Goal: Task Accomplishment & Management: Manage account settings

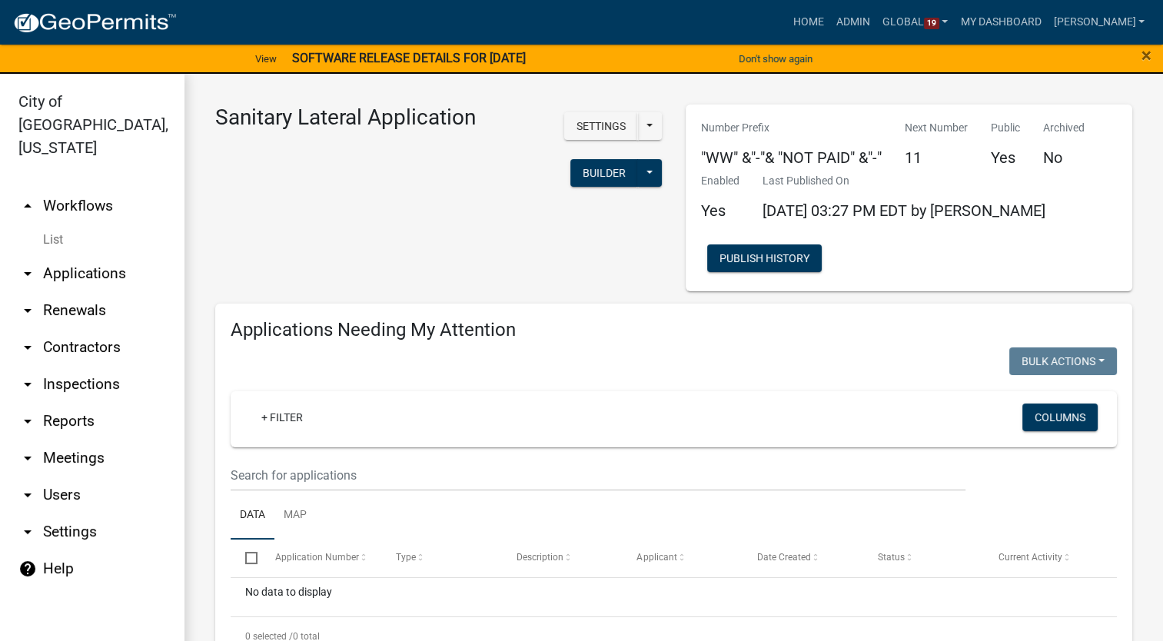
click at [53, 224] on link "List" at bounding box center [92, 239] width 184 height 31
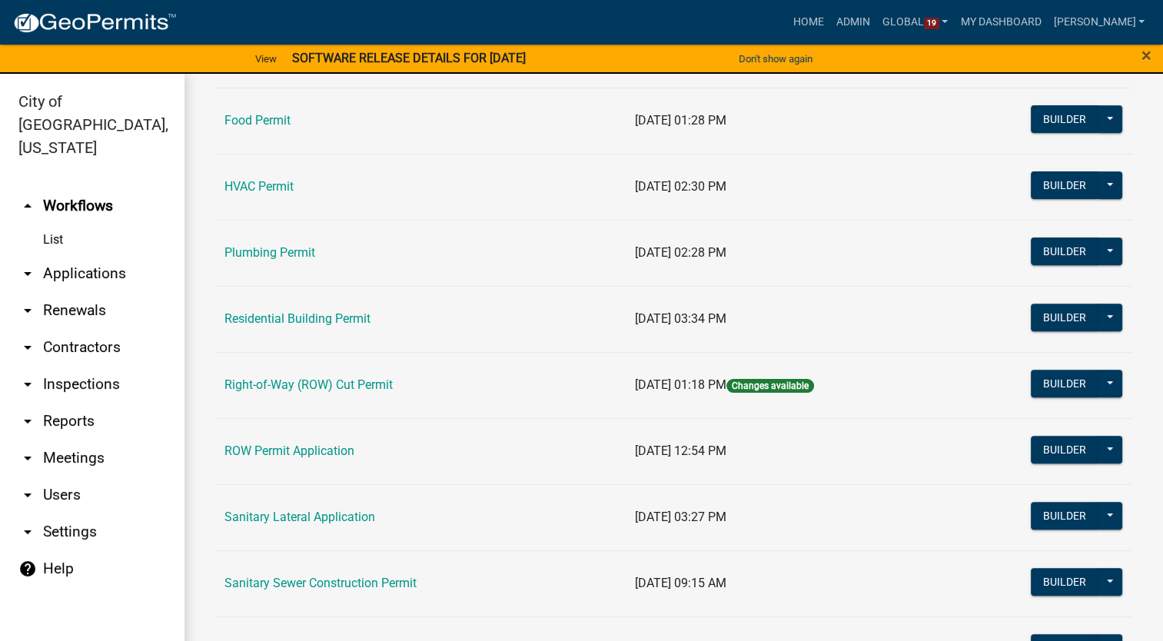
scroll to position [601, 0]
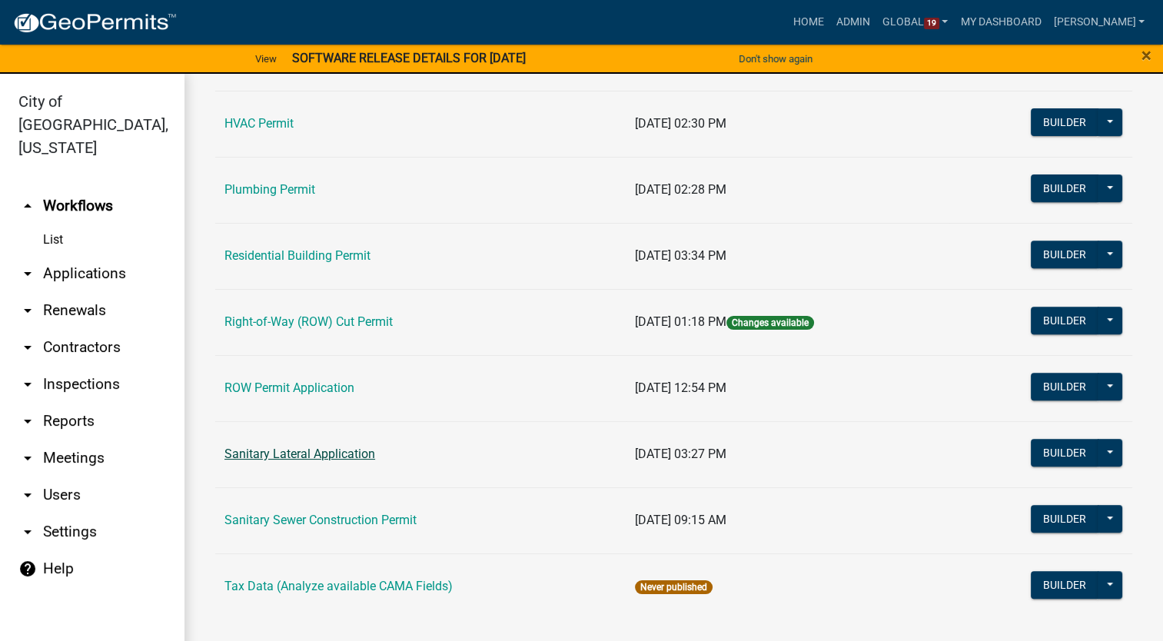
click at [301, 454] on link "Sanitary Lateral Application" at bounding box center [299, 454] width 151 height 15
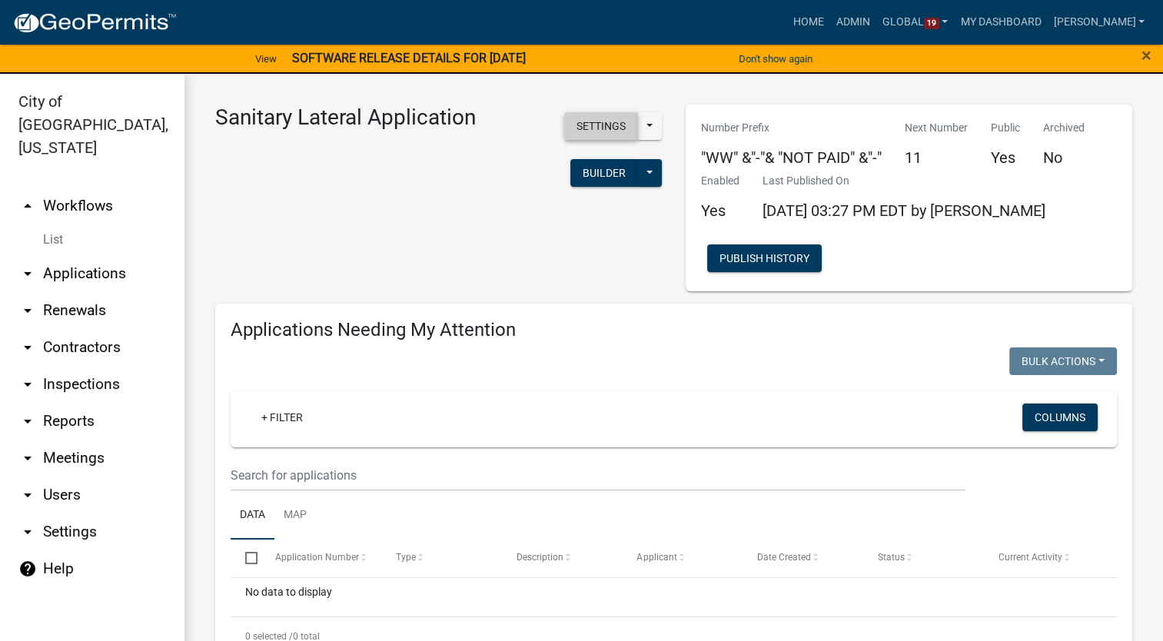
click at [602, 122] on button "Settings" at bounding box center [601, 126] width 74 height 28
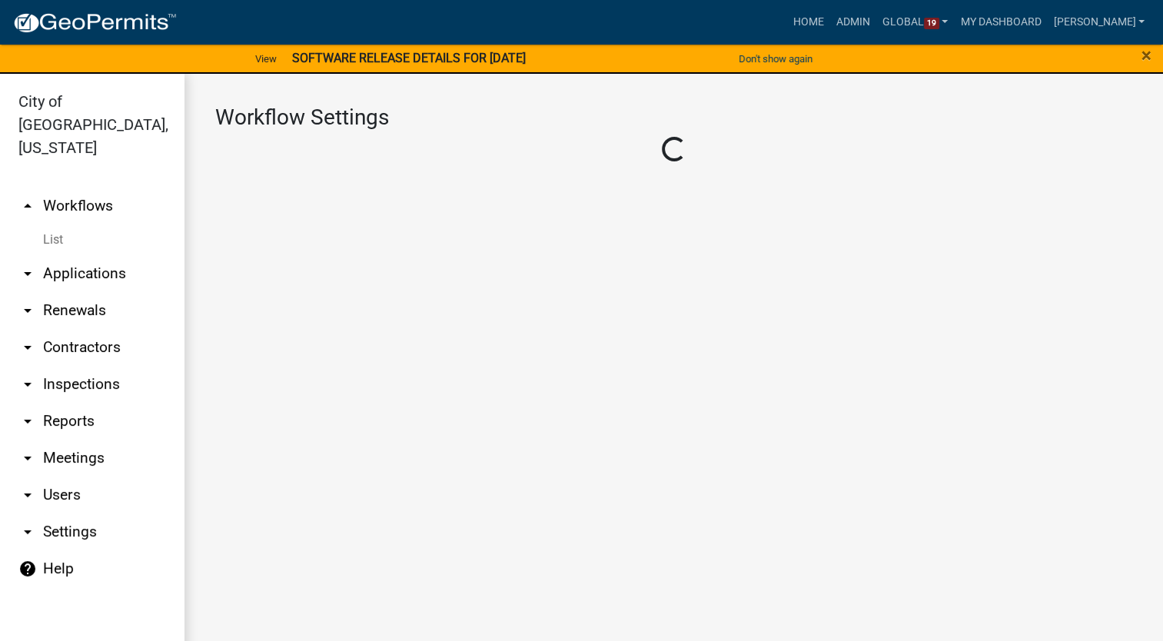
select select "1"
select select "10794ea4-9639-4c36-add0-e0bd2a6cee28"
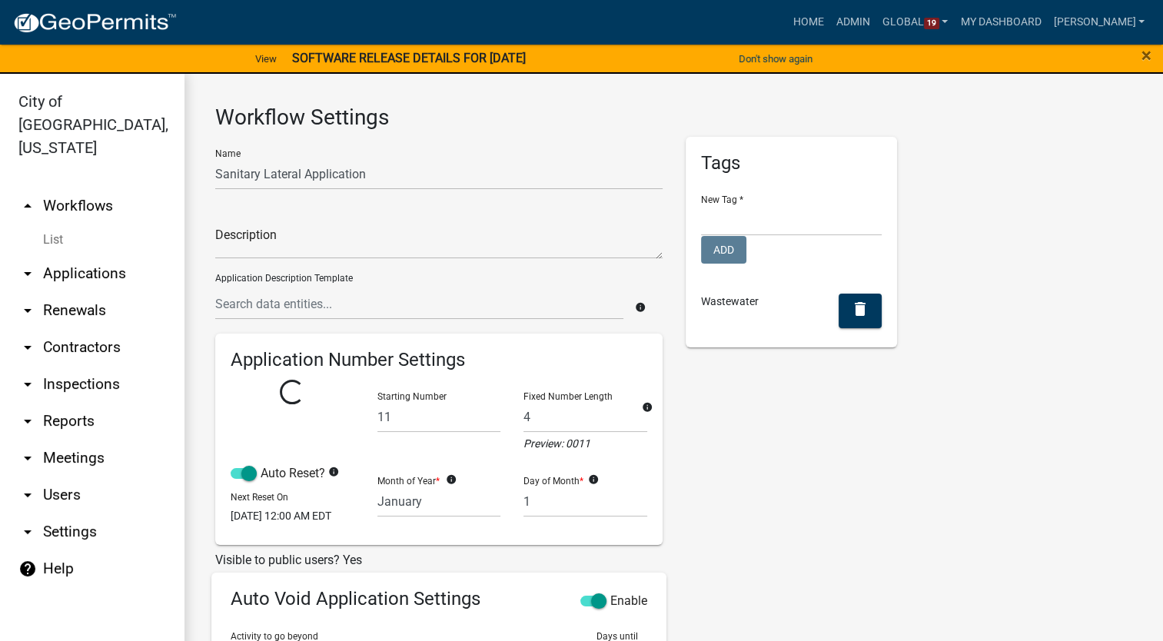
select select
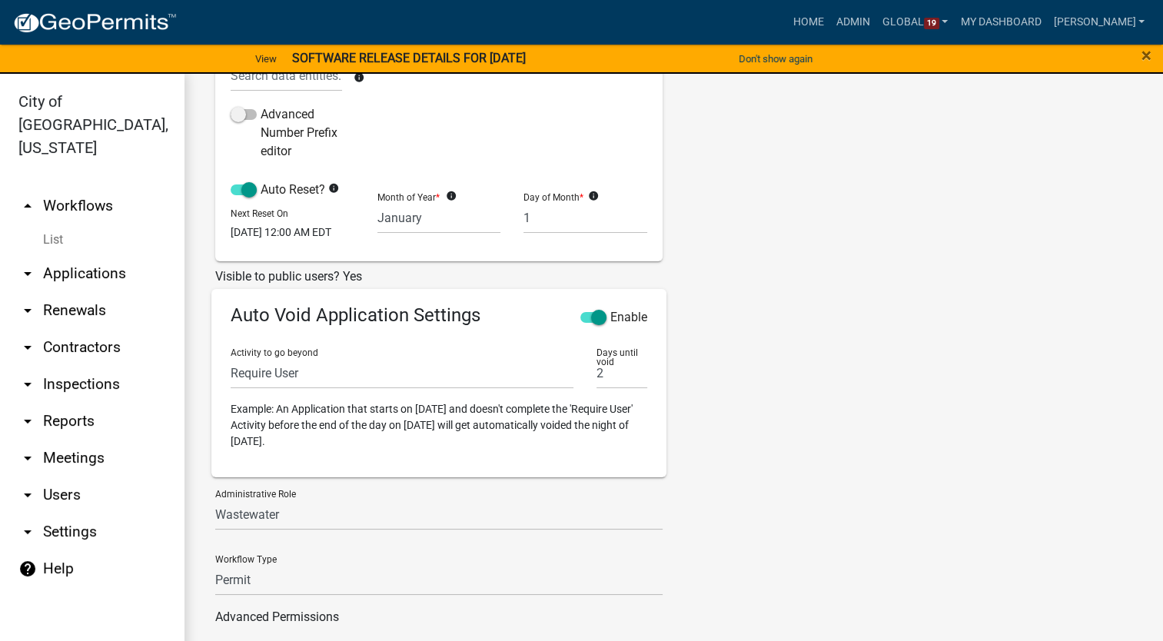
scroll to position [513, 0]
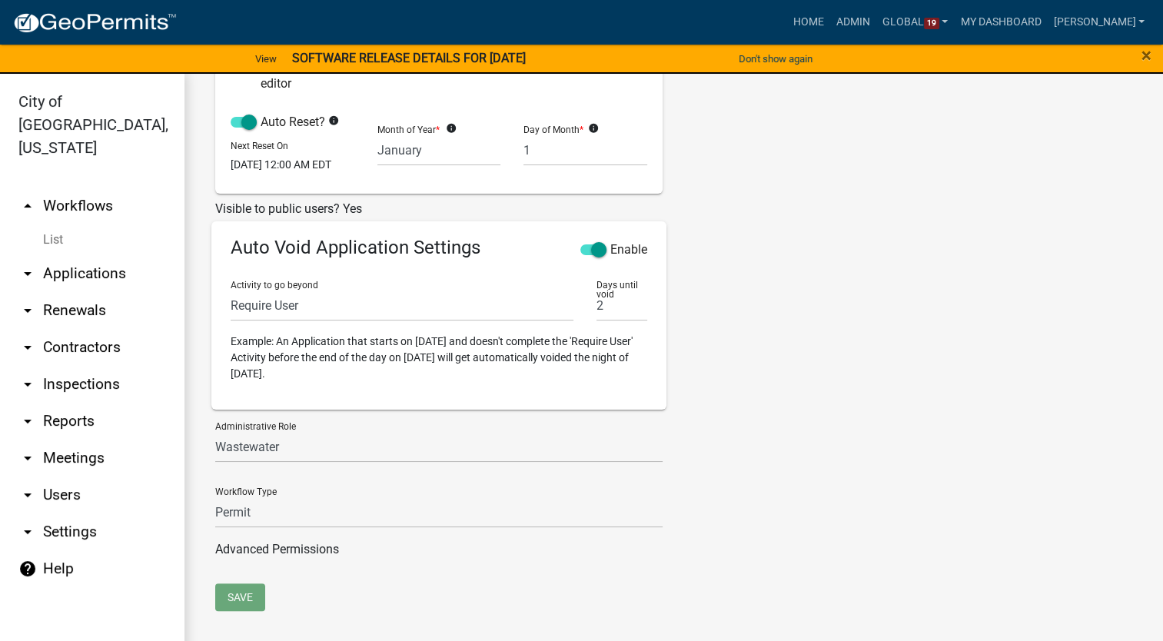
click at [52, 224] on link "List" at bounding box center [92, 239] width 184 height 31
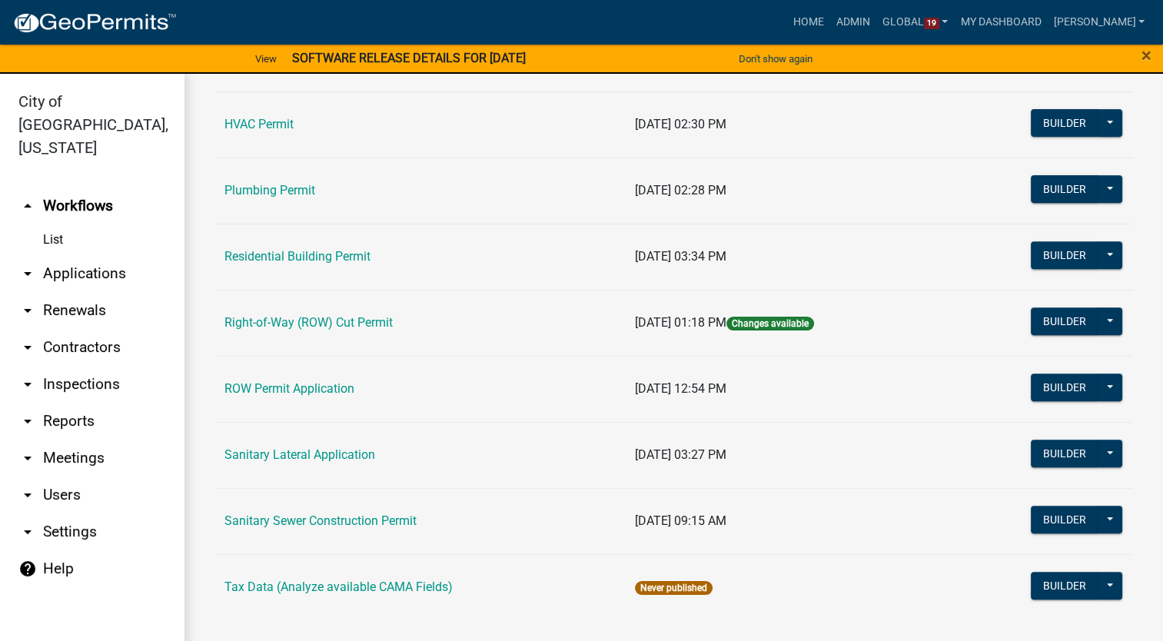
scroll to position [601, 0]
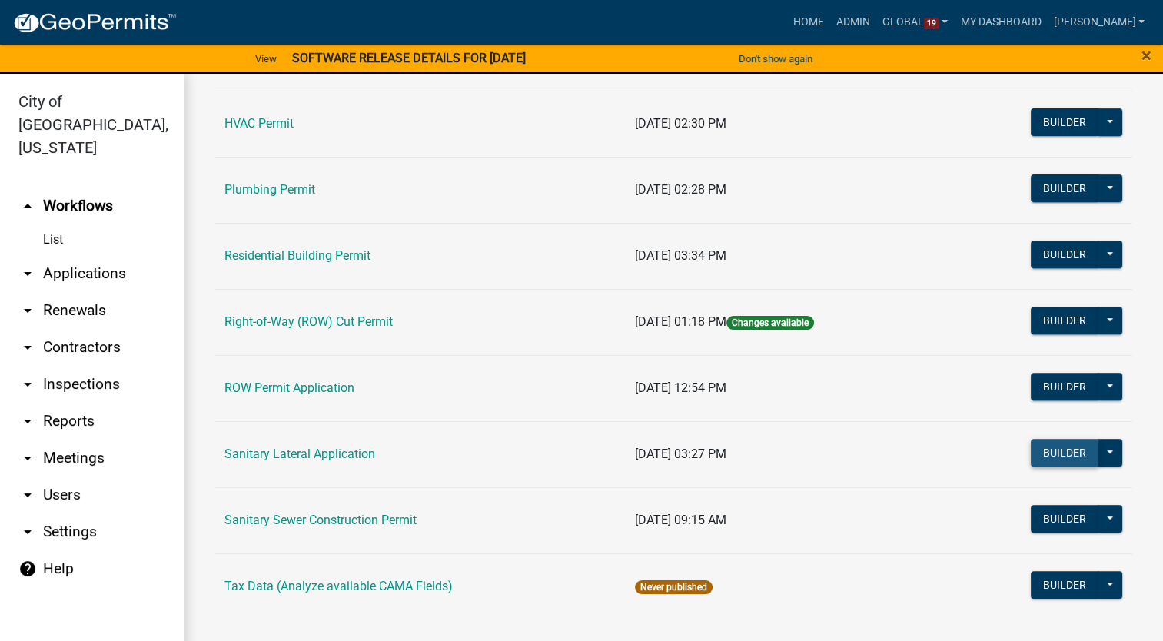
click at [1064, 451] on button "Builder" at bounding box center [1065, 453] width 68 height 28
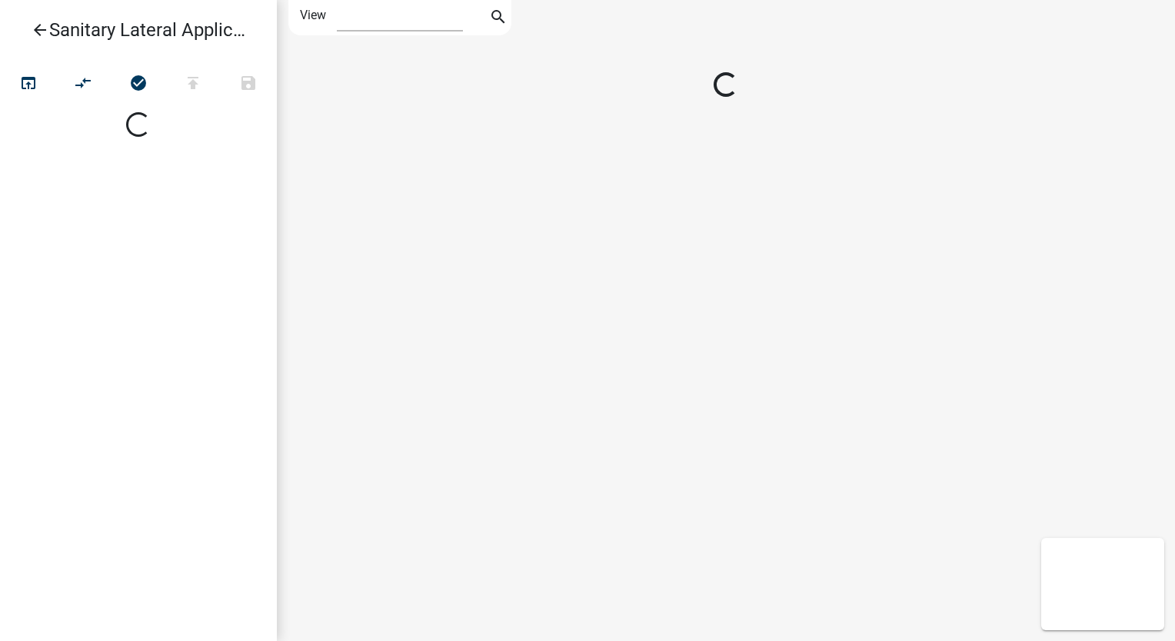
select select "1"
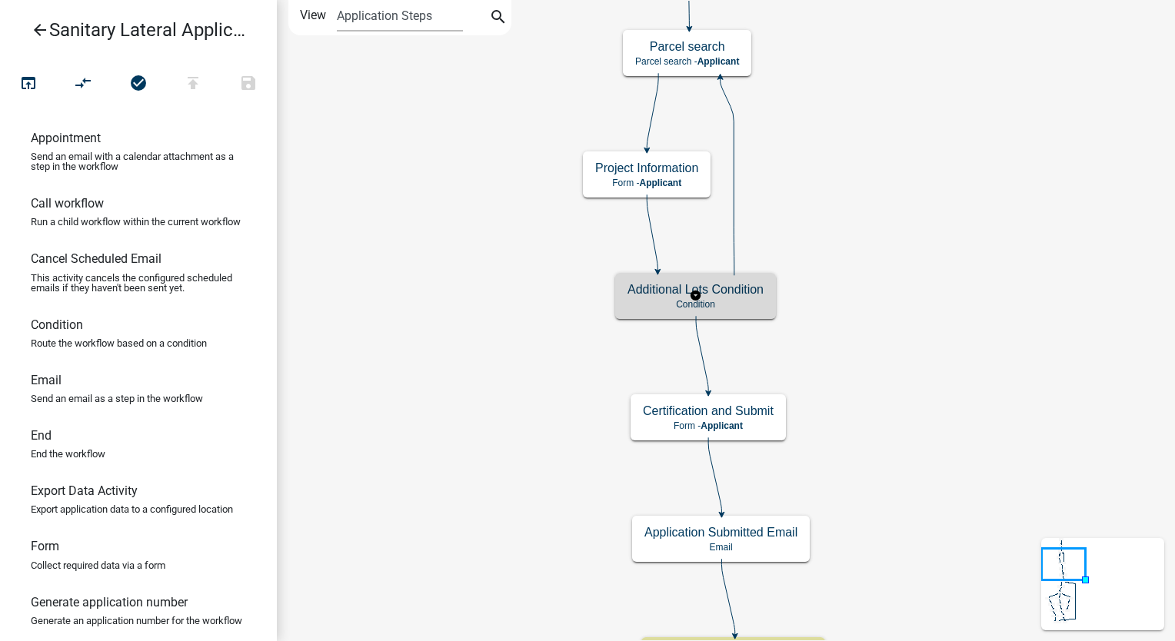
click at [745, 306] on p "Condition" at bounding box center [695, 304] width 136 height 11
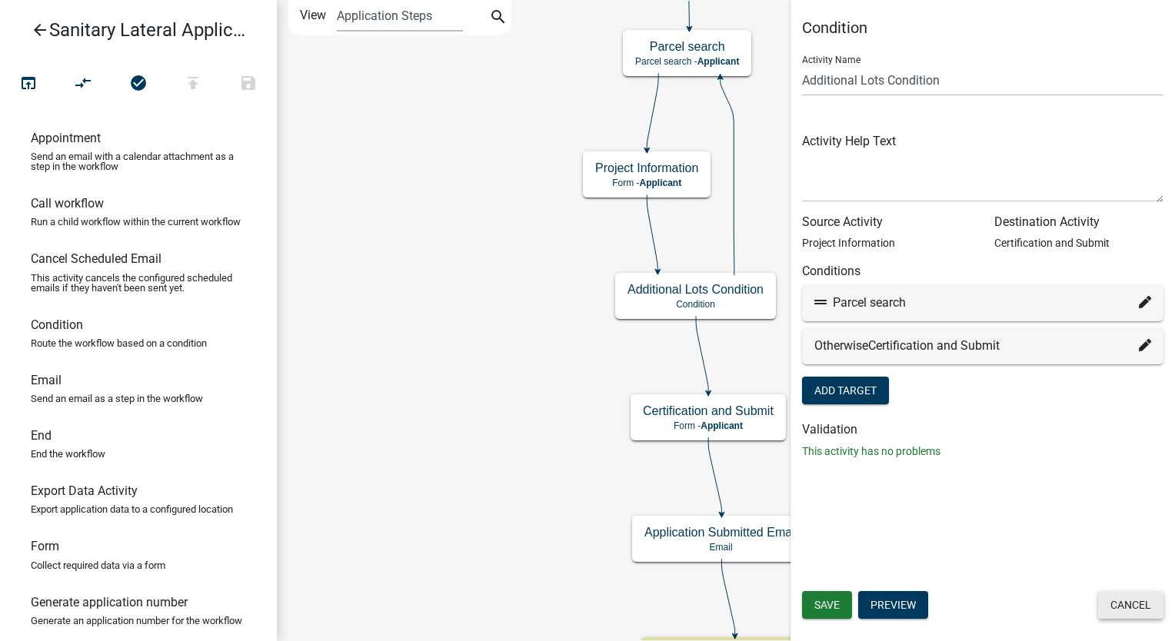
click at [1122, 606] on button "Cancel" at bounding box center [1130, 605] width 65 height 28
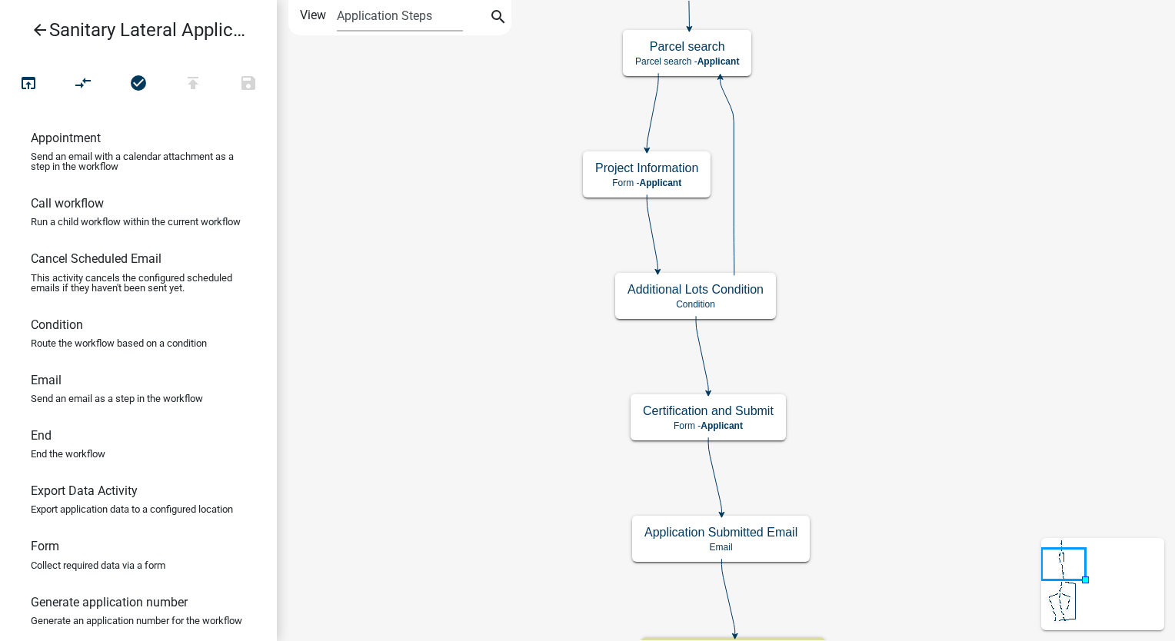
click at [38, 28] on icon "arrow_back" at bounding box center [40, 32] width 18 height 22
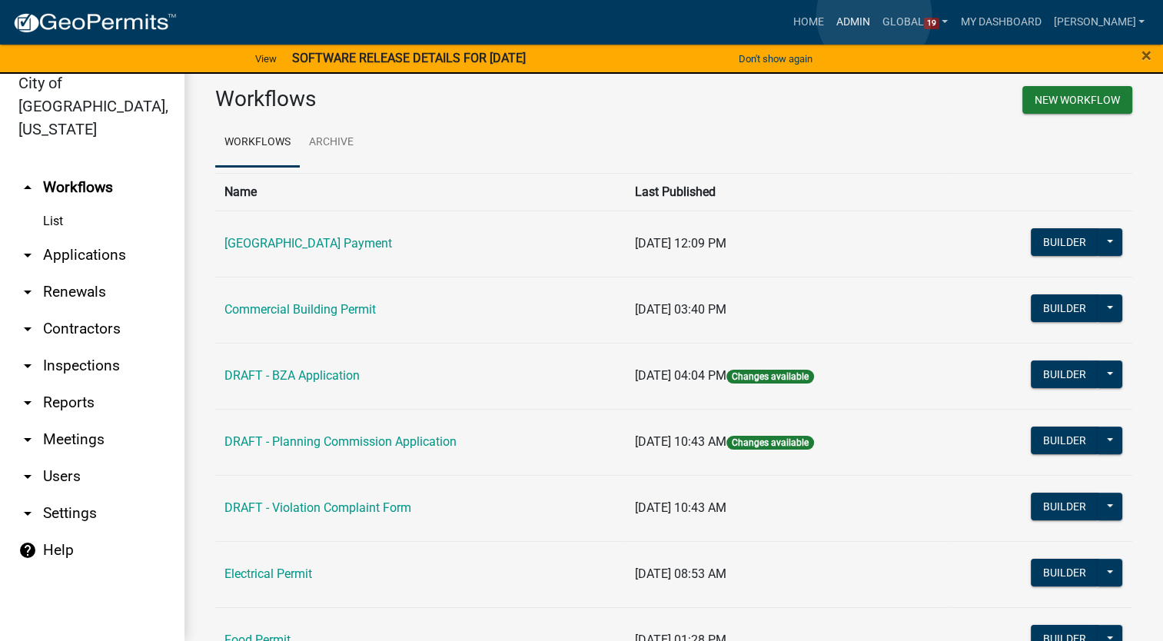
click at [874, 15] on link "Admin" at bounding box center [853, 22] width 46 height 29
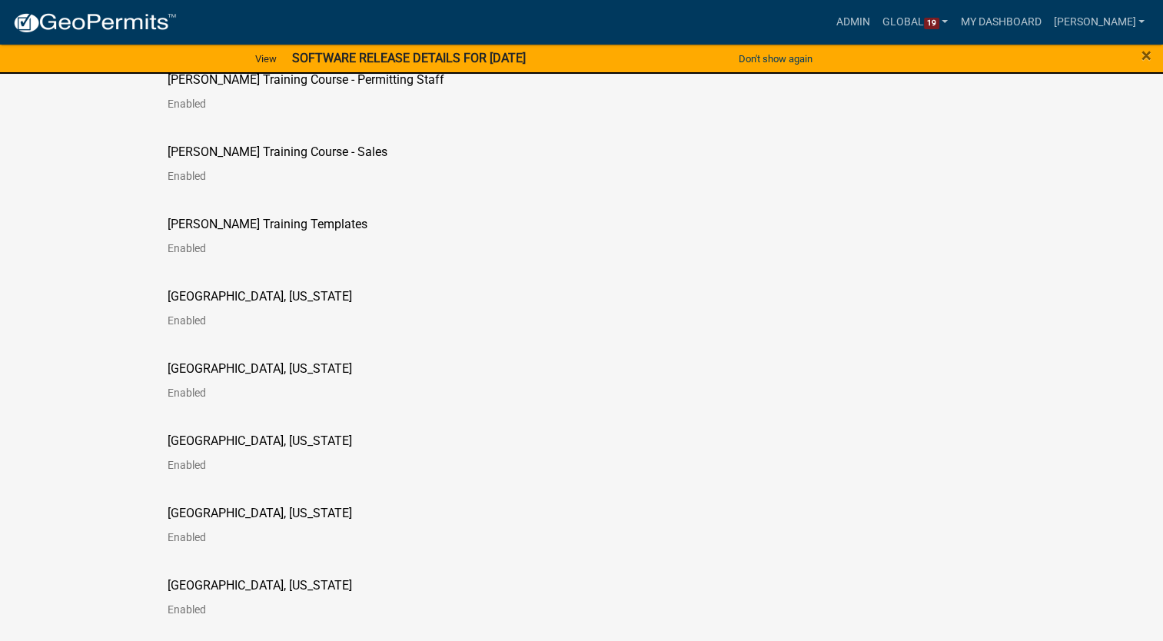
scroll to position [2844, 0]
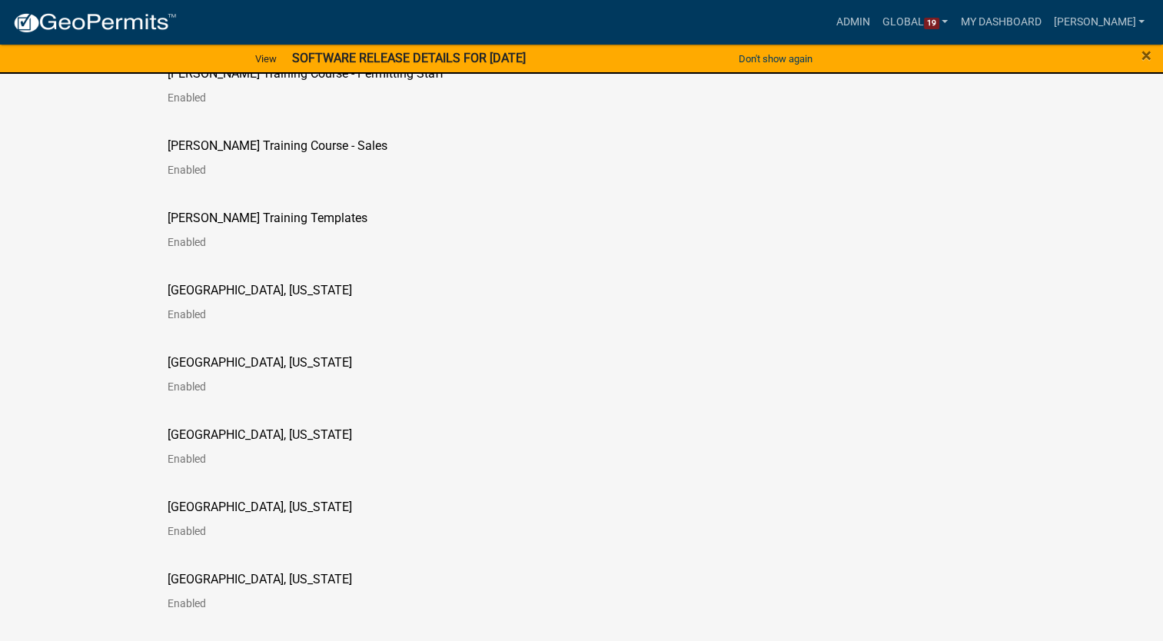
click at [195, 430] on p "[GEOGRAPHIC_DATA], [US_STATE]" at bounding box center [260, 434] width 184 height 12
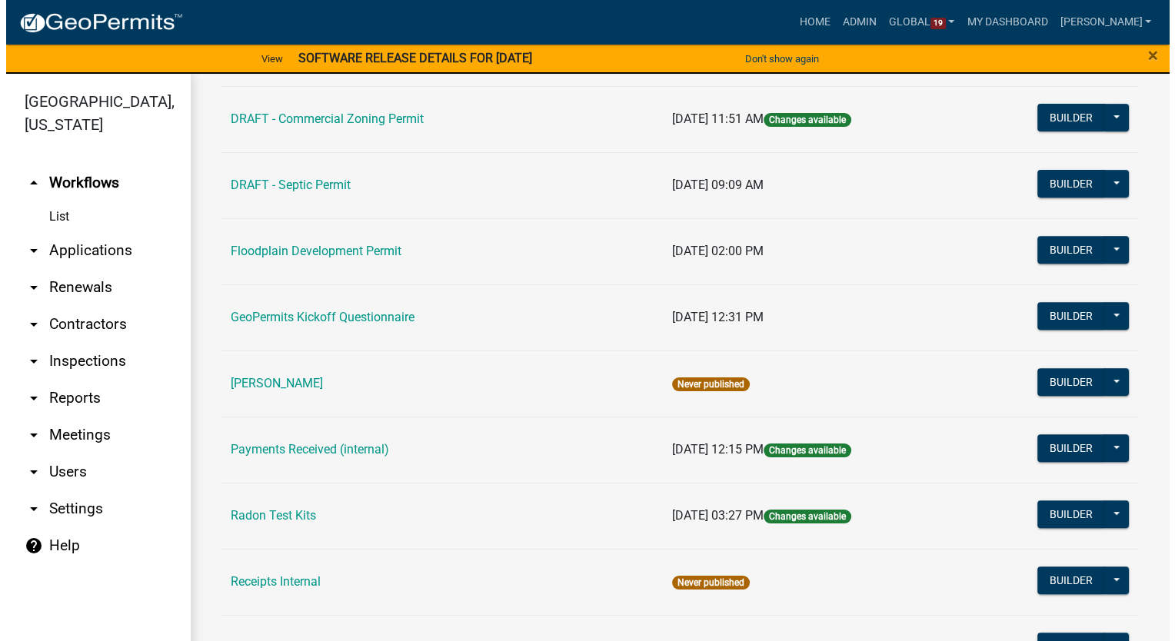
scroll to position [615, 0]
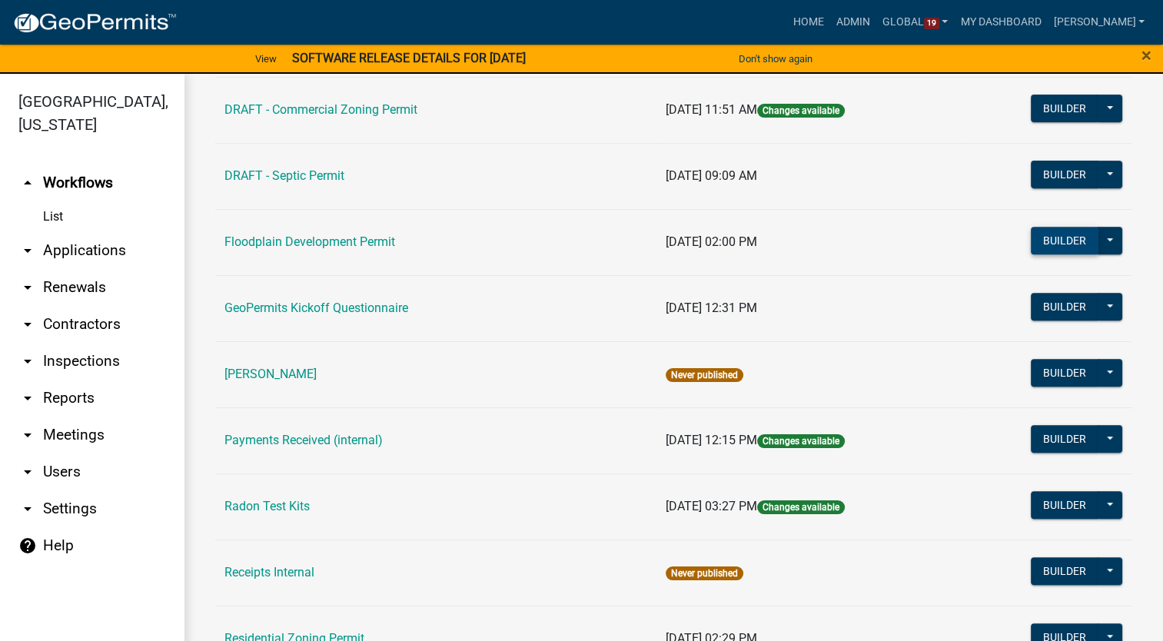
click at [1055, 237] on button "Builder" at bounding box center [1065, 241] width 68 height 28
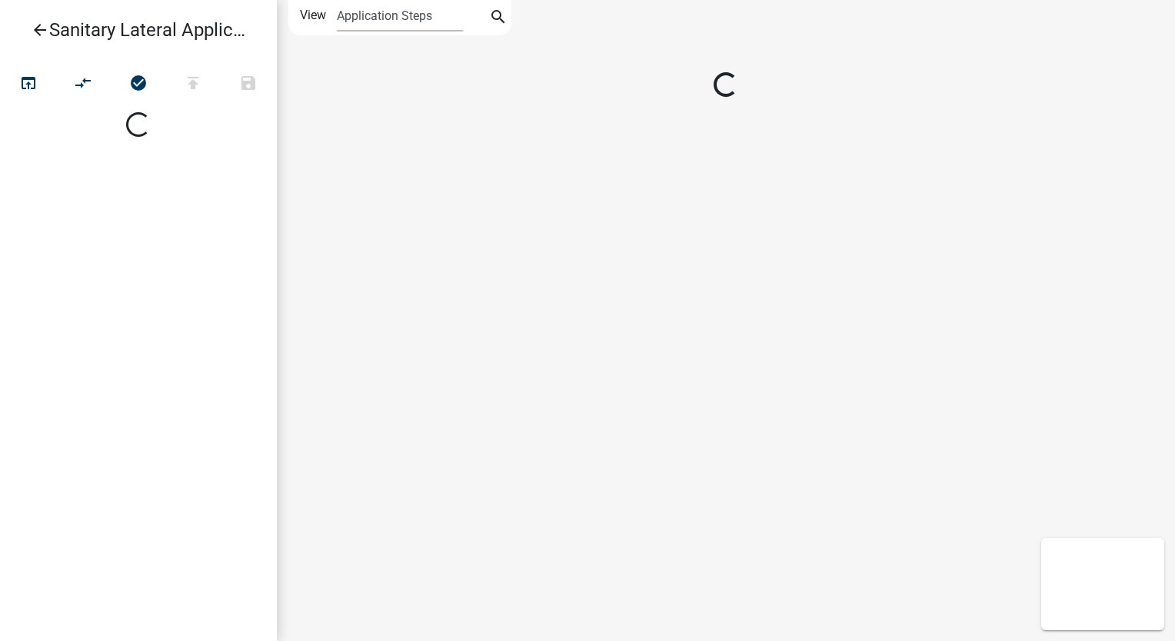
select select
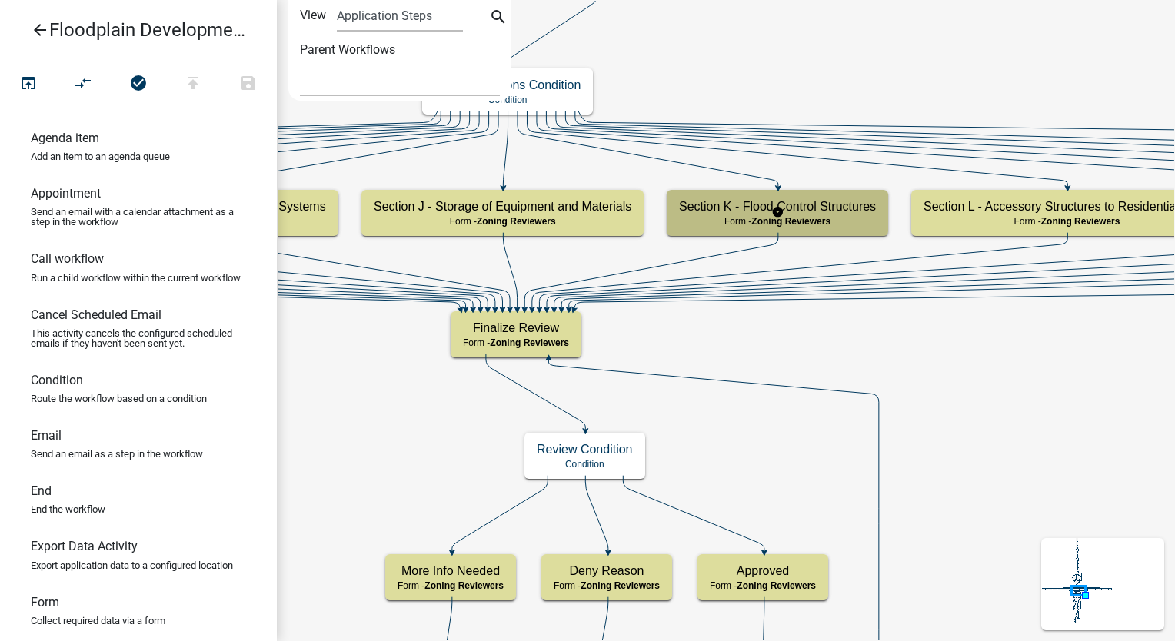
click at [827, 216] on span "Zoning Reviewers" at bounding box center [790, 221] width 79 height 11
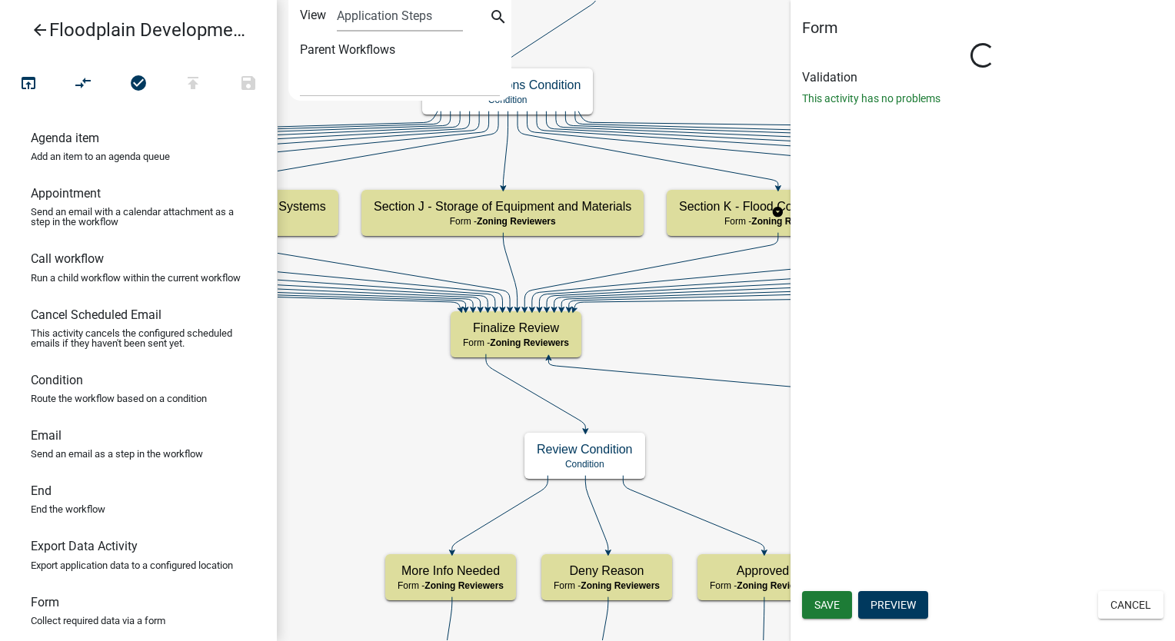
select select "289CA764-5063-4D44-9E26-A723625F811D"
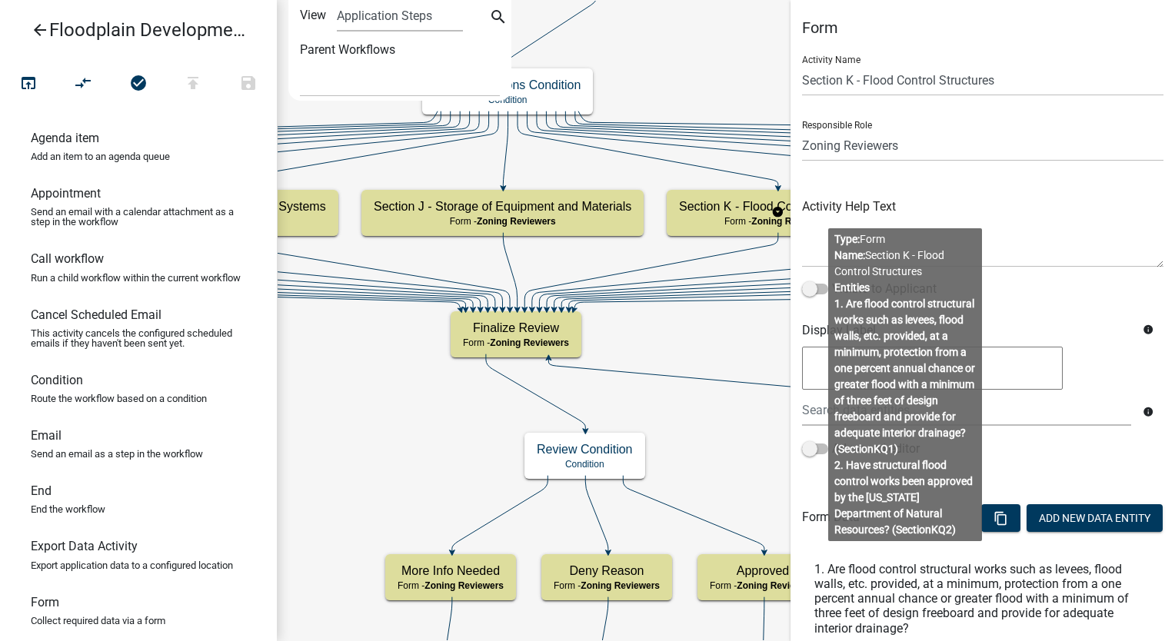
click at [912, 455] on body "Internet Explorer does NOT work with GeoPermits. Get a new browser for more sec…" at bounding box center [587, 320] width 1175 height 641
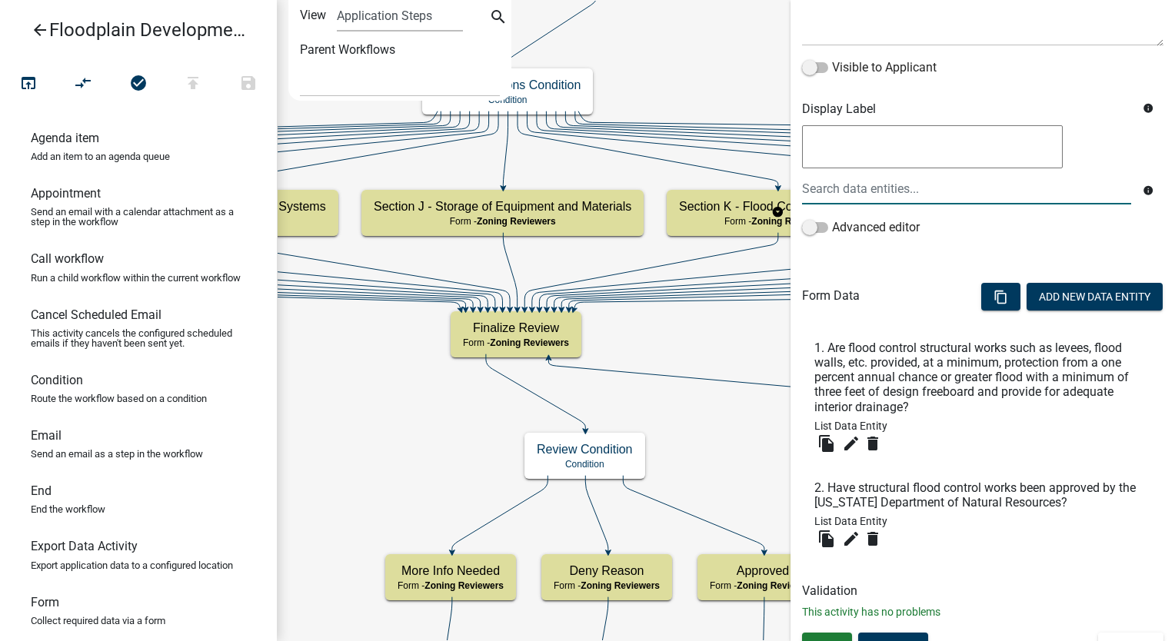
scroll to position [244, 0]
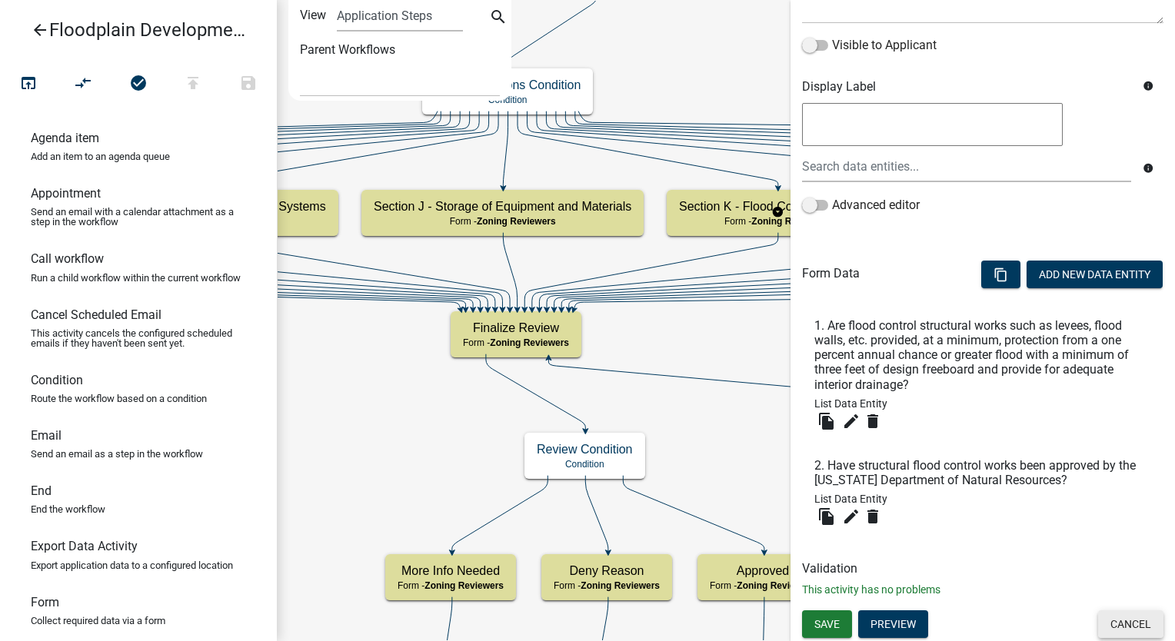
click at [1135, 628] on button "Cancel" at bounding box center [1130, 624] width 65 height 28
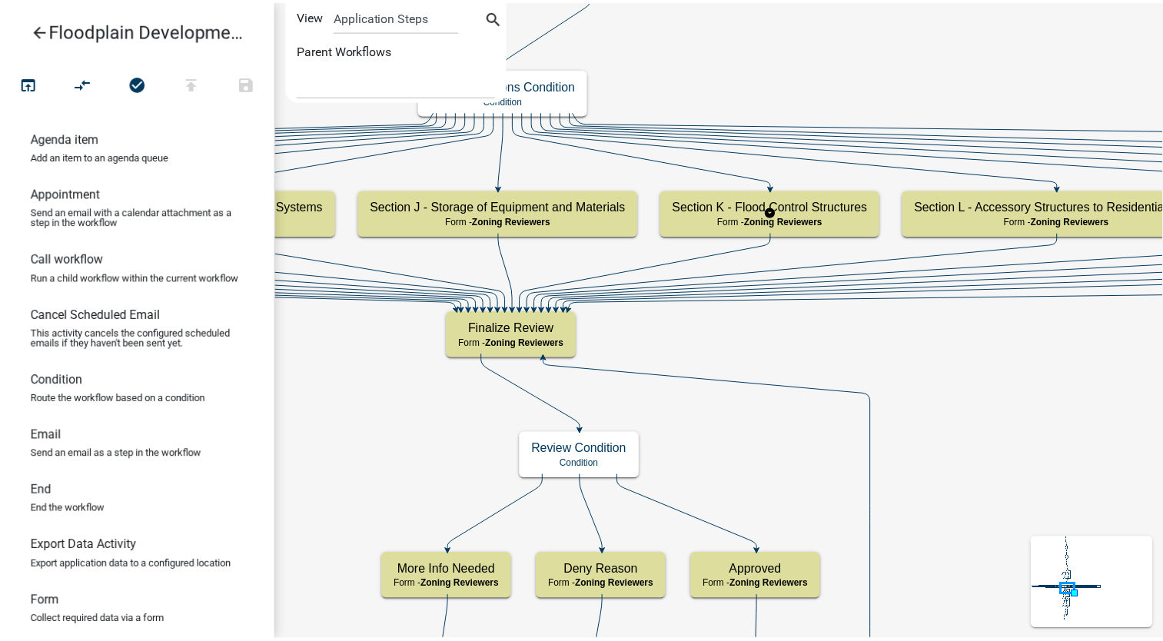
scroll to position [0, 0]
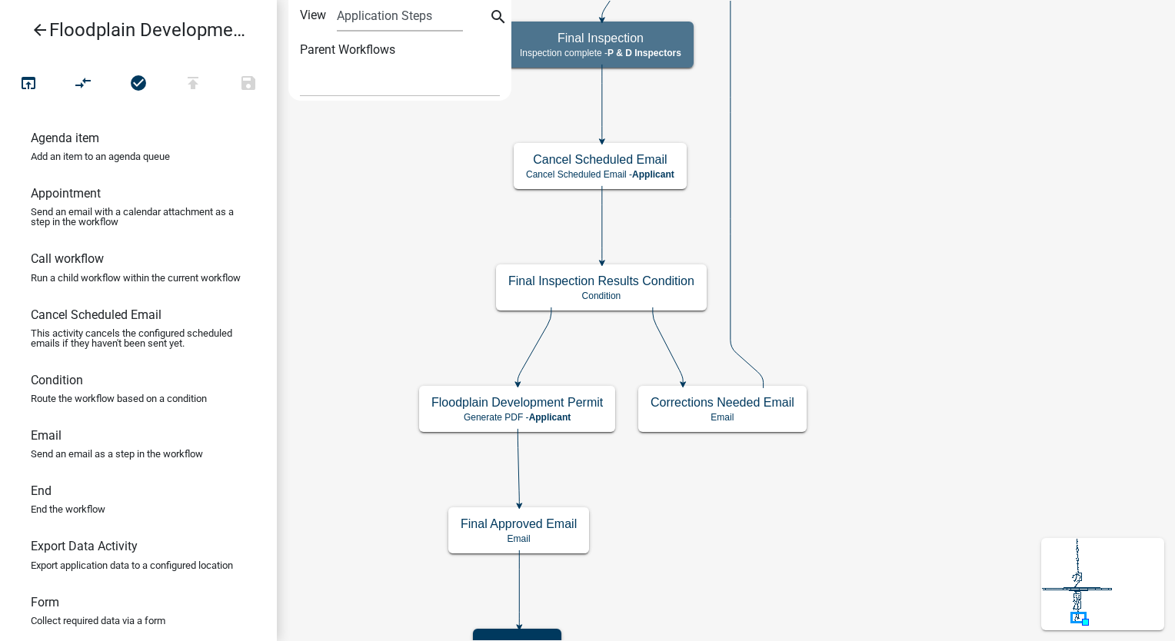
click at [38, 30] on icon "arrow_back" at bounding box center [40, 32] width 18 height 22
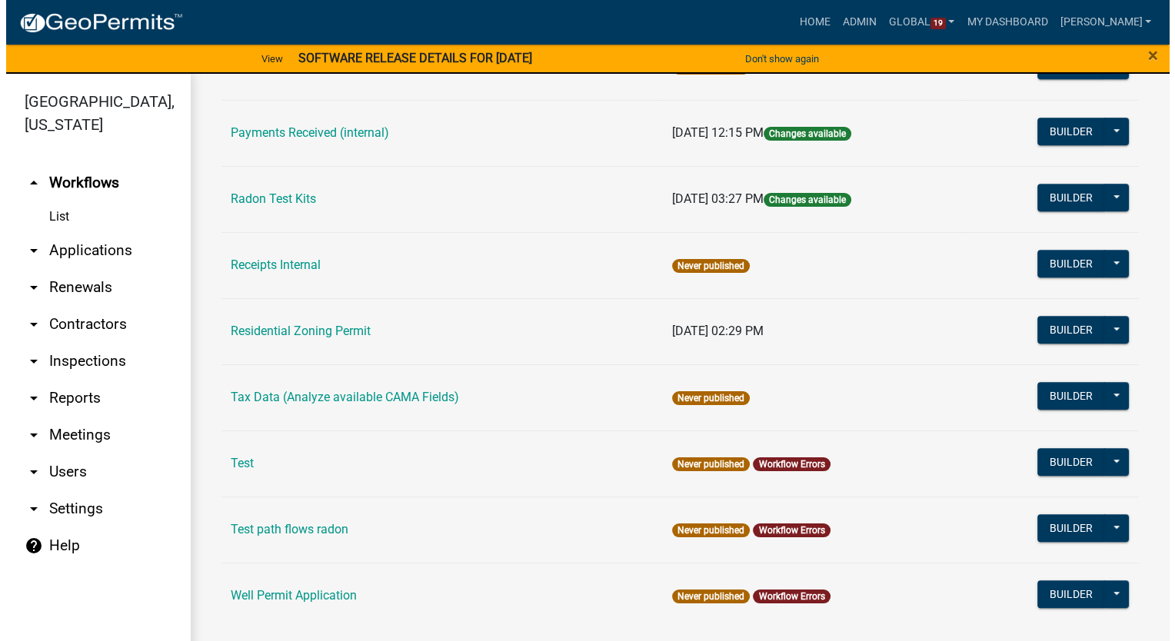
scroll to position [931, 0]
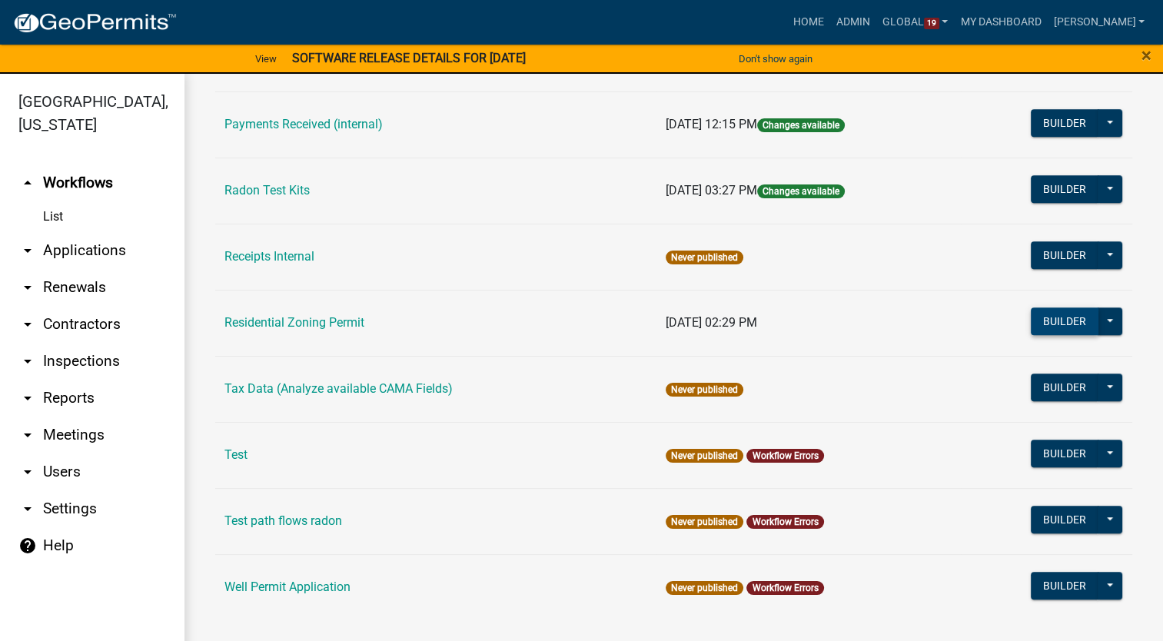
click at [1068, 308] on button "Builder" at bounding box center [1065, 321] width 68 height 28
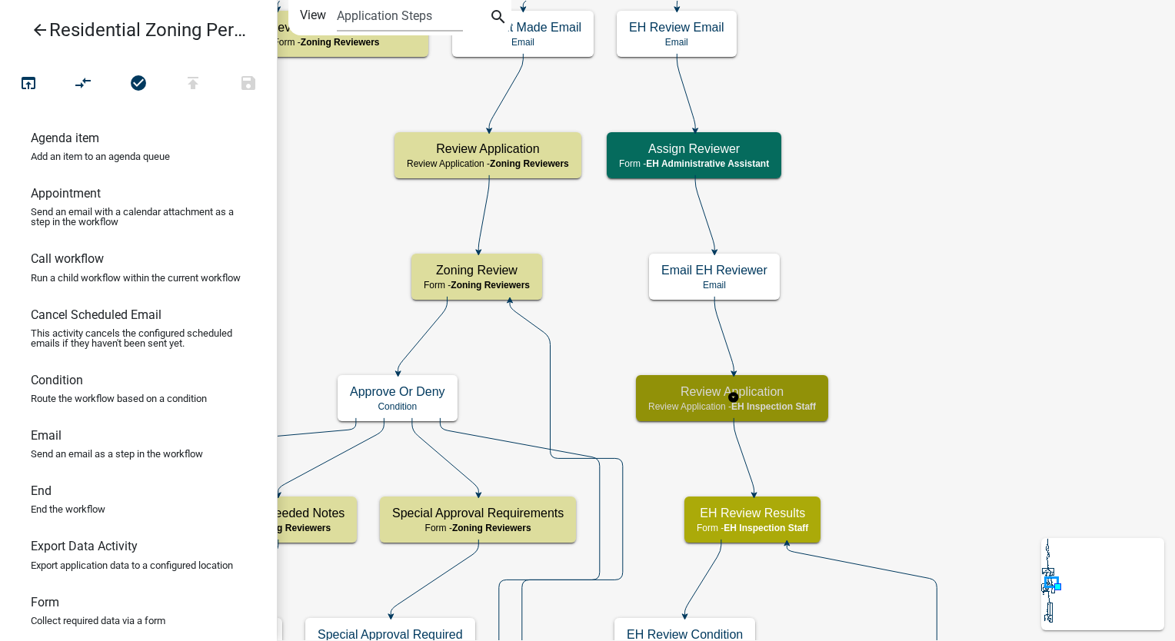
click at [792, 393] on h5 "Review Application" at bounding box center [732, 391] width 168 height 15
select select "B112E396-40EF-4858-AE7C-AB0894FDBB84"
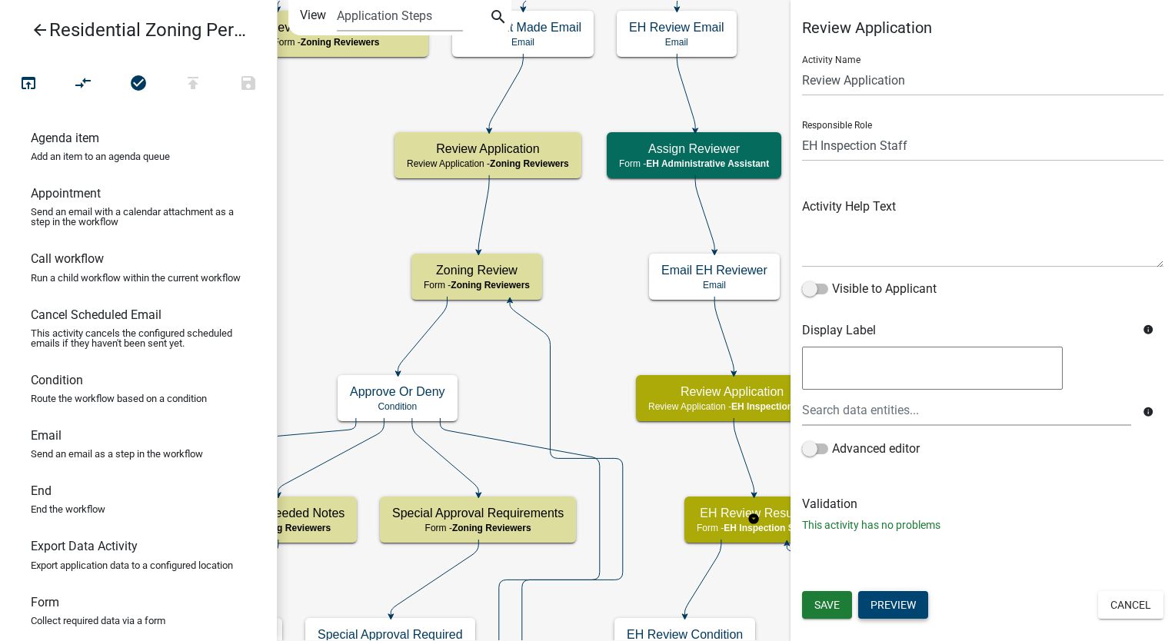
click at [886, 603] on button "Preview" at bounding box center [893, 605] width 70 height 28
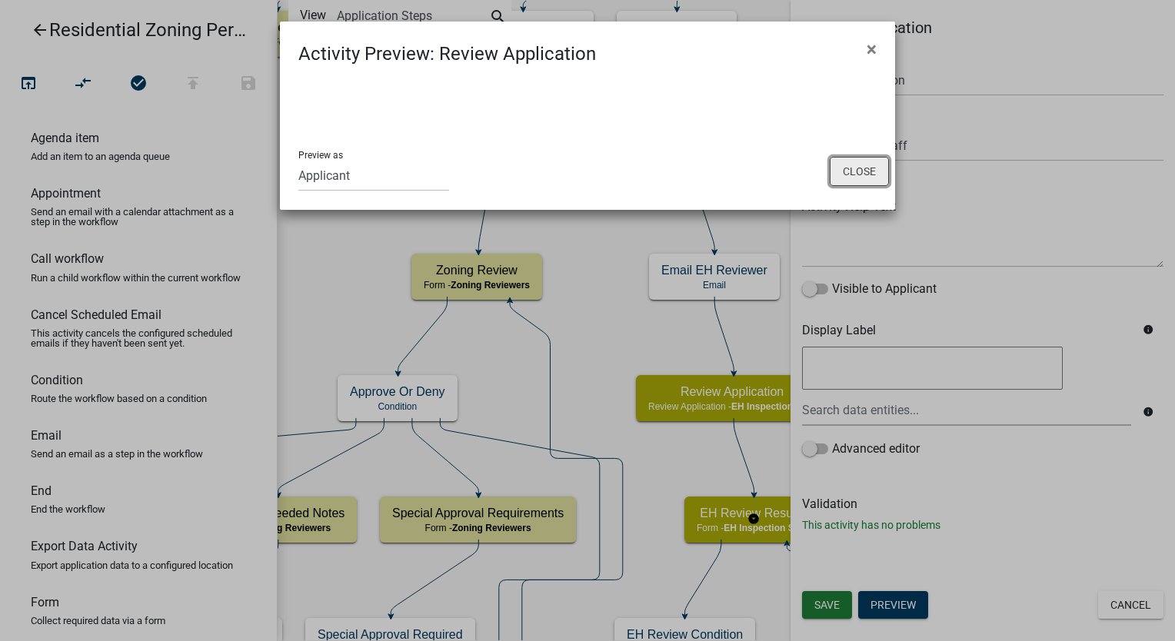
click at [869, 171] on button "Close" at bounding box center [858, 171] width 59 height 29
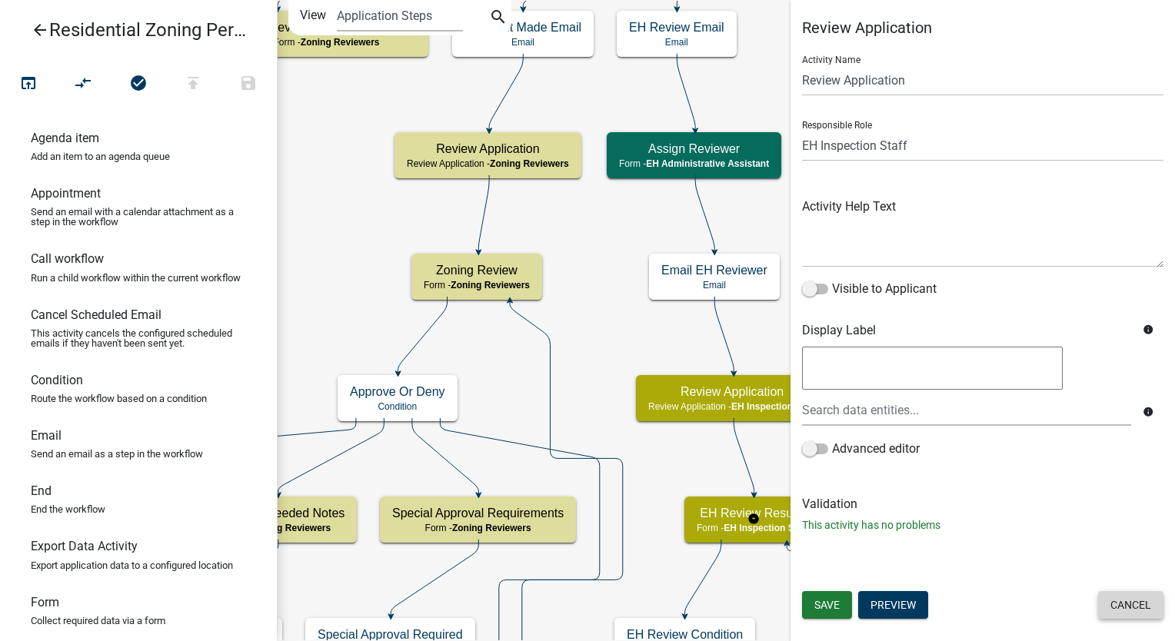
click at [1122, 604] on button "Cancel" at bounding box center [1130, 605] width 65 height 28
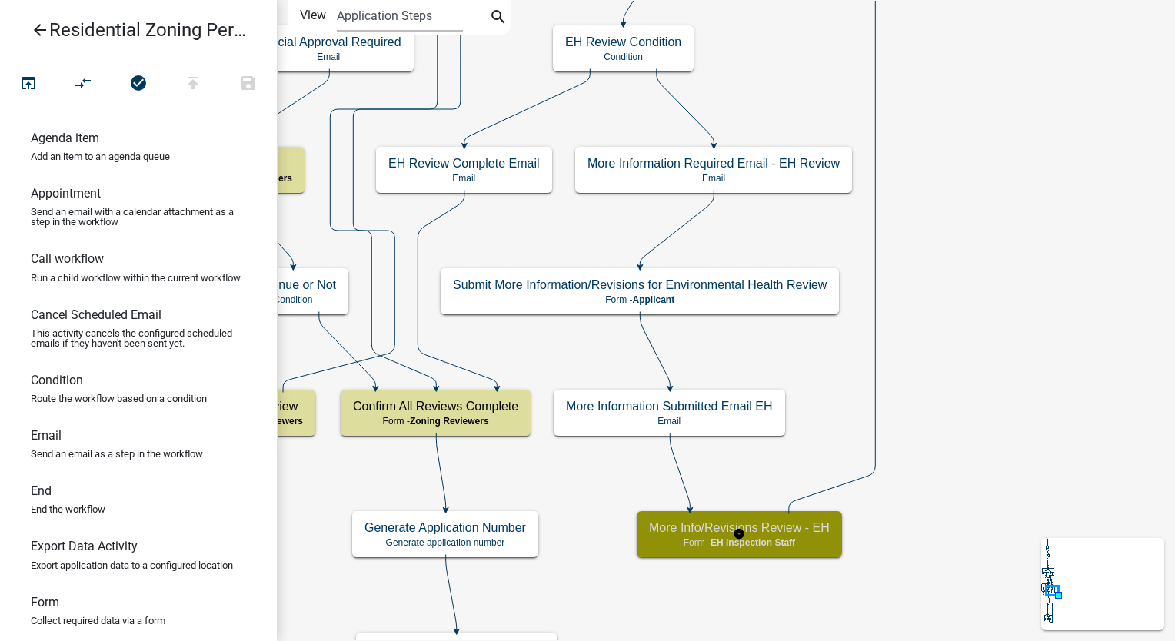
click at [815, 536] on div "More Info/Revisions Review - EH Form - EH Inspection Staff" at bounding box center [738, 534] width 205 height 46
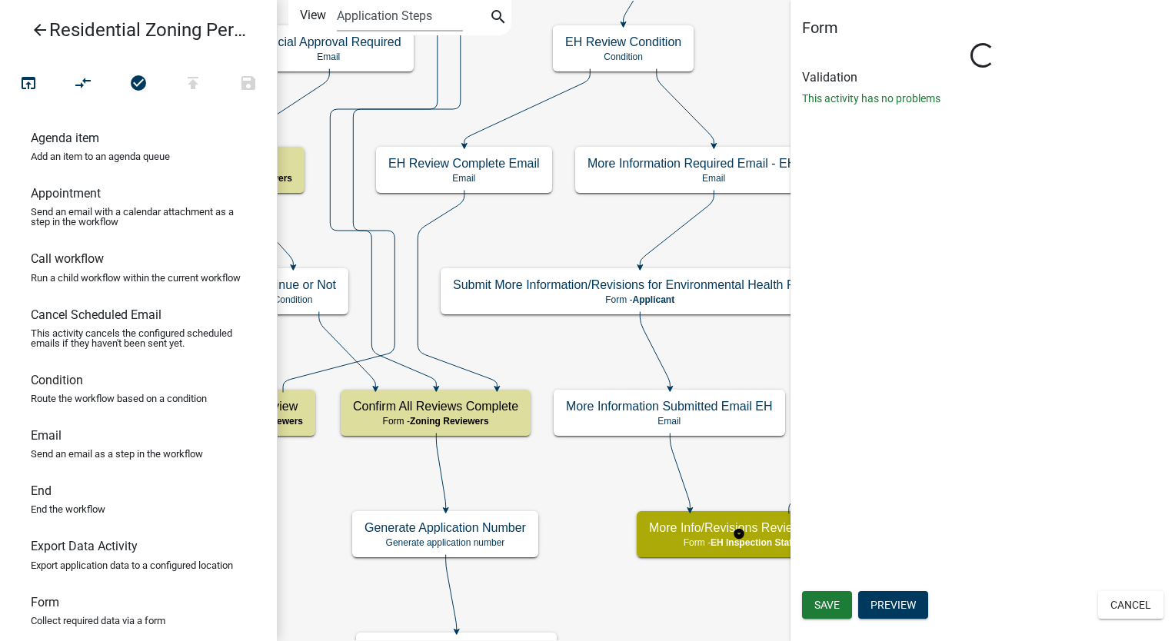
select select "B112E396-40EF-4858-AE7C-AB0894FDBB84"
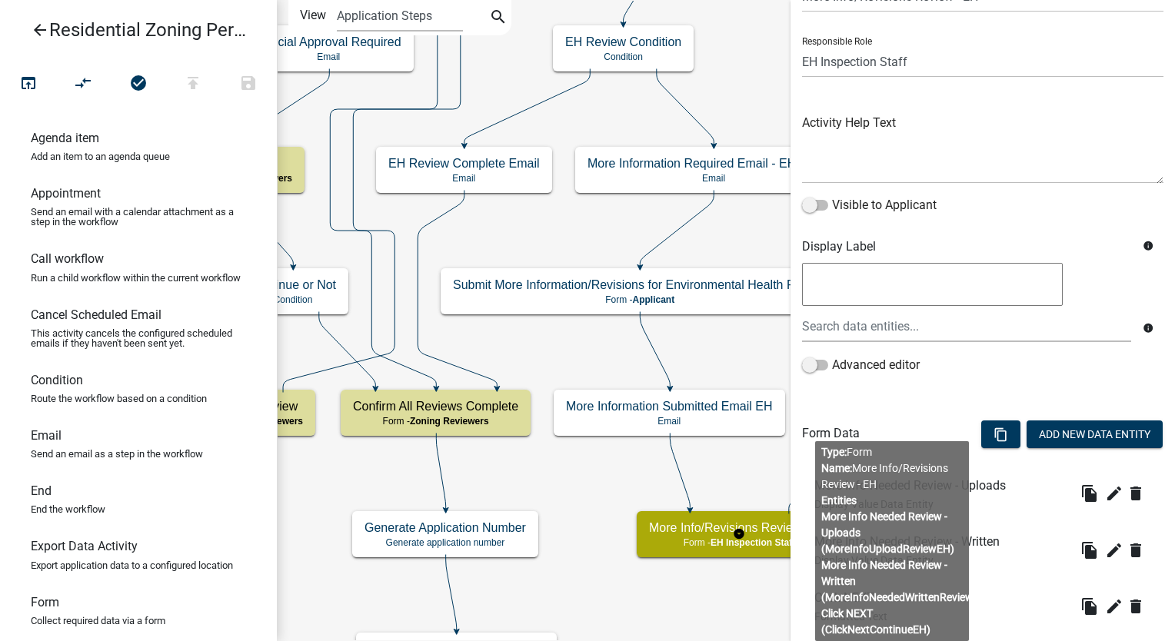
scroll to position [177, 0]
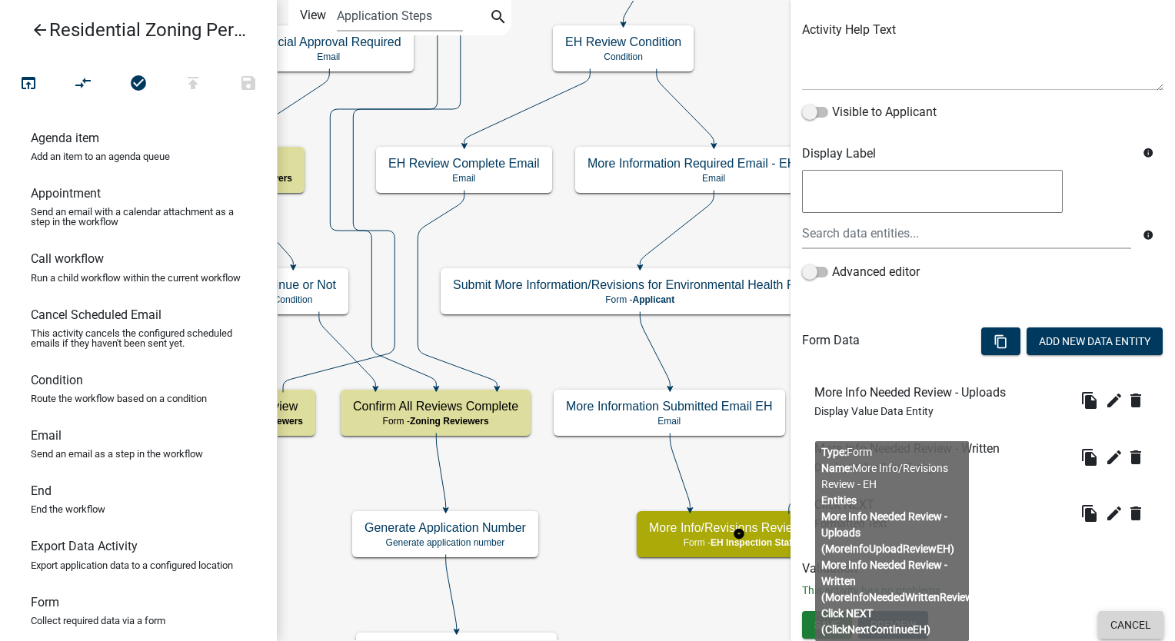
click at [1124, 622] on button "Cancel" at bounding box center [1130, 625] width 65 height 28
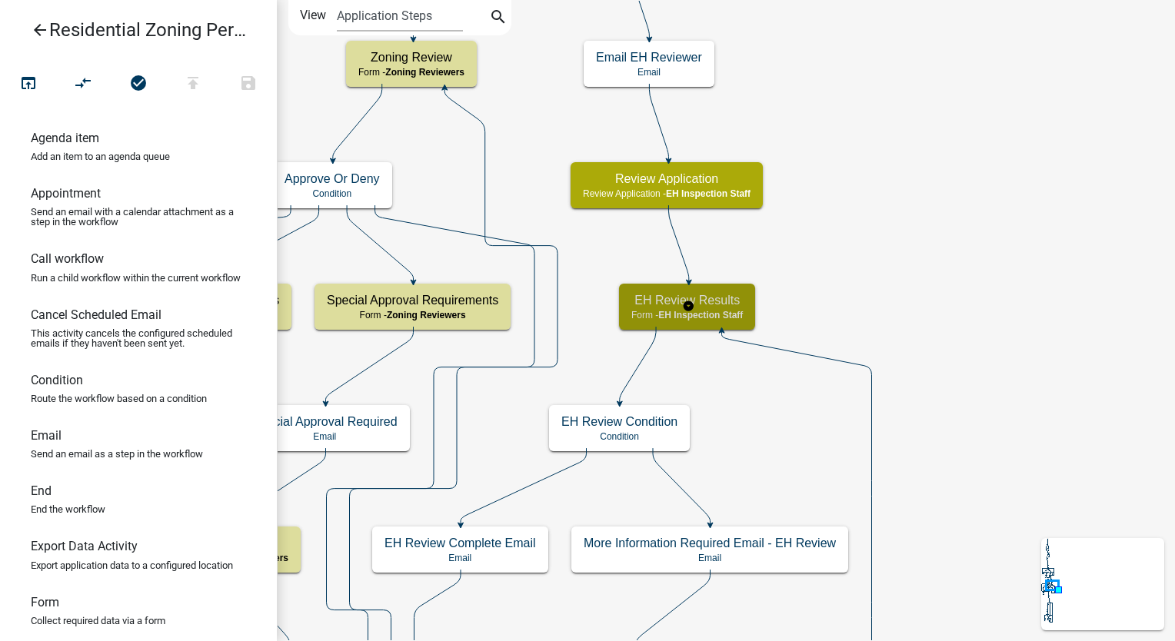
click at [736, 307] on div "EH Review Results Form - EH Inspection Staff" at bounding box center [687, 307] width 136 height 46
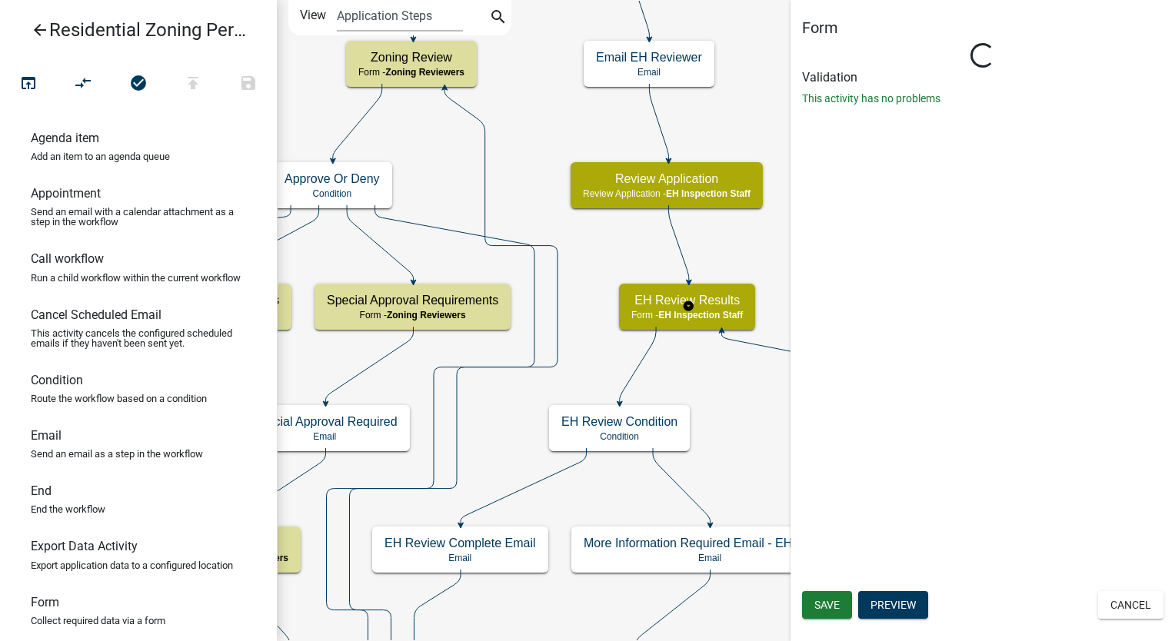
select select "B112E396-40EF-4858-AE7C-AB0894FDBB84"
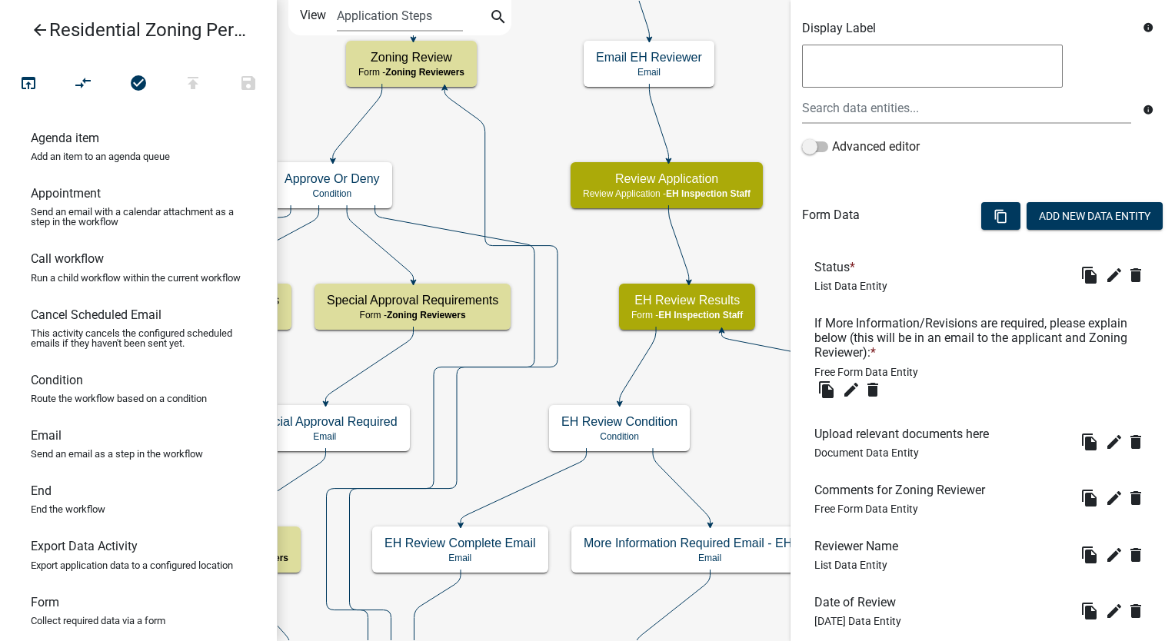
scroll to position [384, 0]
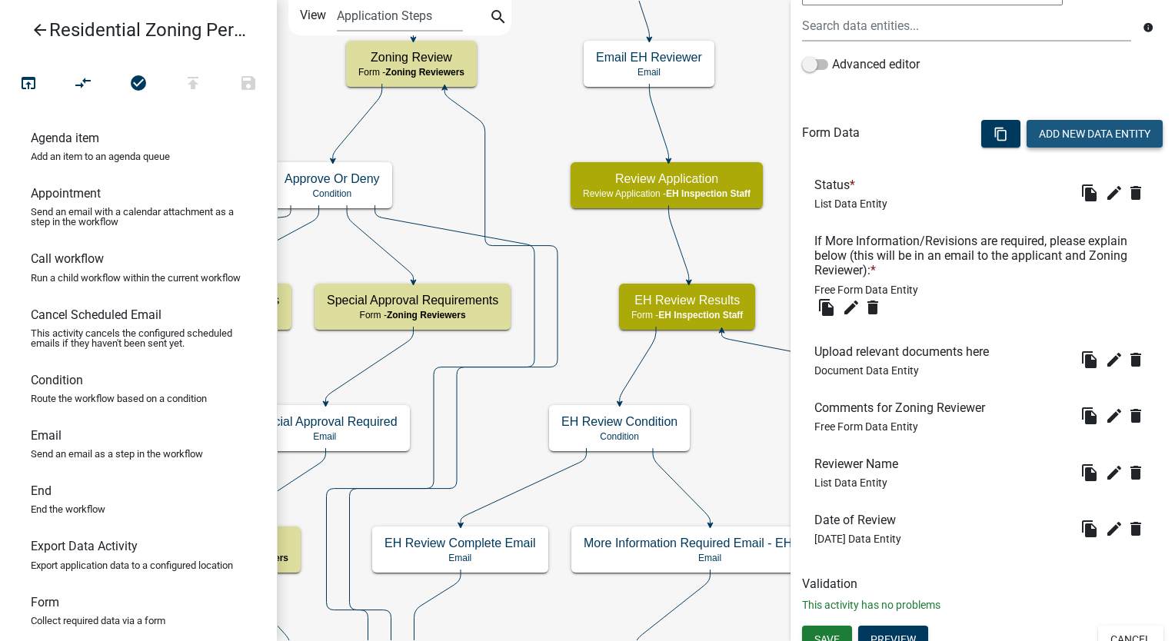
click at [1026, 129] on button "Add New Data Entity" at bounding box center [1094, 134] width 136 height 28
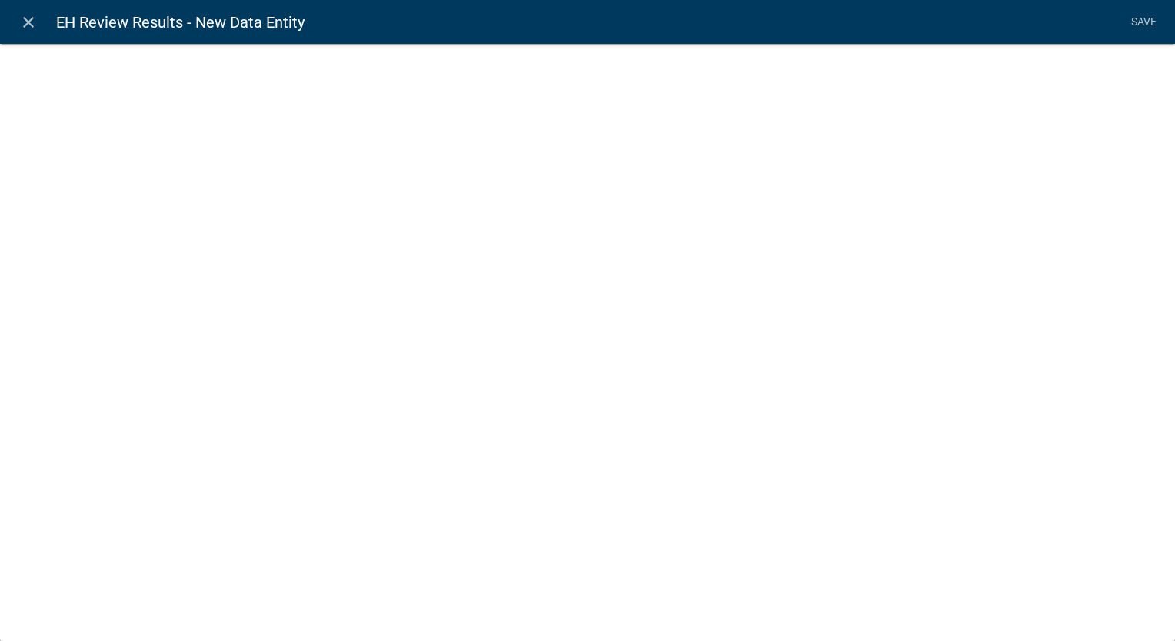
select select
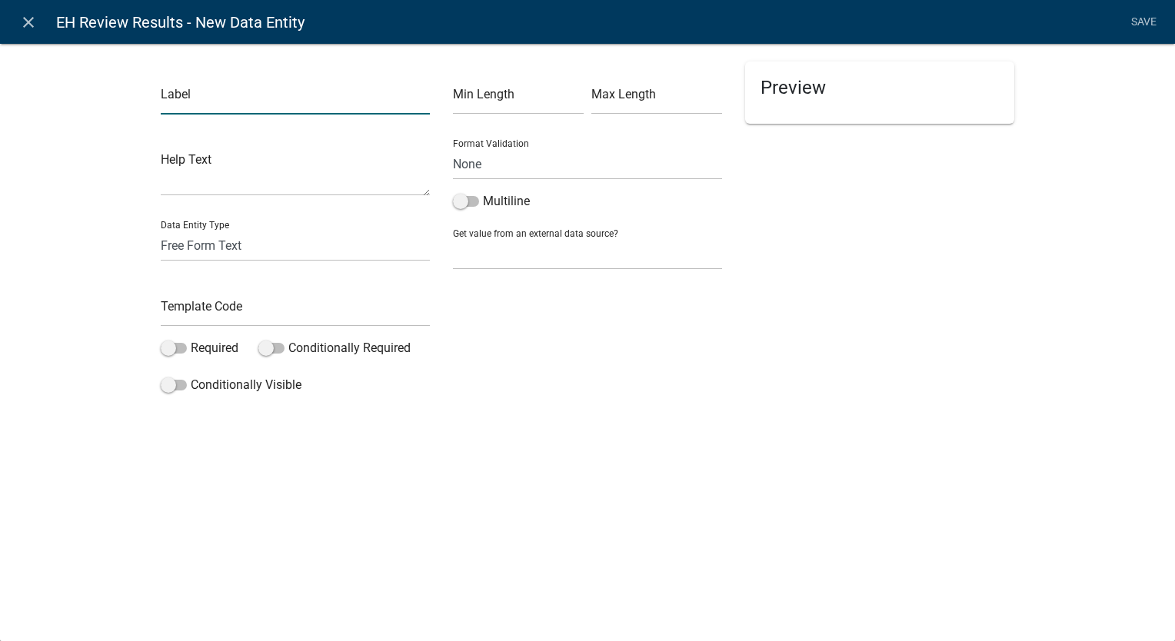
click at [224, 103] on input "text" at bounding box center [295, 99] width 269 height 32
click at [224, 103] on input "Uploaded docs Header" at bounding box center [295, 99] width 269 height 32
type input "Uploaded Docs Header"
click at [191, 254] on select "Free Form Text Document Display Entity Value Fee Numeric Data Date Map Sketch D…" at bounding box center [295, 246] width 269 height 32
select select "rich-text"
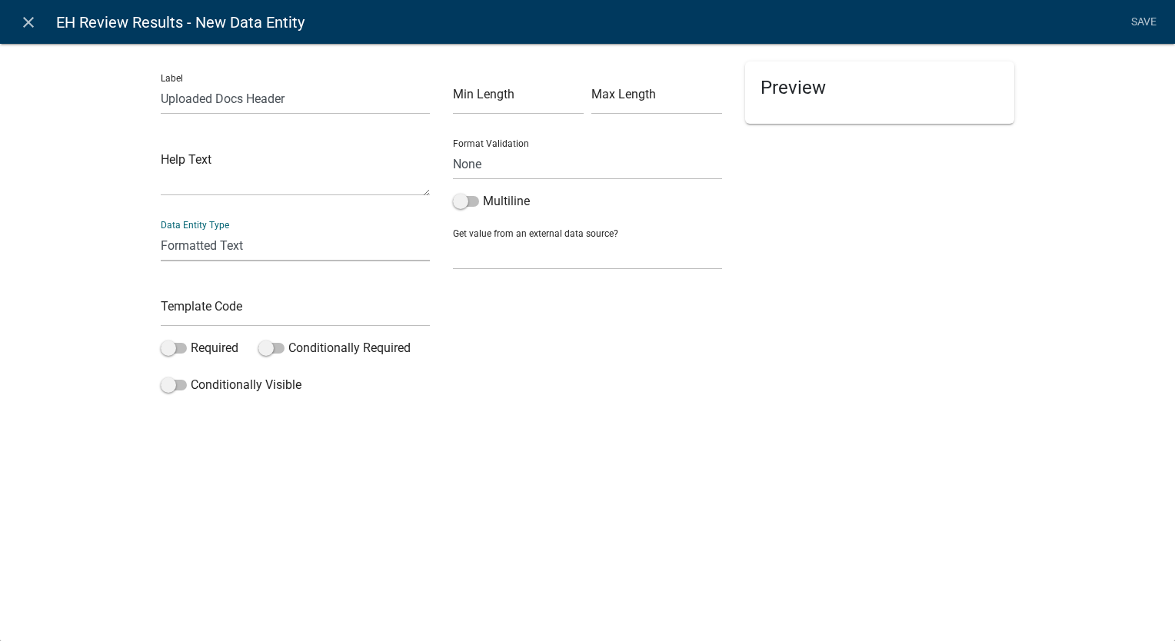
click at [161, 230] on select "Free Form Text Document Display Entity Value Fee Numeric Data Date Map Sketch D…" at bounding box center [295, 246] width 269 height 32
select select "rich-text"
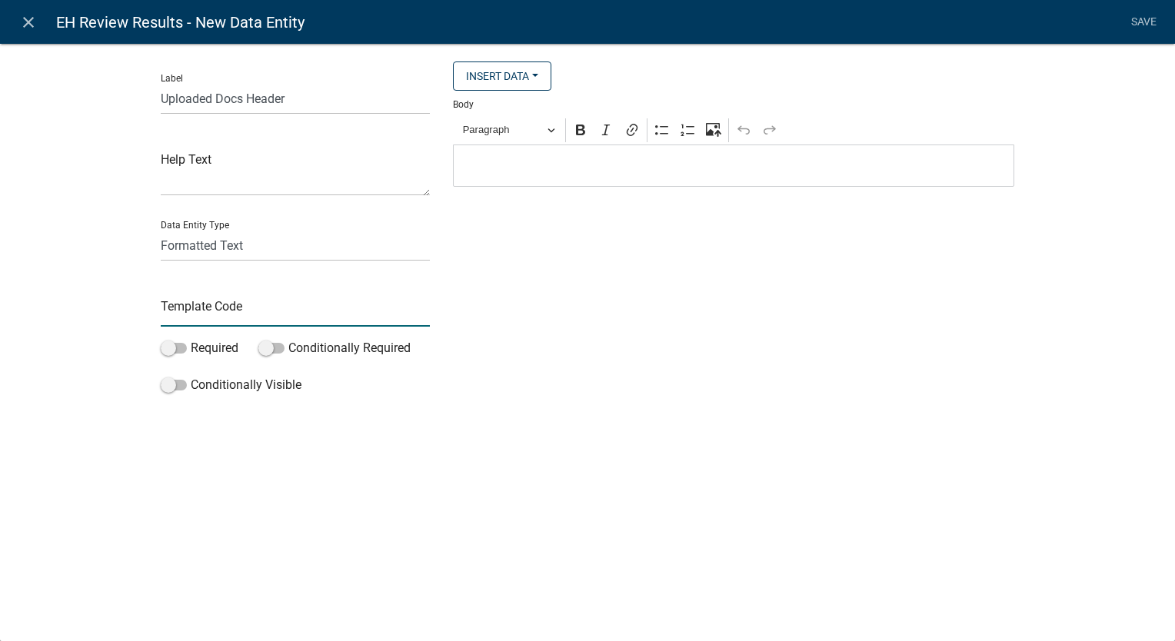
click at [194, 314] on input "text" at bounding box center [295, 311] width 269 height 32
type input "UploadedDocsText"
click at [541, 138] on span "Paragraph" at bounding box center [503, 130] width 80 height 18
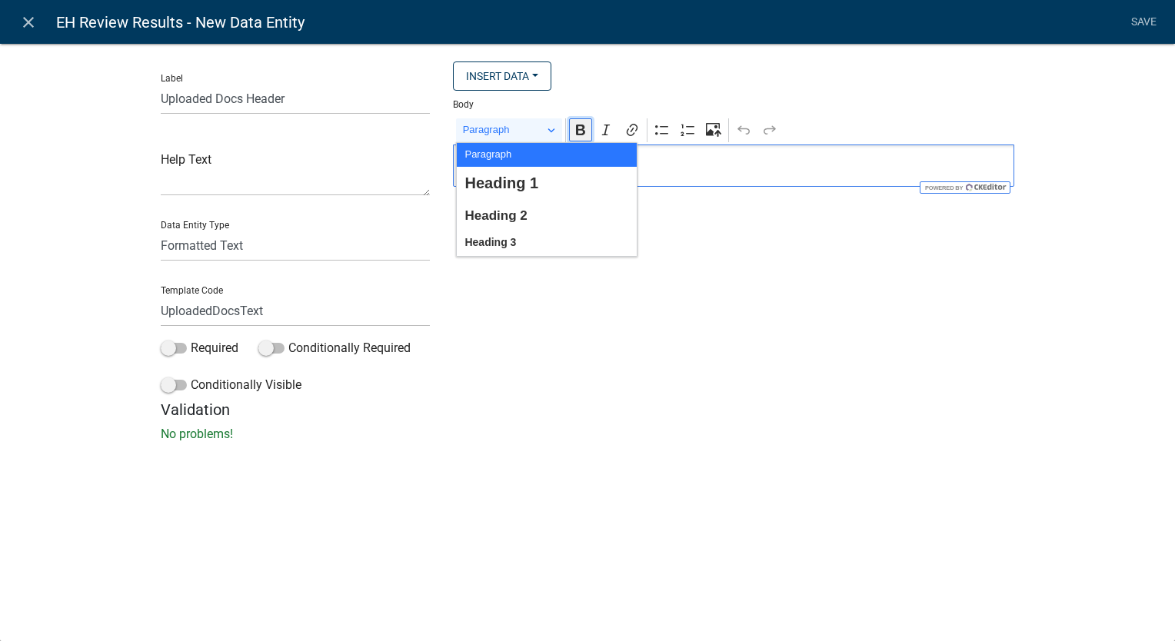
click at [576, 132] on icon "Editor toolbar" at bounding box center [580, 130] width 9 height 11
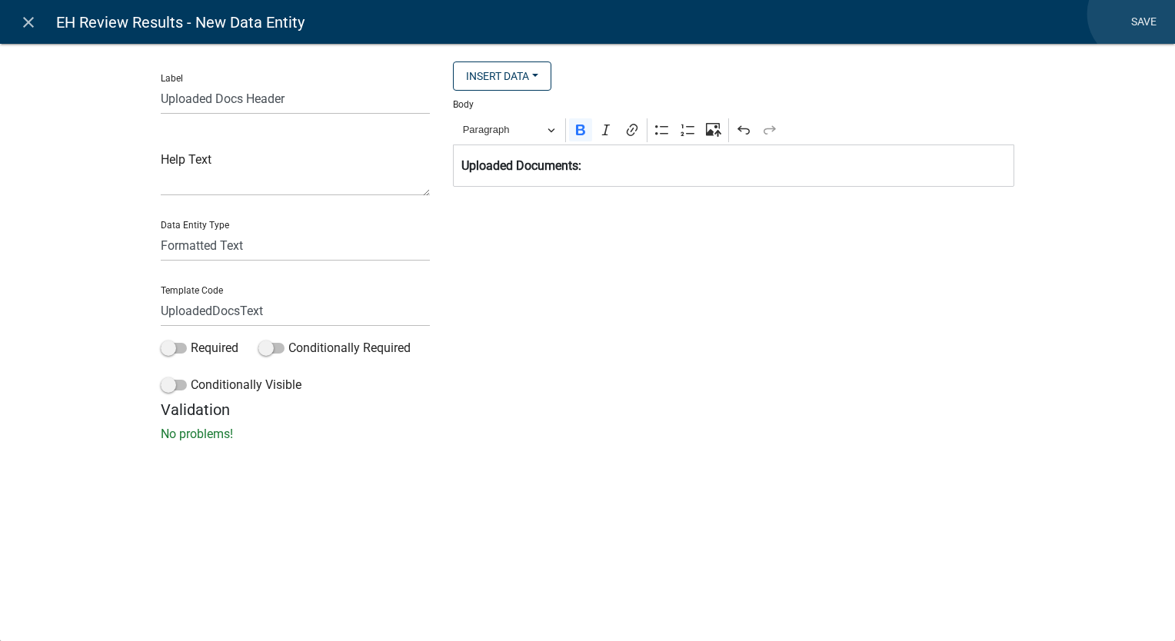
click at [1135, 14] on link "Save" at bounding box center [1143, 22] width 38 height 29
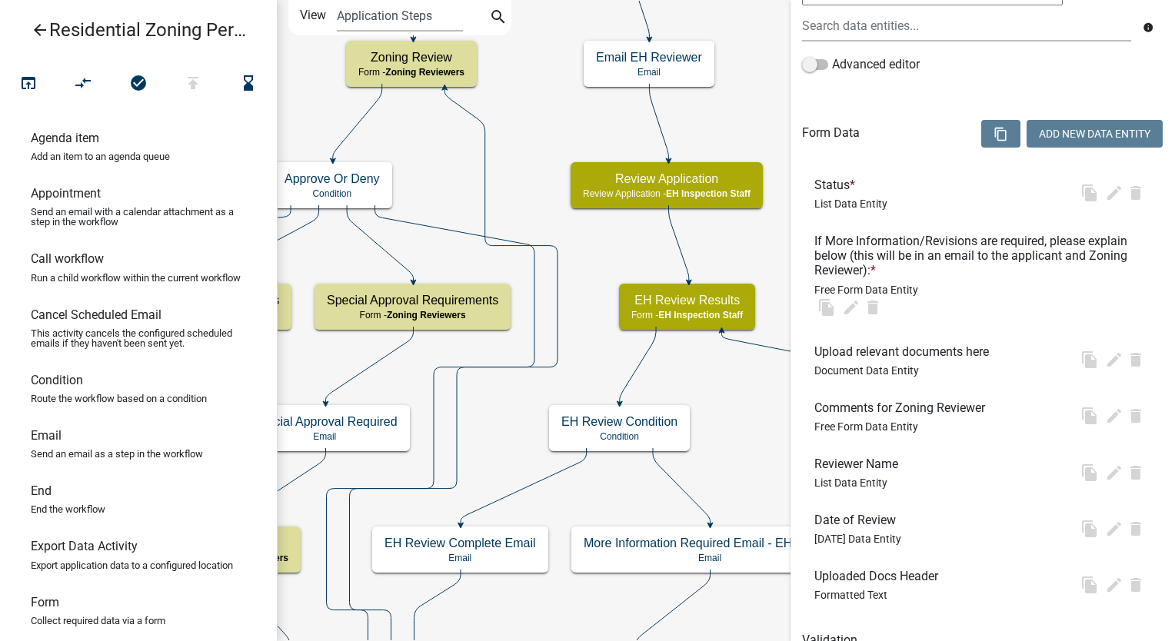
scroll to position [0, 0]
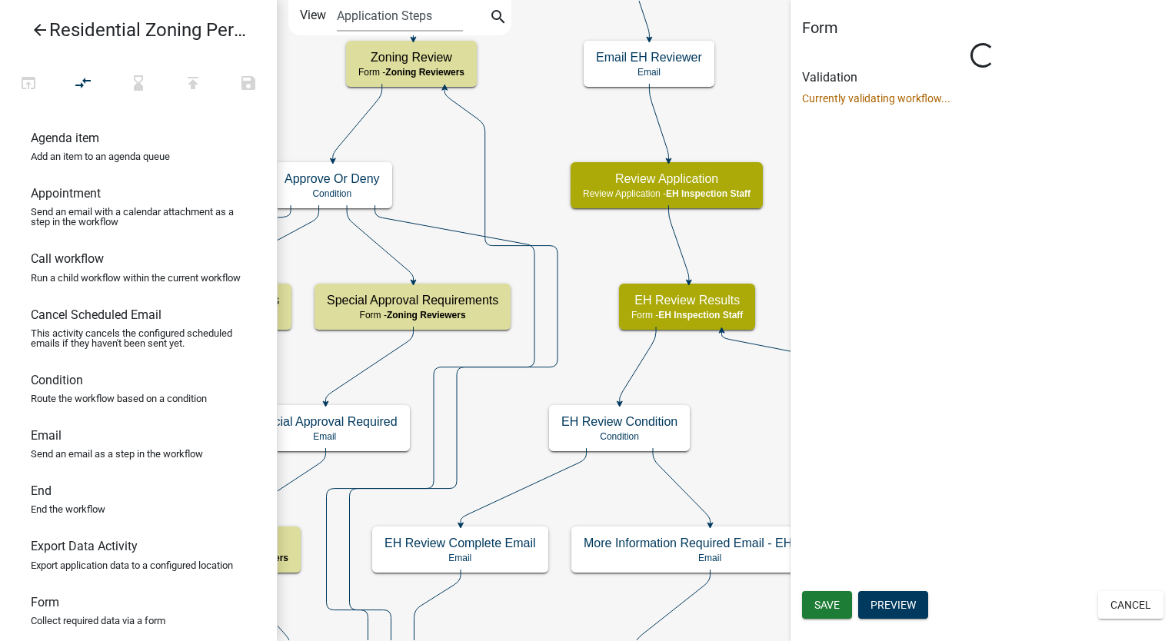
select select "B112E396-40EF-4858-AE7C-AB0894FDBB84"
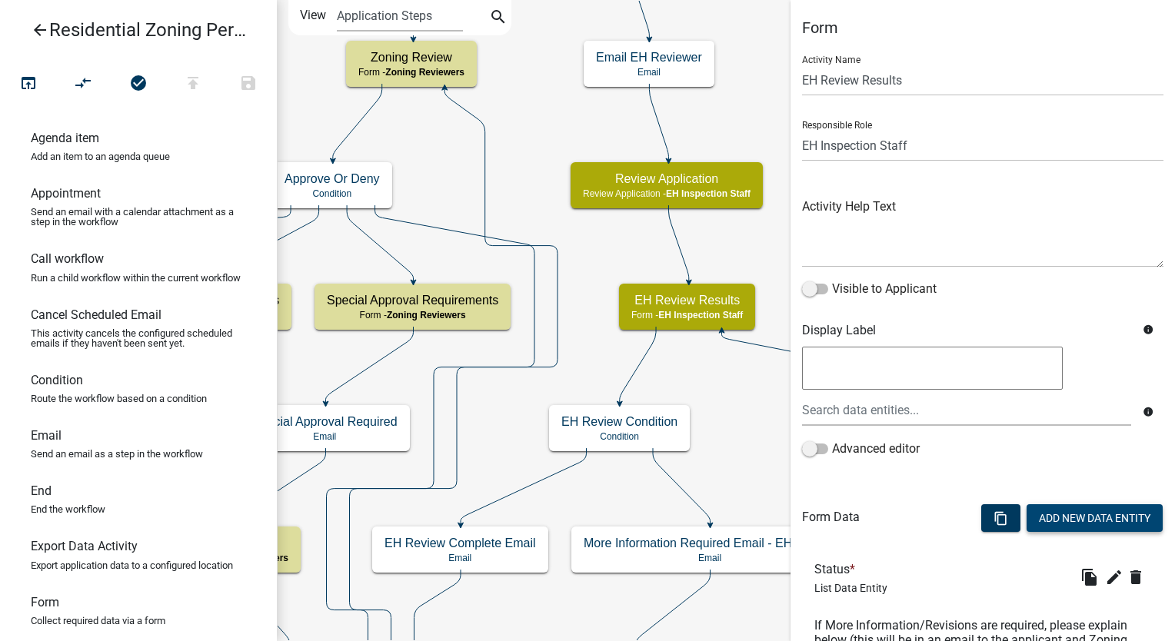
click at [1052, 518] on button "Add New Data Entity" at bounding box center [1094, 518] width 136 height 28
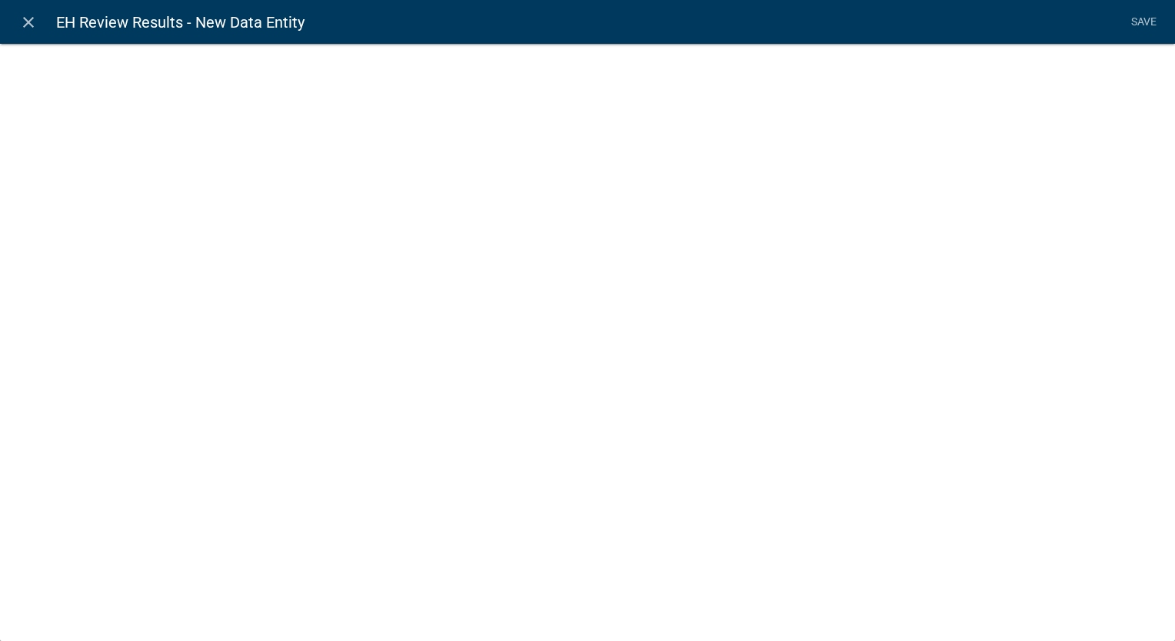
select select
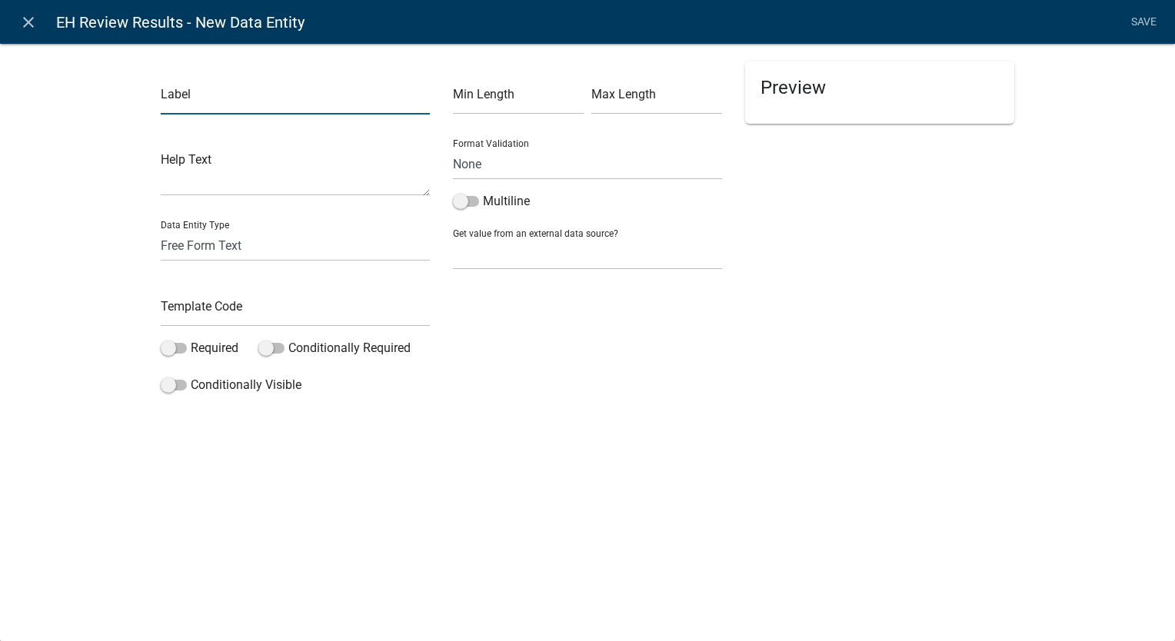
click at [255, 103] on input "text" at bounding box center [295, 99] width 269 height 32
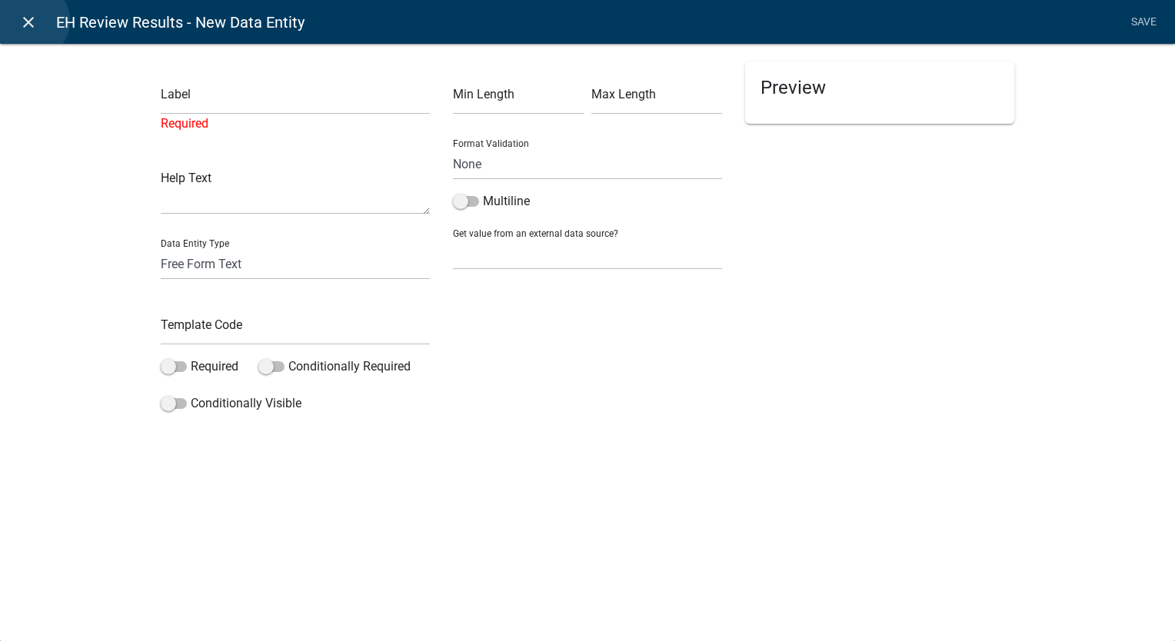
click at [31, 21] on icon "close" at bounding box center [28, 22] width 18 height 18
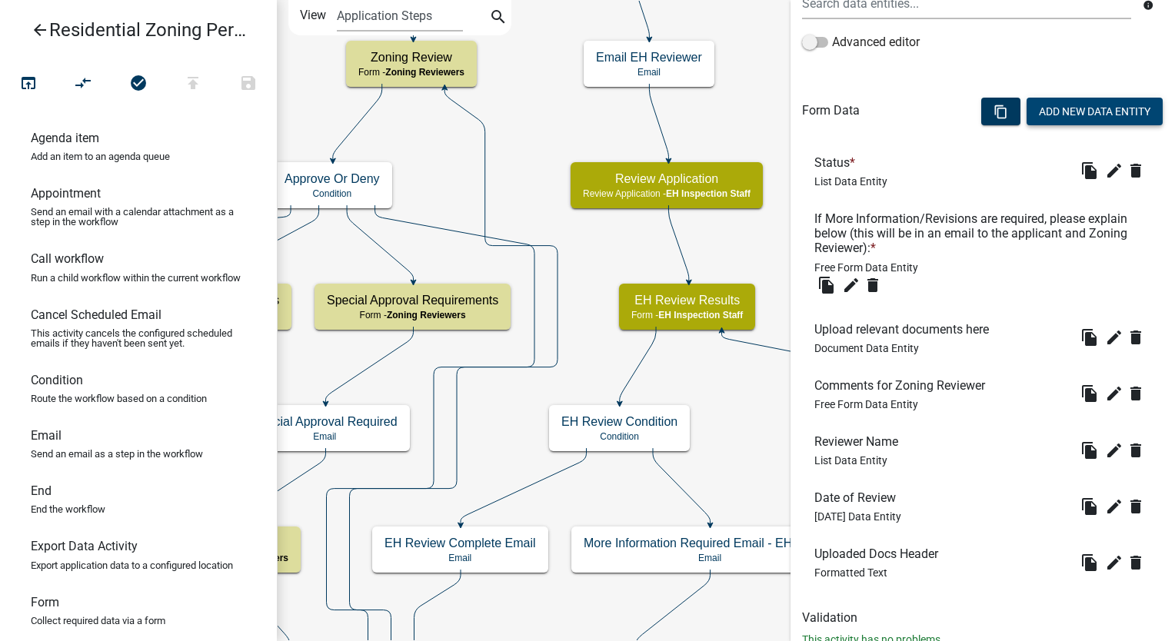
scroll to position [456, 0]
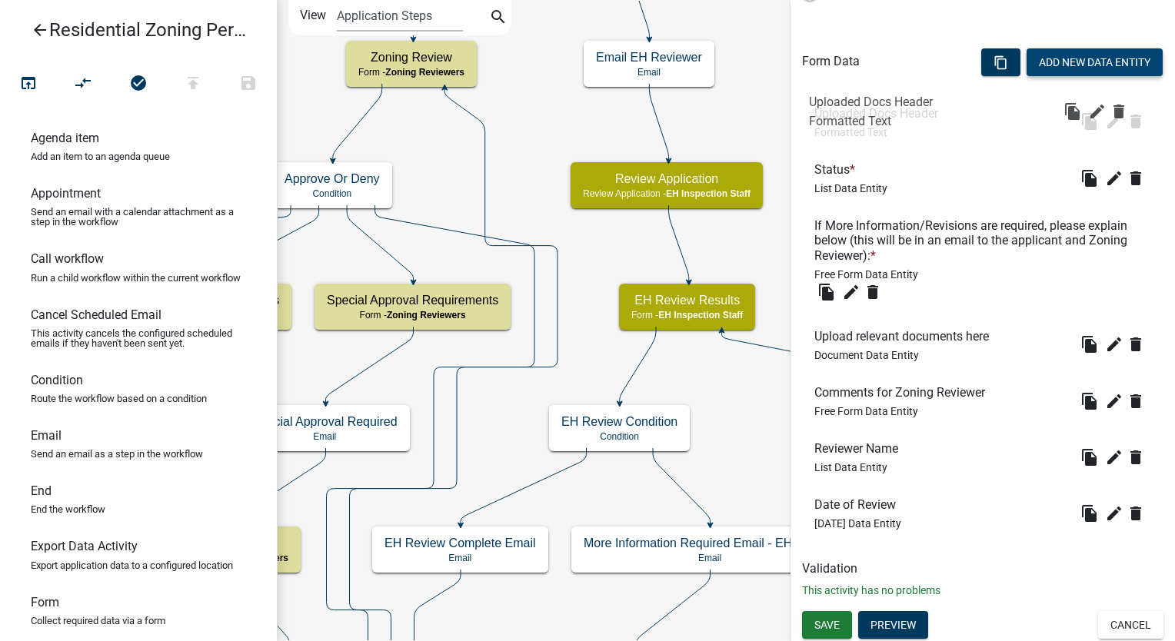
drag, startPoint x: 842, startPoint y: 504, endPoint x: 837, endPoint y: 91, distance: 413.6
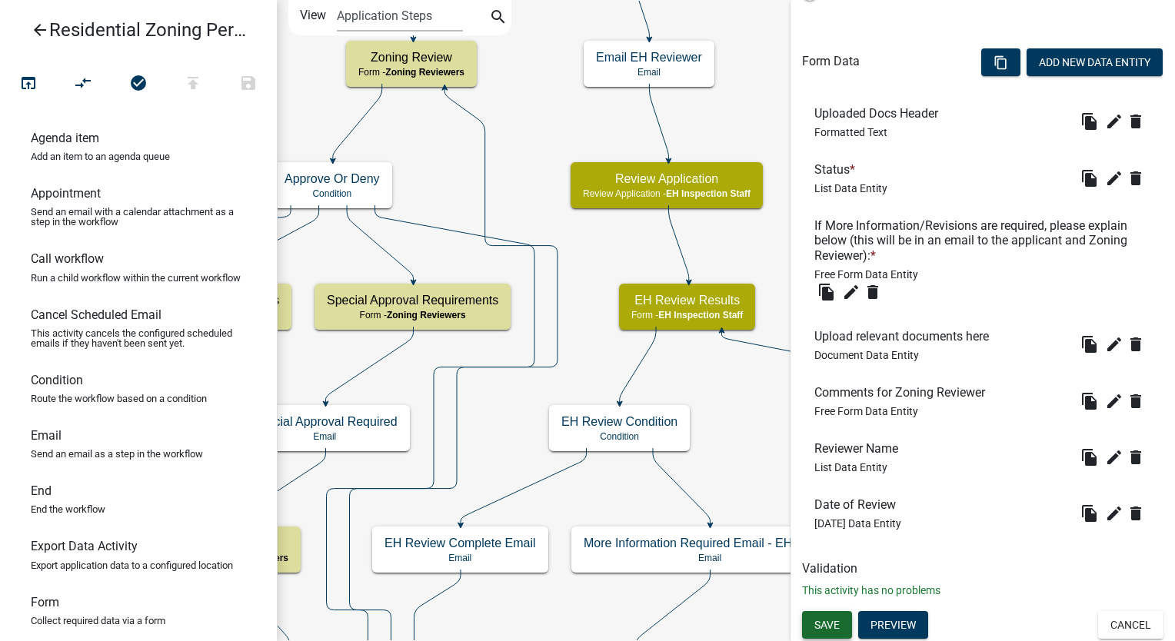
click at [830, 620] on span "Save" at bounding box center [826, 624] width 25 height 12
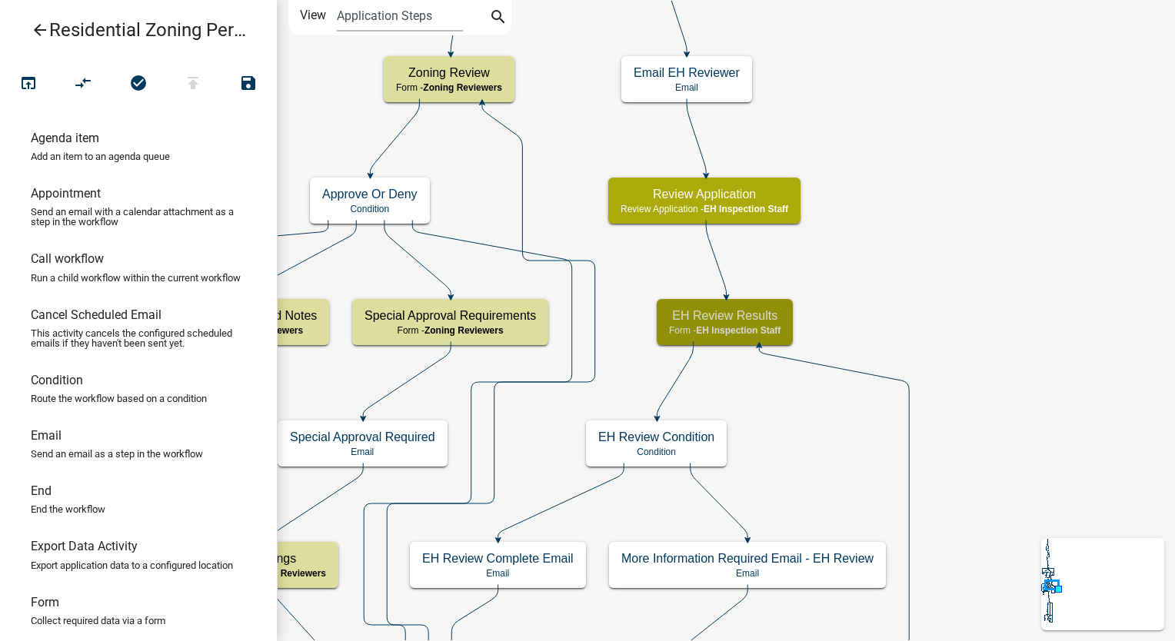
scroll to position [0, 0]
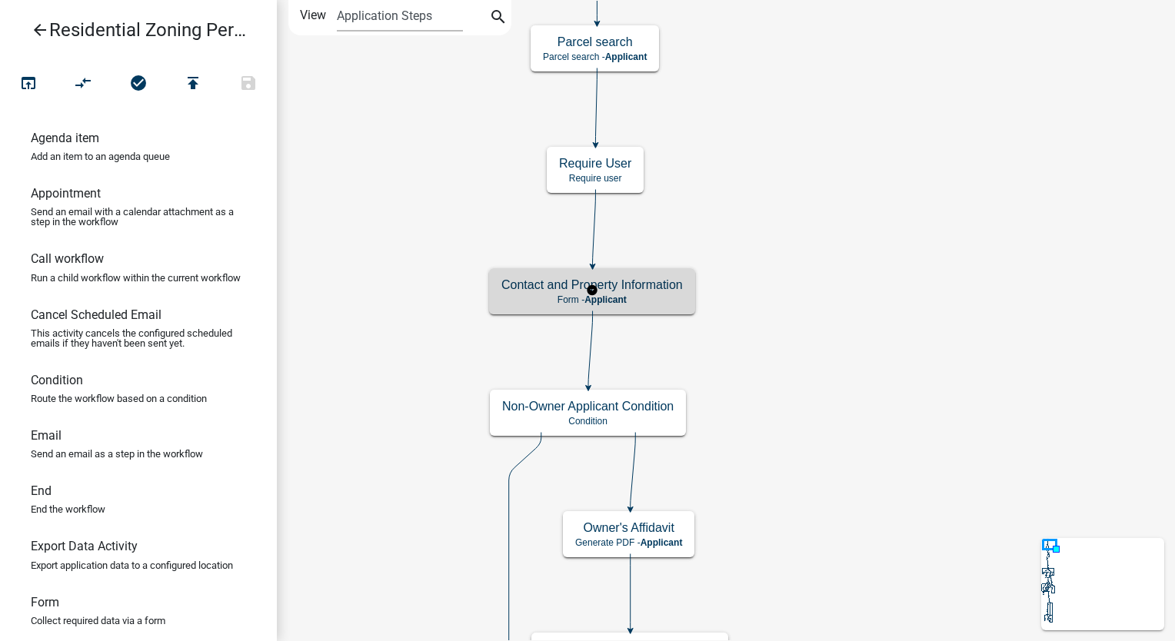
click at [670, 299] on p "Form - Applicant" at bounding box center [591, 299] width 181 height 11
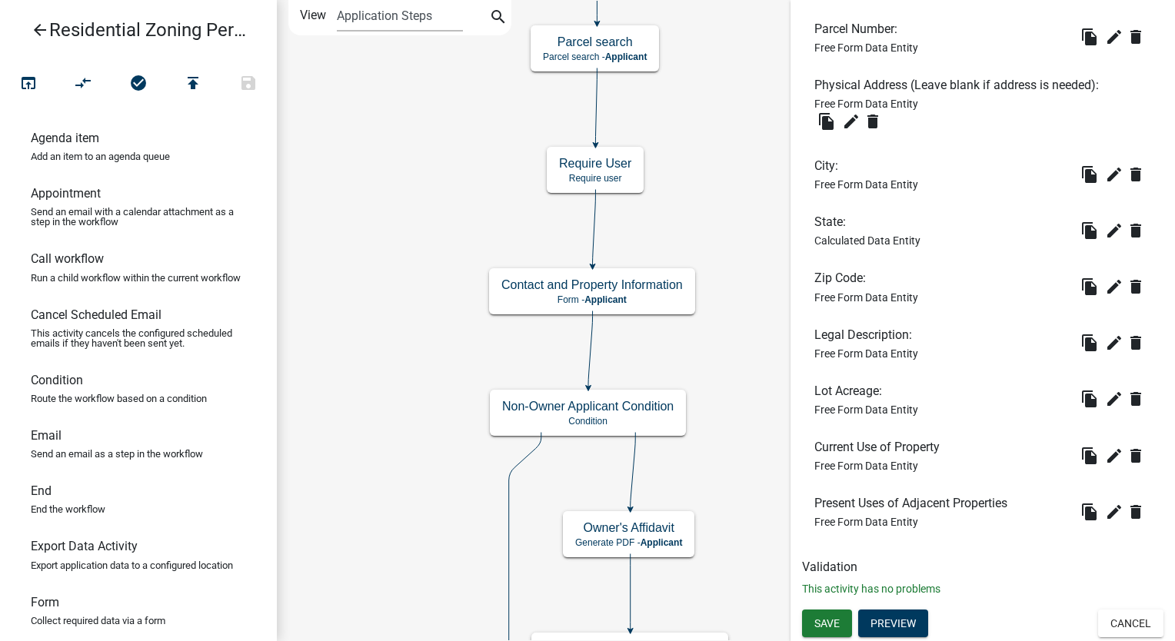
scroll to position [1089, 0]
click at [1119, 631] on button "Cancel" at bounding box center [1130, 624] width 65 height 28
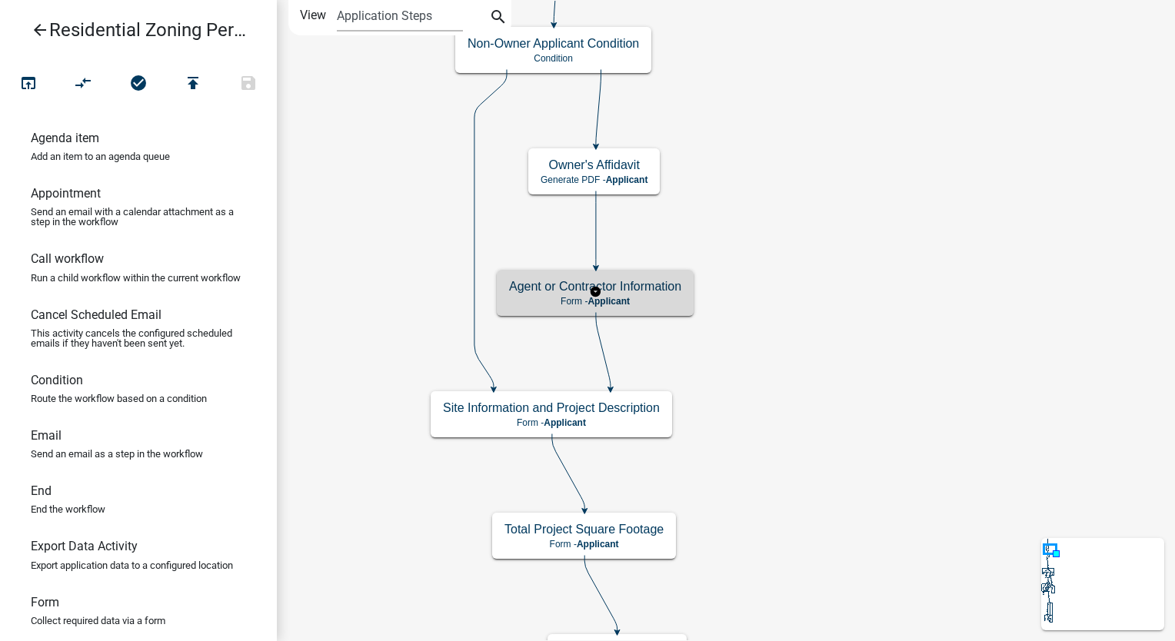
click at [630, 291] on h5 "Agent or Contractor Information" at bounding box center [595, 286] width 172 height 15
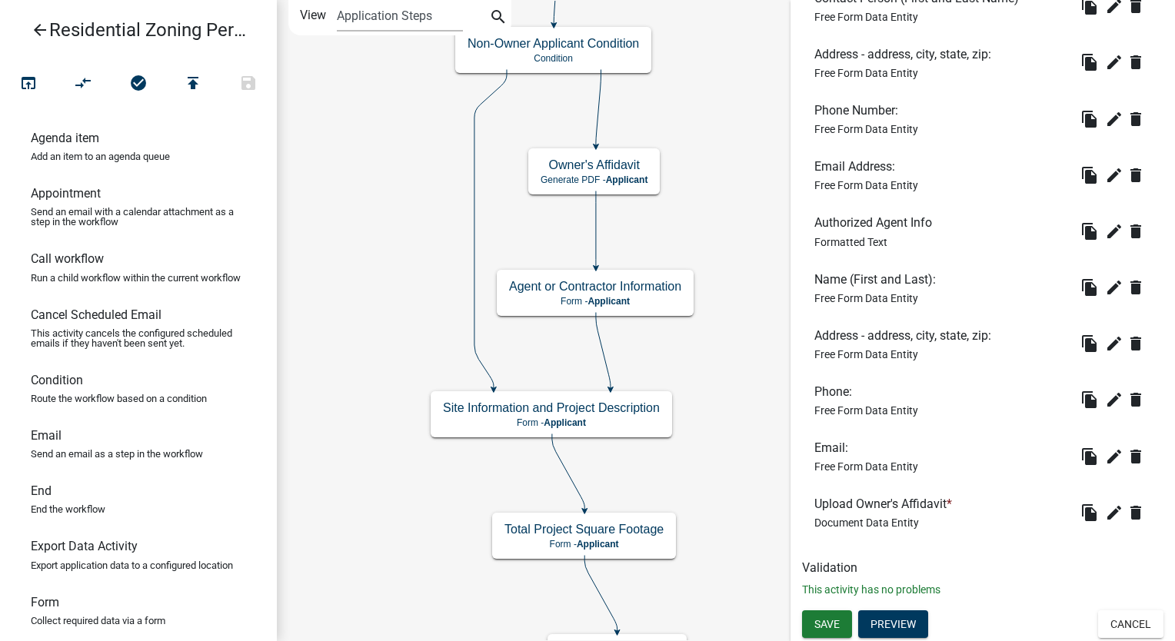
scroll to position [646, 0]
click at [1105, 511] on icon "edit" at bounding box center [1114, 512] width 18 height 18
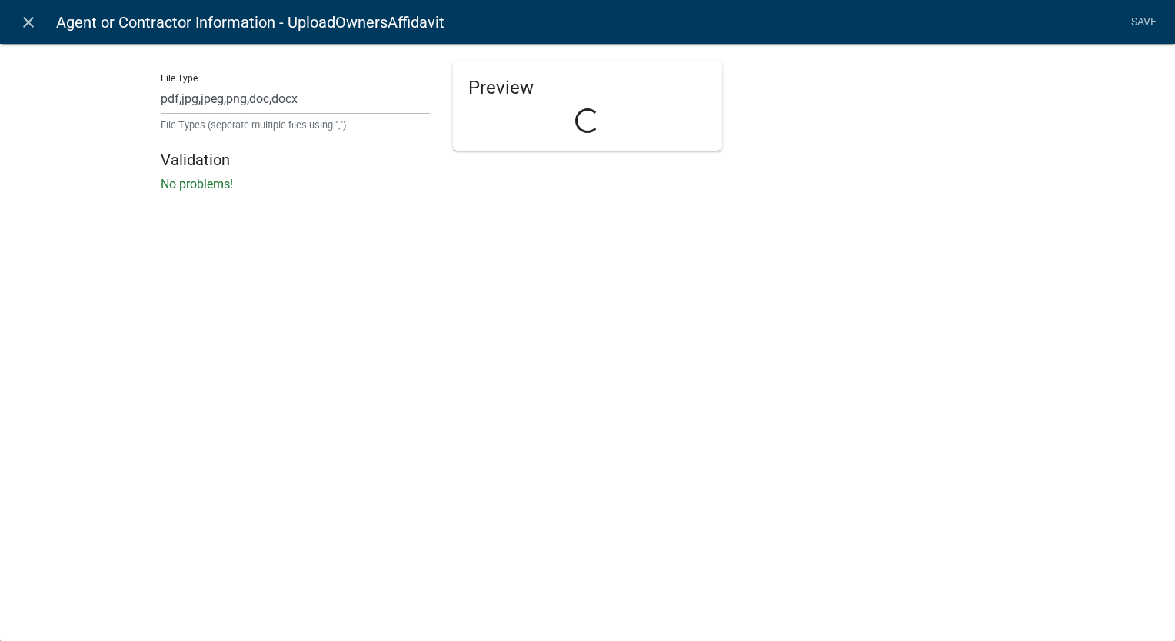
select select "document"
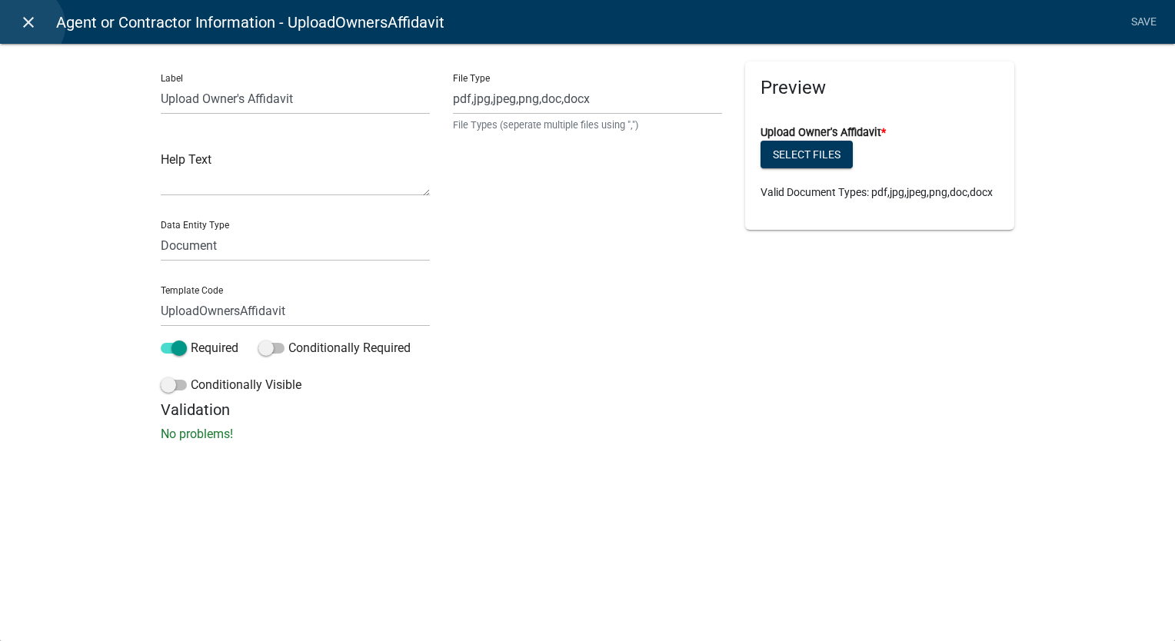
click at [26, 25] on icon "close" at bounding box center [28, 22] width 18 height 18
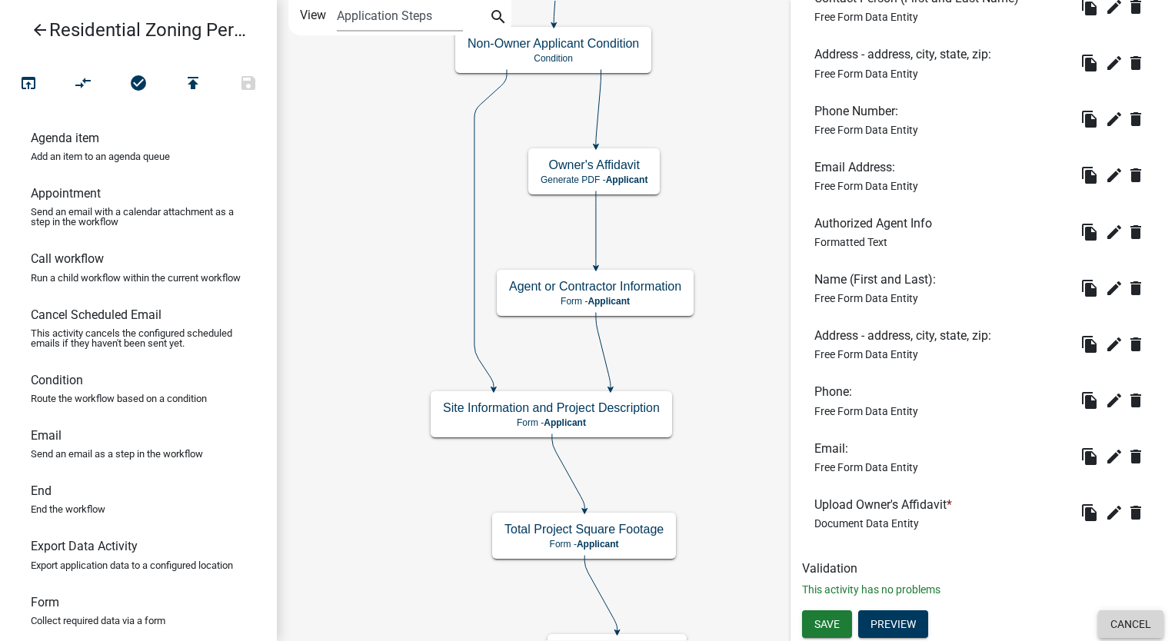
click at [1121, 624] on button "Cancel" at bounding box center [1130, 624] width 65 height 28
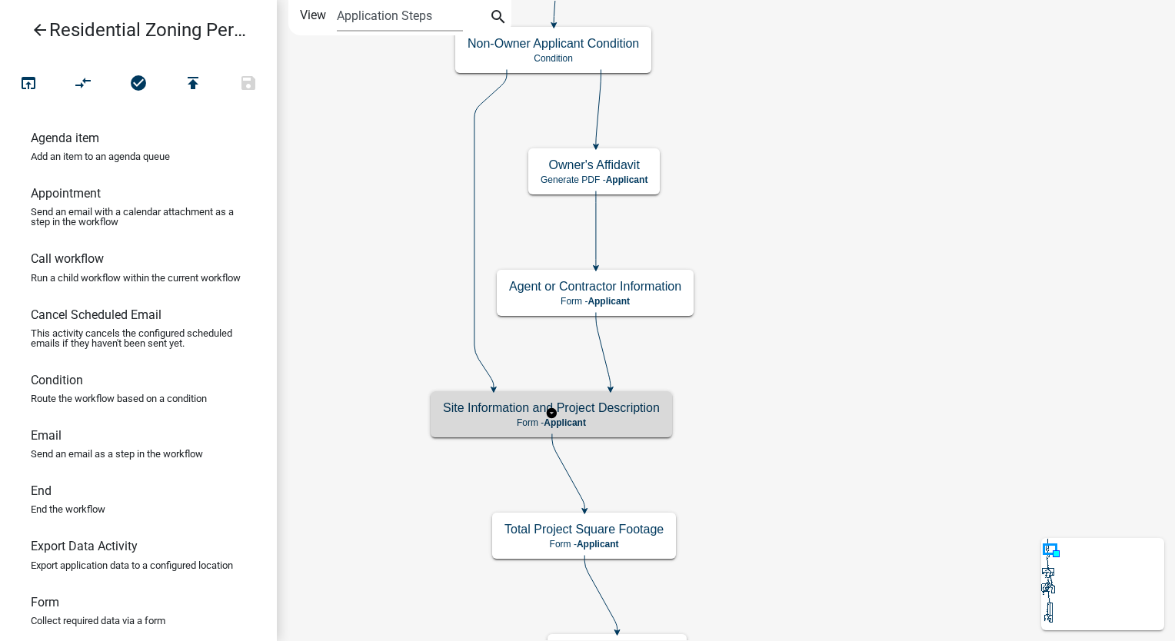
click at [628, 414] on h5 "Site Information and Project Description" at bounding box center [551, 407] width 217 height 15
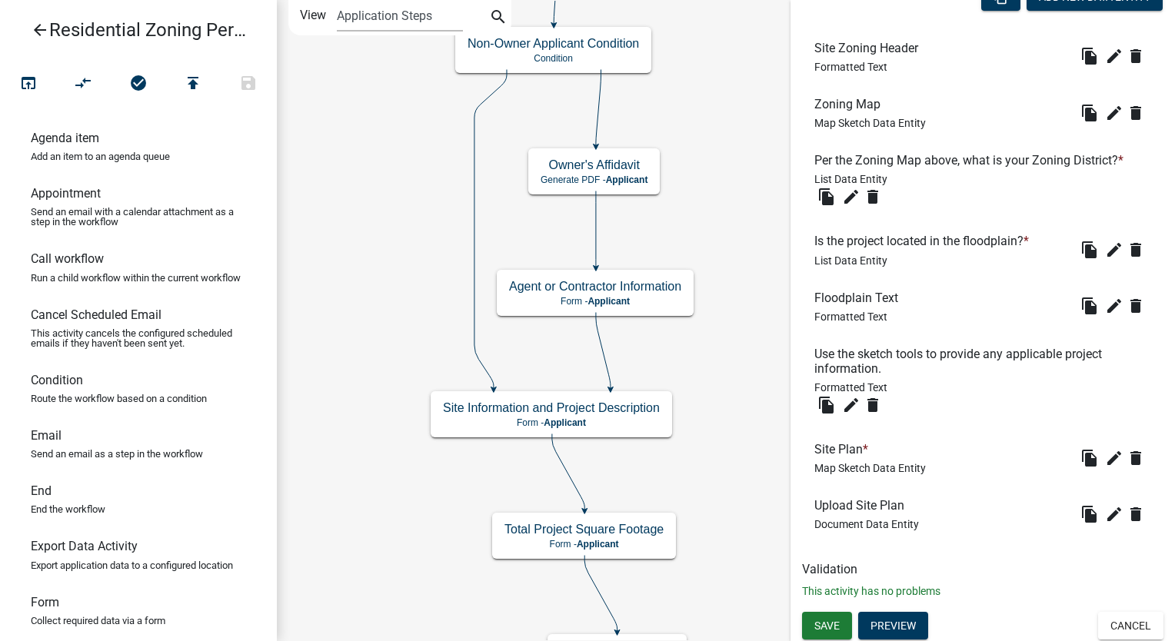
scroll to position [486, 0]
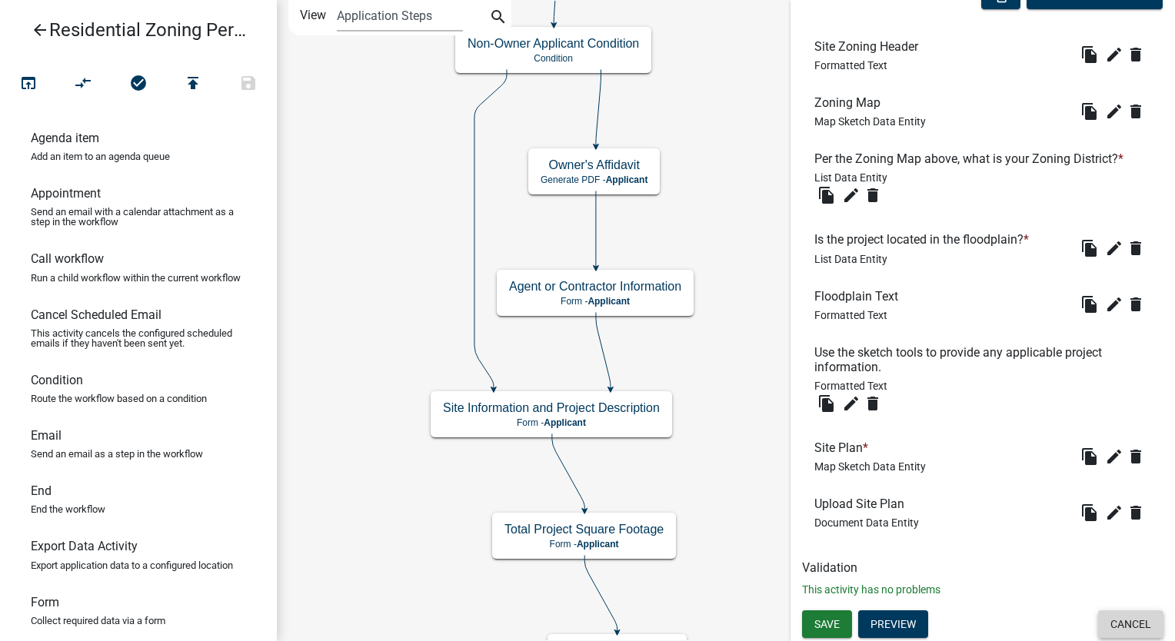
click at [1112, 620] on button "Cancel" at bounding box center [1130, 624] width 65 height 28
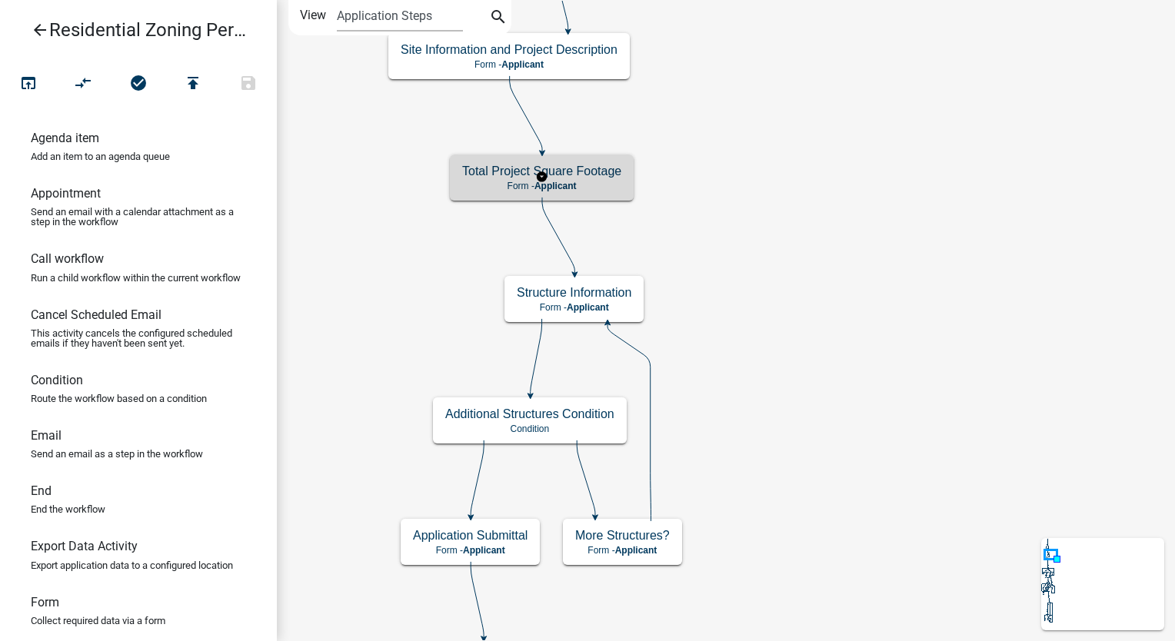
click at [585, 174] on h5 "Total Project Square Footage" at bounding box center [541, 171] width 159 height 15
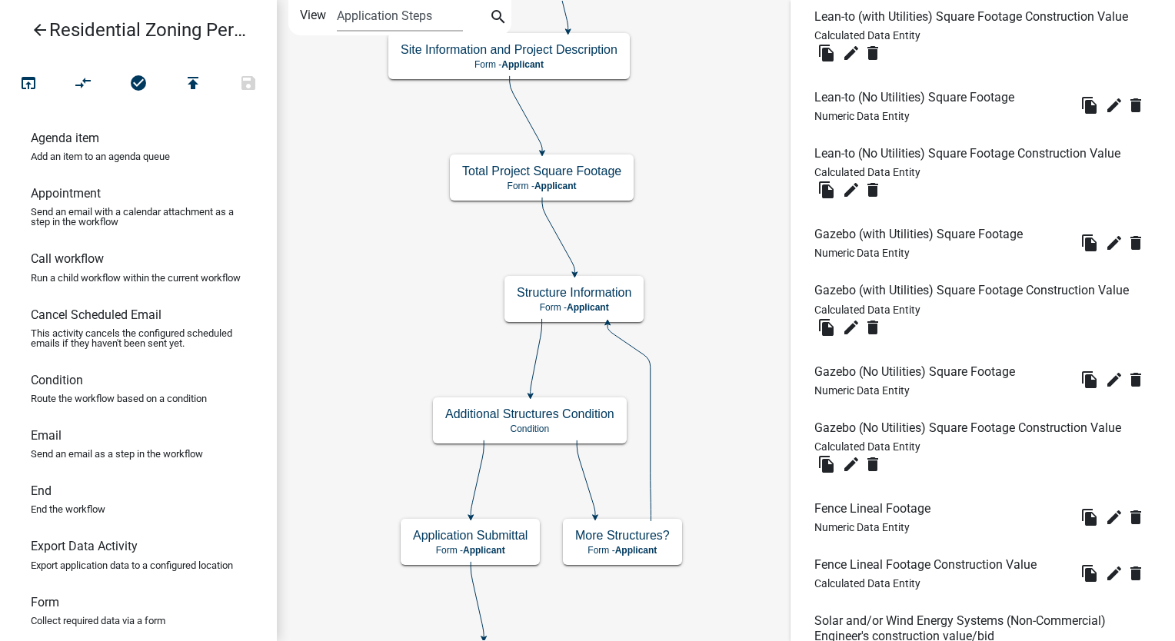
scroll to position [5936, 0]
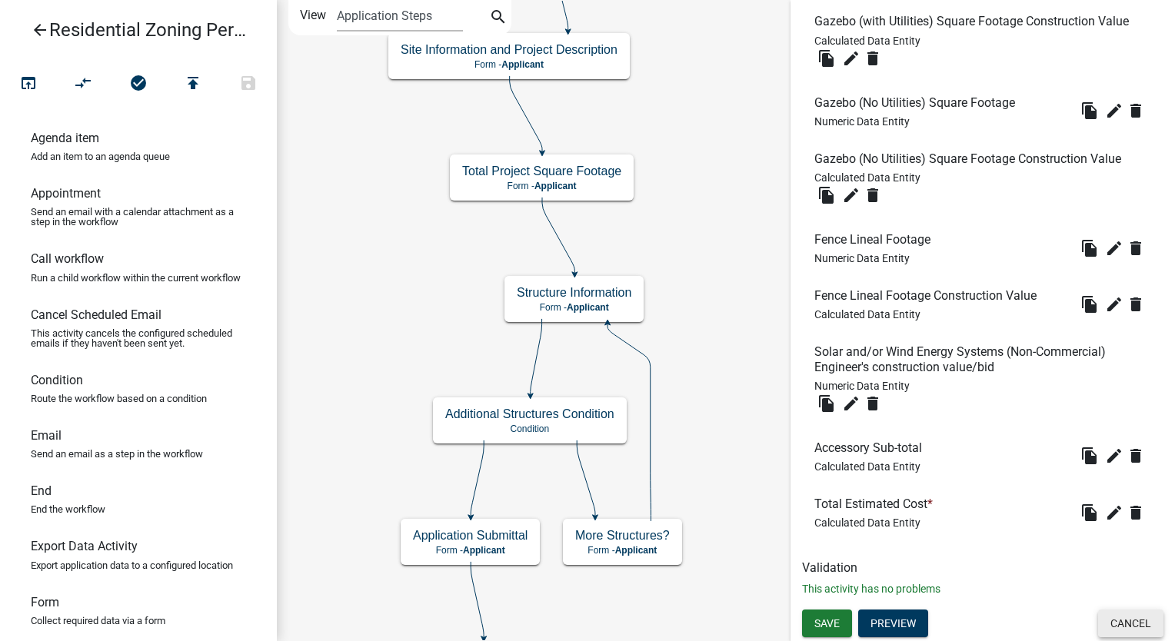
click at [1098, 620] on button "Cancel" at bounding box center [1130, 624] width 65 height 28
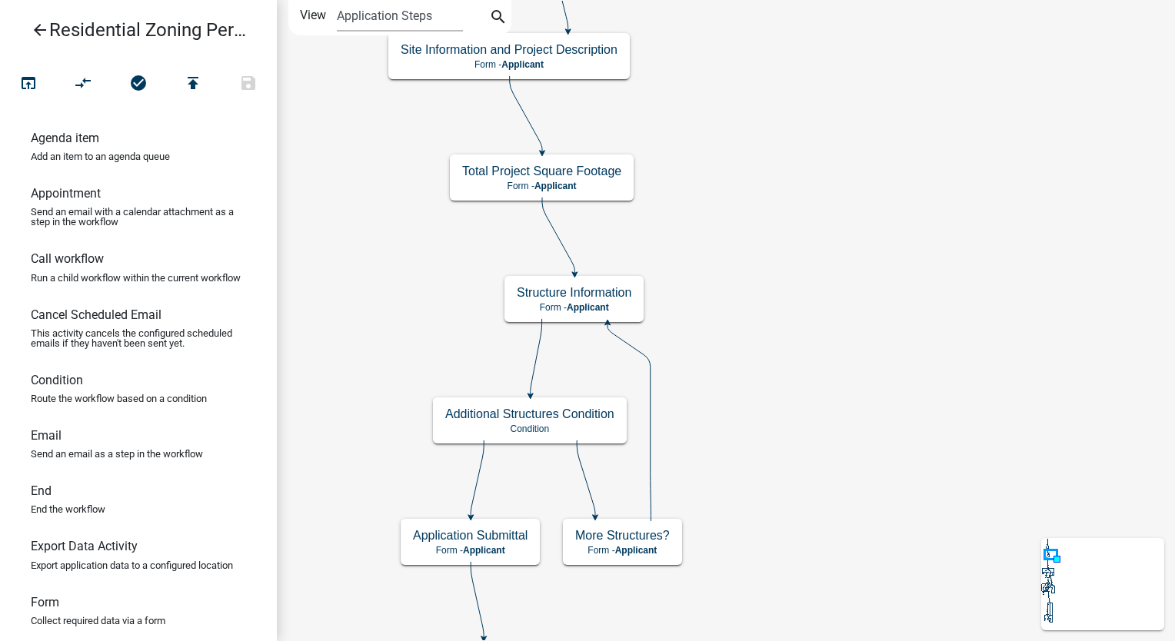
scroll to position [0, 0]
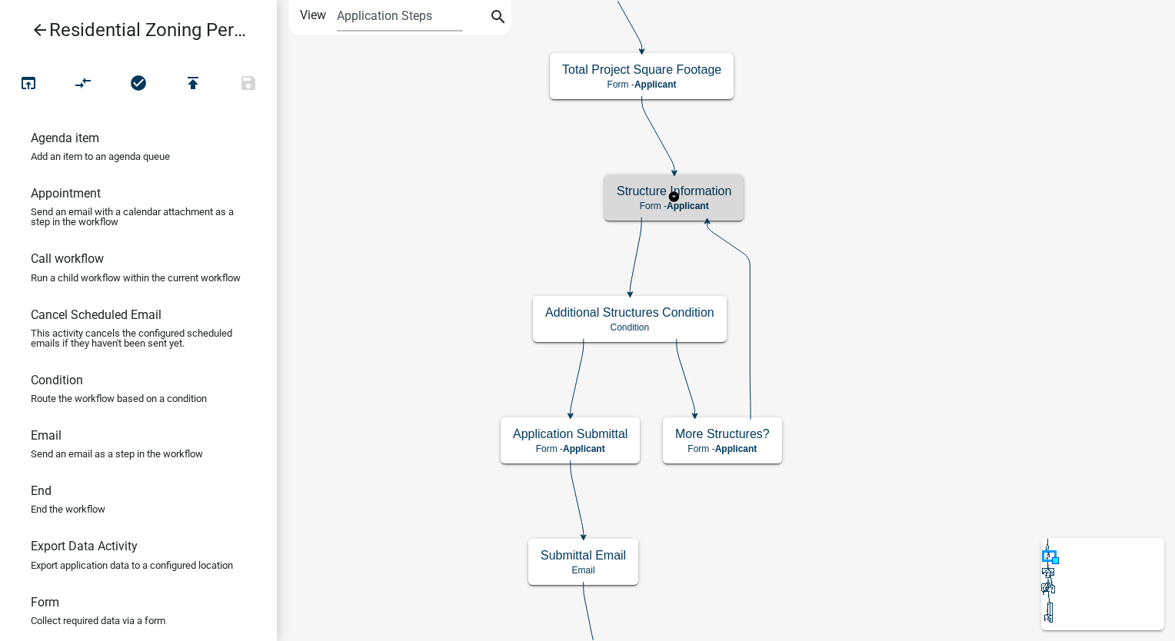
click at [723, 198] on div "Structure Information Form - Applicant" at bounding box center [673, 197] width 139 height 46
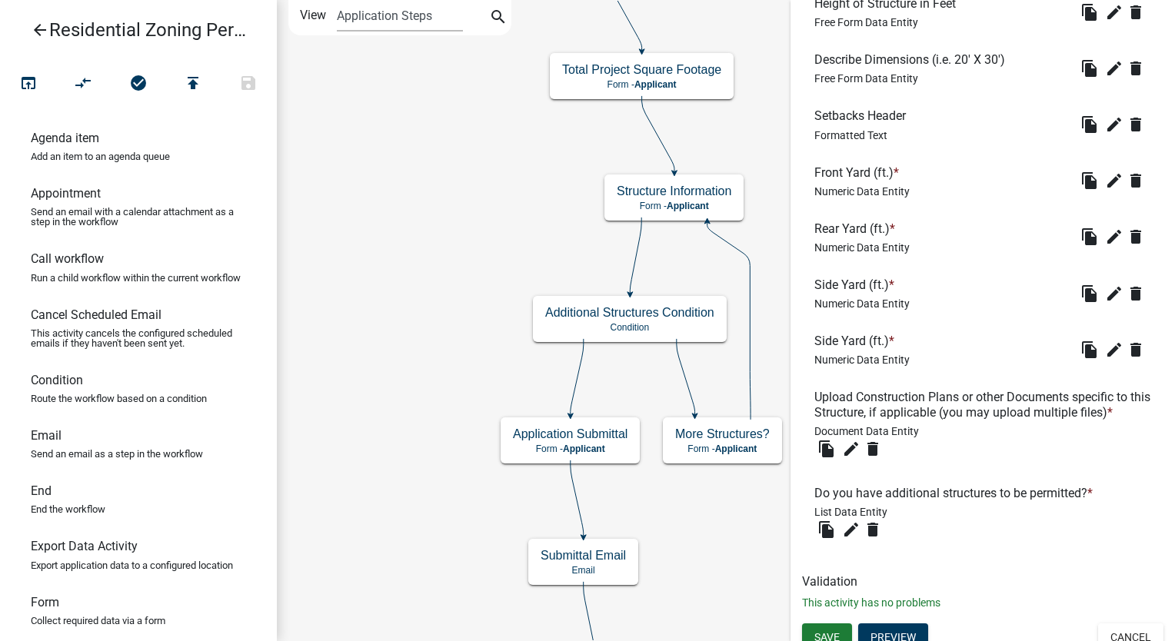
scroll to position [950, 0]
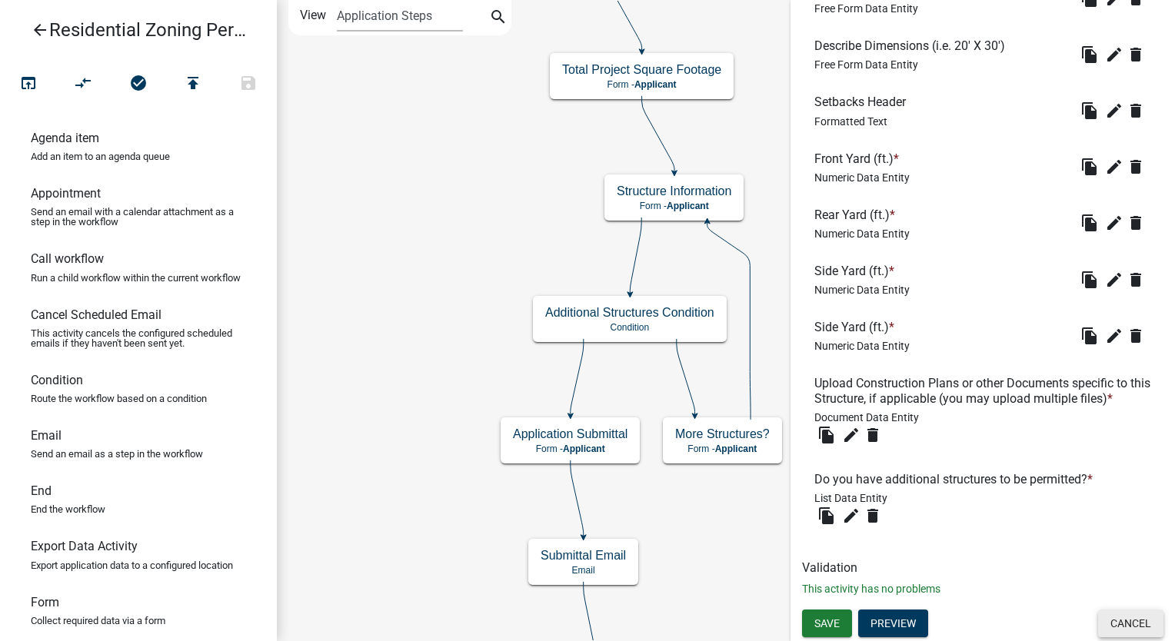
click at [1119, 626] on button "Cancel" at bounding box center [1130, 624] width 65 height 28
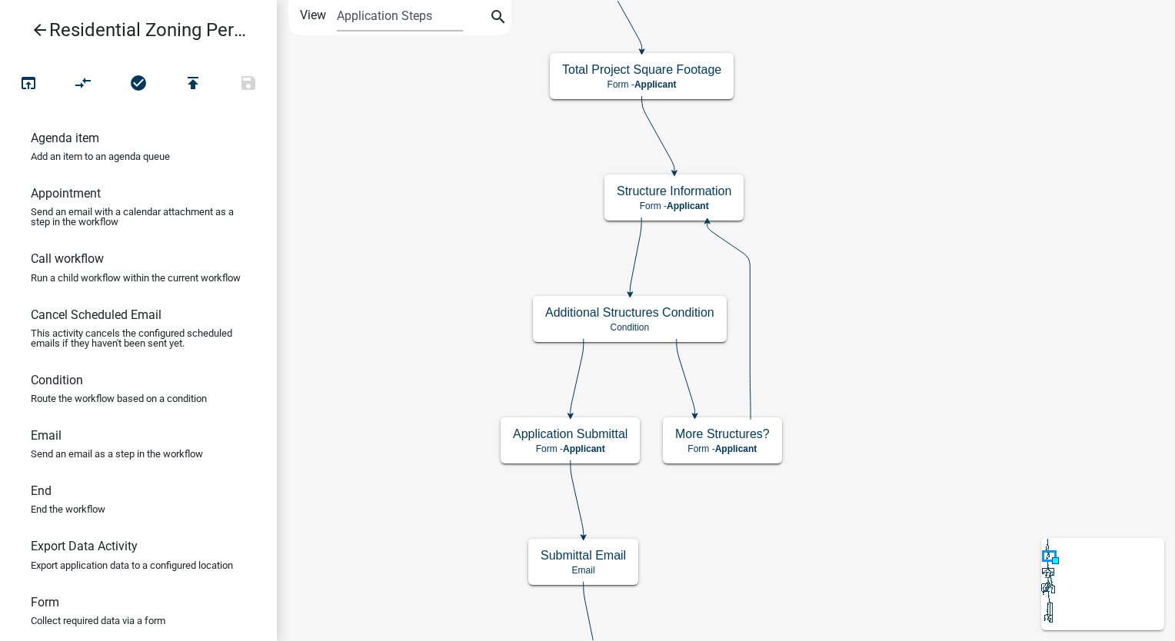
scroll to position [0, 0]
click at [604, 454] on div "Application Submittal Form - Applicant" at bounding box center [569, 440] width 139 height 46
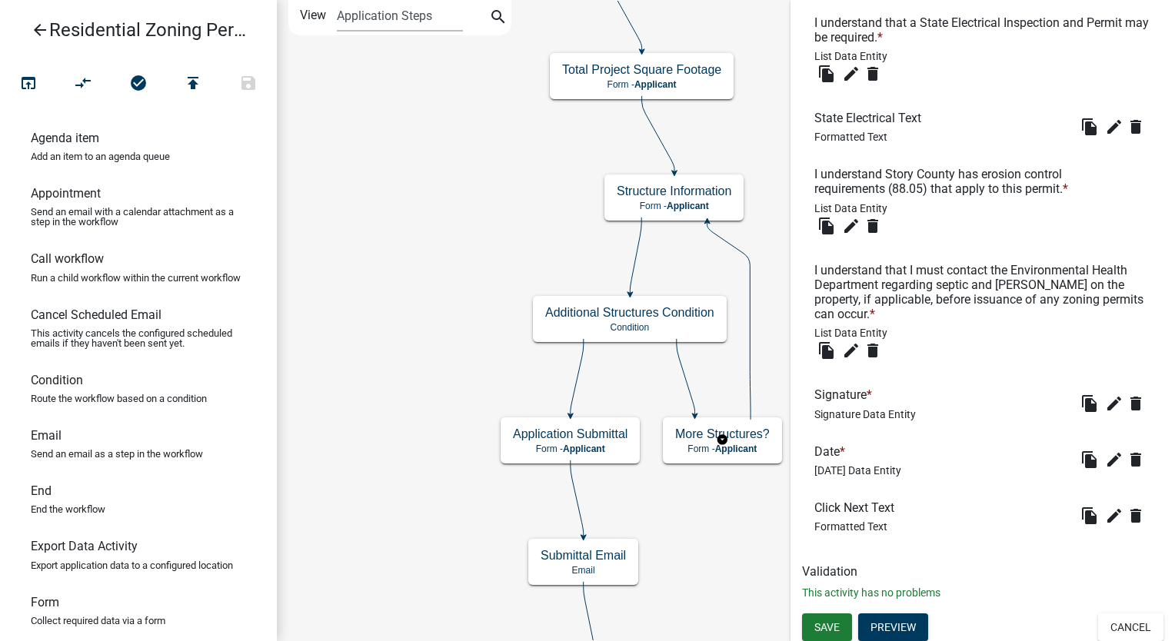
scroll to position [834, 0]
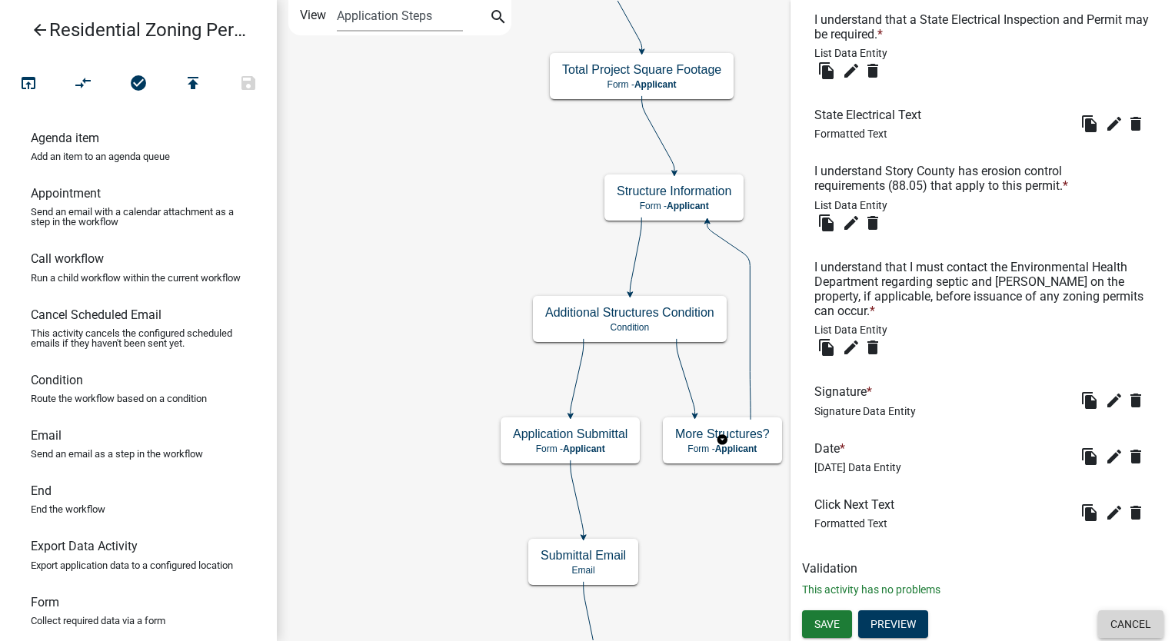
click at [1103, 626] on button "Cancel" at bounding box center [1130, 624] width 65 height 28
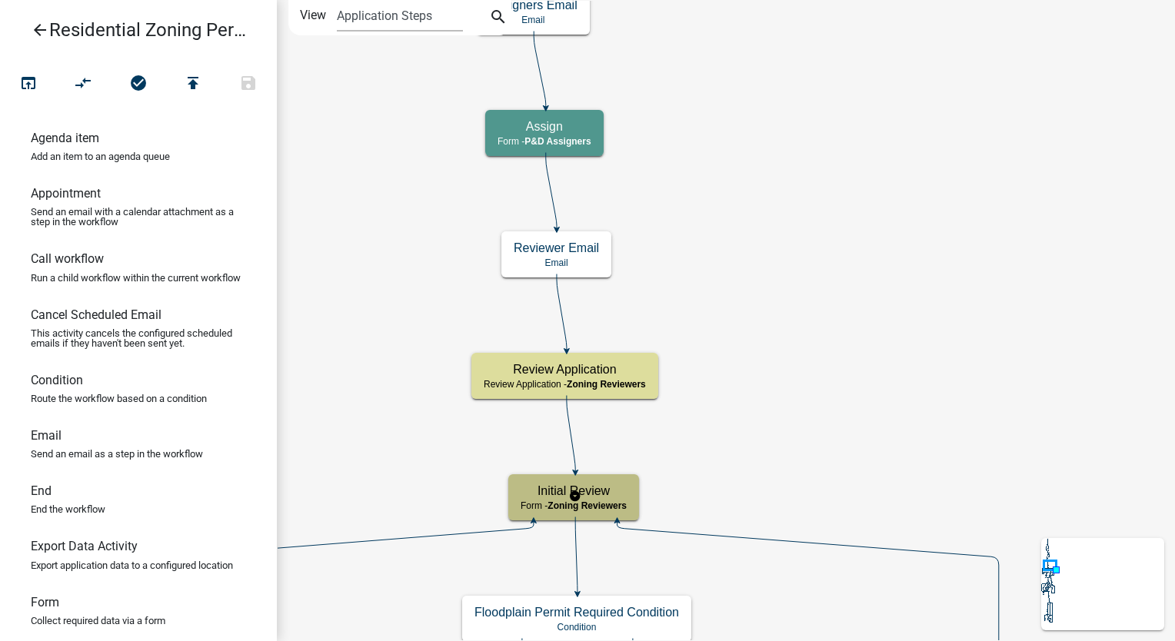
click at [610, 492] on h5 "Initial Review" at bounding box center [573, 490] width 106 height 15
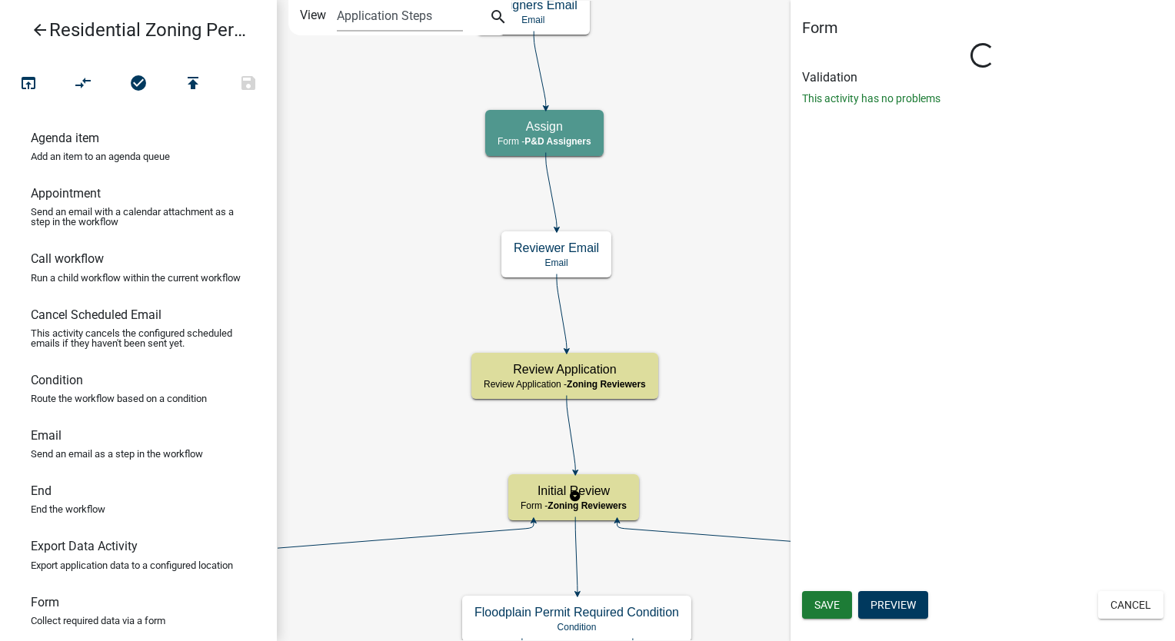
select select "289CA764-5063-4D44-9E26-A723625F811D"
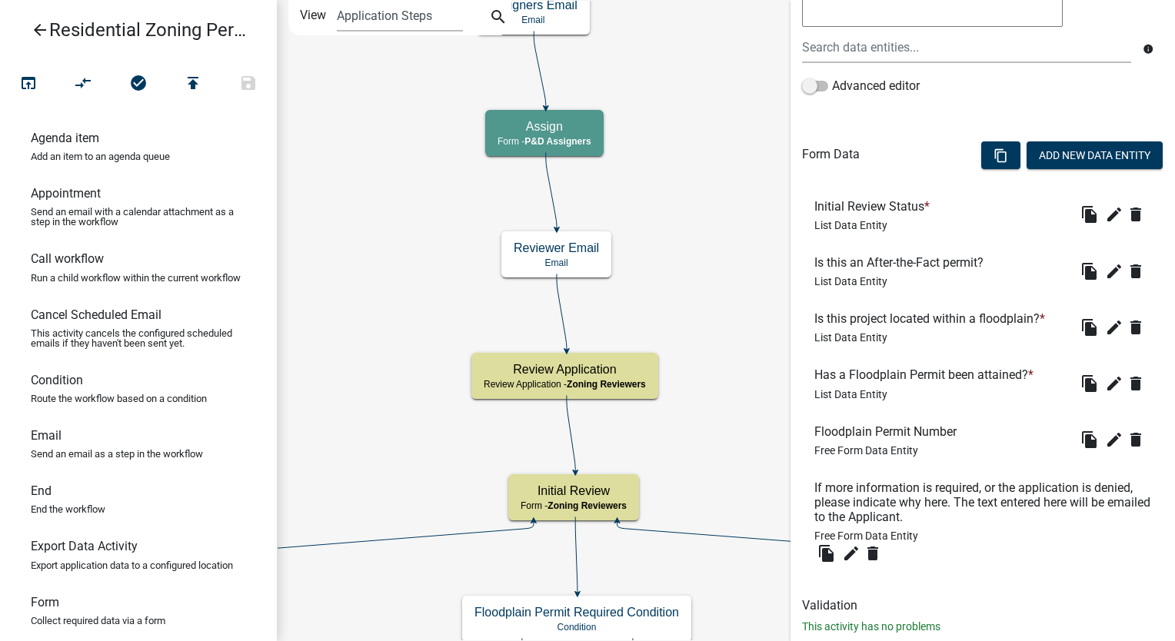
scroll to position [400, 0]
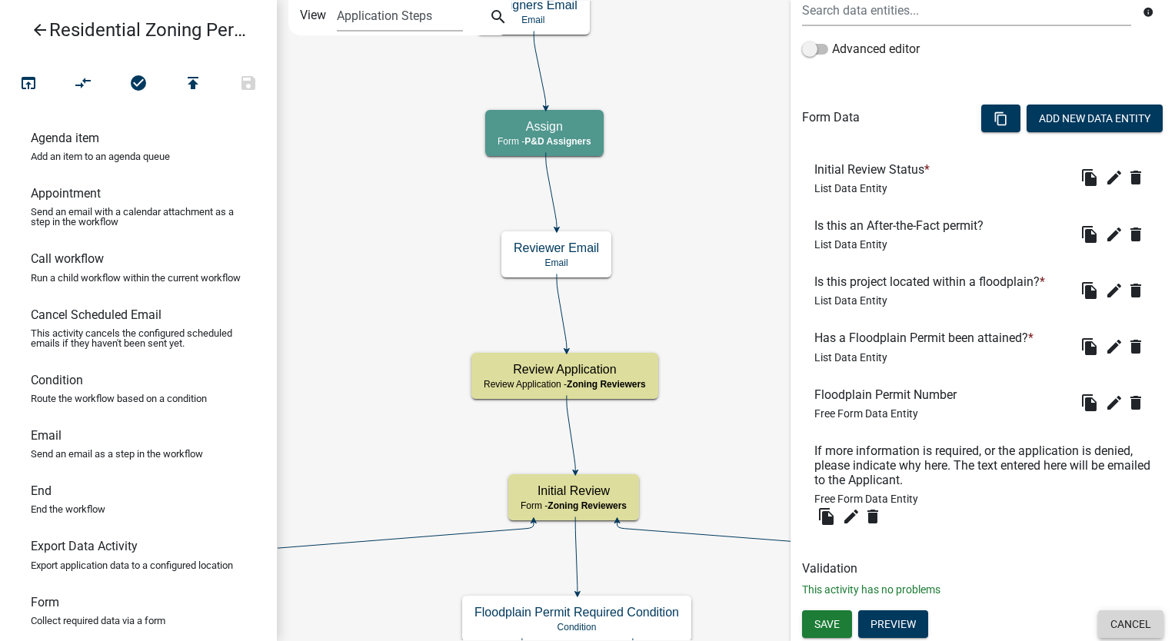
click at [1113, 624] on button "Cancel" at bounding box center [1130, 624] width 65 height 28
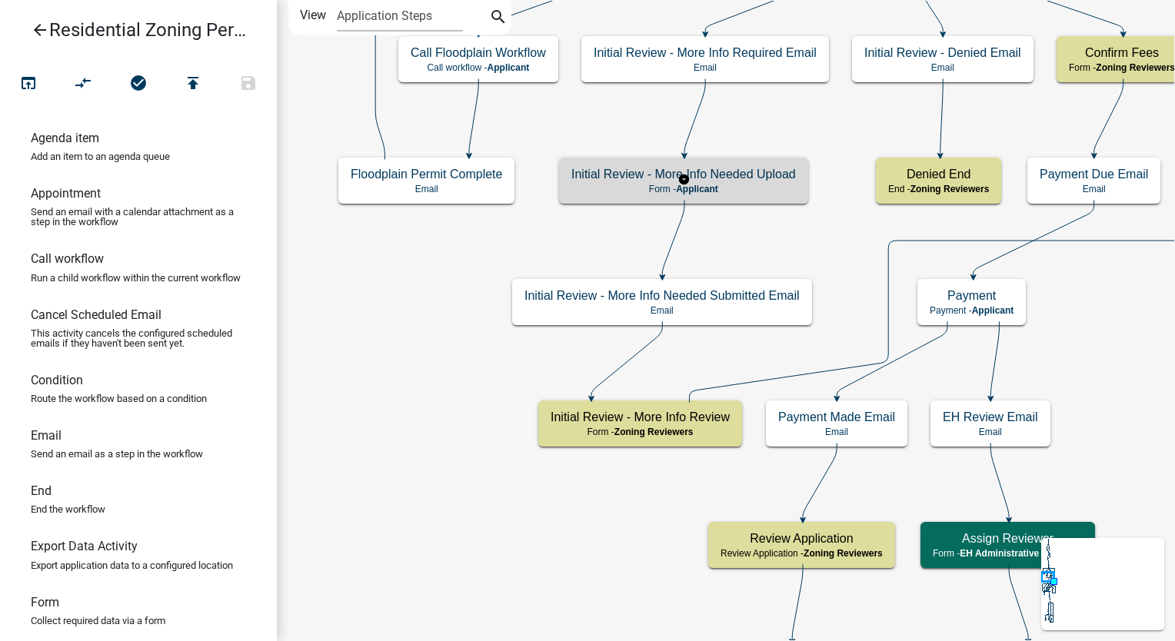
click at [707, 197] on div "Initial Review - More Info Needed Upload Form - Applicant" at bounding box center [683, 181] width 249 height 46
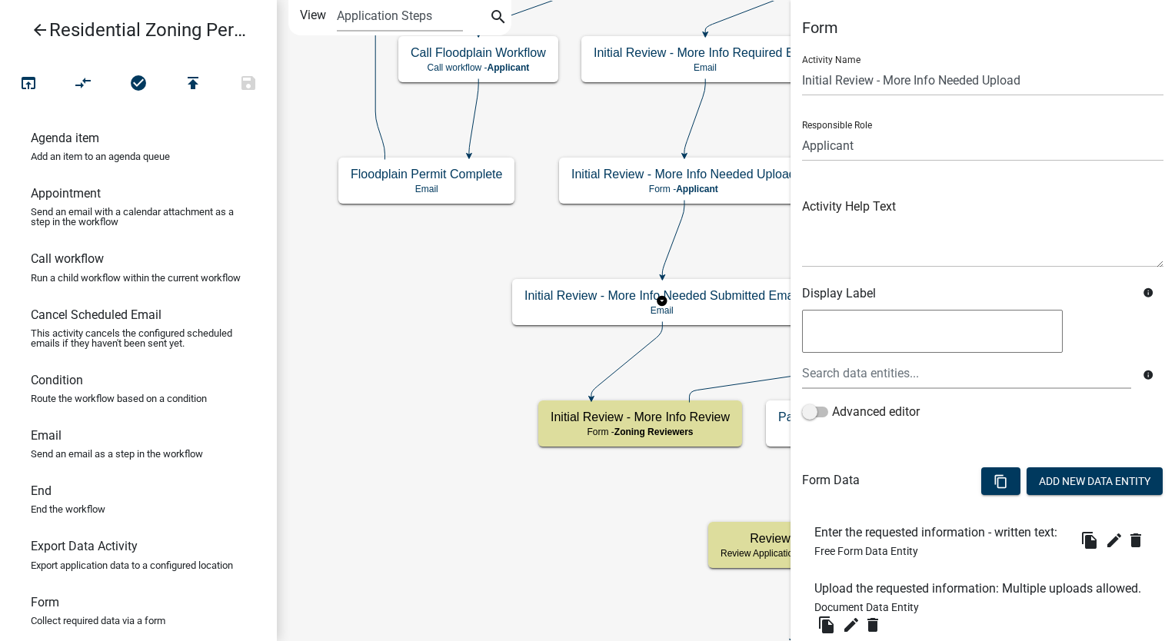
scroll to position [204, 0]
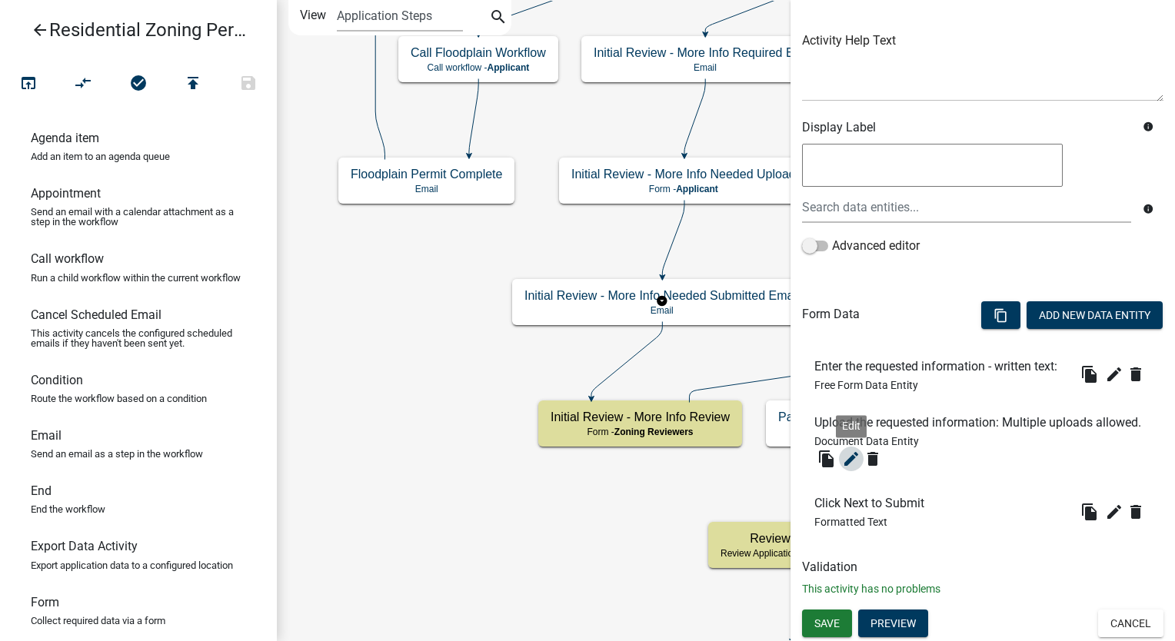
click at [854, 453] on icon "edit" at bounding box center [851, 459] width 18 height 18
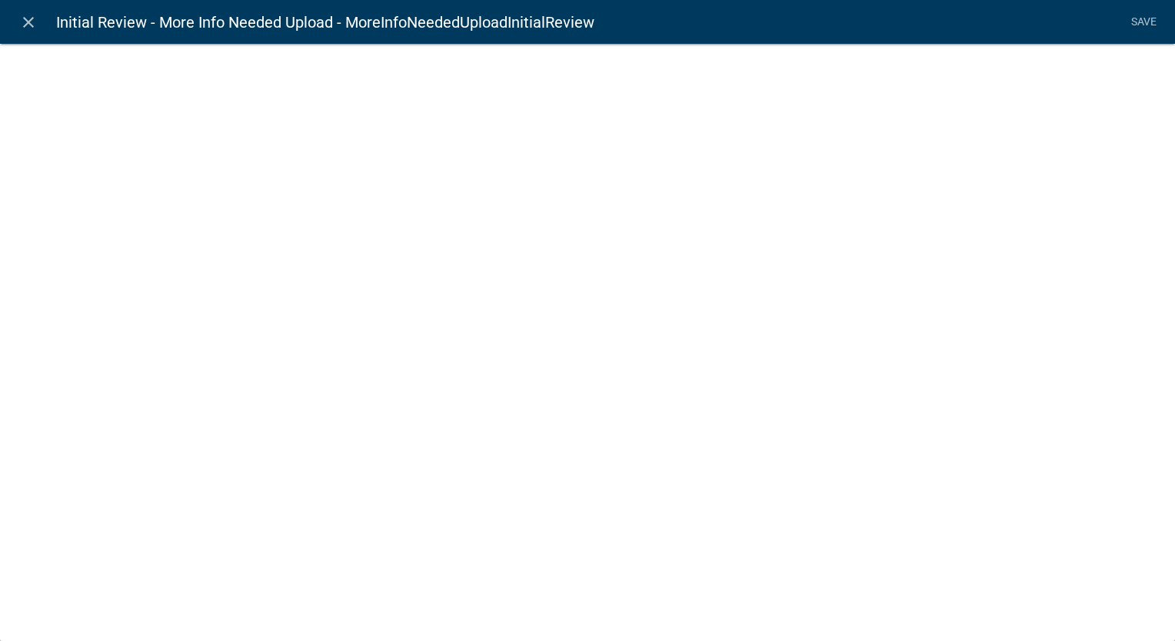
select select "document"
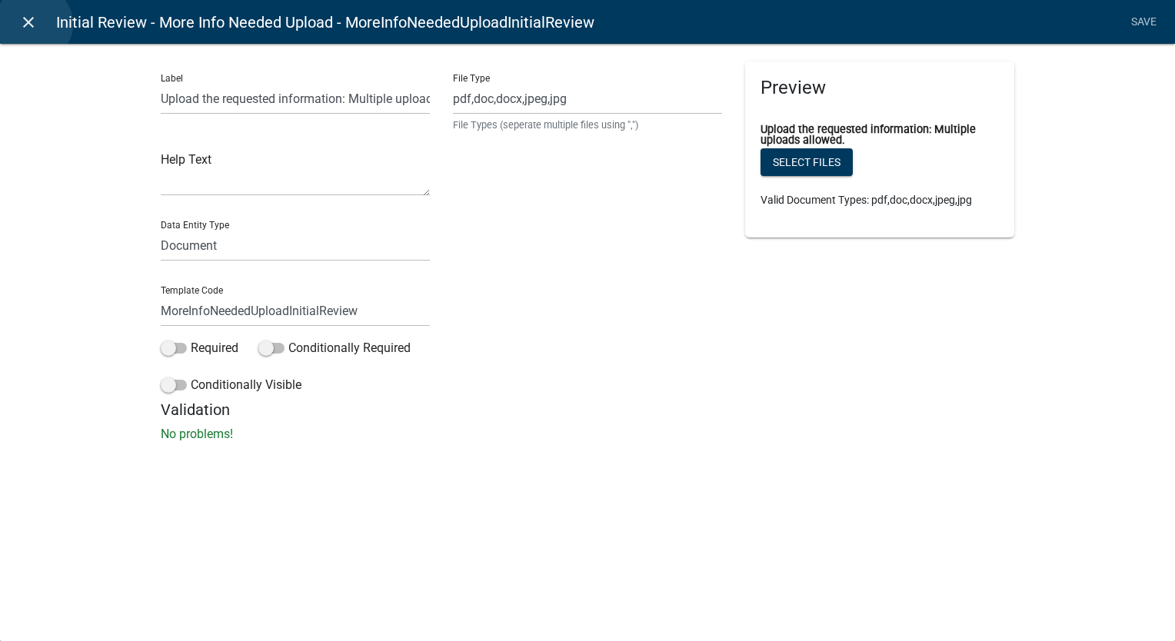
click at [34, 24] on icon "close" at bounding box center [28, 22] width 18 height 18
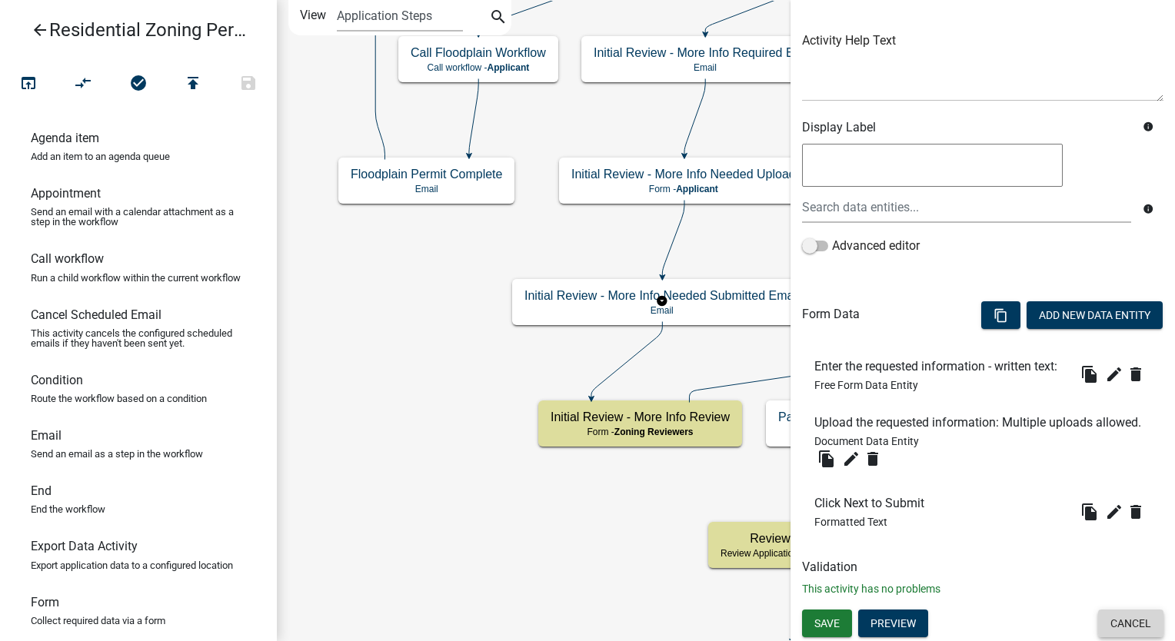
click at [1125, 624] on button "Cancel" at bounding box center [1130, 624] width 65 height 28
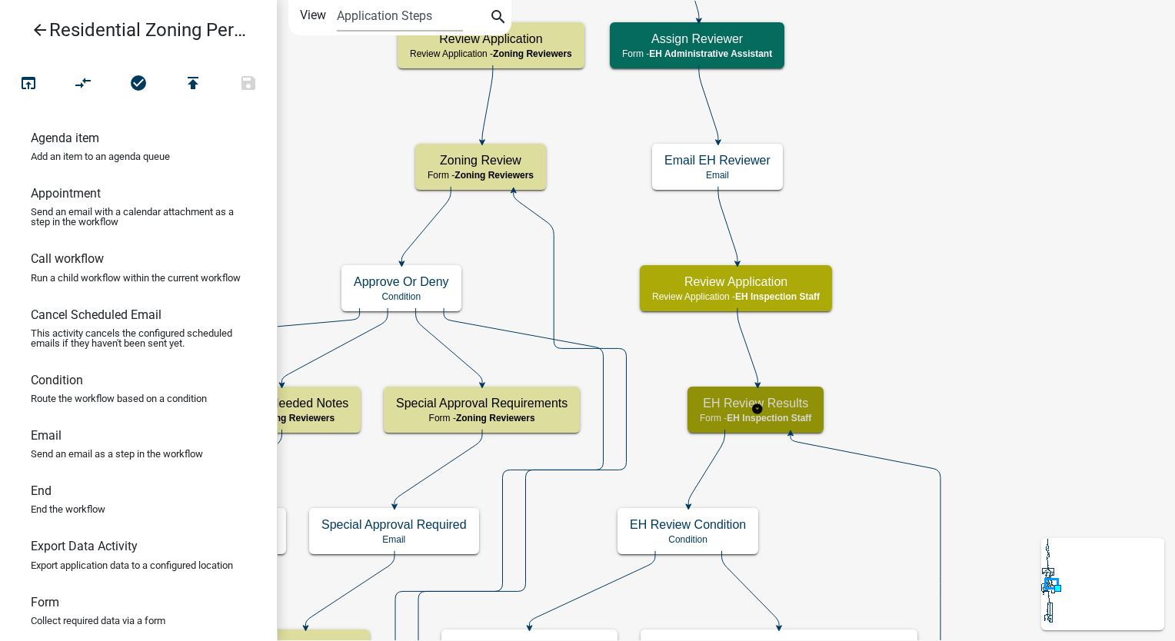
click at [789, 406] on h5 "EH Review Results" at bounding box center [754, 403] width 111 height 15
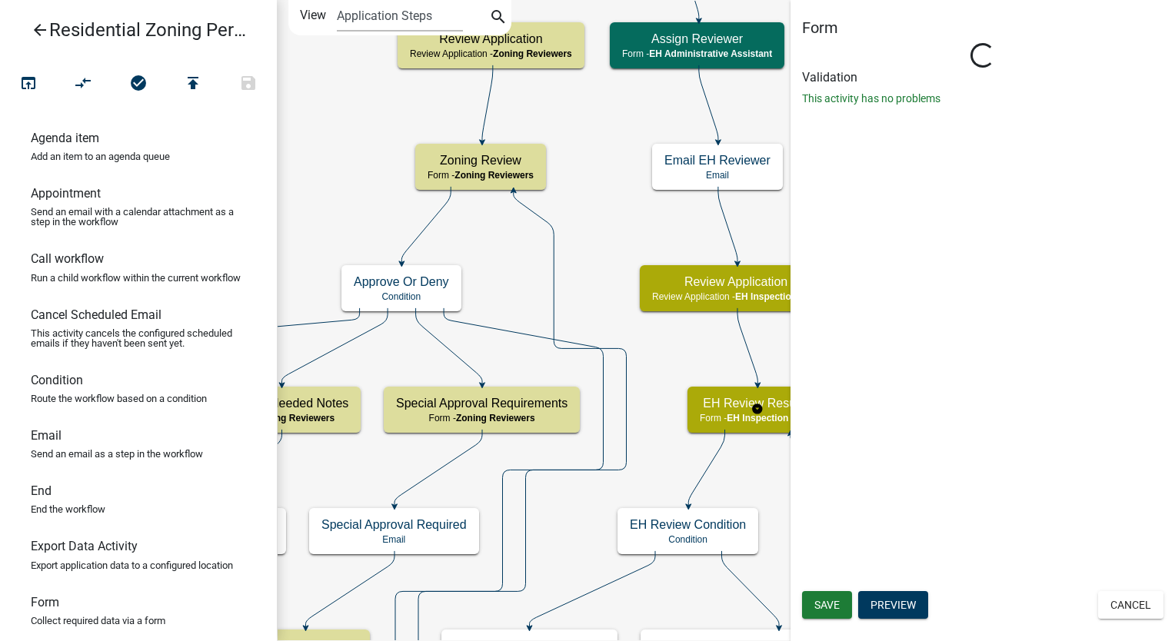
select select "B112E396-40EF-4858-AE7C-AB0894FDBB84"
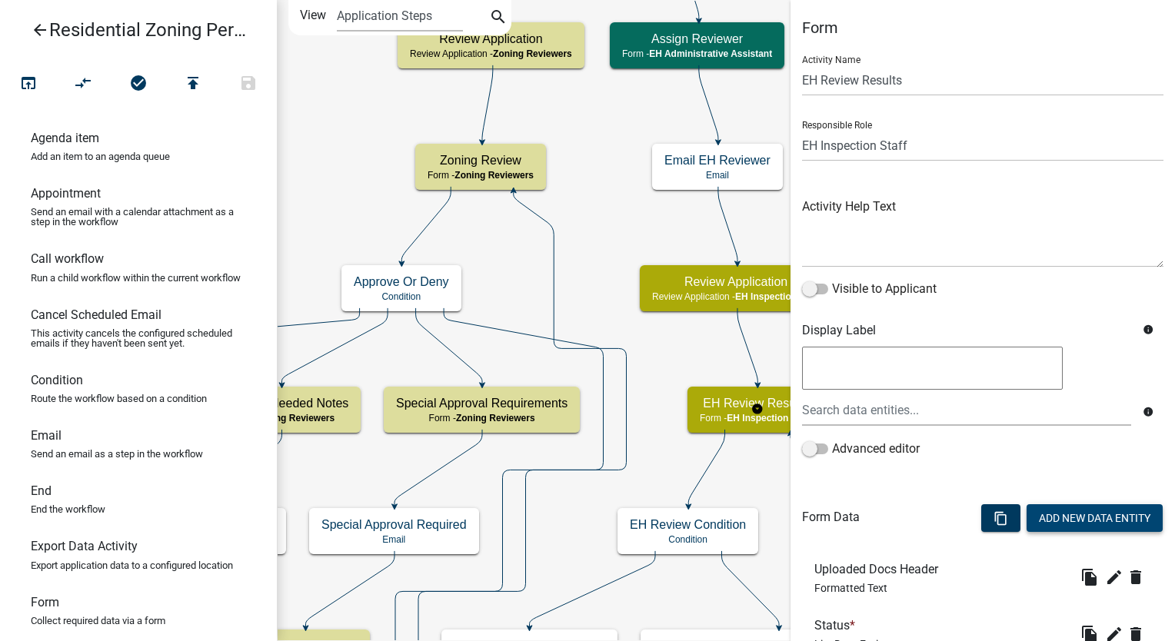
click at [1026, 514] on button "Add New Data Entity" at bounding box center [1094, 518] width 136 height 28
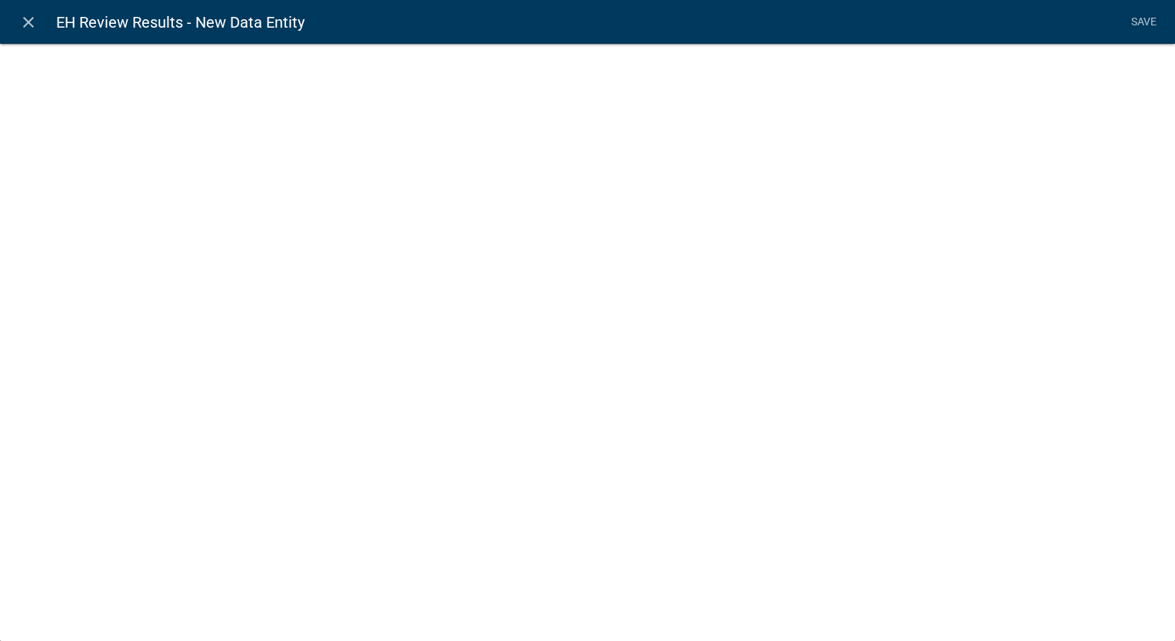
select select
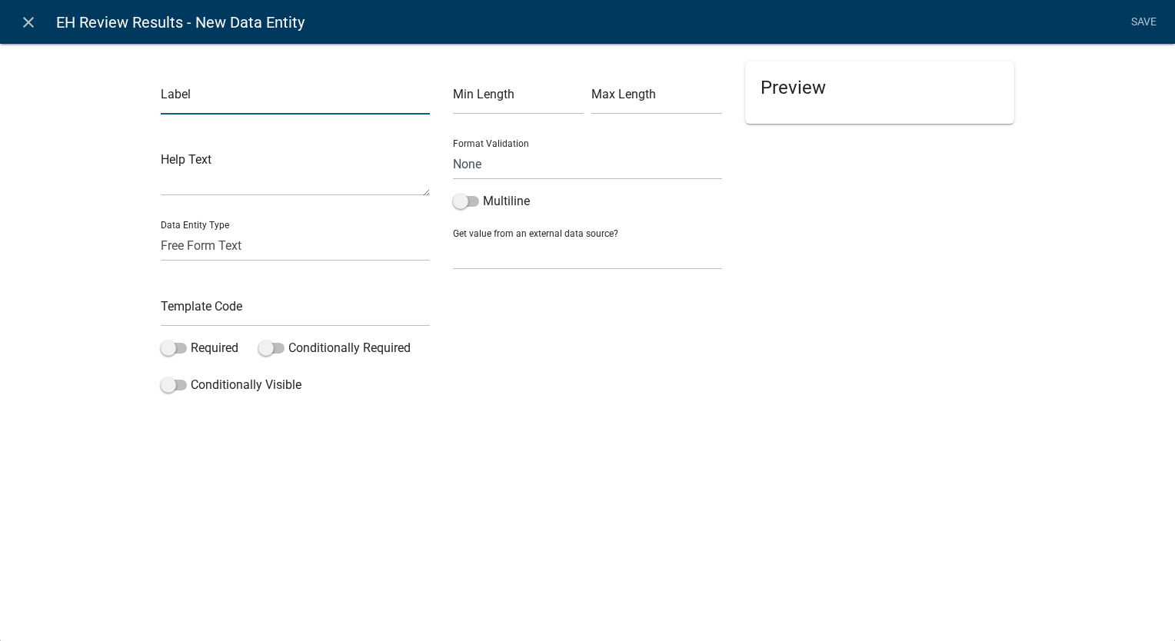
click at [268, 98] on input "text" at bounding box center [295, 99] width 269 height 32
type input "Owner's Affidavit"
click at [221, 251] on select "Free Form Text Document Display Entity Value Fee Numeric Data Date Map Sketch D…" at bounding box center [295, 246] width 269 height 32
select select "display-entity-value"
click at [161, 230] on select "Free Form Text Document Display Entity Value Fee Numeric Data Date Map Sketch D…" at bounding box center [295, 246] width 269 height 32
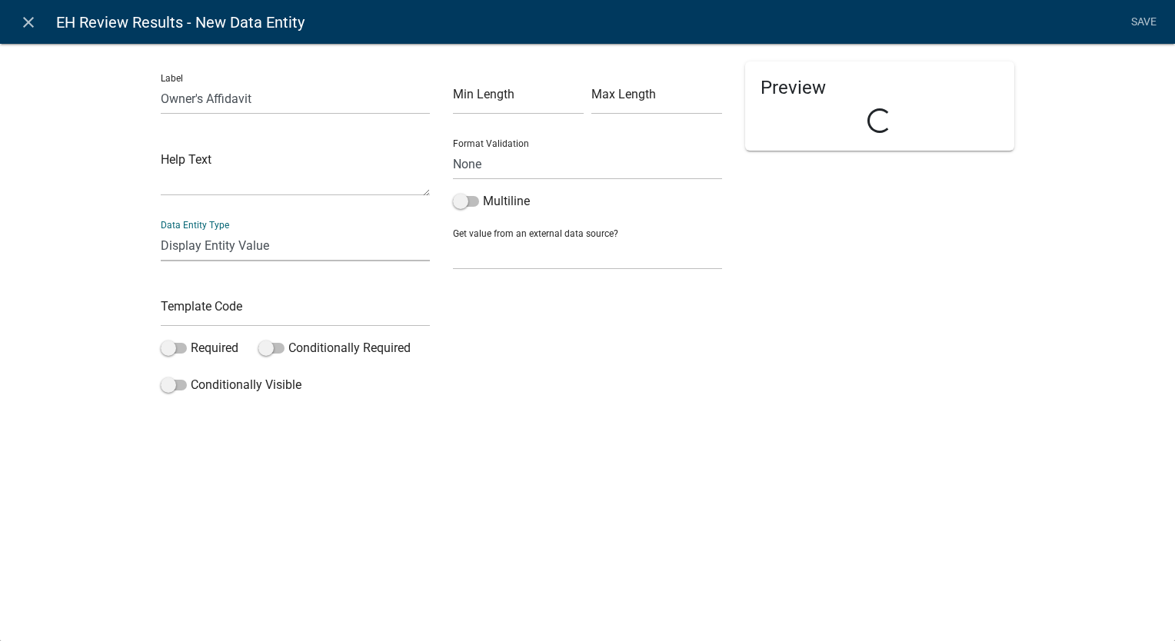
select select "display-entity-value"
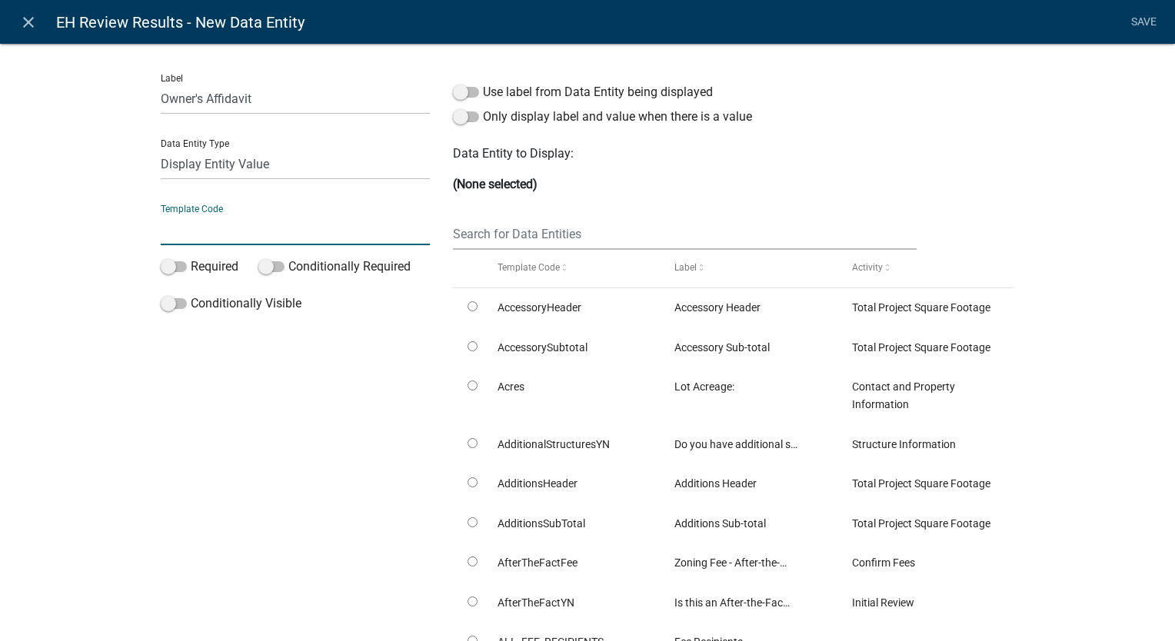
click at [203, 238] on input "text" at bounding box center [295, 230] width 269 height 32
type input "DisplayOwnerAffidavit"
click at [480, 234] on input "text" at bounding box center [685, 234] width 464 height 32
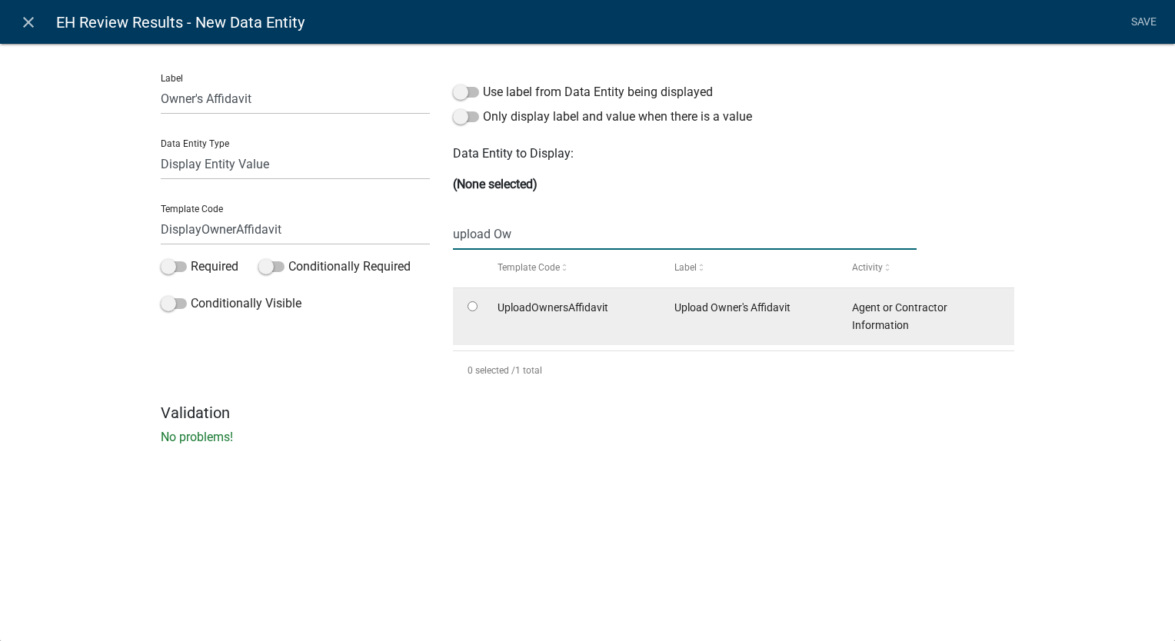
type input "upload Ow"
click at [470, 303] on input "radio" at bounding box center [472, 306] width 10 height 10
radio input "true"
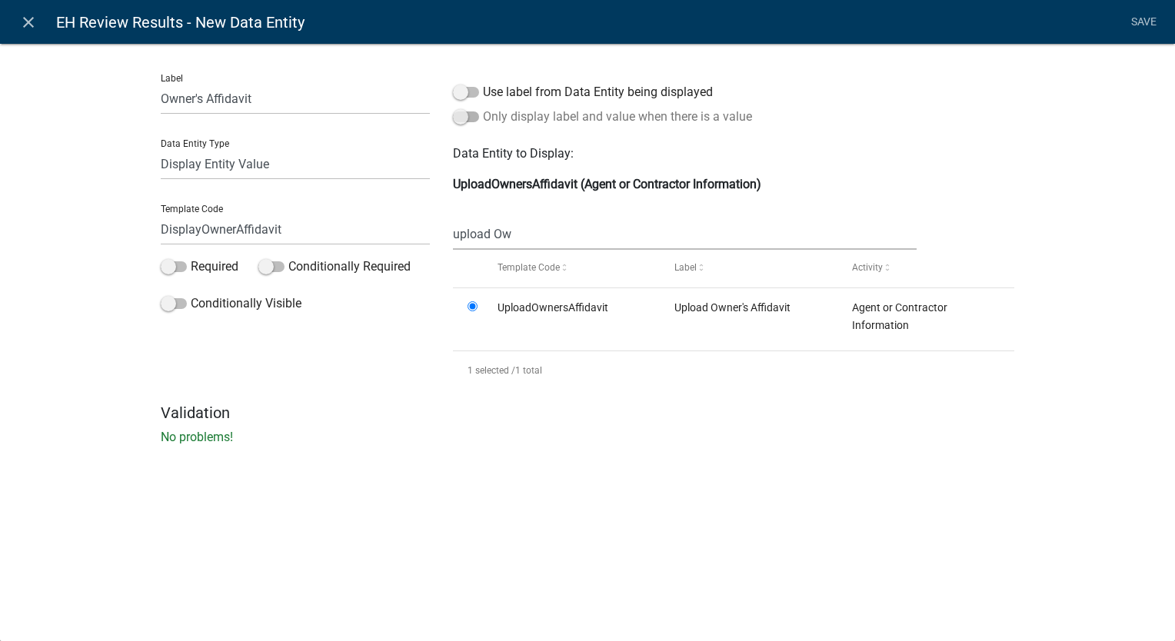
click at [458, 116] on span at bounding box center [466, 116] width 26 height 11
click at [483, 108] on input "Only display label and value when there is a value" at bounding box center [483, 108] width 0 height 0
click at [1138, 21] on link "Save" at bounding box center [1143, 22] width 38 height 29
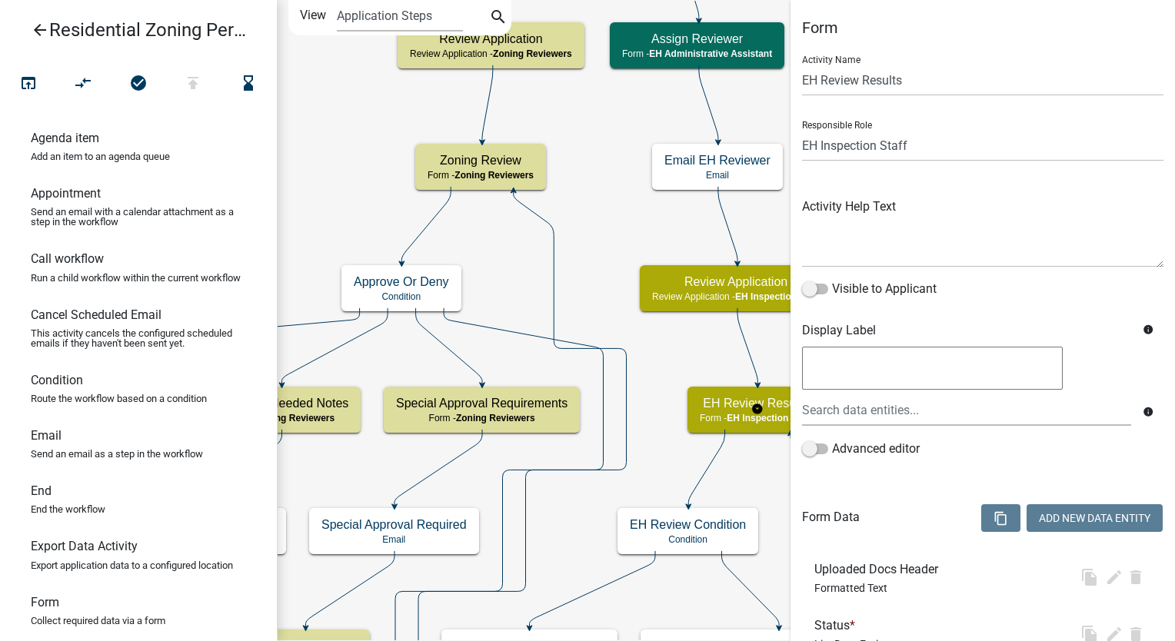
select select "B112E396-40EF-4858-AE7C-AB0894FDBB84"
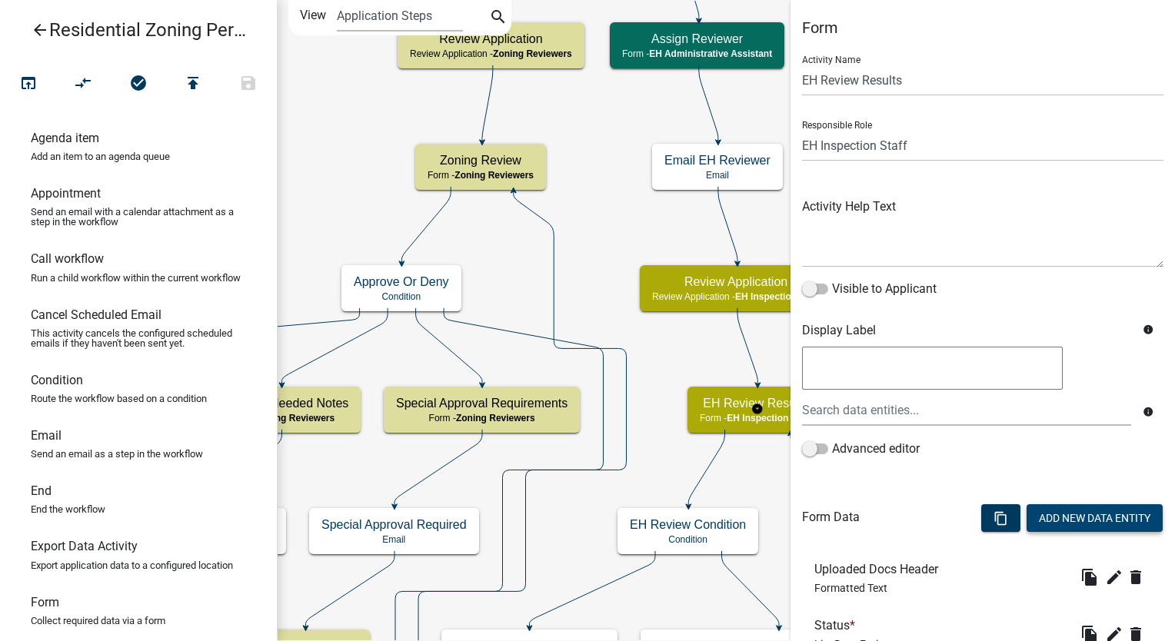
click at [1049, 517] on button "Add New Data Entity" at bounding box center [1094, 518] width 136 height 28
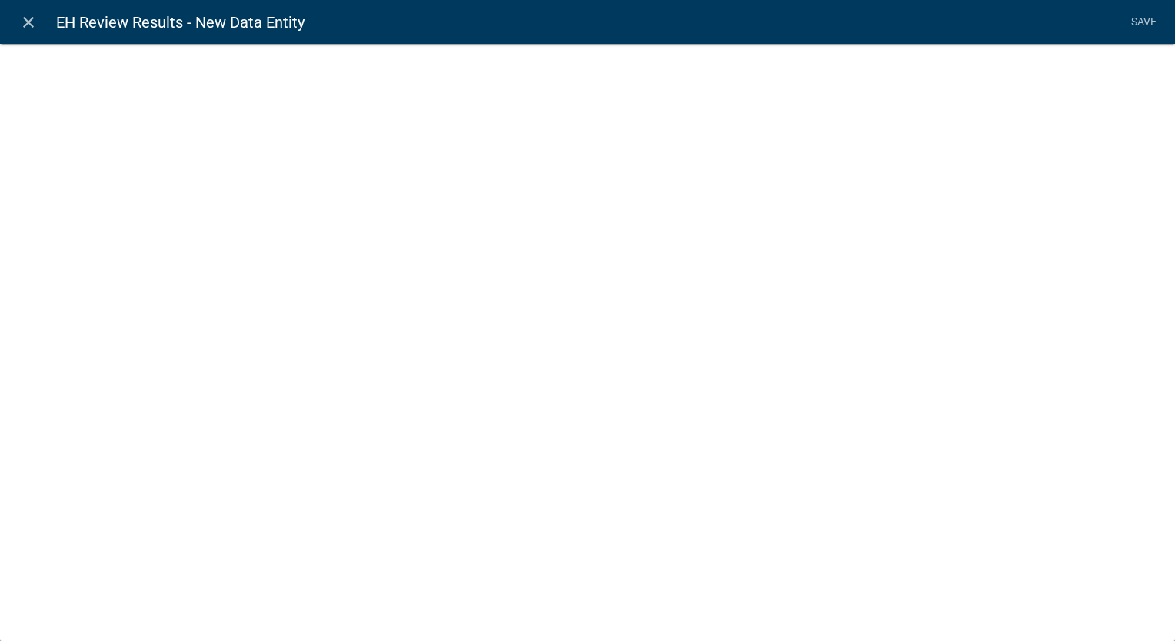
select select
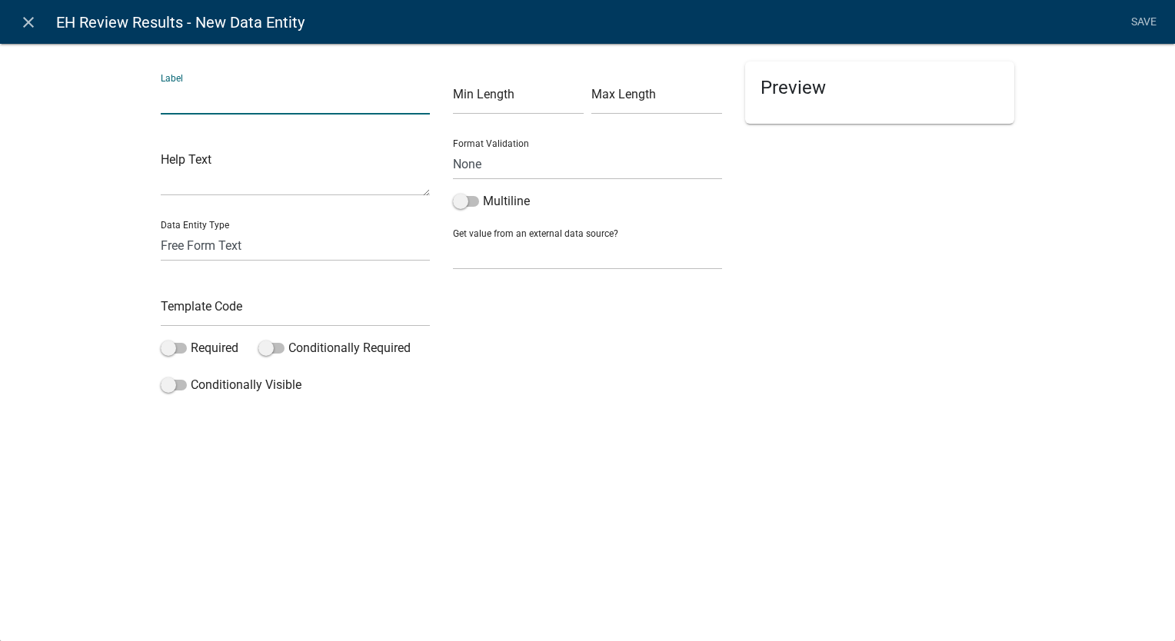
click at [240, 101] on input "text" at bounding box center [295, 99] width 269 height 32
type input "Site Plan"
click at [182, 251] on select "Free Form Text Document Display Entity Value Fee Numeric Data Date Map Sketch D…" at bounding box center [295, 246] width 269 height 32
select select "display-entity-value"
click at [161, 230] on select "Free Form Text Document Display Entity Value Fee Numeric Data Date Map Sketch D…" at bounding box center [295, 246] width 269 height 32
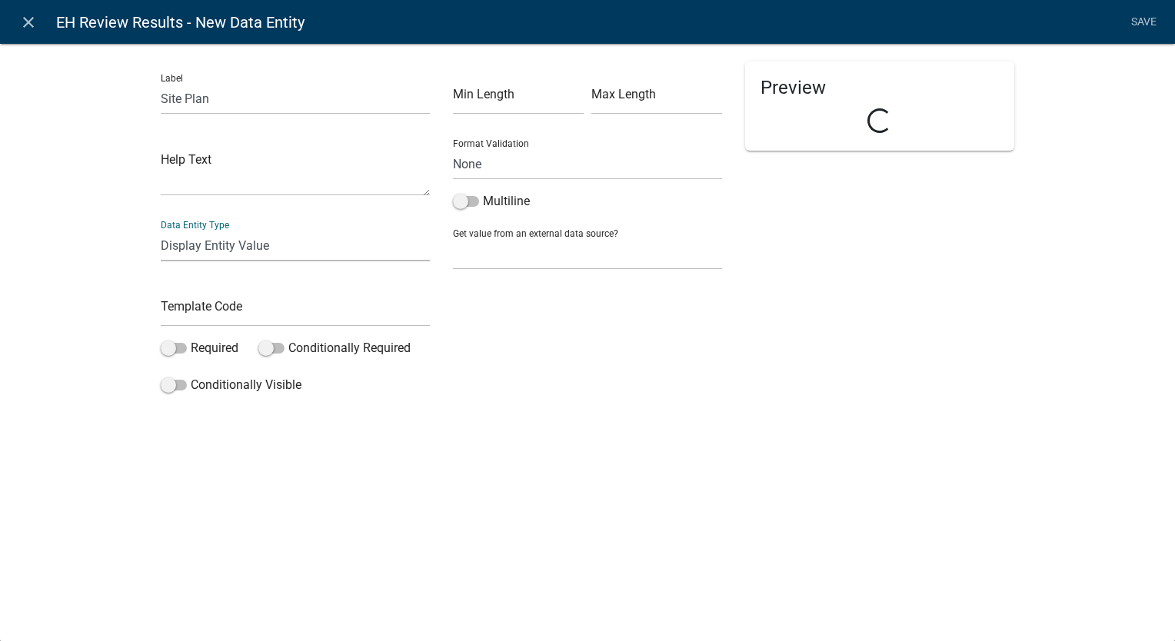
select select "display-entity-value"
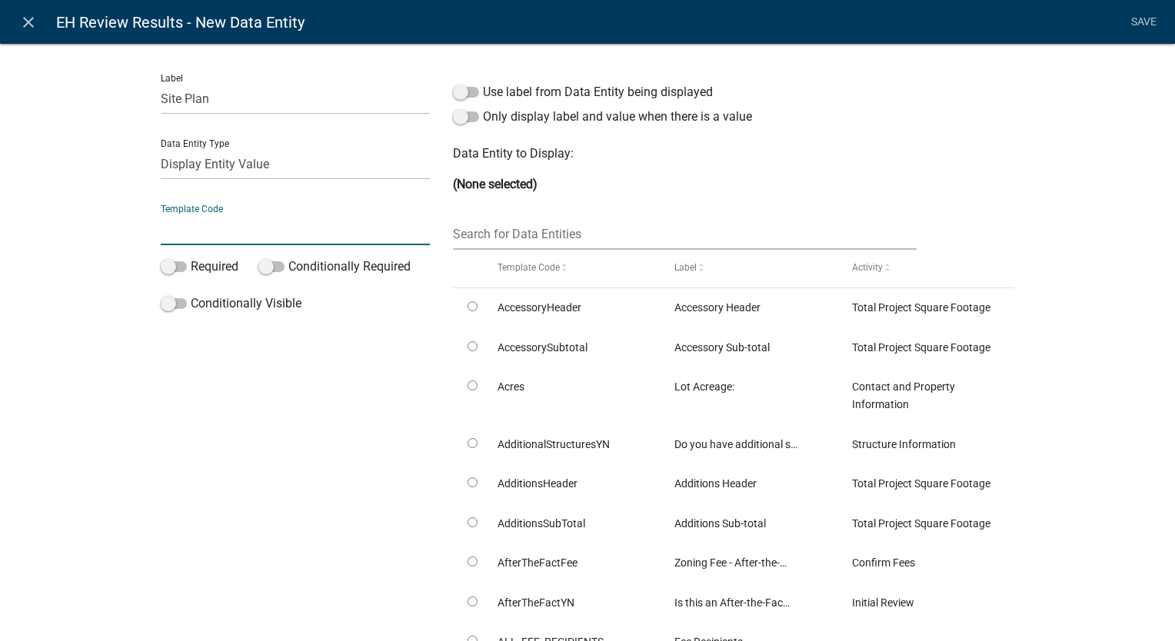
click at [195, 233] on input "text" at bounding box center [295, 230] width 269 height 32
type input "DisplaySitePlan"
click at [473, 234] on input "text" at bounding box center [685, 234] width 464 height 32
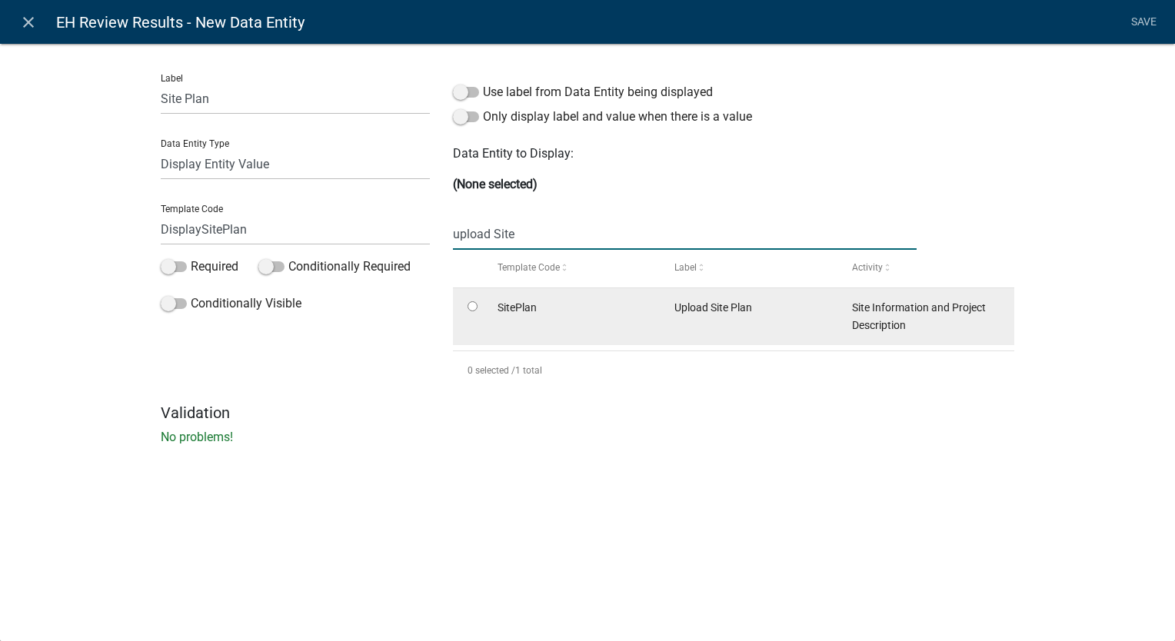
type input "upload Site"
click at [470, 309] on input "radio" at bounding box center [472, 306] width 10 height 10
radio input "true"
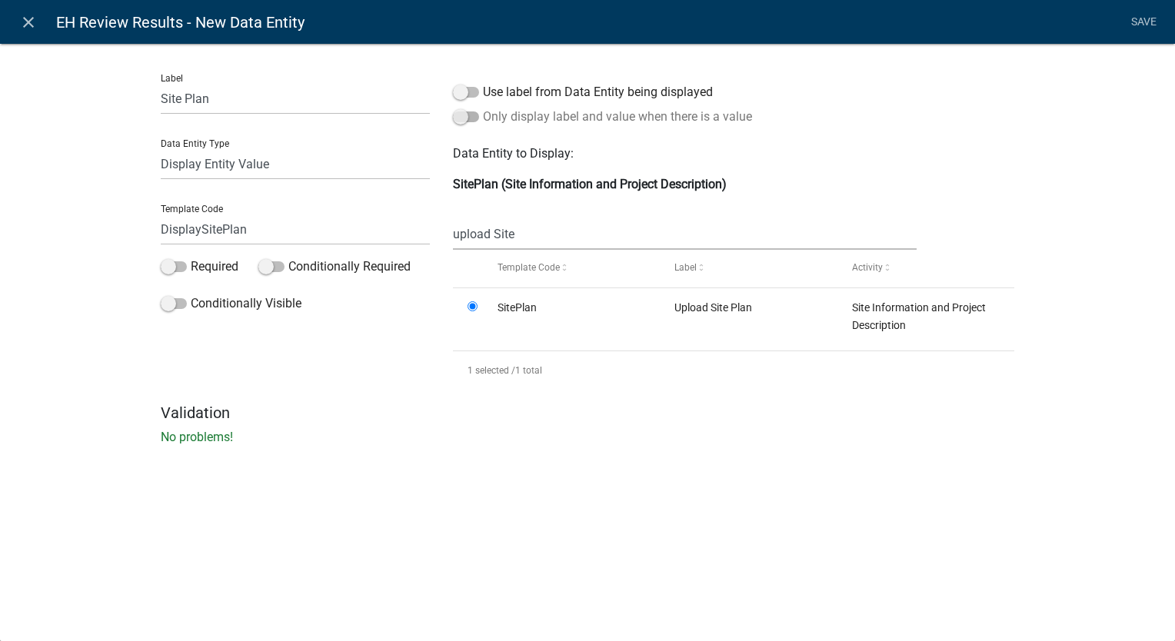
click at [463, 118] on span at bounding box center [466, 116] width 26 height 11
click at [483, 108] on input "Only display label and value when there is a value" at bounding box center [483, 108] width 0 height 0
click at [1140, 17] on link "Save" at bounding box center [1143, 22] width 38 height 29
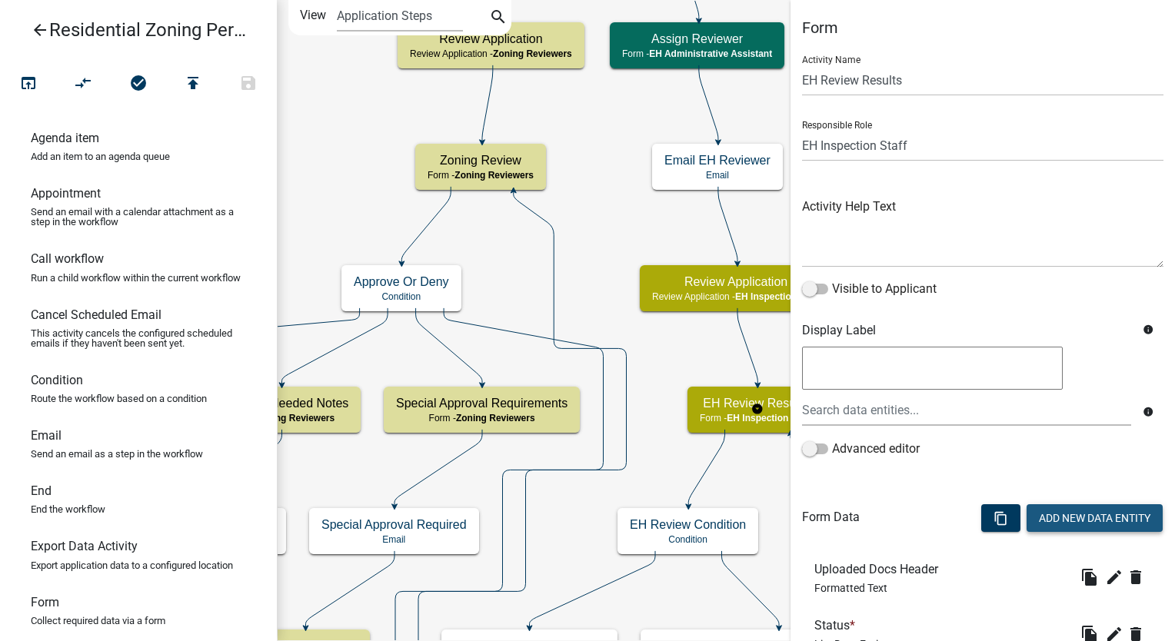
click at [1064, 514] on button "Add New Data Entity" at bounding box center [1094, 518] width 136 height 28
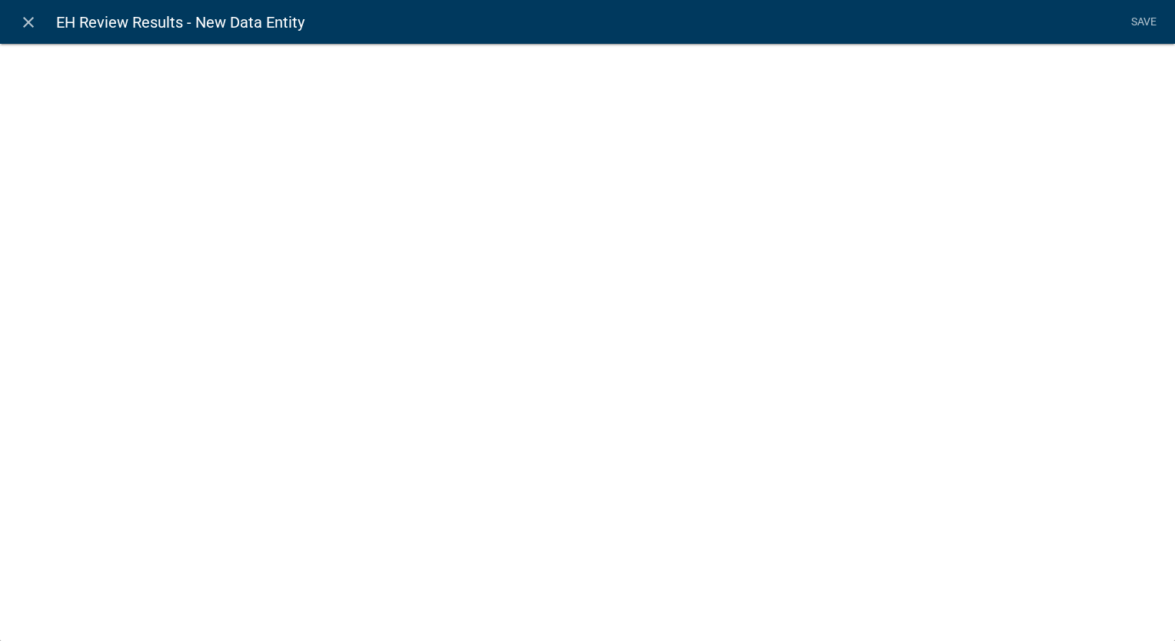
select select
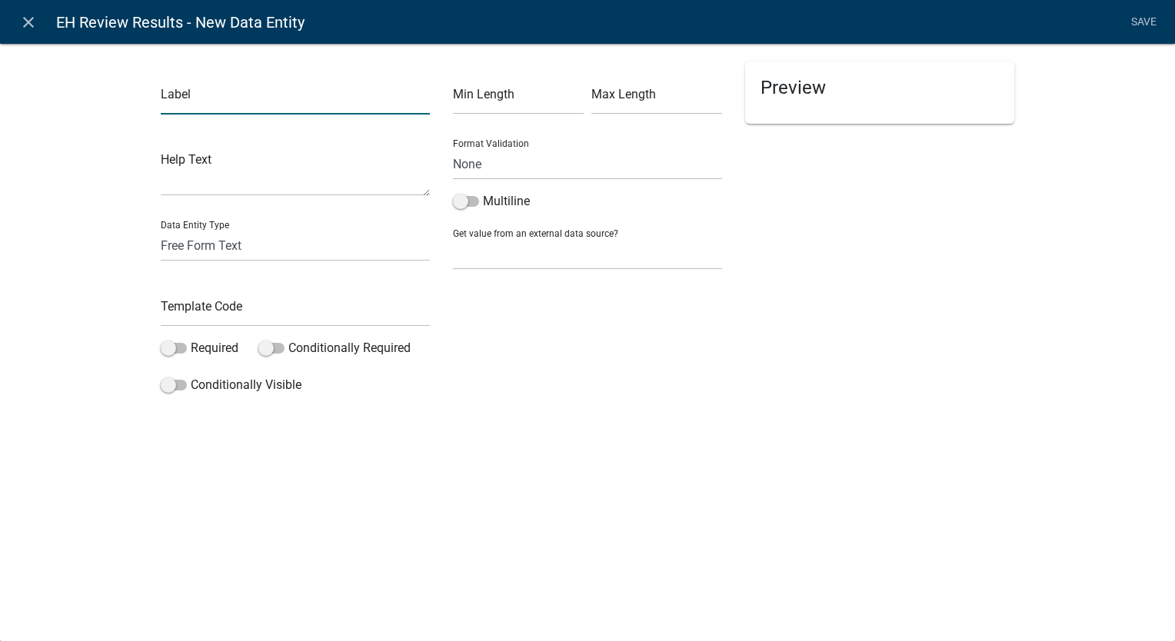
click at [254, 97] on input "text" at bounding box center [295, 99] width 269 height 32
type input "Construction Plans"
click at [238, 248] on select "Free Form Text Document Display Entity Value Fee Numeric Data Date Map Sketch D…" at bounding box center [295, 246] width 269 height 32
select select "display-entity-value"
click at [161, 230] on select "Free Form Text Document Display Entity Value Fee Numeric Data Date Map Sketch D…" at bounding box center [295, 246] width 269 height 32
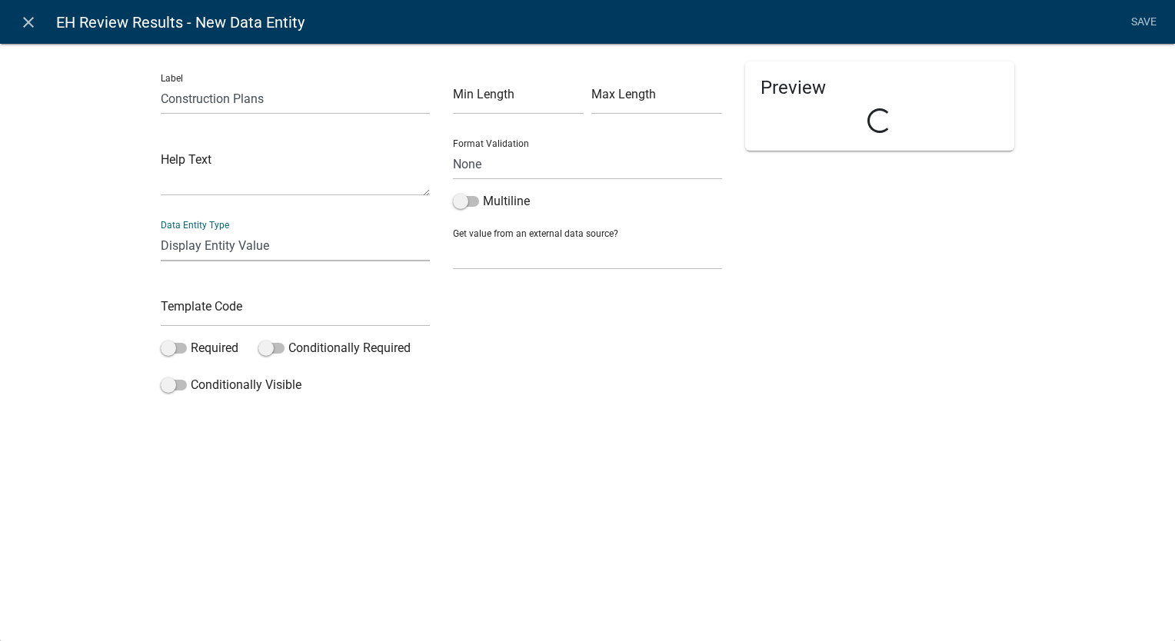
select select "display-entity-value"
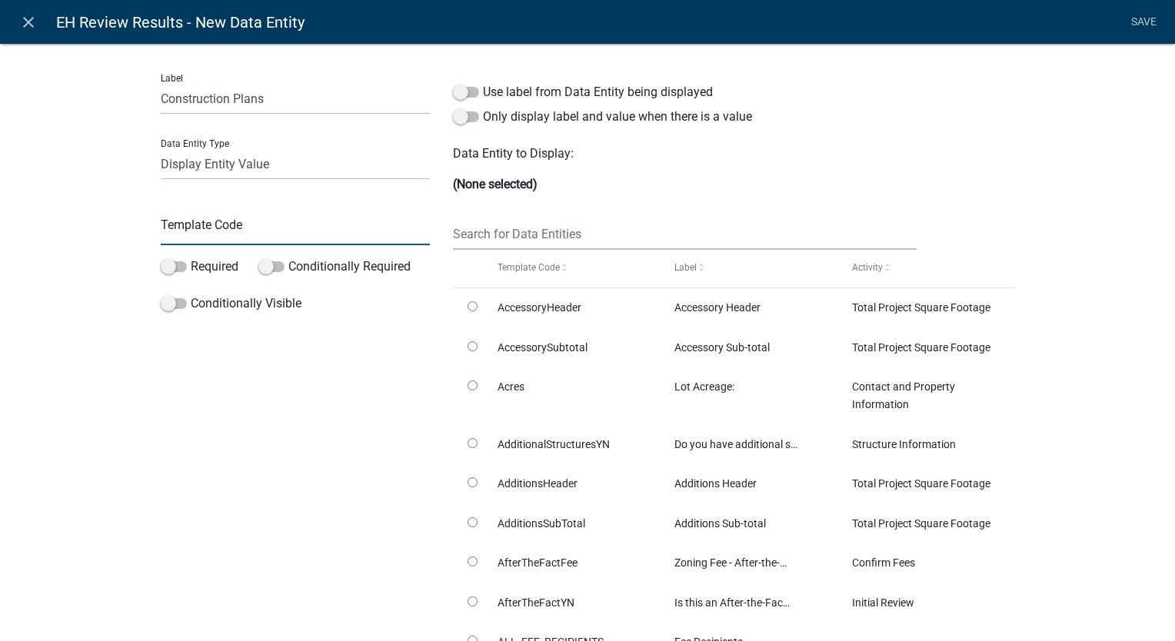
click at [190, 230] on input "text" at bounding box center [295, 230] width 269 height 32
type input "DisplayConstructionPlans"
click at [517, 237] on input "text" at bounding box center [685, 234] width 464 height 32
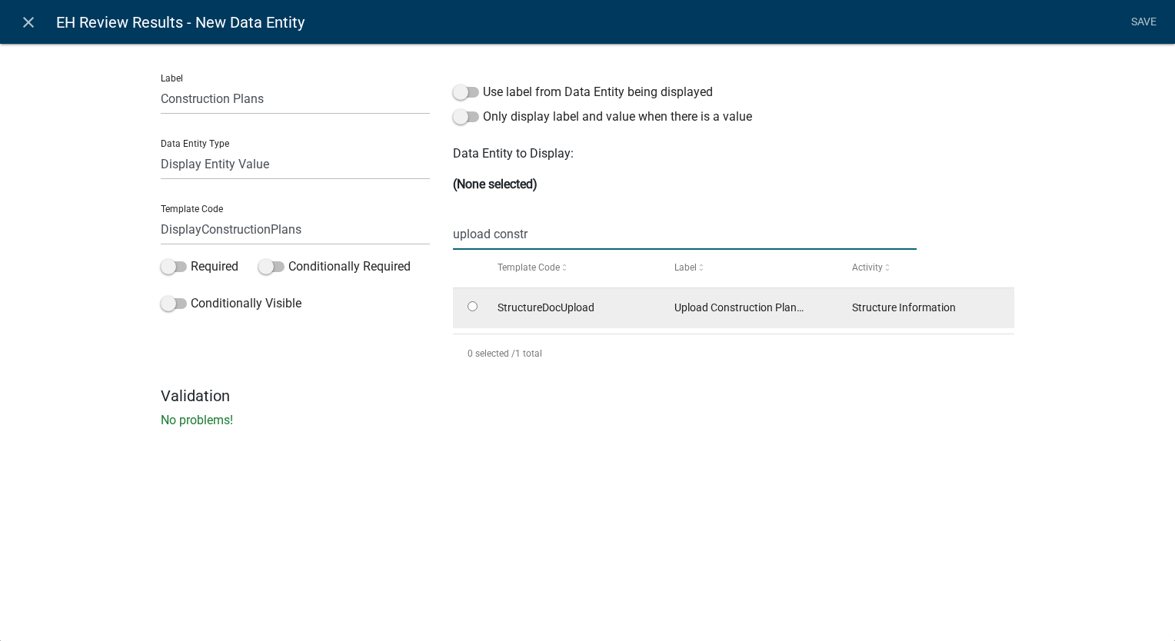
type input "upload constr"
click at [471, 309] on input "radio" at bounding box center [472, 306] width 10 height 10
radio input "true"
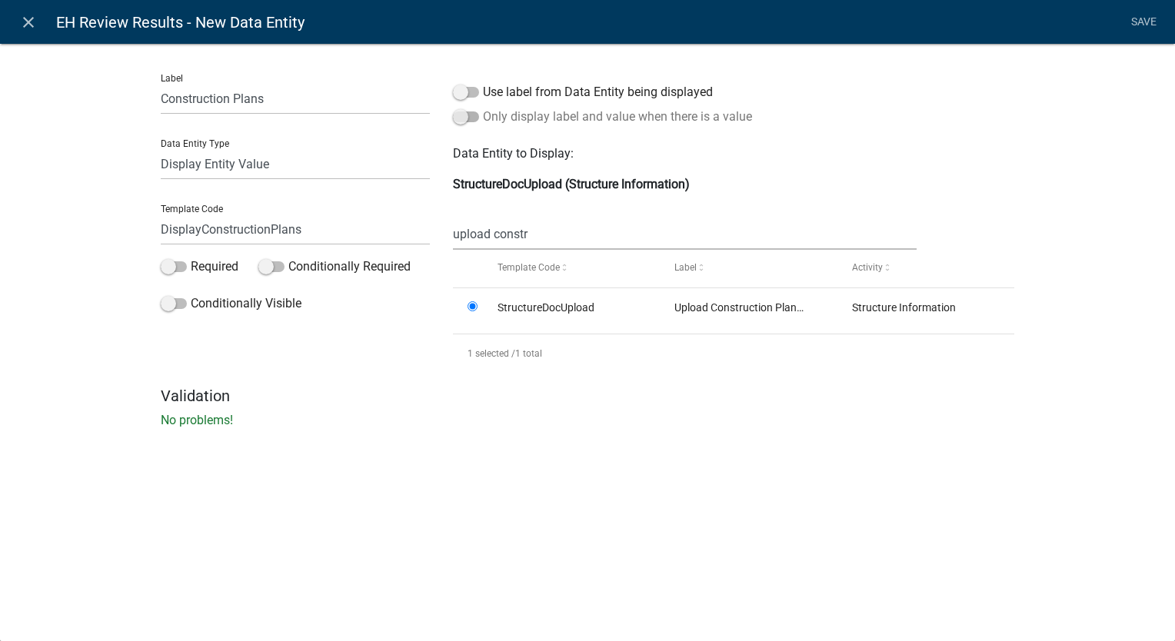
click at [456, 112] on span at bounding box center [466, 116] width 26 height 11
click at [483, 108] on input "Only display label and value when there is a value" at bounding box center [483, 108] width 0 height 0
click at [1144, 22] on link "Save" at bounding box center [1143, 22] width 38 height 29
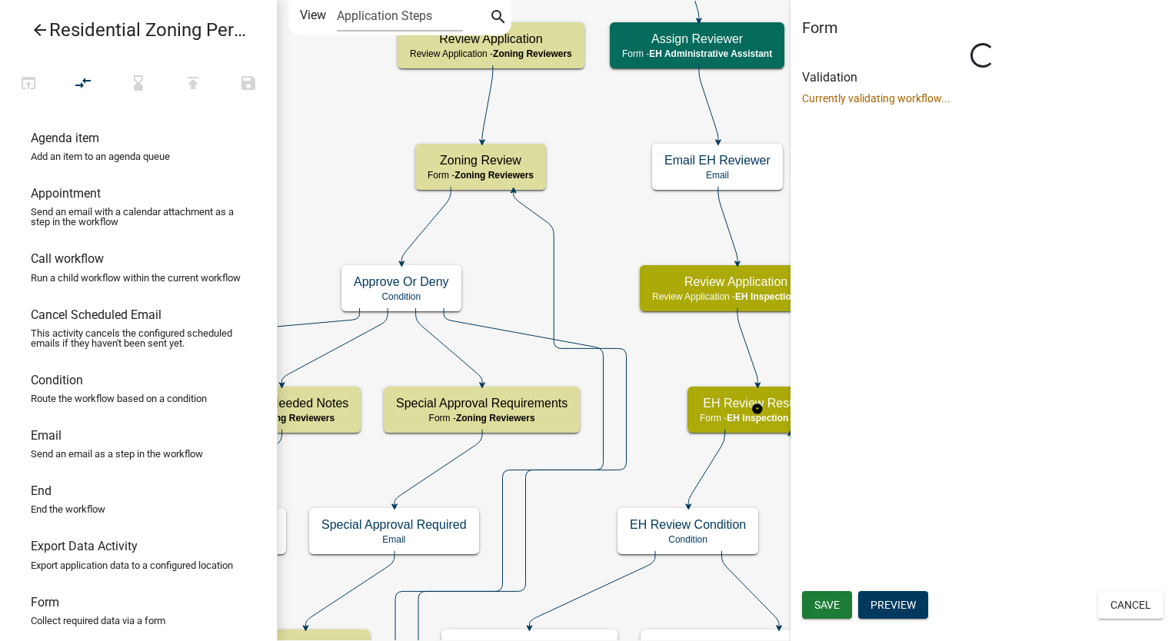
select select "B112E396-40EF-4858-AE7C-AB0894FDBB84"
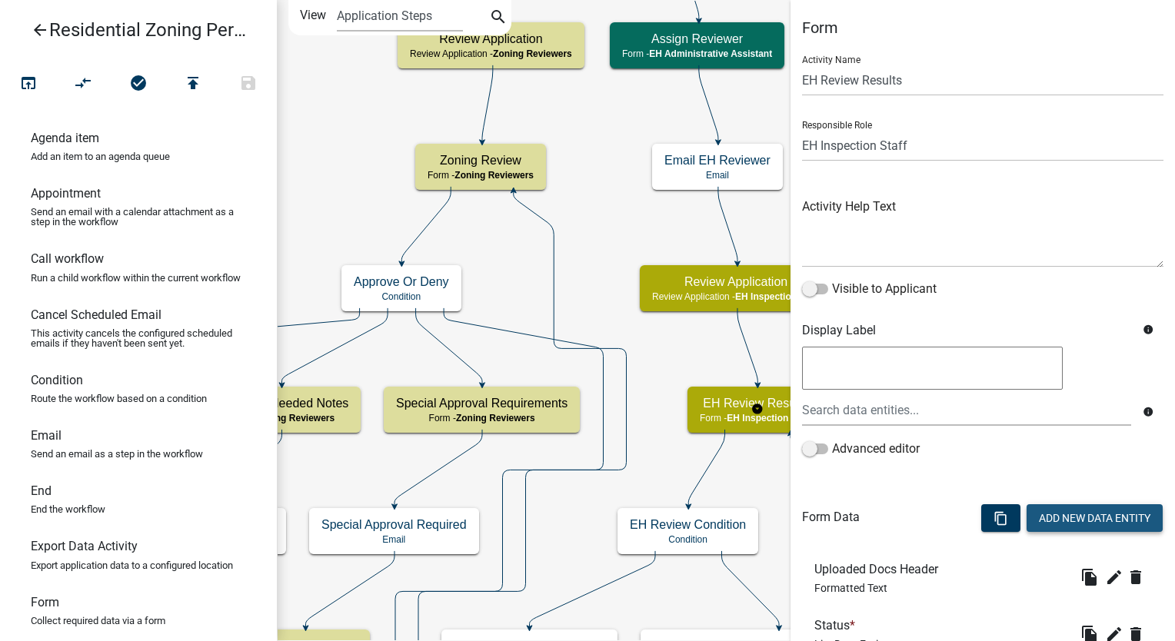
click at [1052, 527] on button "Add New Data Entity" at bounding box center [1094, 518] width 136 height 28
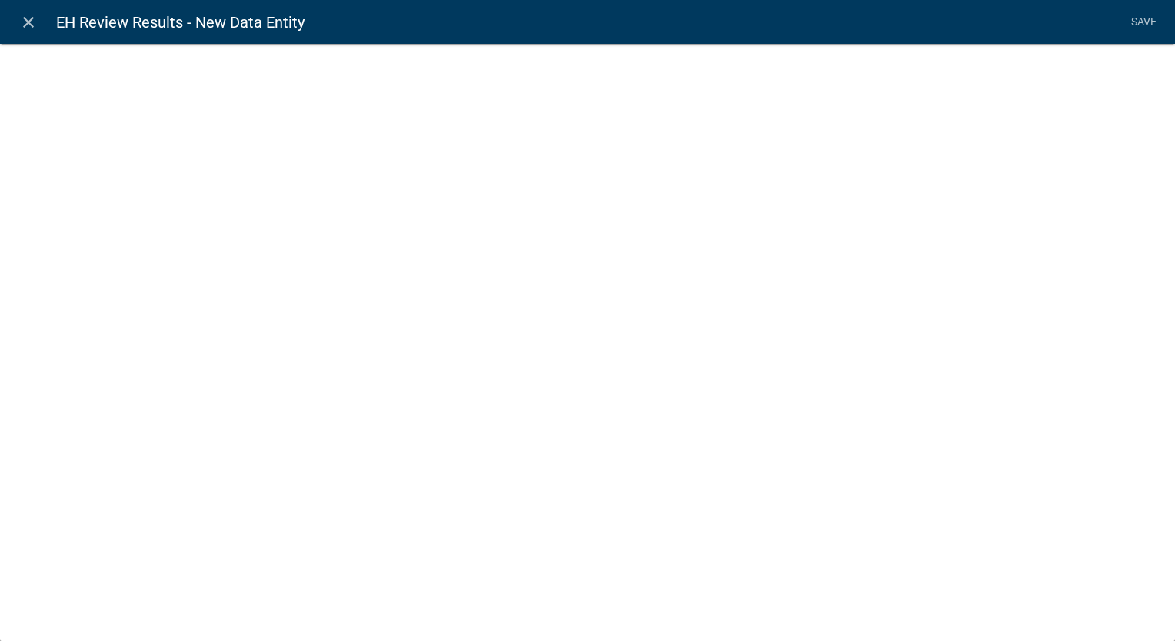
select select
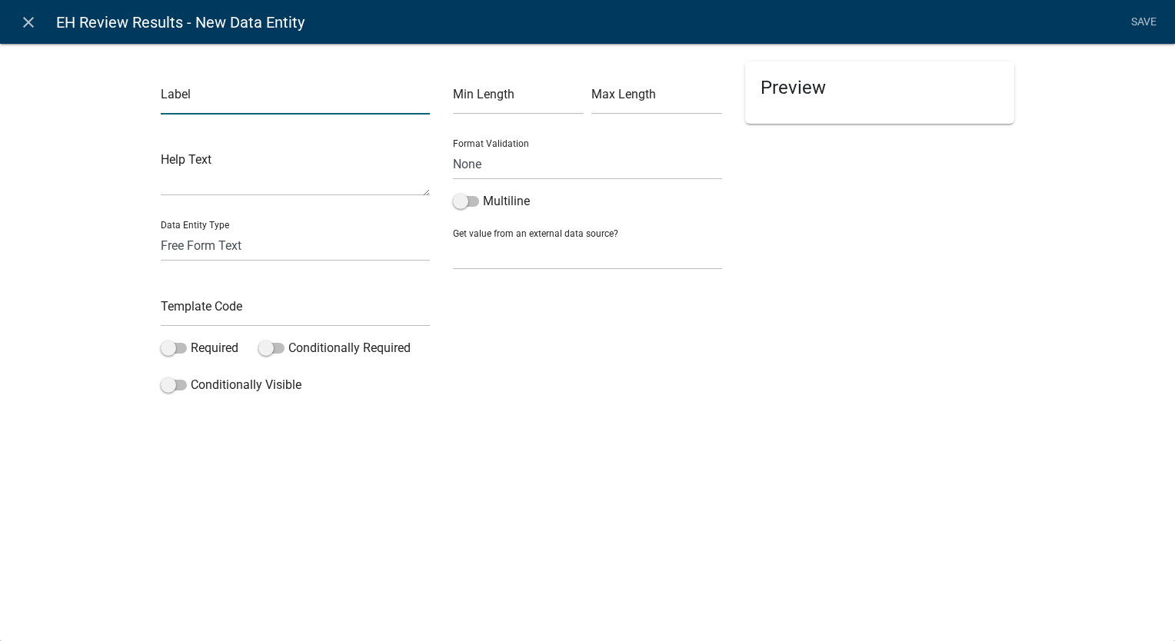
click at [217, 98] on input "text" at bounding box center [295, 99] width 269 height 32
type input "Requested Documents"
click at [201, 251] on select "Free Form Text Document Display Entity Value Fee Numeric Data Date Map Sketch D…" at bounding box center [295, 246] width 269 height 32
select select "display-entity-value"
click at [161, 230] on select "Free Form Text Document Display Entity Value Fee Numeric Data Date Map Sketch D…" at bounding box center [295, 246] width 269 height 32
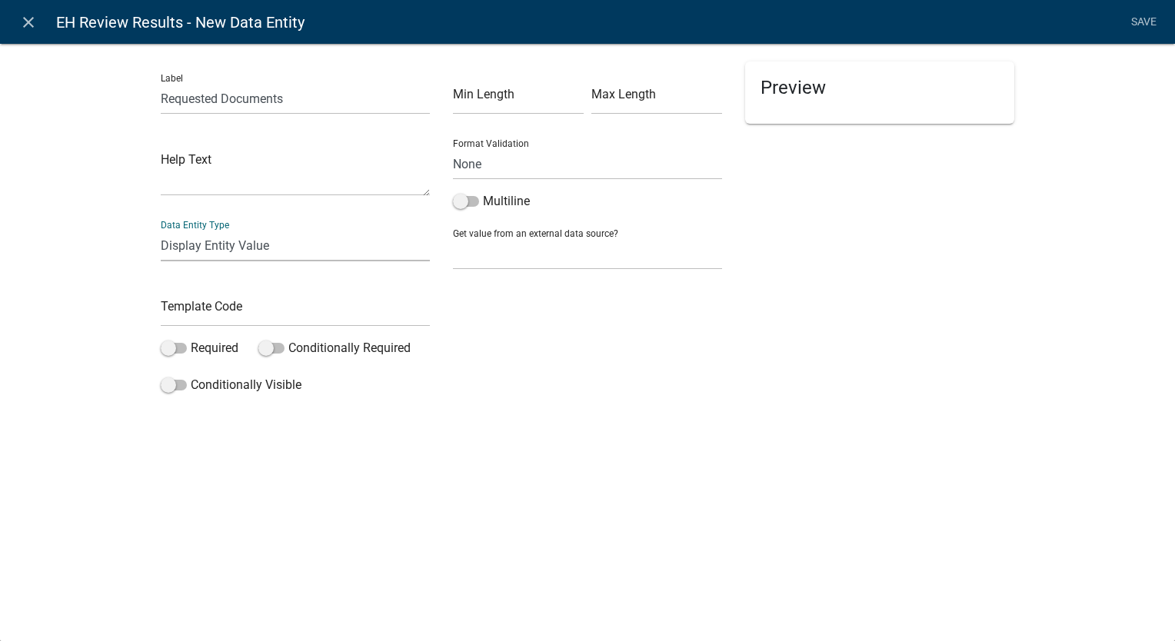
select select "display-entity-value"
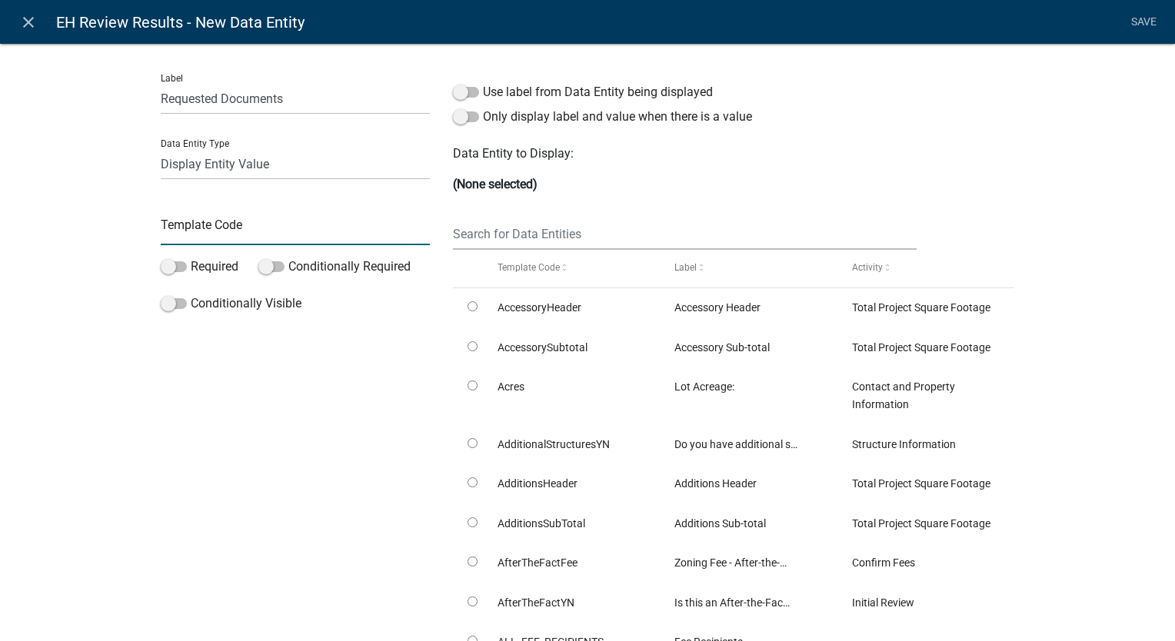
click at [192, 238] on input "text" at bounding box center [295, 230] width 269 height 32
type input "DisplayRequestedDocuments"
click at [497, 238] on input "text" at bounding box center [685, 234] width 464 height 32
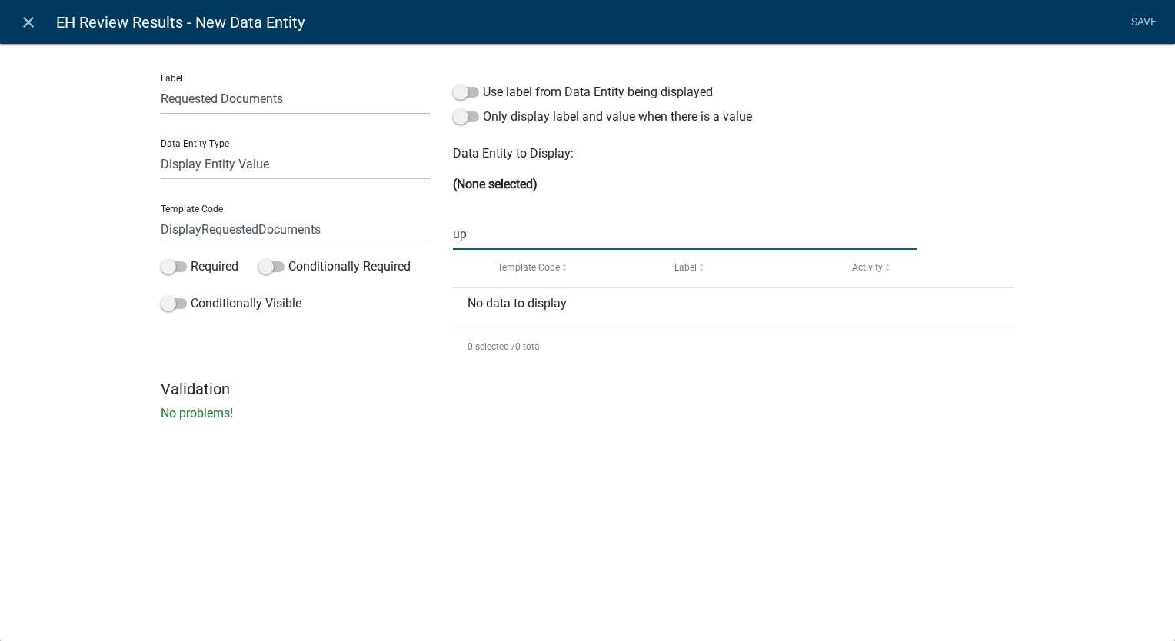
type input "u"
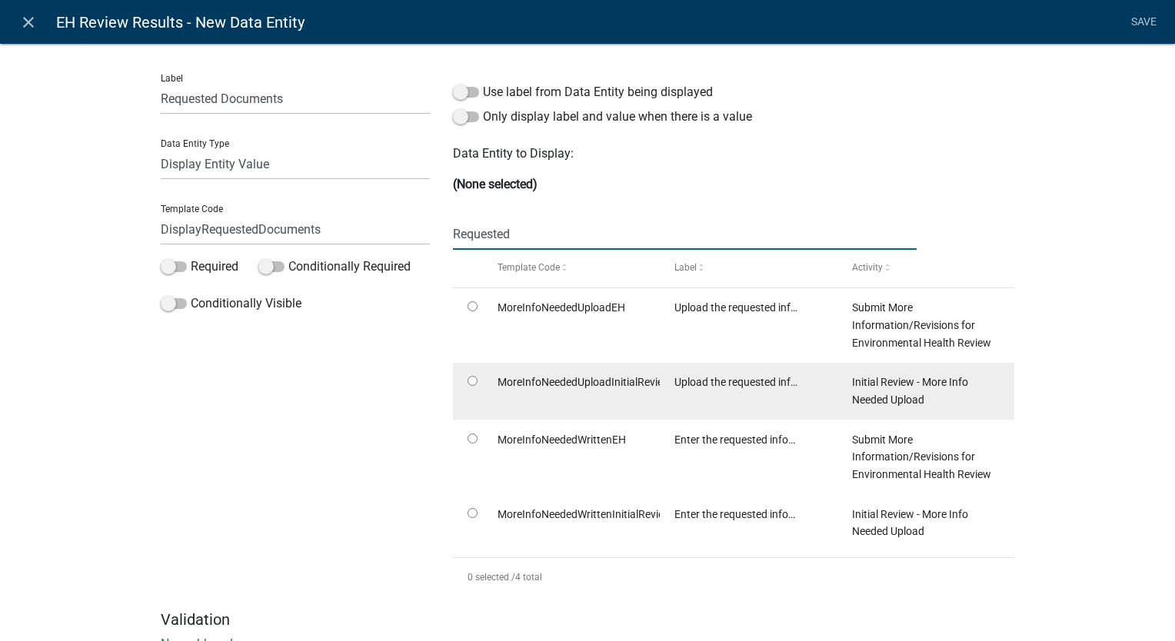
type input "Requested"
click at [467, 380] on input "radio" at bounding box center [472, 381] width 10 height 10
radio input "true"
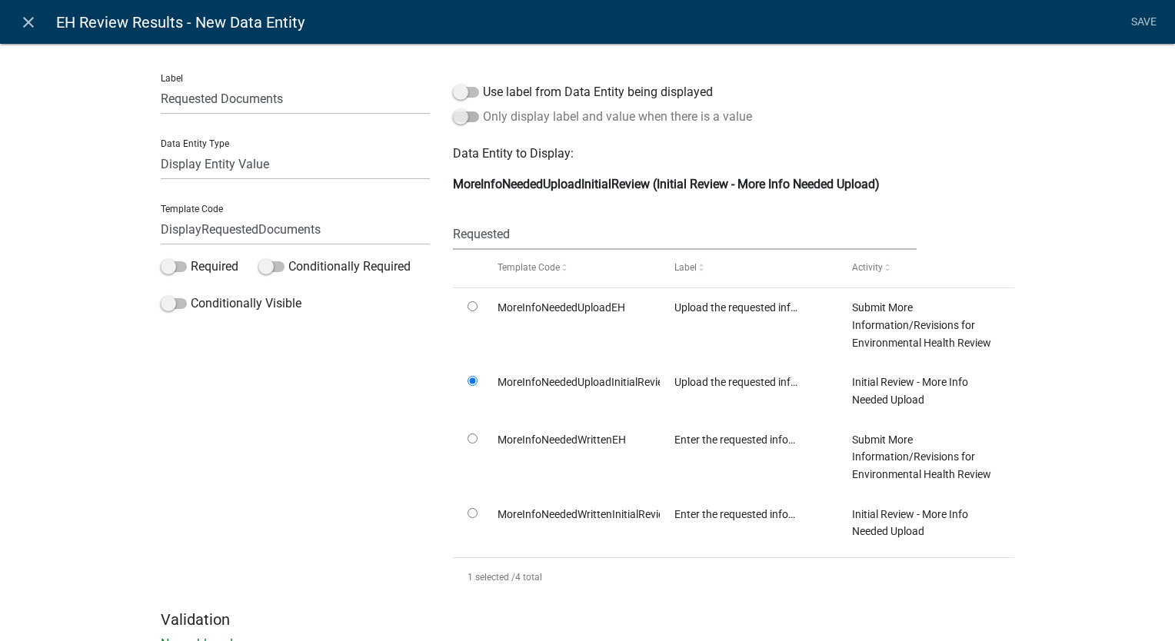
click at [460, 118] on span at bounding box center [466, 116] width 26 height 11
click at [483, 108] on input "Only display label and value when there is a value" at bounding box center [483, 108] width 0 height 0
click at [1136, 11] on link "Save" at bounding box center [1143, 22] width 38 height 29
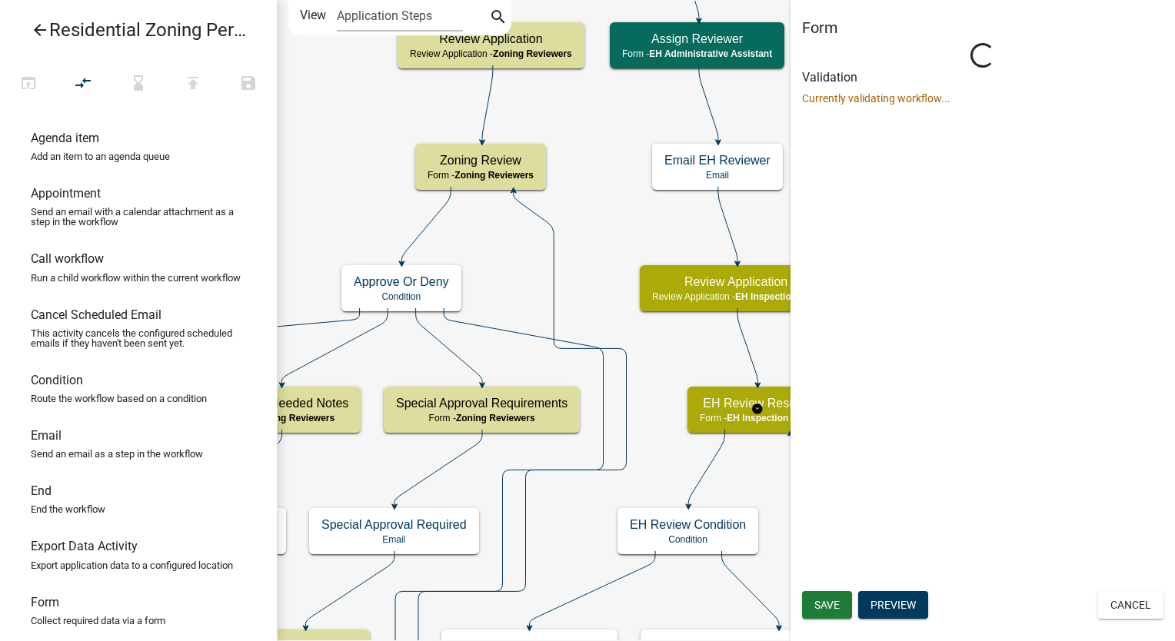
select select "B112E396-40EF-4858-AE7C-AB0894FDBB84"
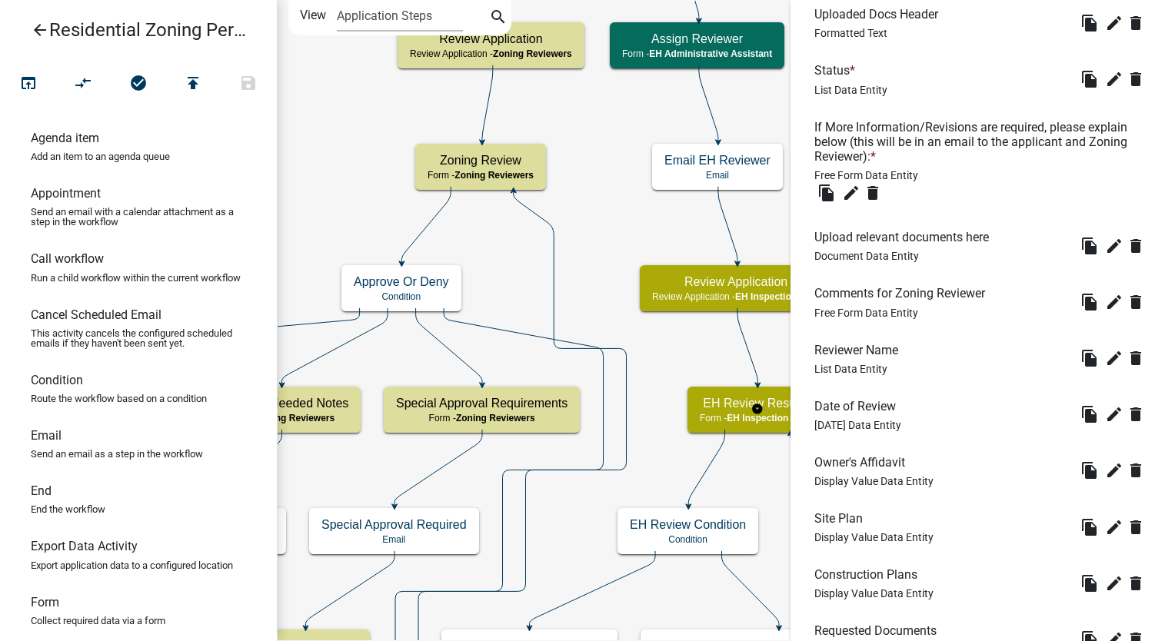
scroll to position [554, 0]
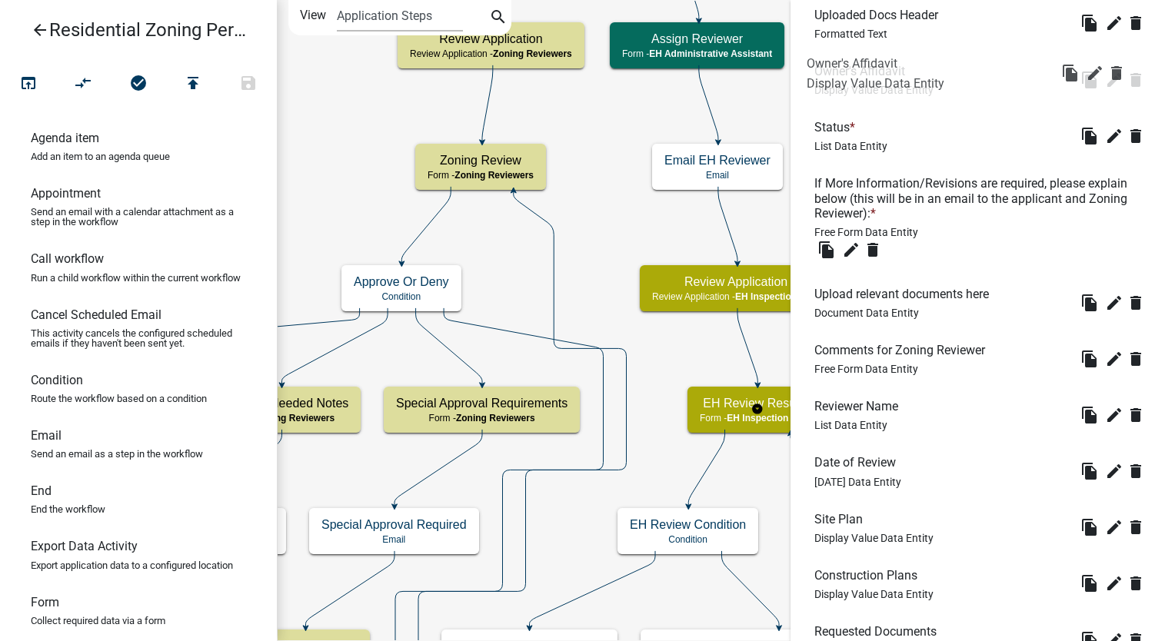
drag, startPoint x: 864, startPoint y: 458, endPoint x: 856, endPoint y: 47, distance: 411.3
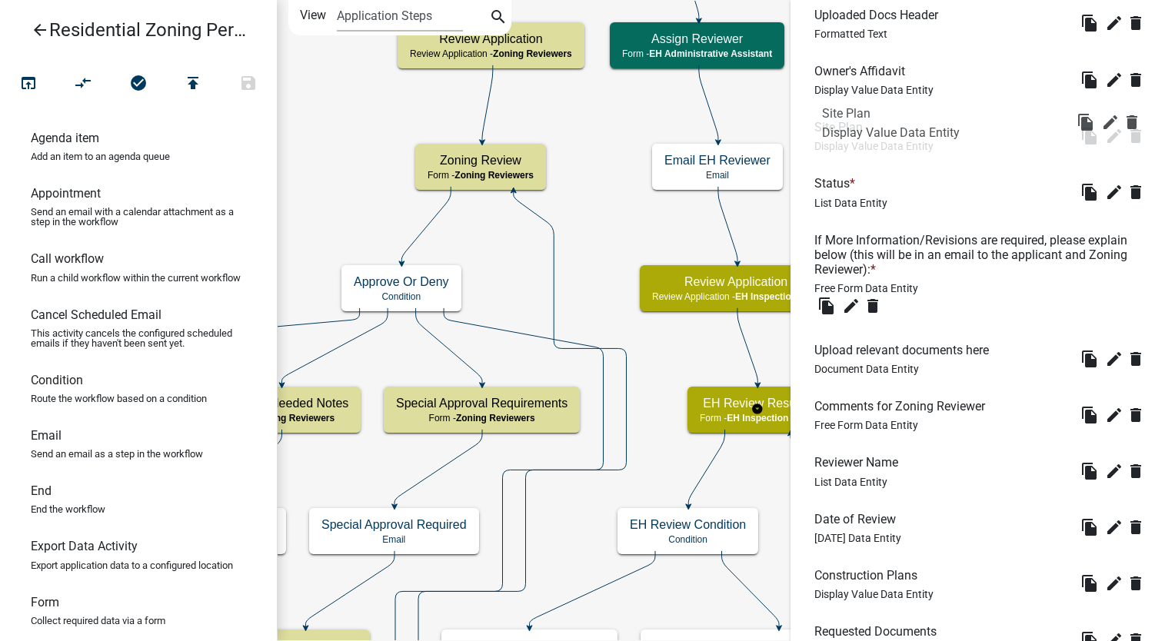
drag, startPoint x: 850, startPoint y: 518, endPoint x: 858, endPoint y: 108, distance: 409.8
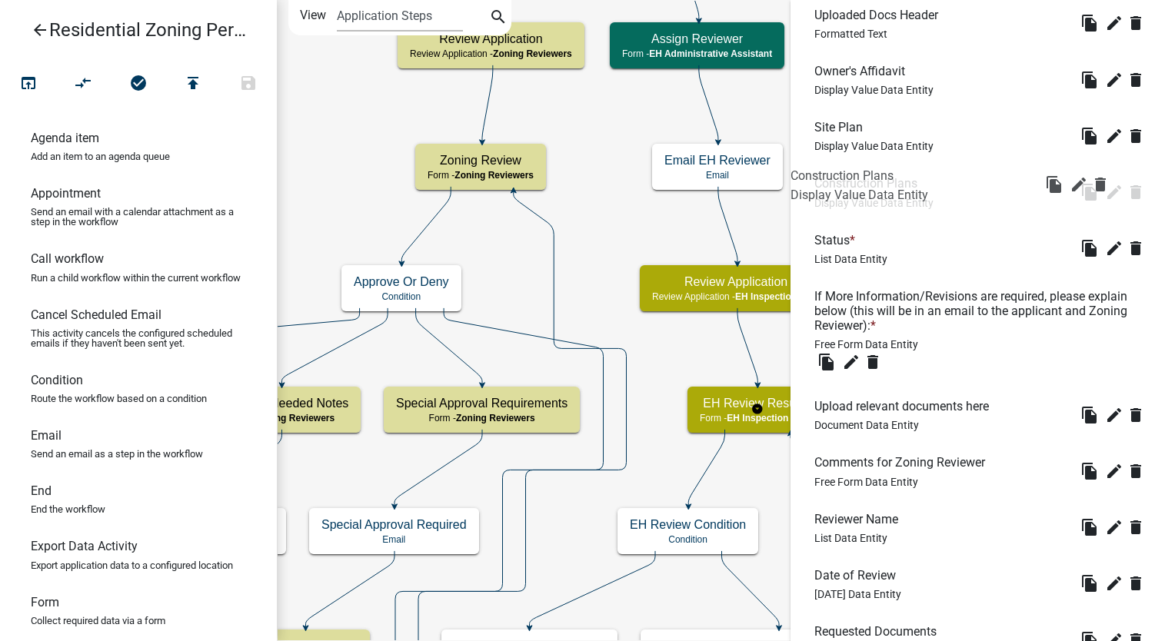
drag, startPoint x: 866, startPoint y: 572, endPoint x: 842, endPoint y: 168, distance: 405.0
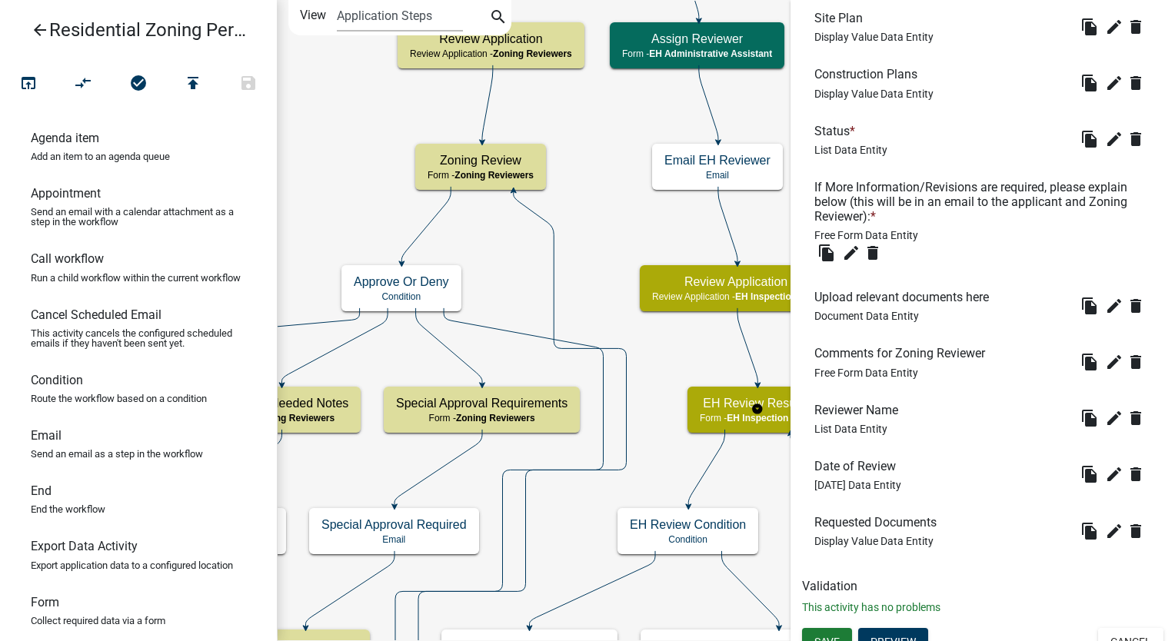
scroll to position [681, 0]
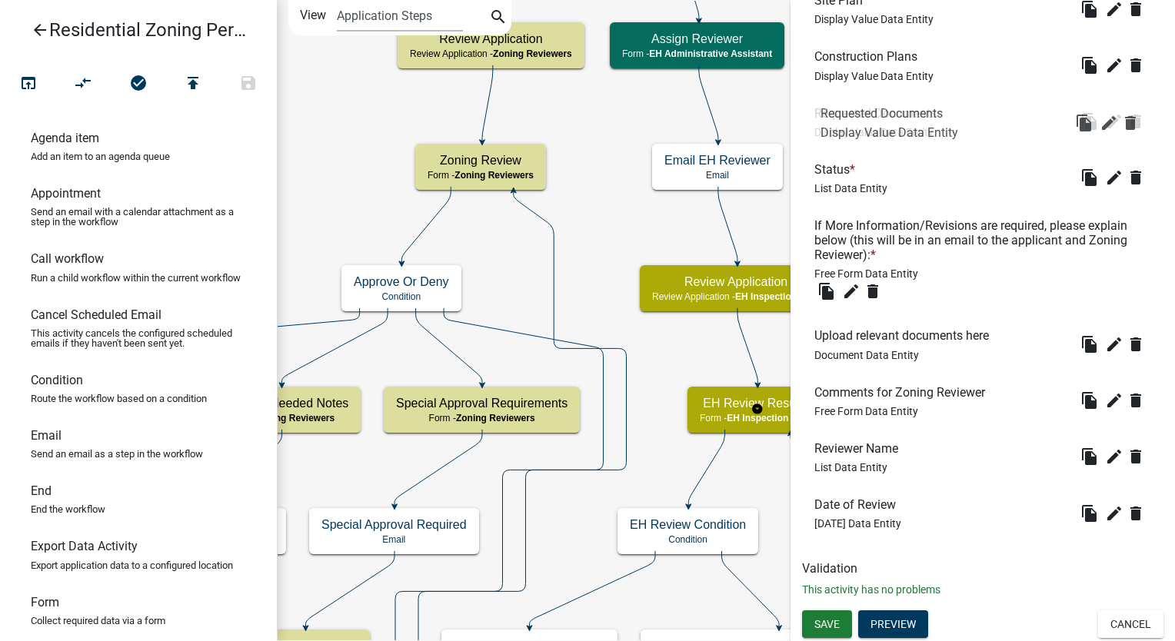
drag, startPoint x: 882, startPoint y: 498, endPoint x: 889, endPoint y: 98, distance: 399.8
click at [827, 624] on span "Save" at bounding box center [826, 624] width 25 height 12
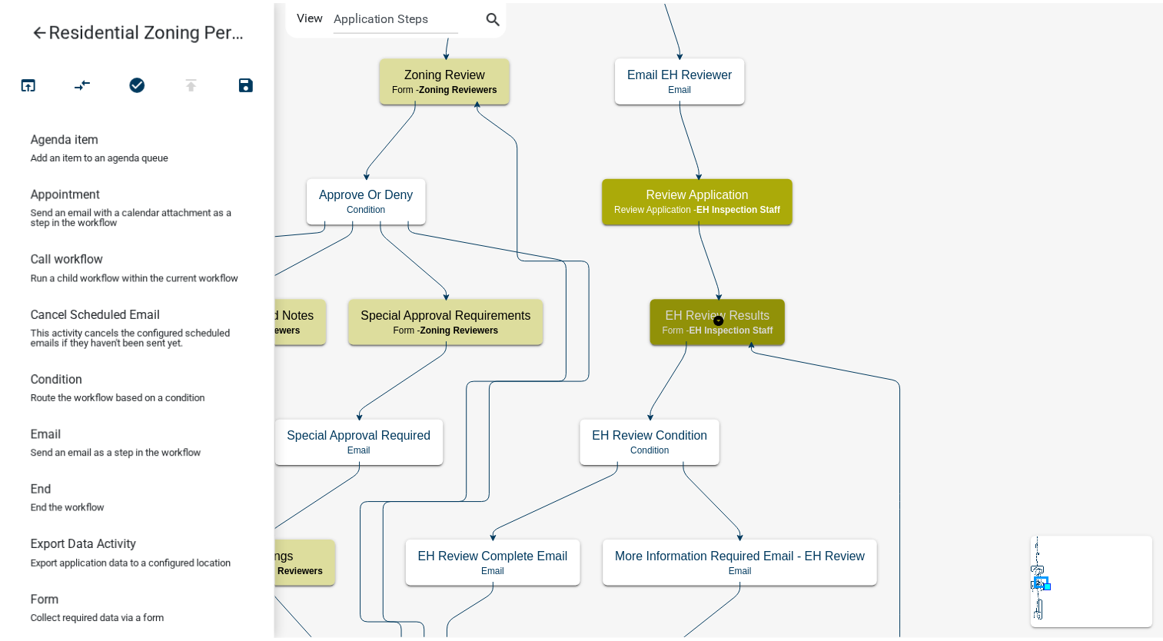
scroll to position [0, 0]
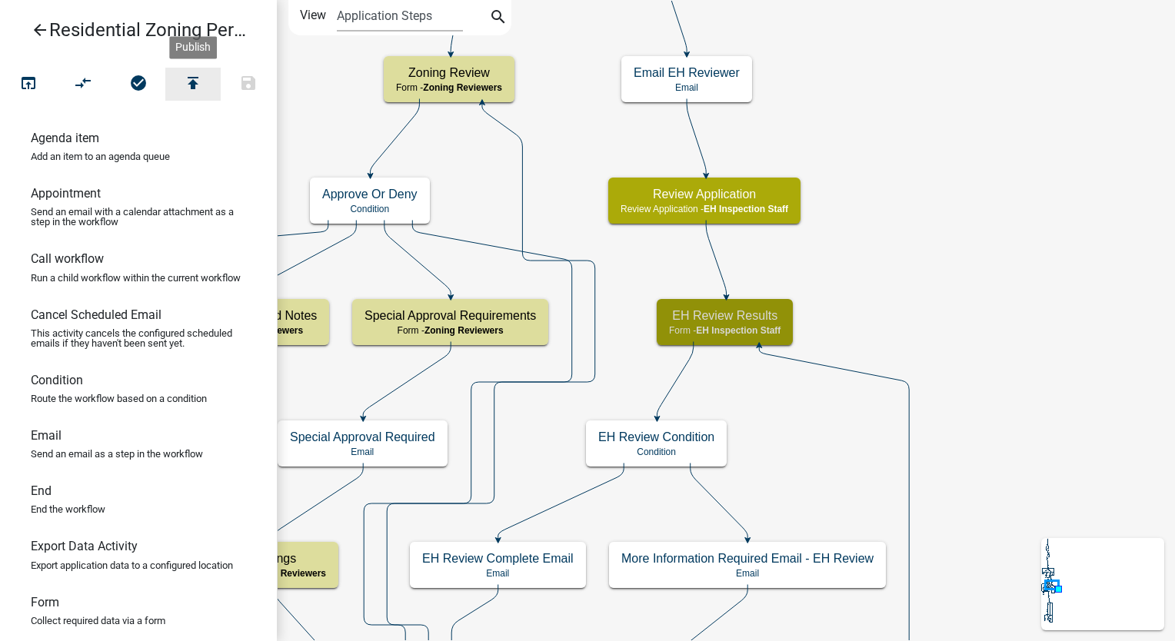
click at [198, 82] on icon "publish" at bounding box center [193, 85] width 18 height 22
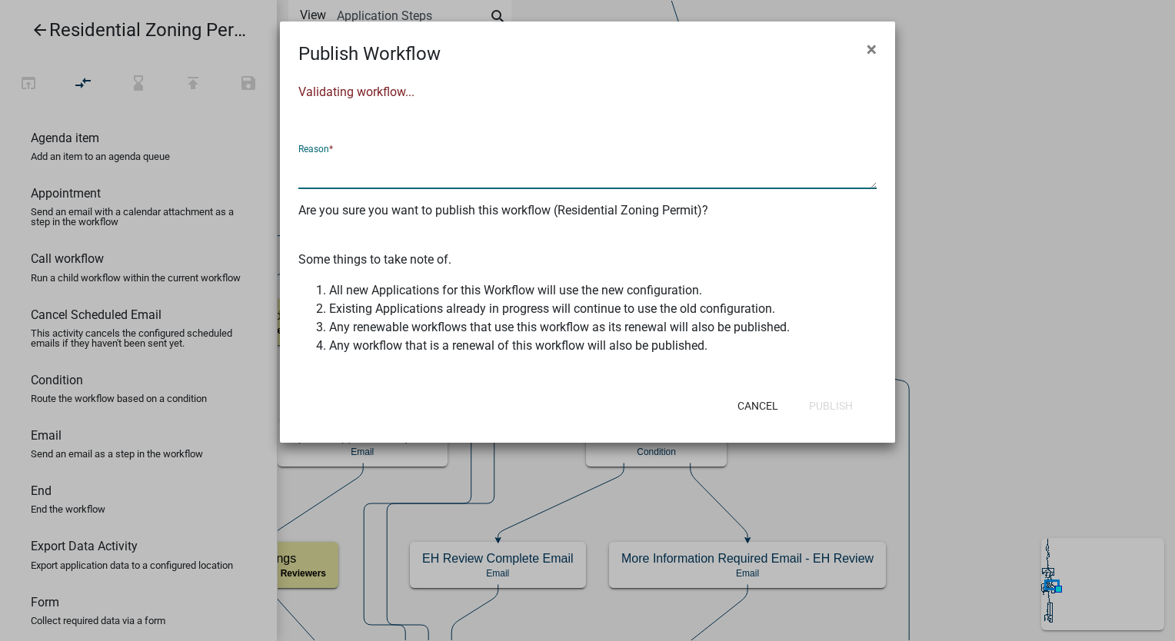
click at [307, 180] on textarea at bounding box center [587, 171] width 578 height 35
type textarea "Added uploaded docs display entities in EH Review per client"
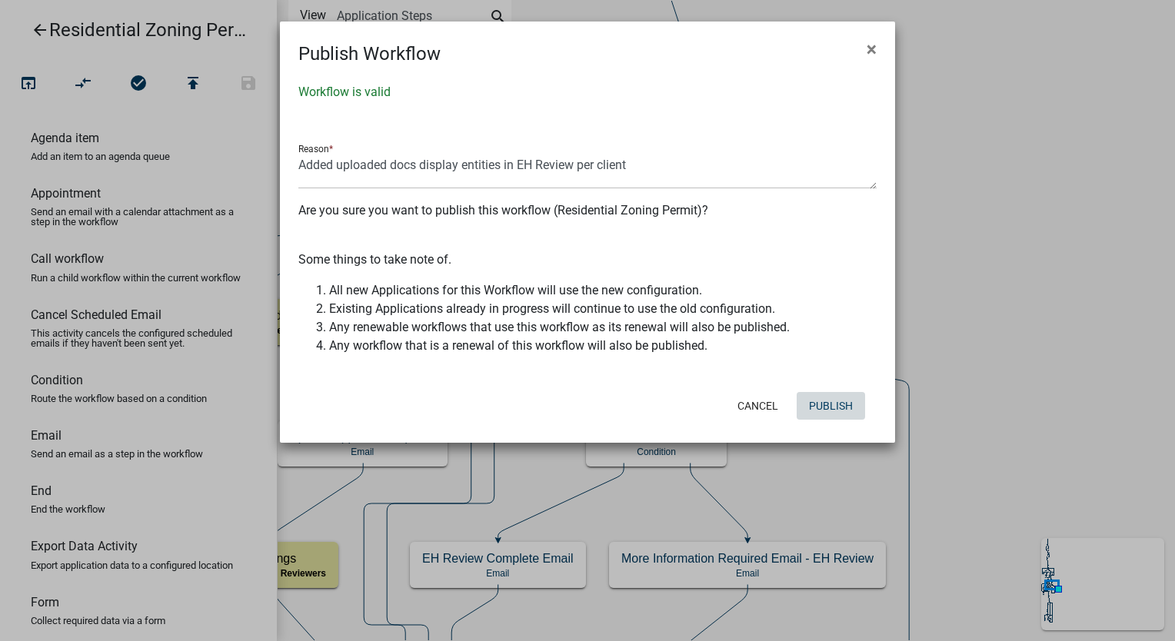
click at [806, 406] on button "Publish" at bounding box center [830, 406] width 68 height 28
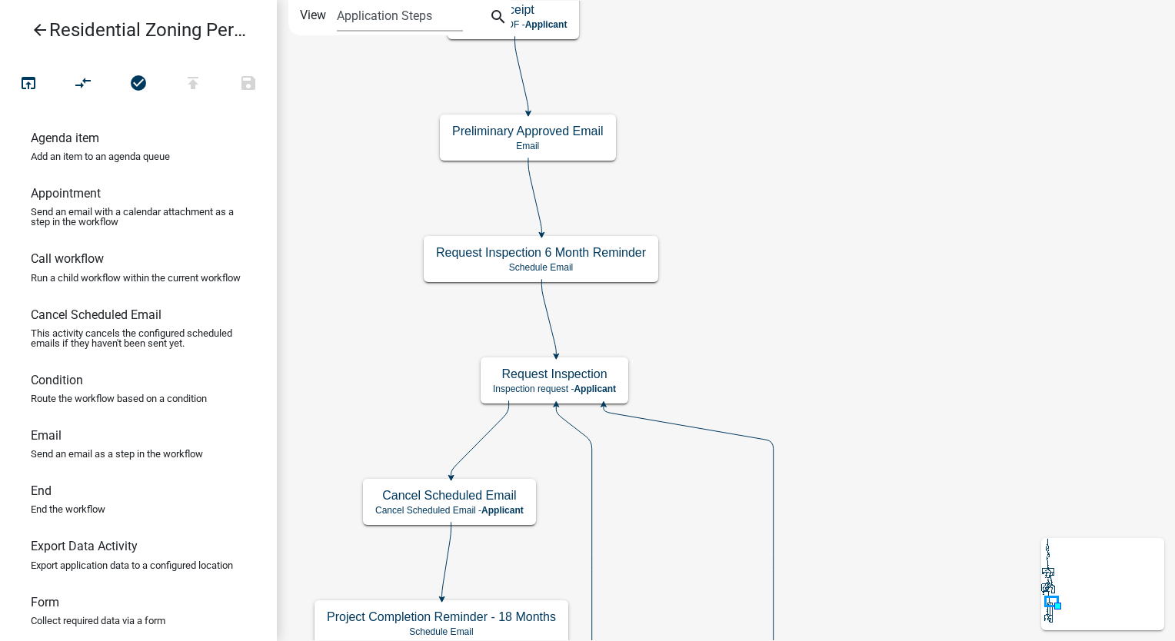
click at [39, 33] on icon "arrow_back" at bounding box center [40, 32] width 18 height 22
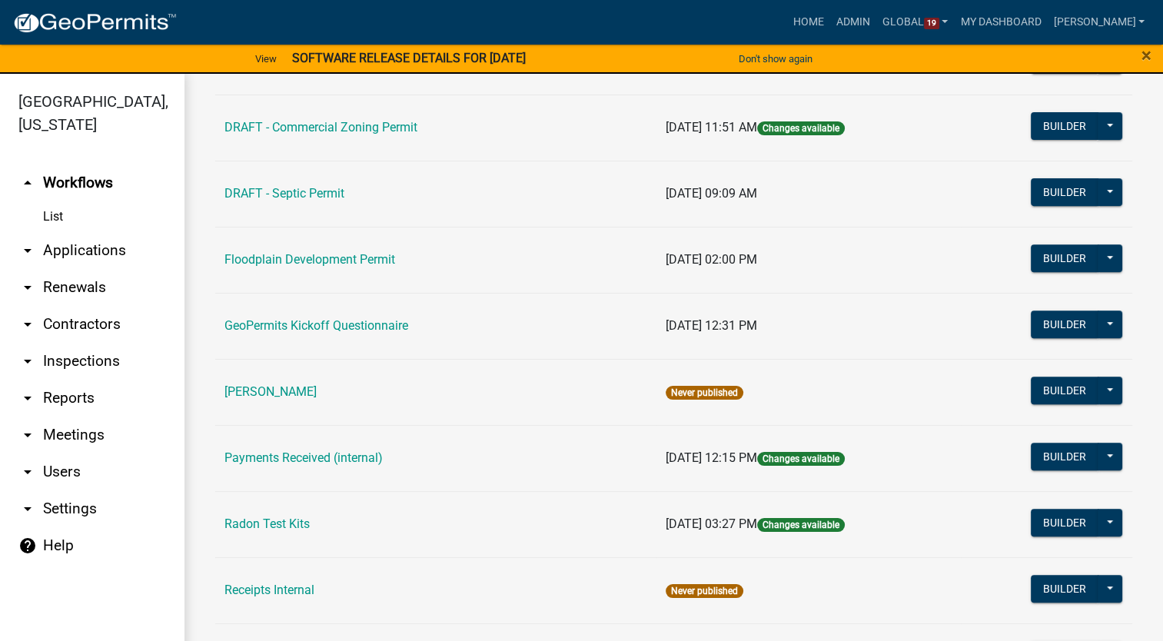
scroll to position [615, 0]
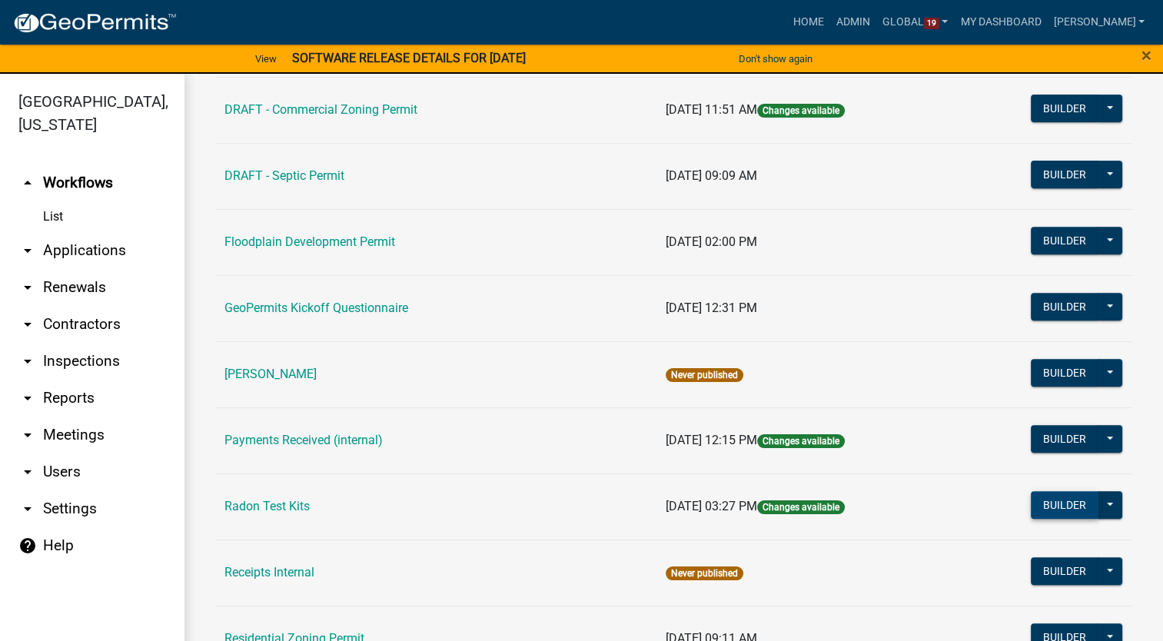
click at [1041, 508] on button "Builder" at bounding box center [1065, 505] width 68 height 28
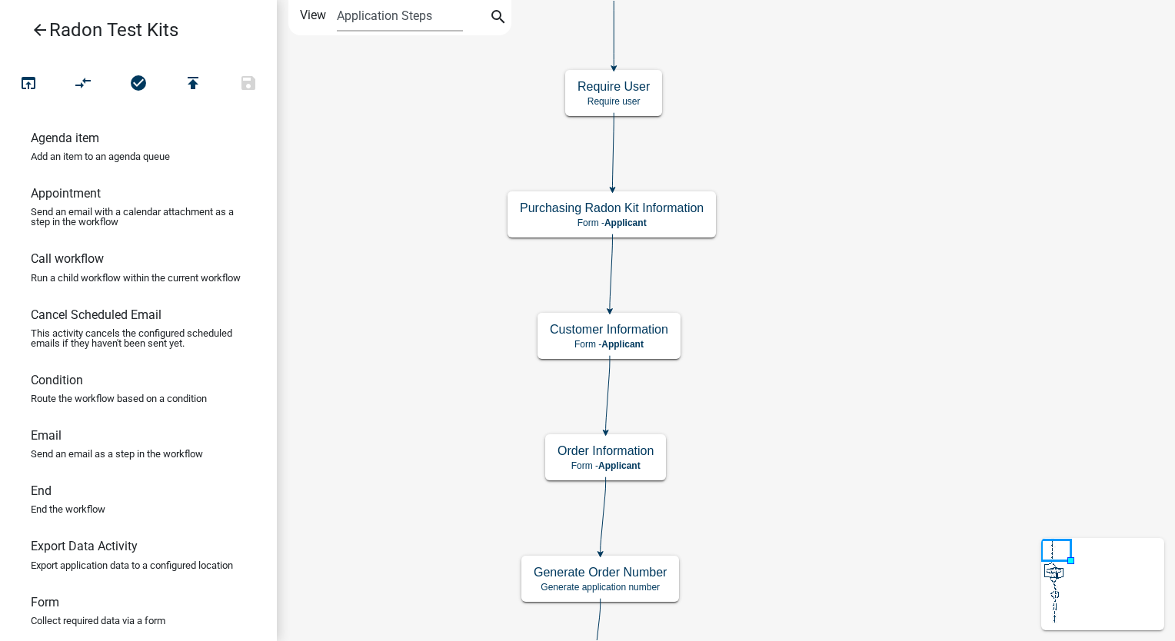
click at [35, 26] on icon "arrow_back" at bounding box center [40, 32] width 18 height 22
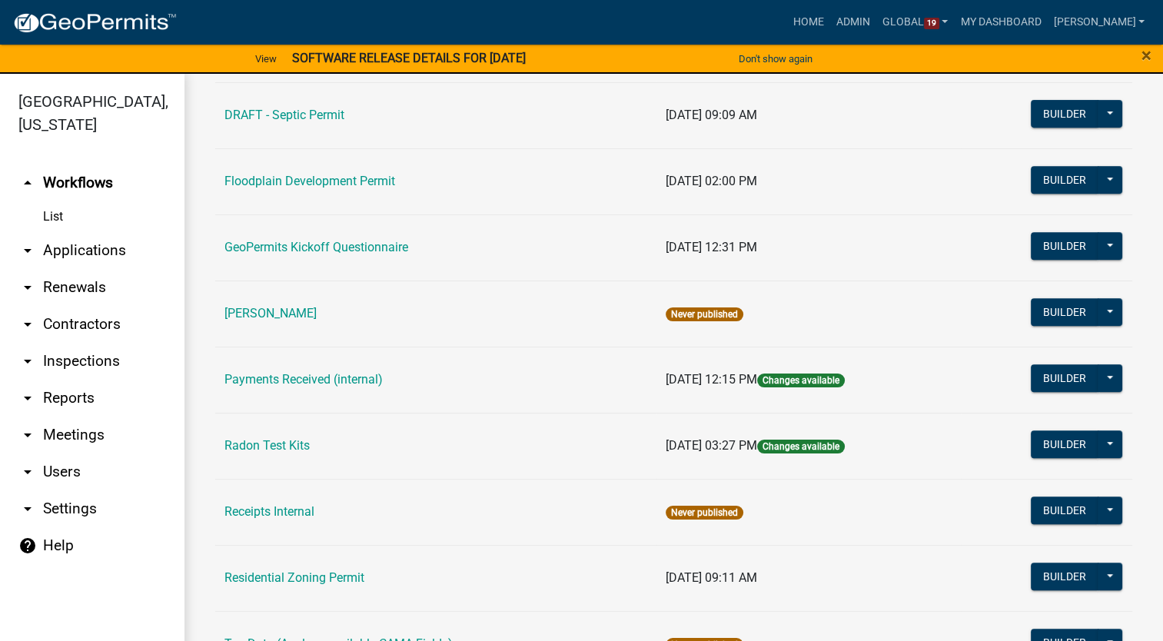
scroll to position [769, 0]
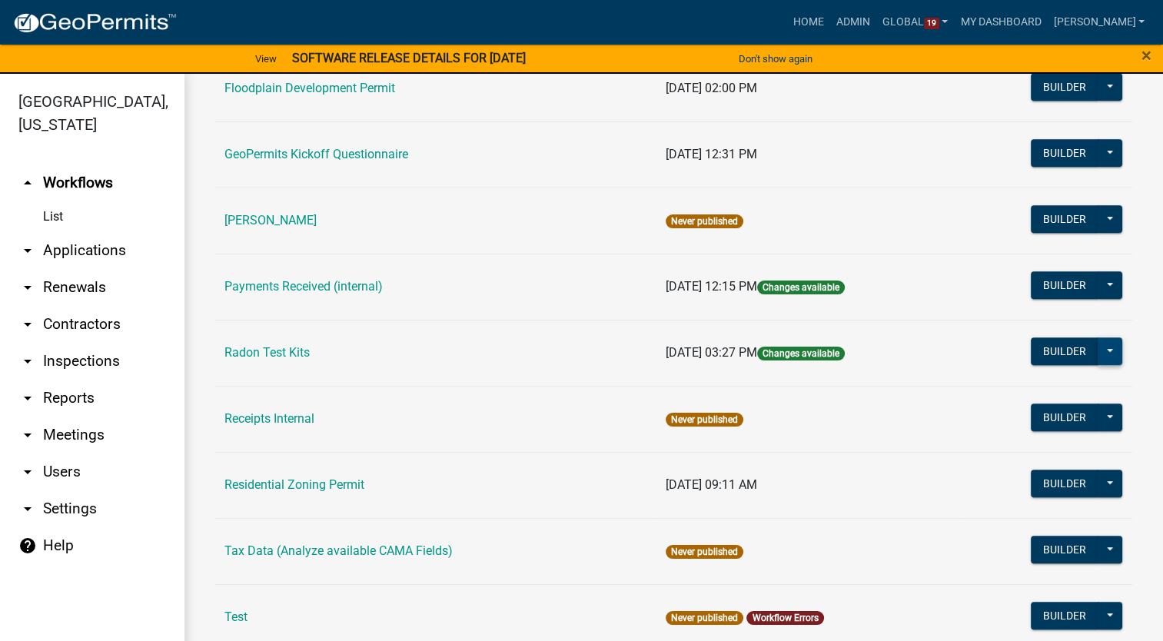
click at [1105, 342] on button at bounding box center [1110, 351] width 25 height 28
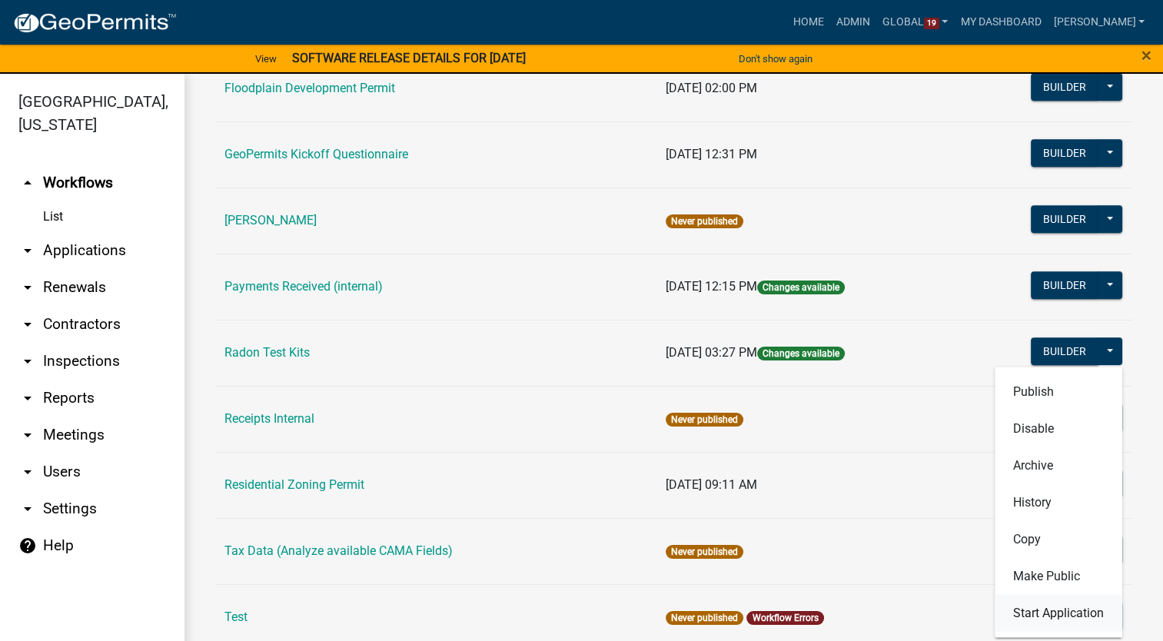
click at [1032, 609] on button "Start Application" at bounding box center [1059, 612] width 128 height 37
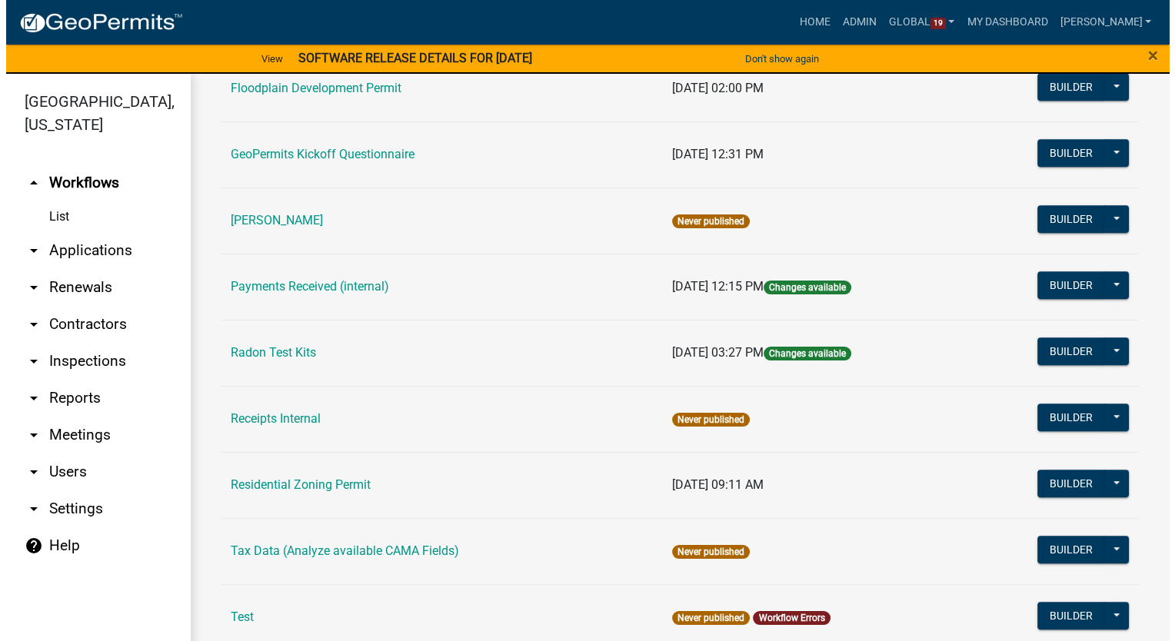
scroll to position [846, 0]
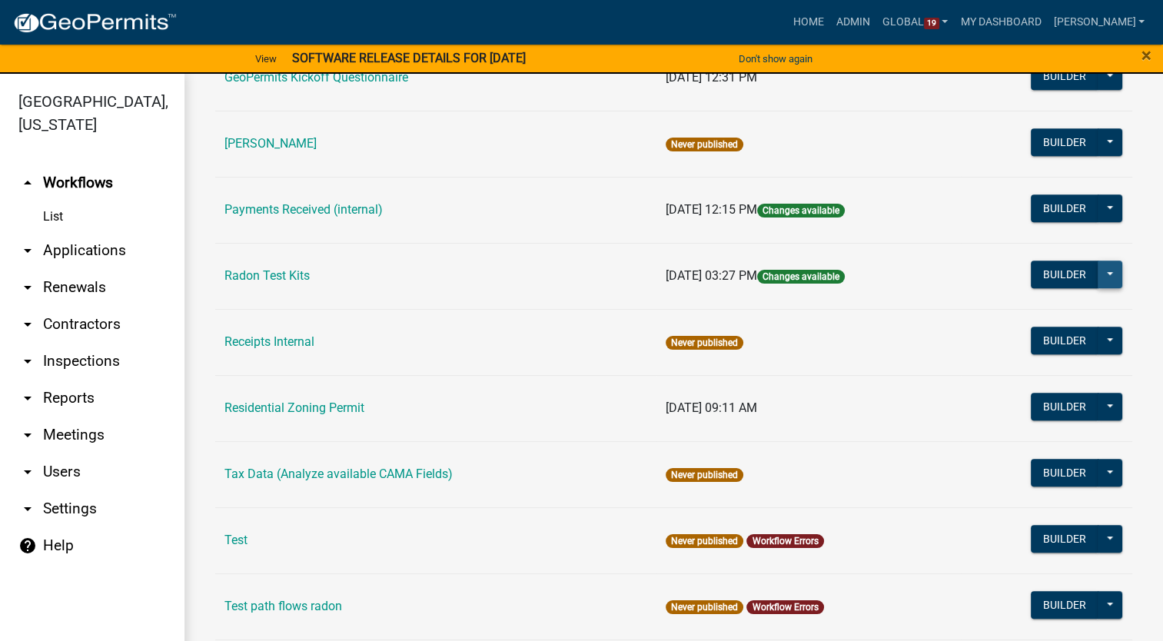
click at [1103, 267] on button at bounding box center [1110, 275] width 25 height 28
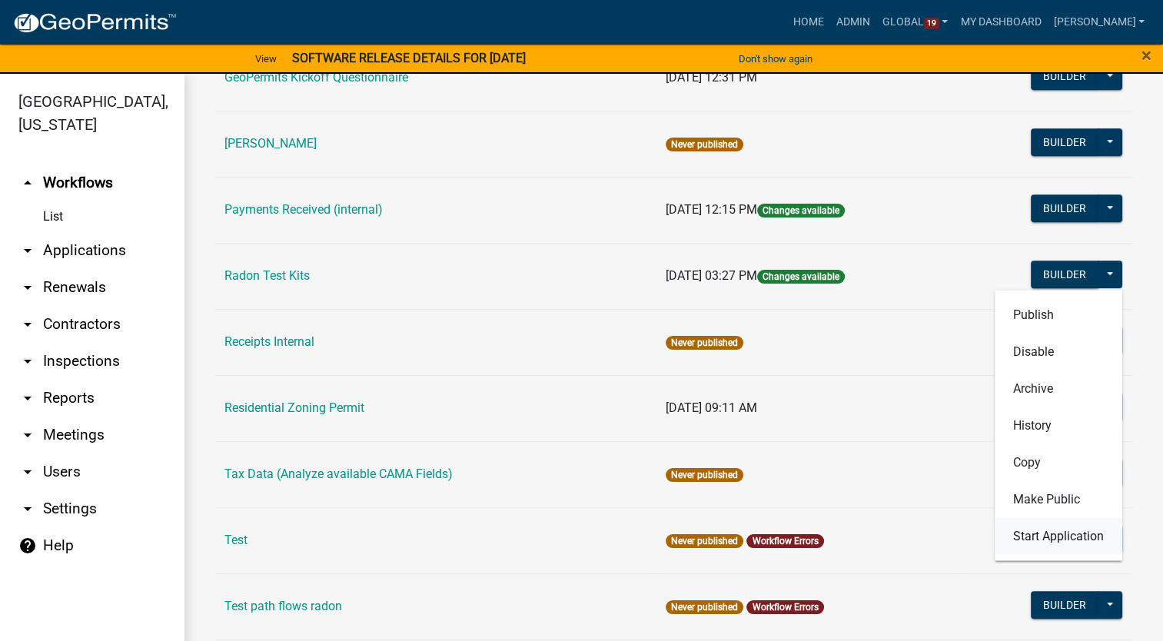
click at [1064, 536] on button "Start Application" at bounding box center [1059, 535] width 128 height 37
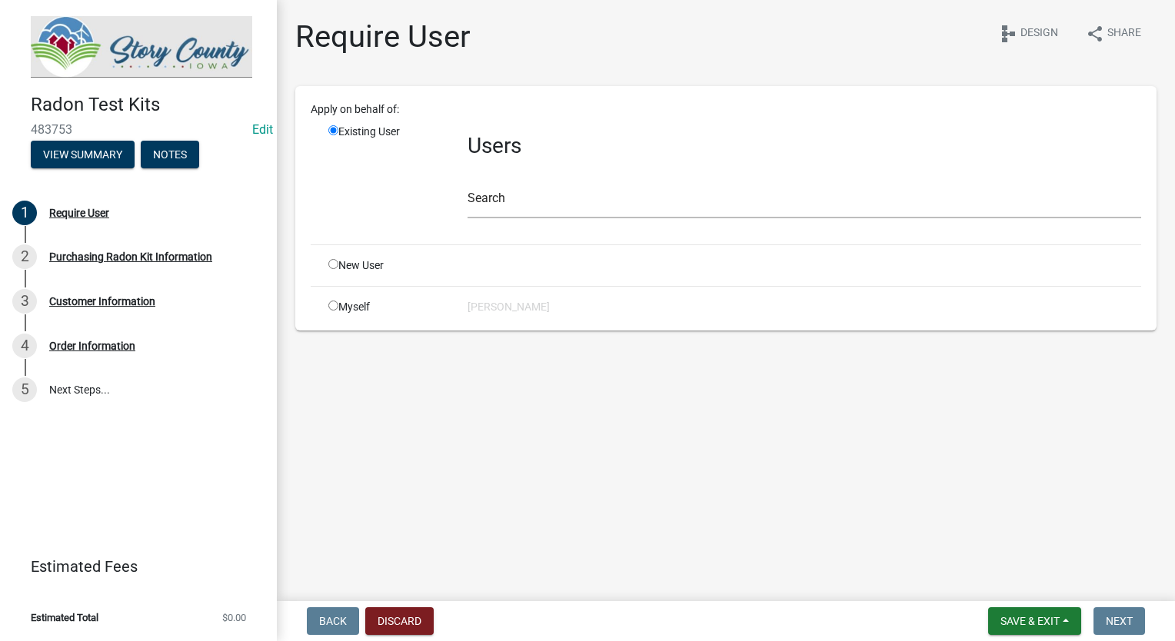
click at [328, 306] on input "radio" at bounding box center [333, 306] width 10 height 10
radio input "true"
radio input "false"
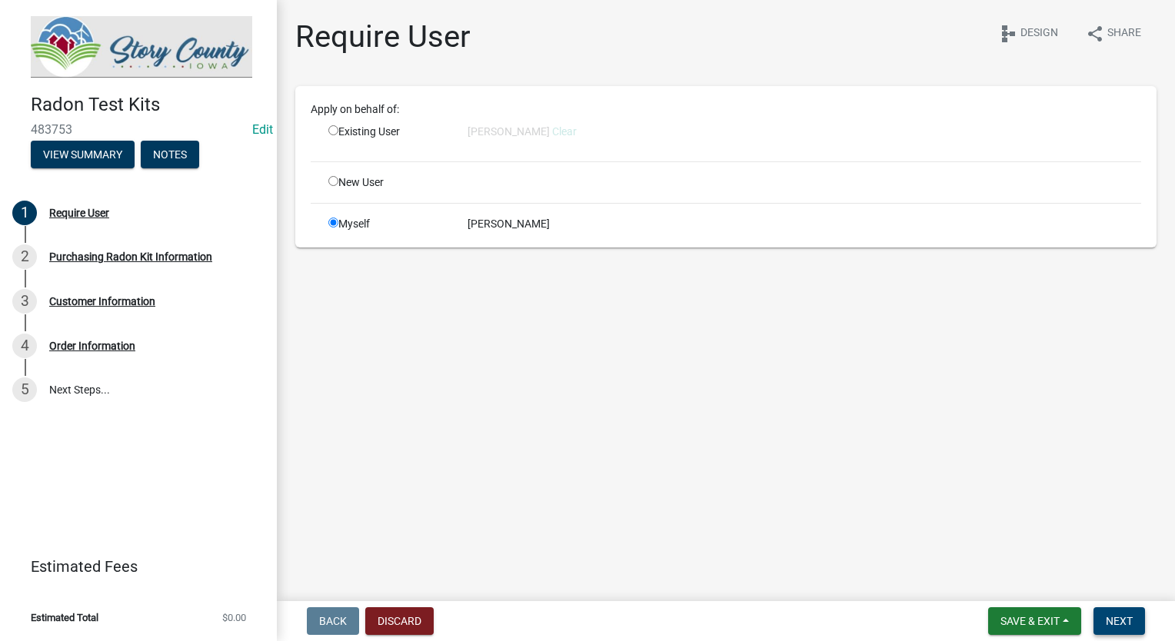
click at [1114, 615] on span "Next" at bounding box center [1118, 621] width 27 height 12
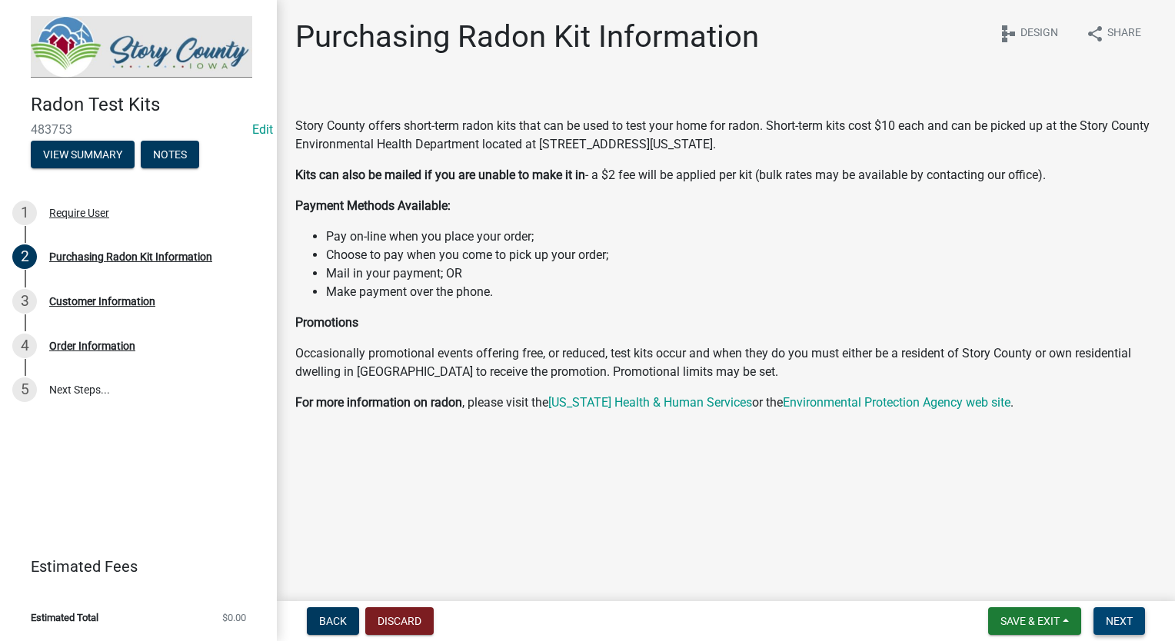
click at [1122, 615] on span "Next" at bounding box center [1118, 621] width 27 height 12
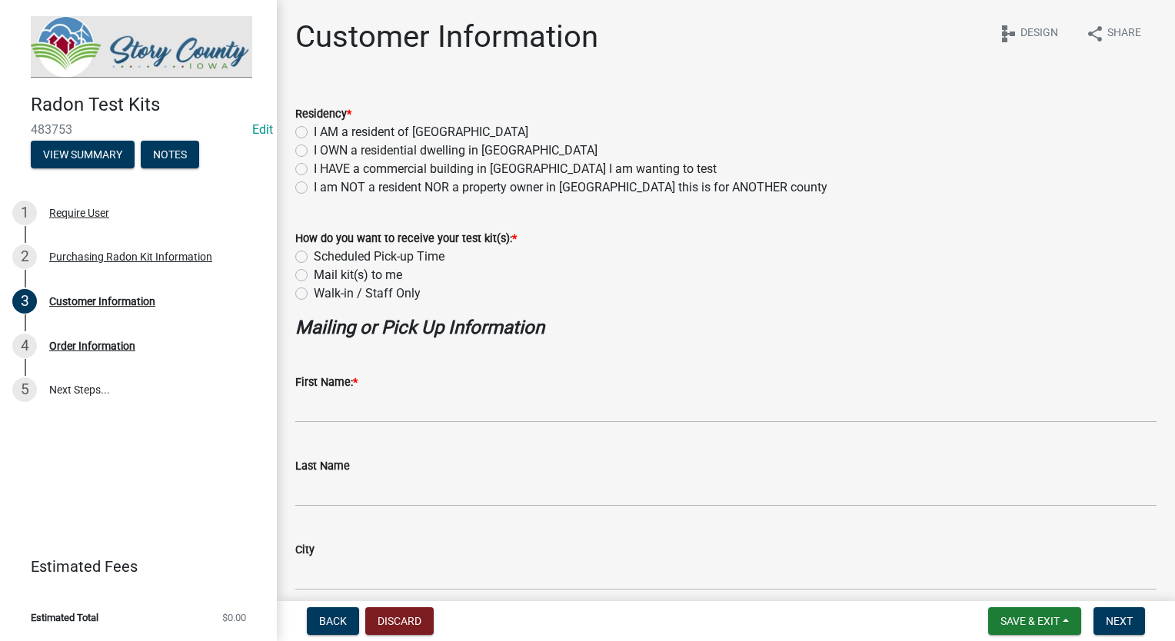
click at [314, 131] on label "I AM a resident of Story County" at bounding box center [421, 132] width 214 height 18
click at [314, 131] on input "I AM a resident of Story County" at bounding box center [319, 128] width 10 height 10
radio input "true"
click at [314, 291] on label "Walk-in / Staff Only" at bounding box center [367, 293] width 107 height 18
click at [314, 291] on input "Walk-in / Staff Only" at bounding box center [319, 289] width 10 height 10
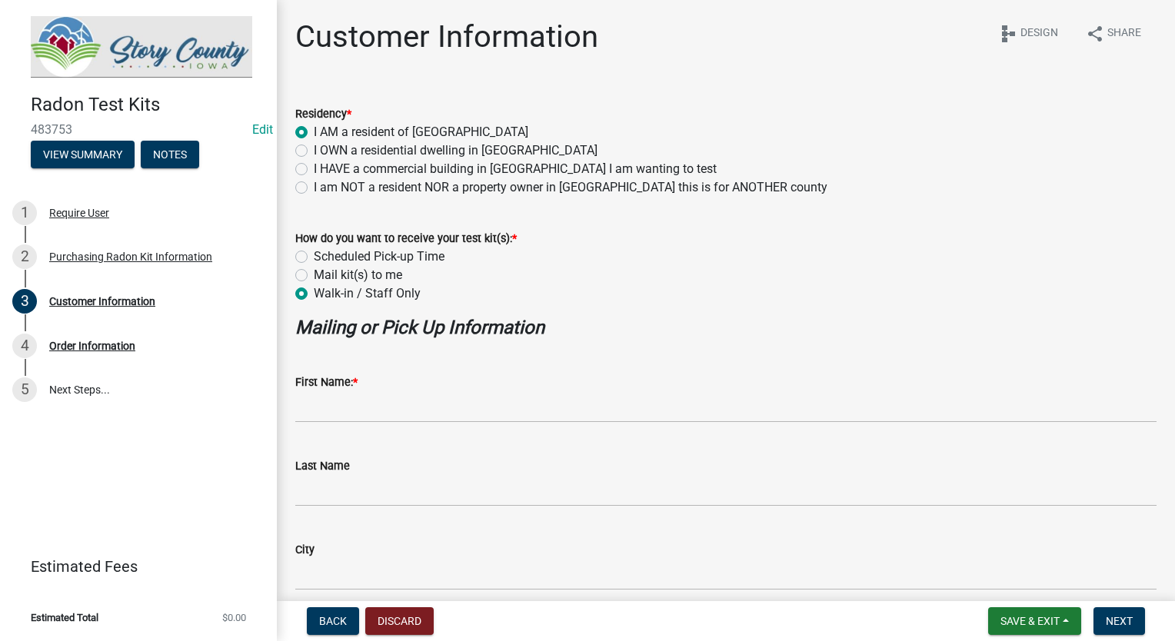
radio input "true"
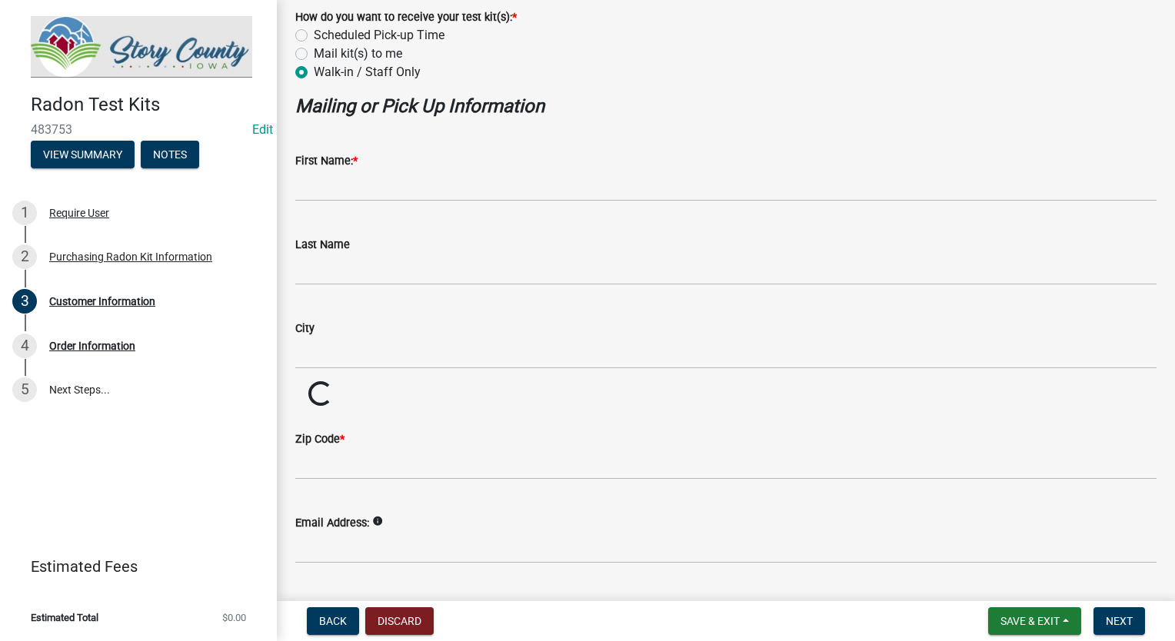
scroll to position [231, 0]
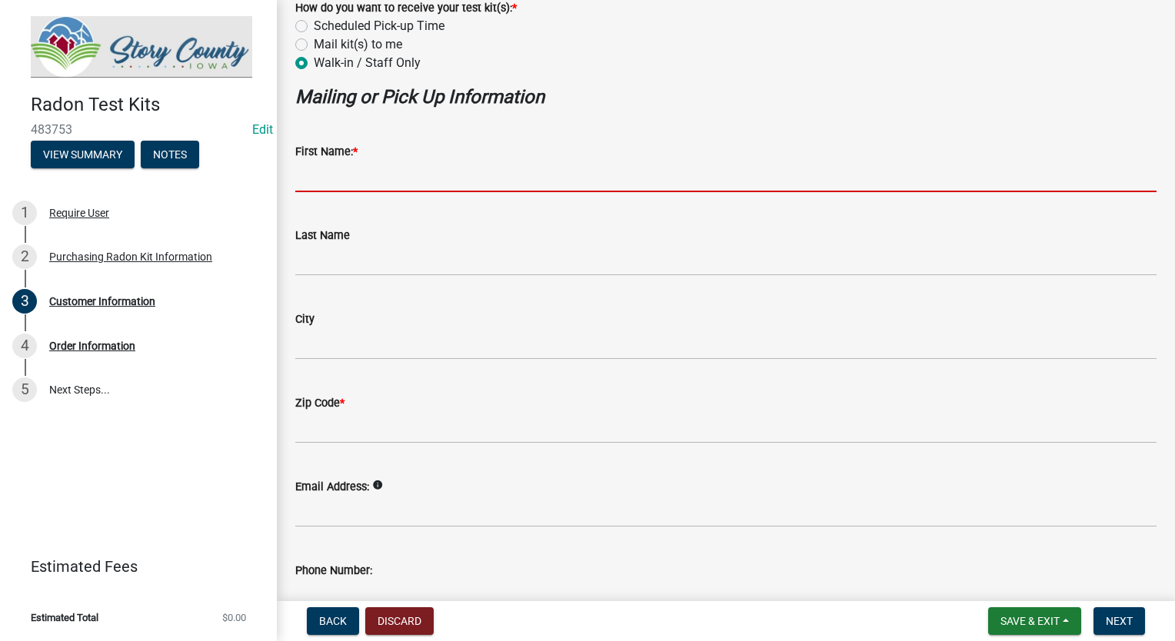
click at [351, 177] on input "First Name: *" at bounding box center [725, 177] width 861 height 32
type input "Stacia"
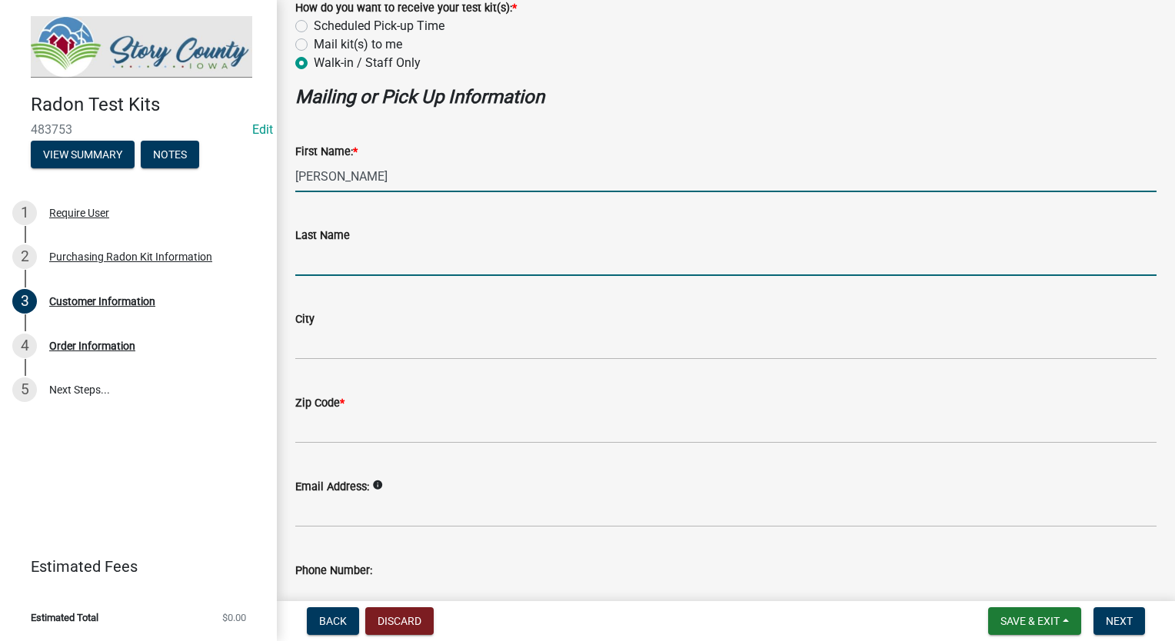
type input "Franklin"
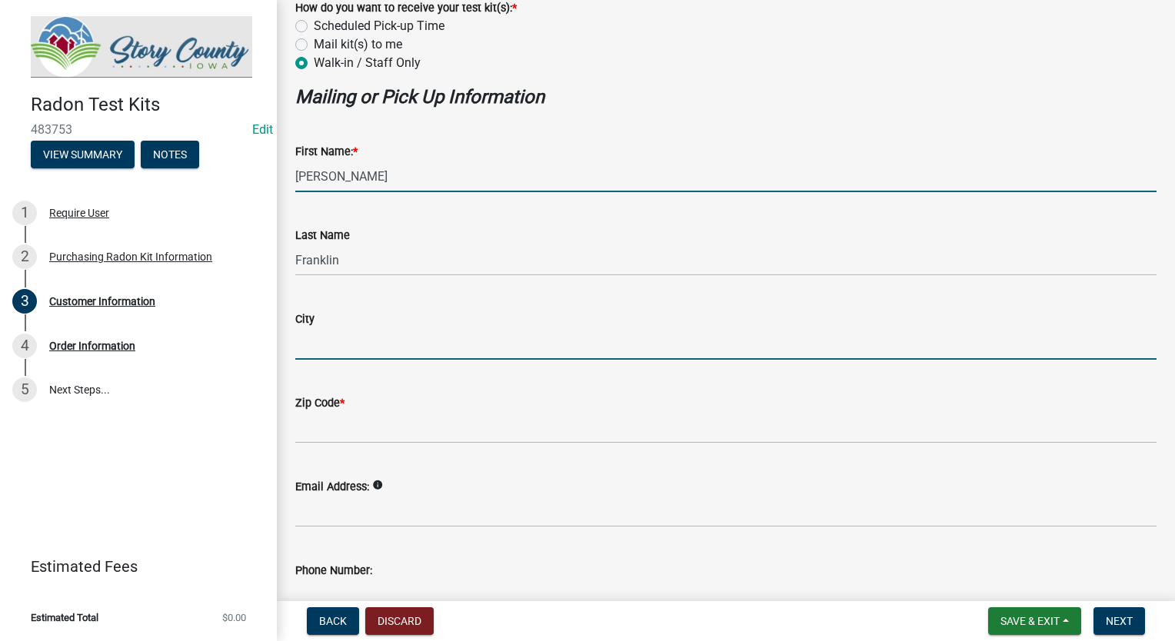
type input "2212 Southern Hills Dr, Borden, IN 47106"
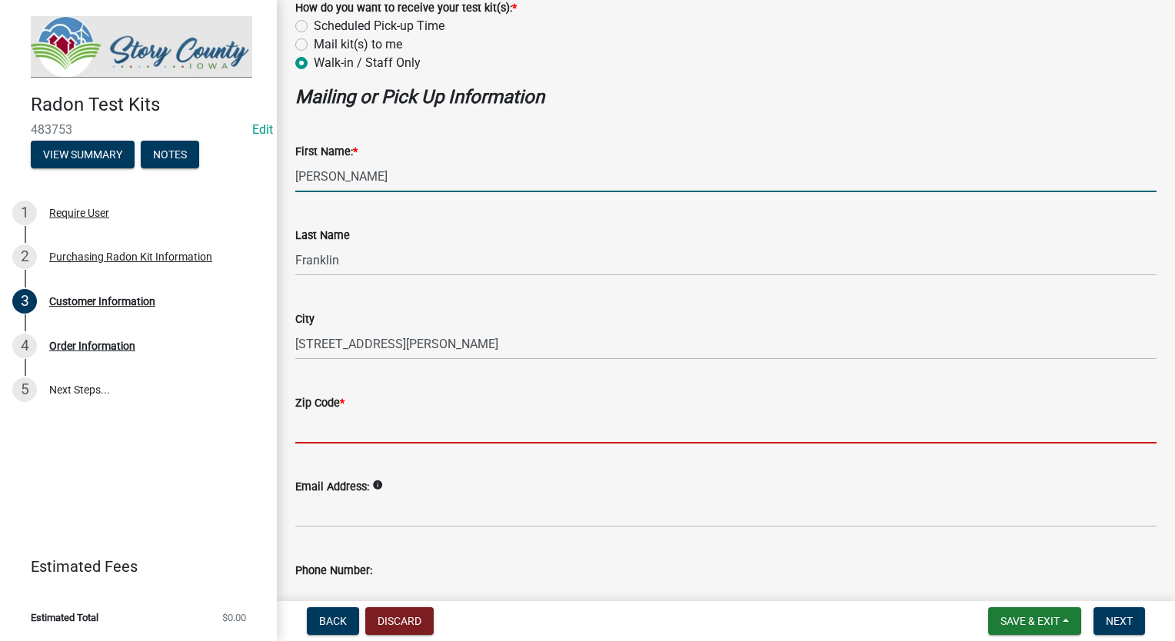
type input "47106"
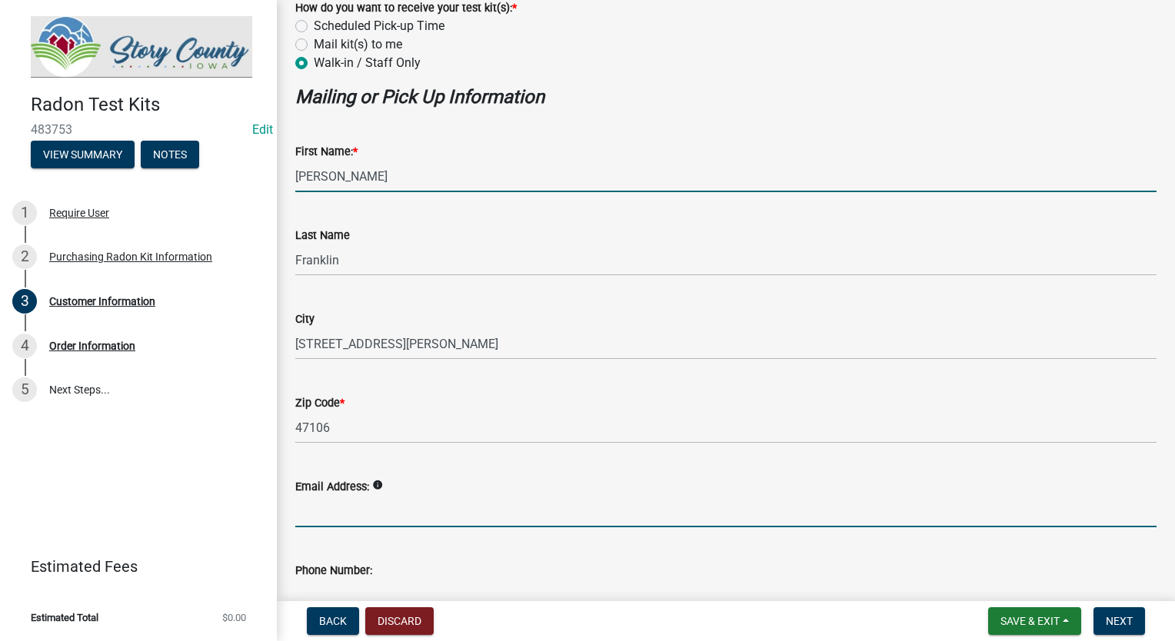
type input "sfranklin@schneidergis.com"
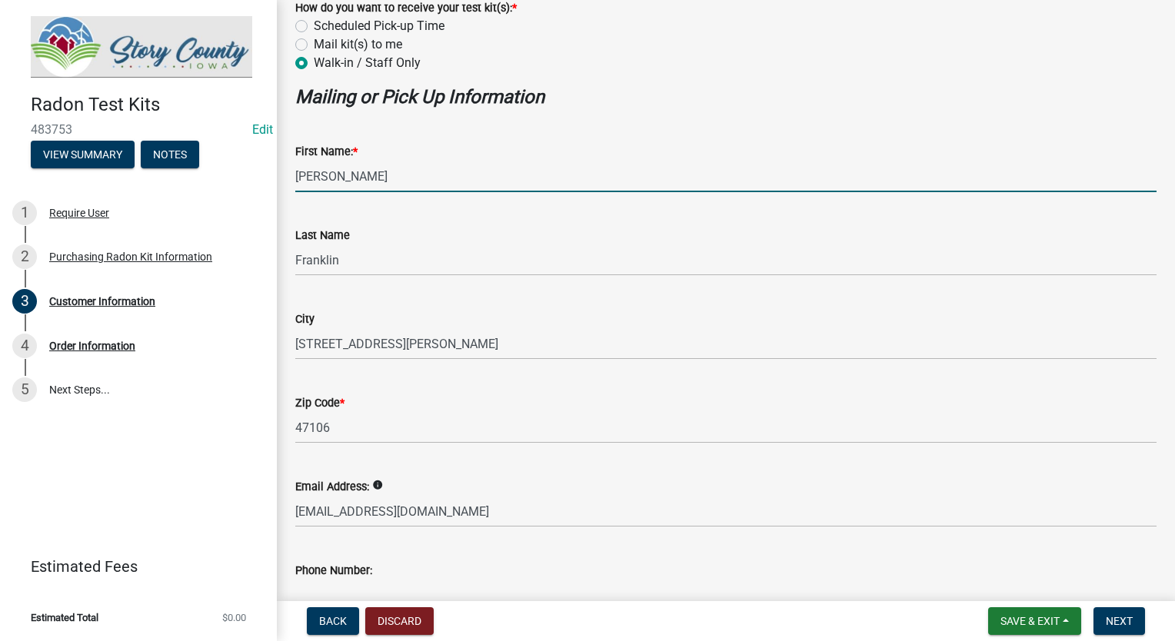
type input "8127861368"
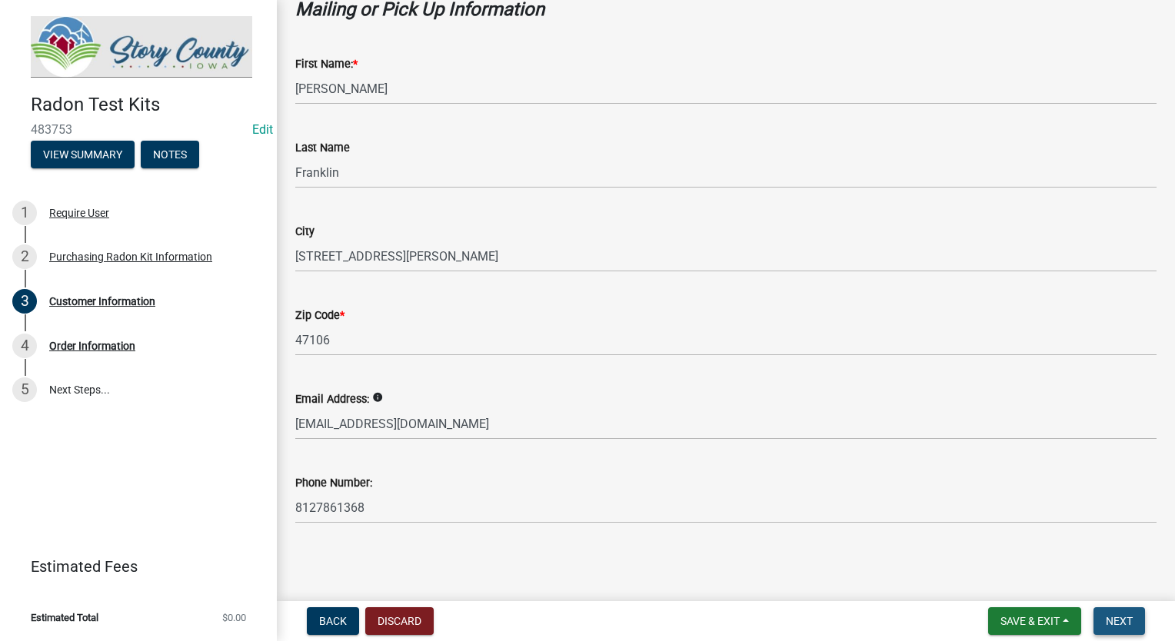
click at [1122, 626] on span "Next" at bounding box center [1118, 621] width 27 height 12
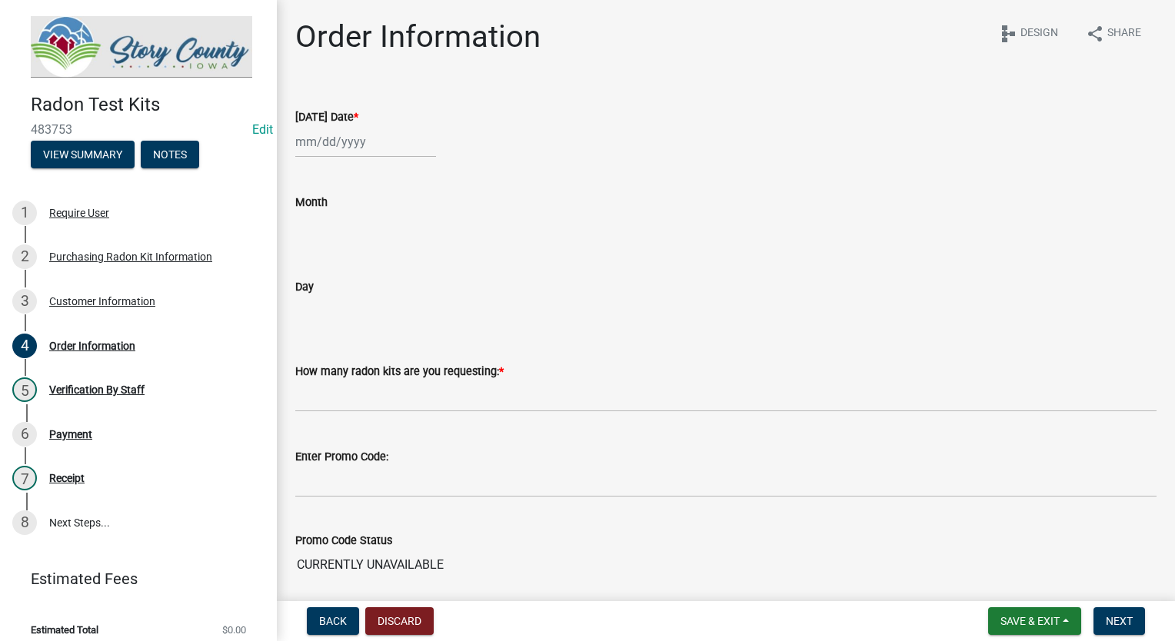
select select "9"
select select "2025"
click at [370, 143] on div "Jan Feb Mar Apr May Jun Jul Aug Sep Oct Nov Dec 1525 1526 1527 1528 1529 1530 1…" at bounding box center [365, 142] width 141 height 32
click at [314, 170] on button "Previous month" at bounding box center [310, 174] width 18 height 25
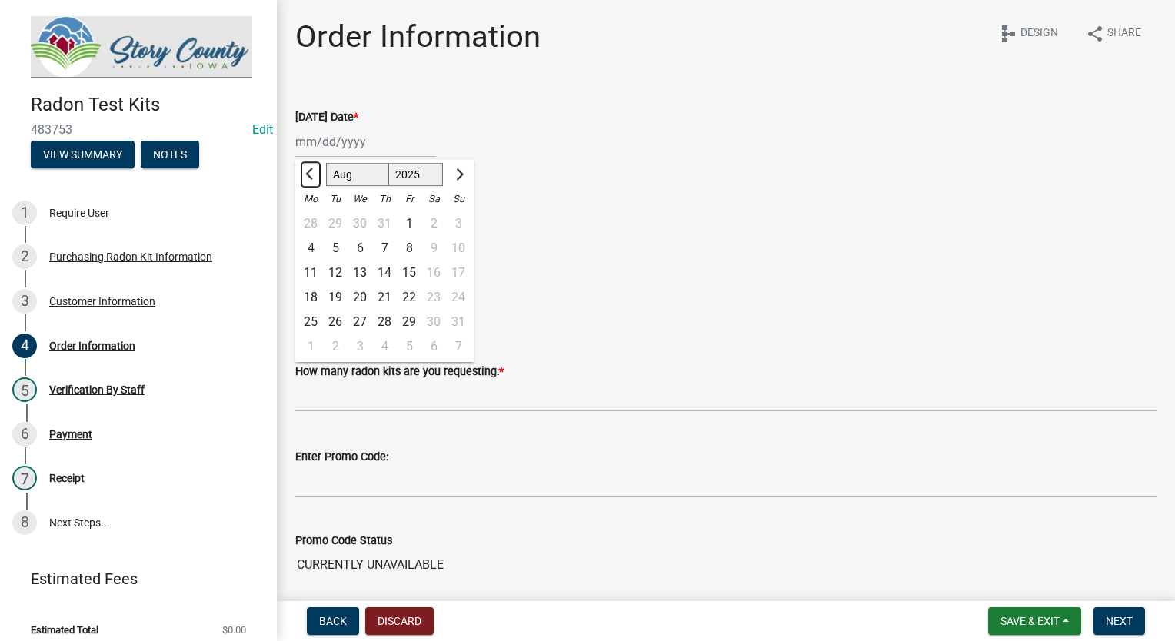
select select "7"
click at [406, 221] on div "4" at bounding box center [409, 223] width 25 height 25
type input "07/04/2025"
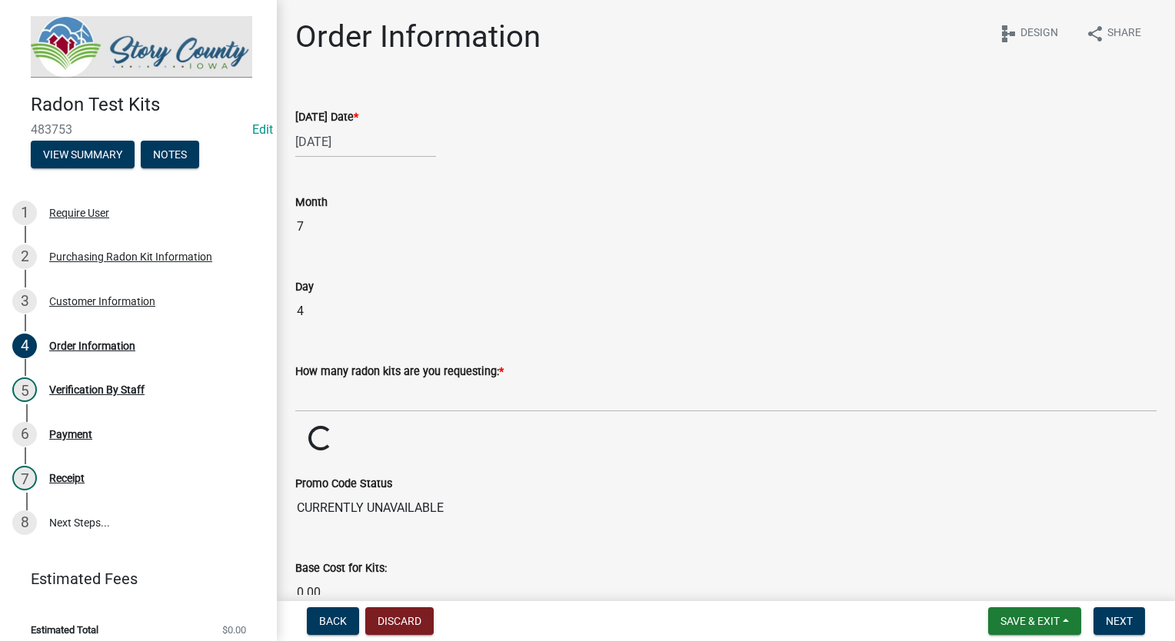
scroll to position [154, 0]
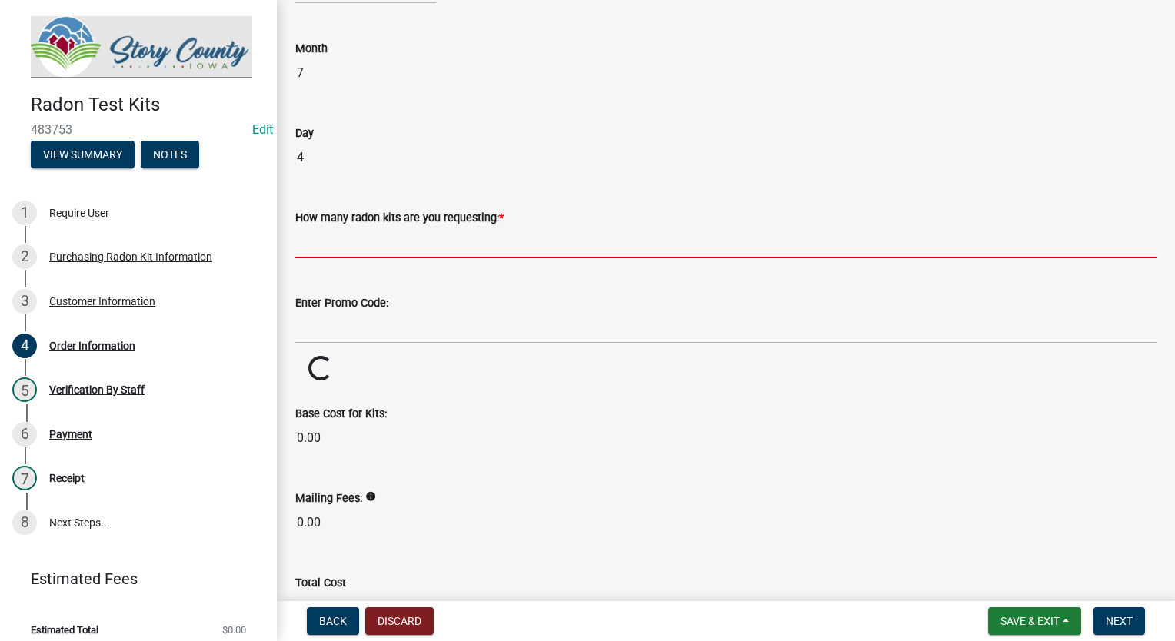
click at [396, 238] on input "text" at bounding box center [725, 243] width 861 height 32
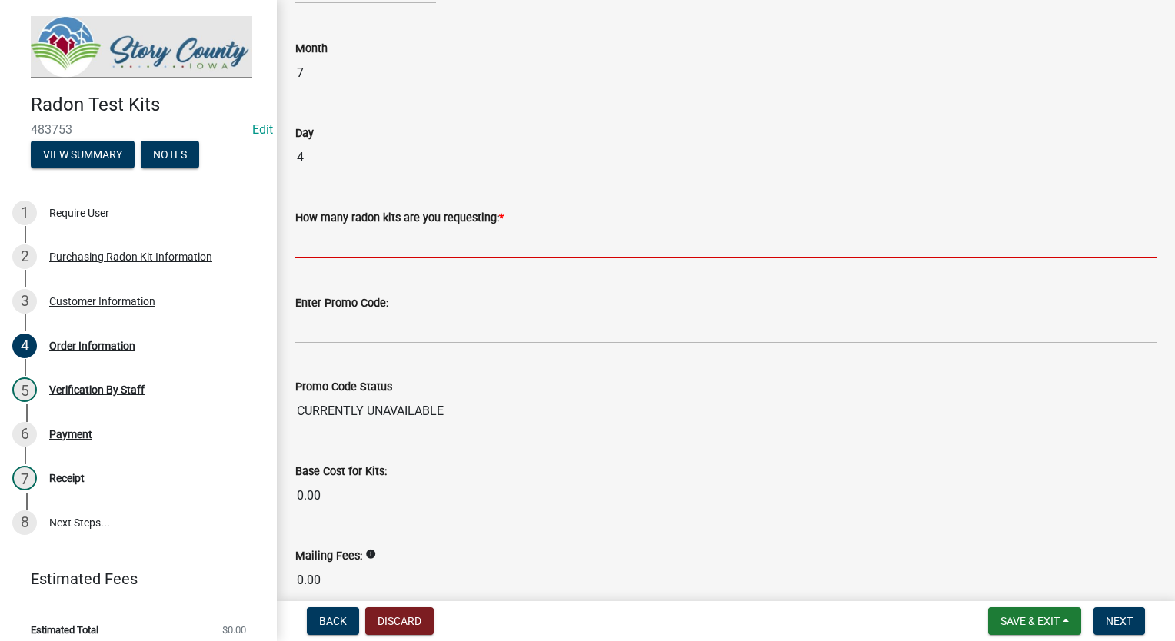
type input "2"
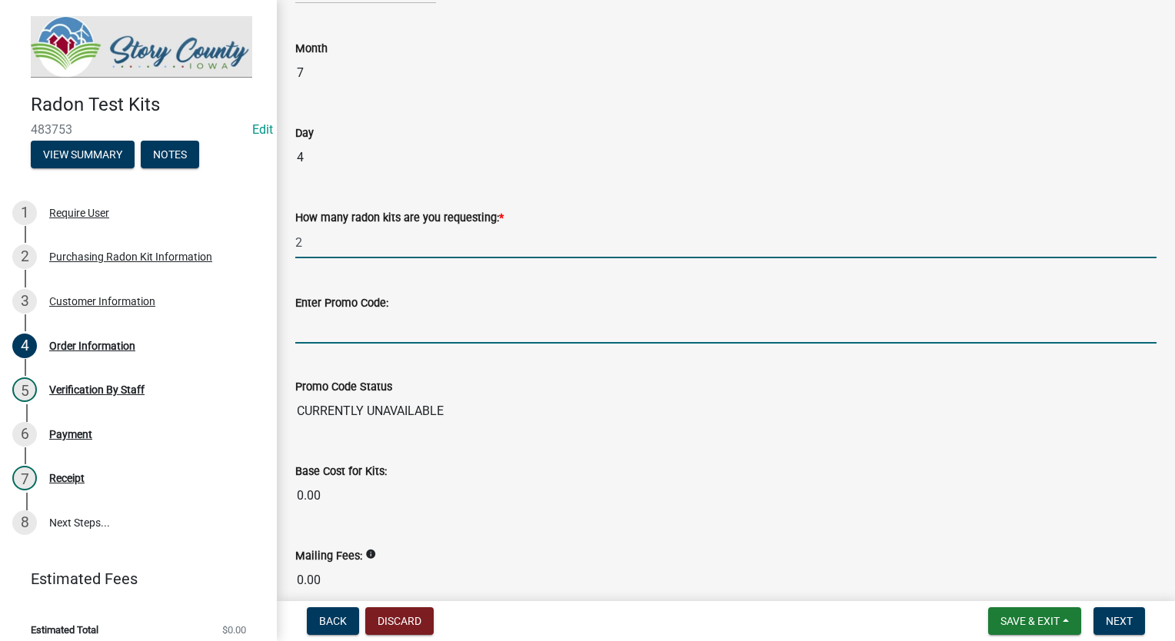
click at [355, 316] on input "Enter Promo Code:" at bounding box center [725, 328] width 861 height 32
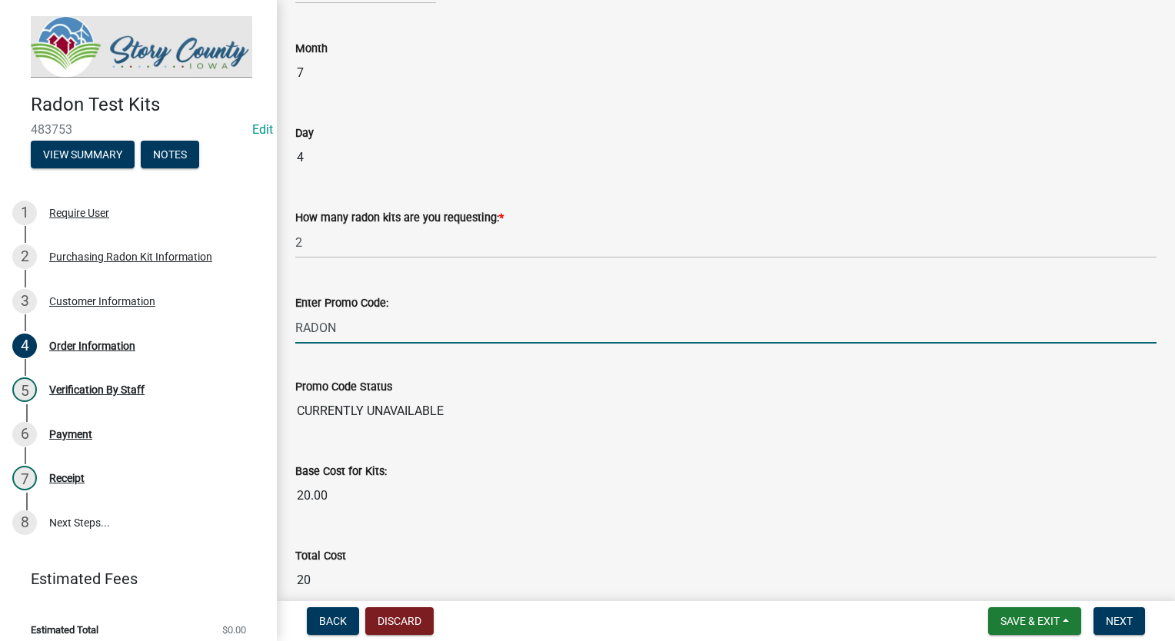
type input "RADON"
click at [533, 367] on wm-data-entity-input "Promo Code Status CURRENTLY UNAVAILABLE" at bounding box center [725, 398] width 861 height 85
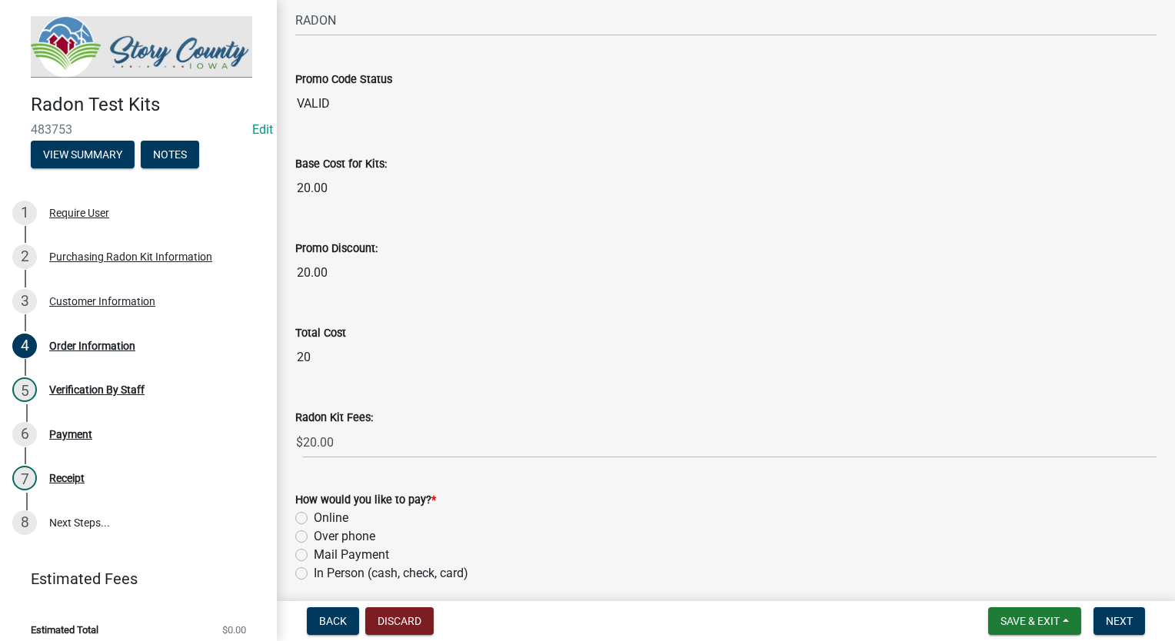
scroll to position [520, 0]
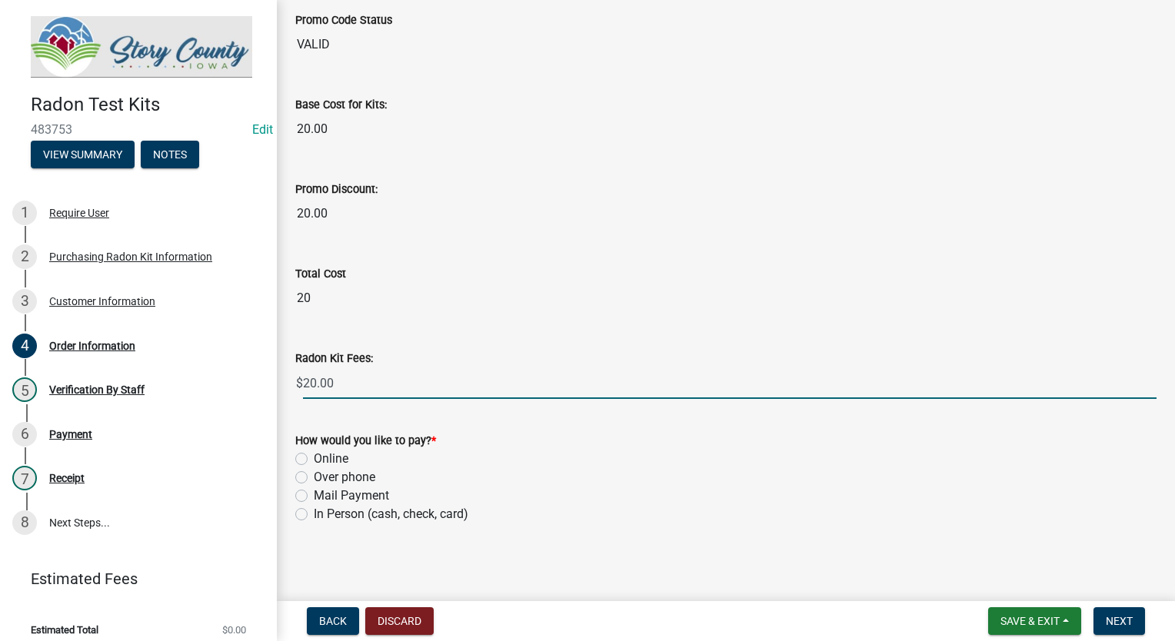
click at [321, 384] on input "20.00" at bounding box center [729, 383] width 853 height 32
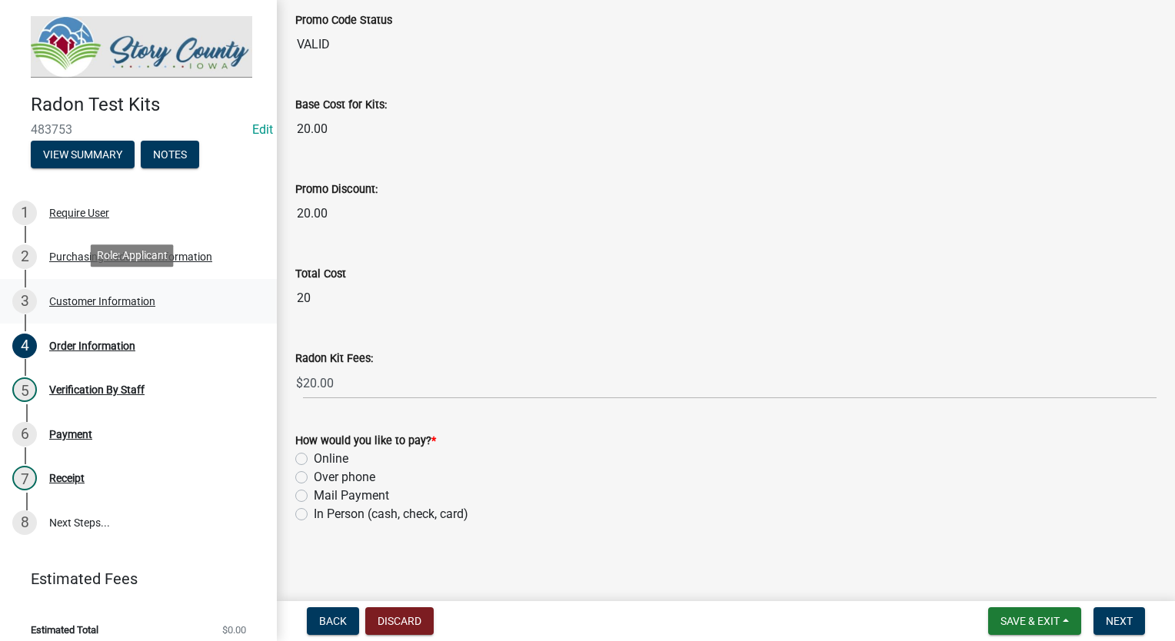
click at [77, 296] on div "Customer Information" at bounding box center [102, 301] width 106 height 11
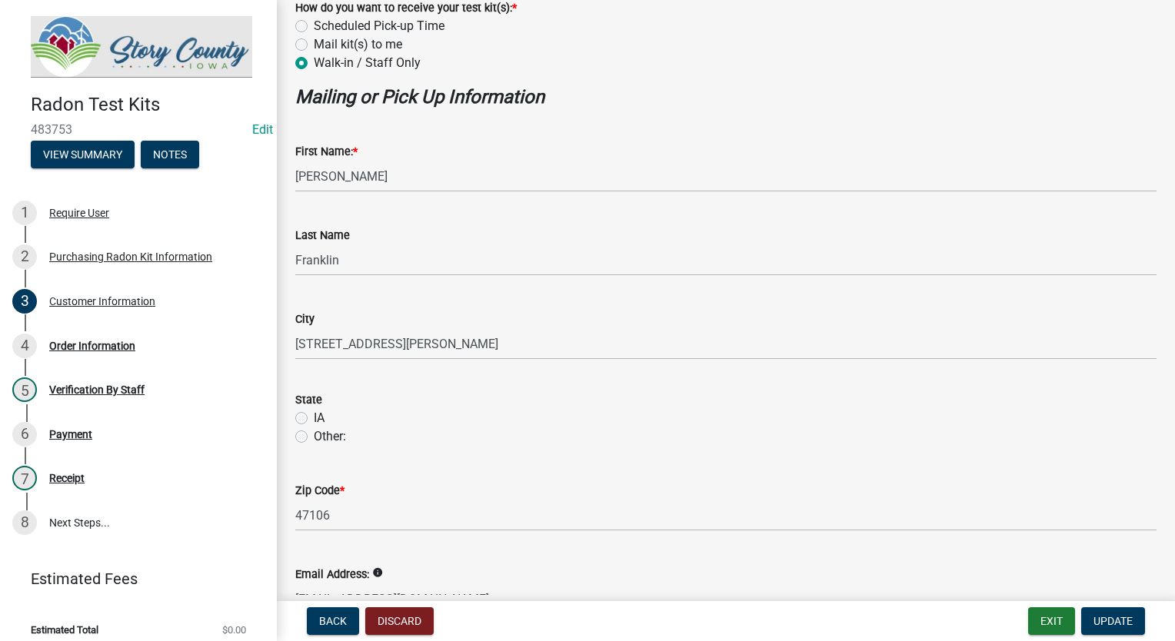
scroll to position [406, 0]
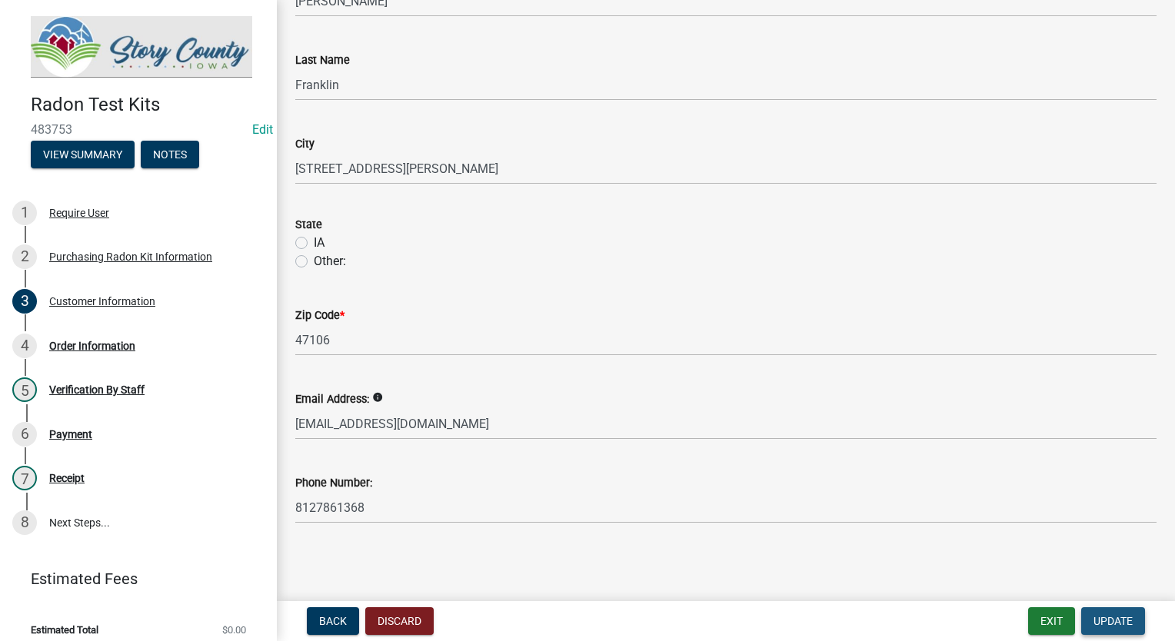
click at [1108, 616] on span "Update" at bounding box center [1112, 621] width 39 height 12
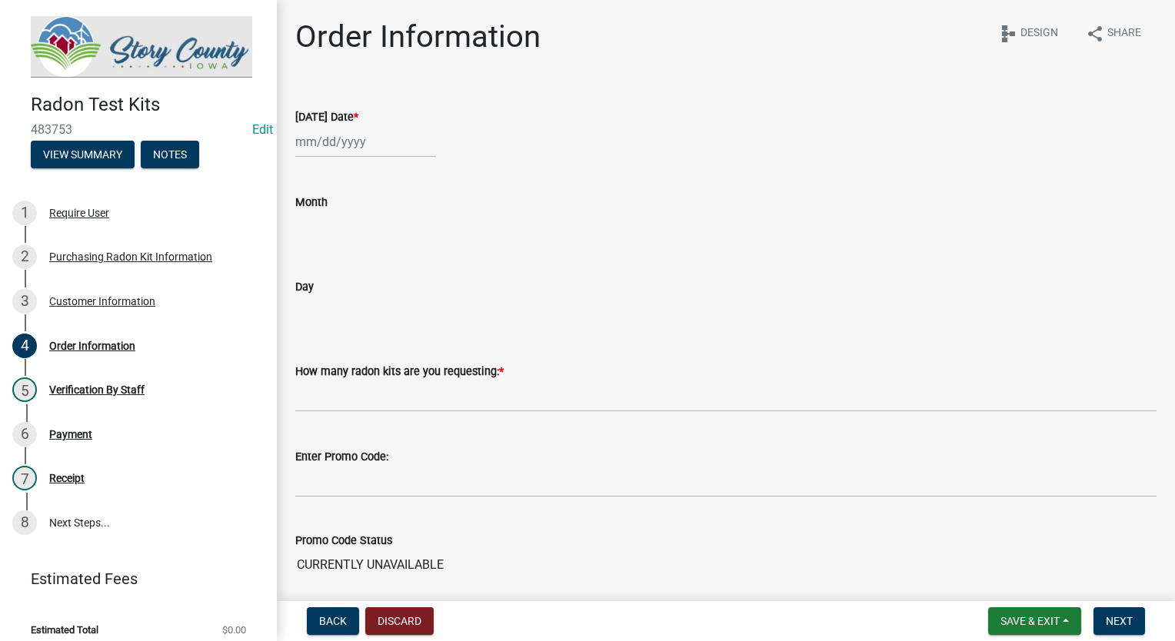
click at [307, 145] on div at bounding box center [365, 142] width 141 height 32
select select "9"
select select "2025"
click at [304, 175] on button "Previous month" at bounding box center [310, 174] width 18 height 25
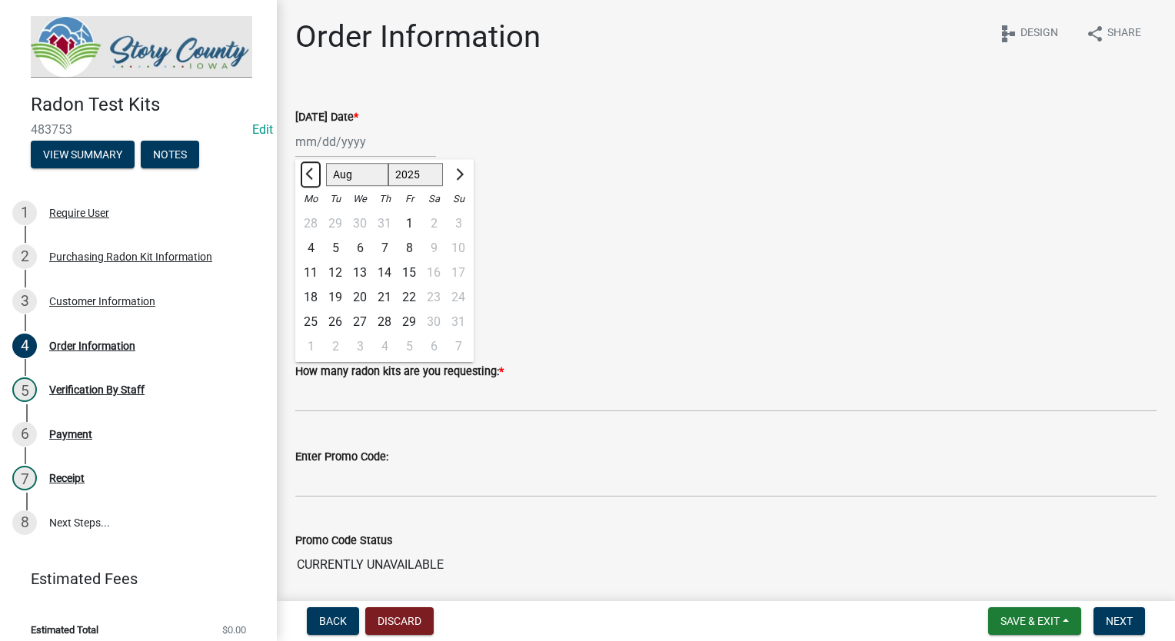
select select "7"
click at [405, 220] on div "4" at bounding box center [409, 223] width 25 height 25
type input "07/04/2025"
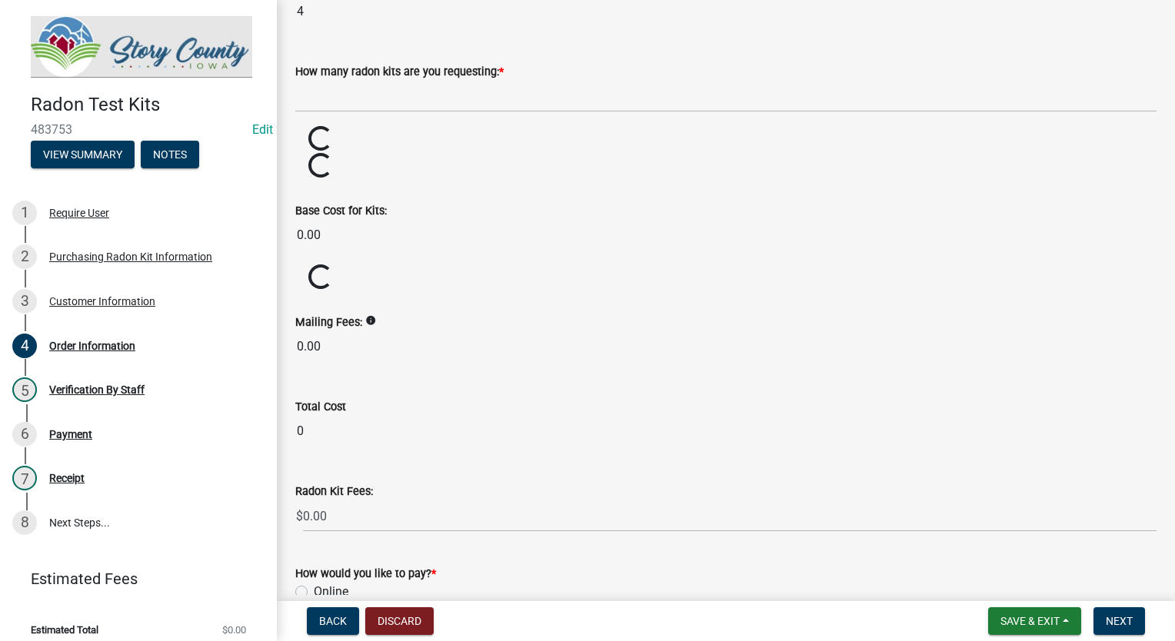
scroll to position [307, 0]
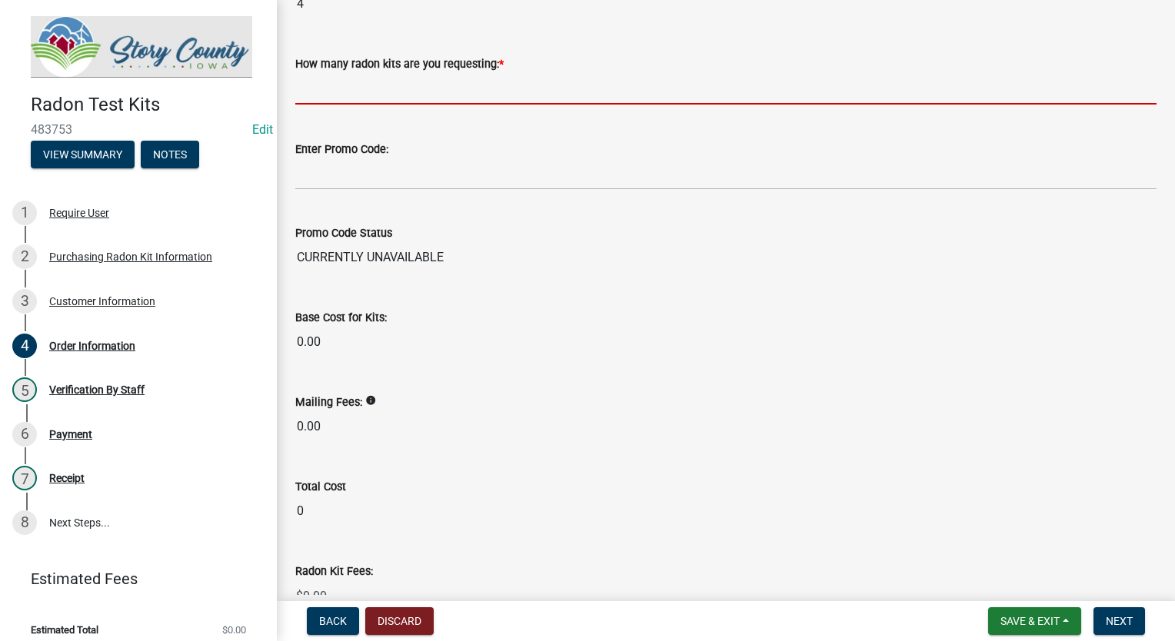
click at [336, 95] on input "text" at bounding box center [725, 89] width 861 height 32
type input "2"
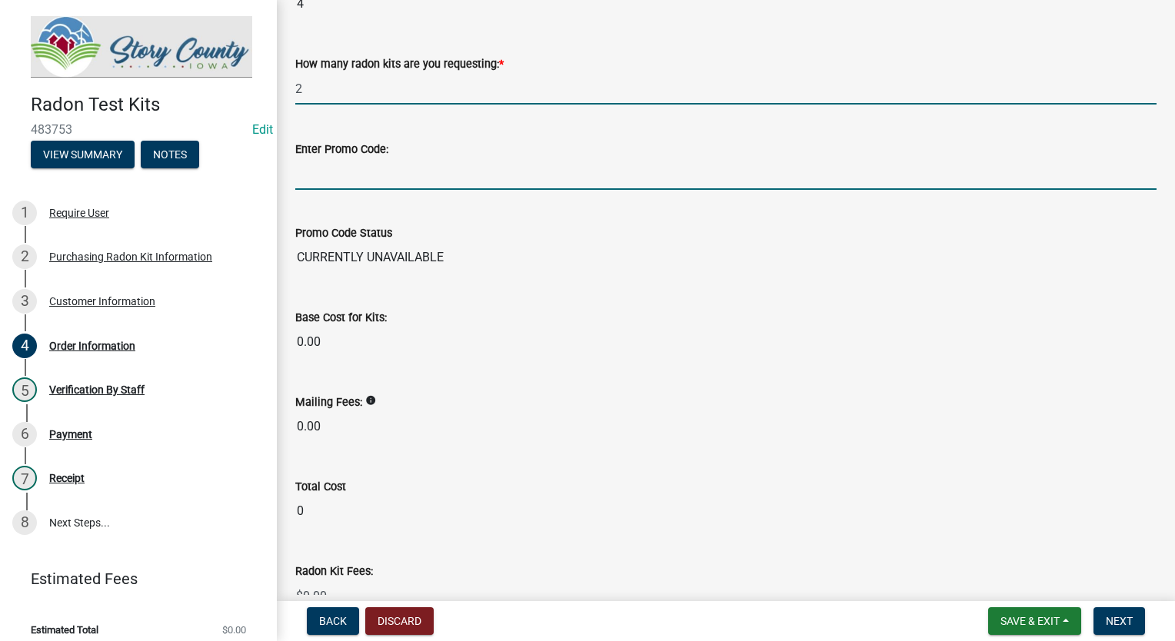
type input "RADON"
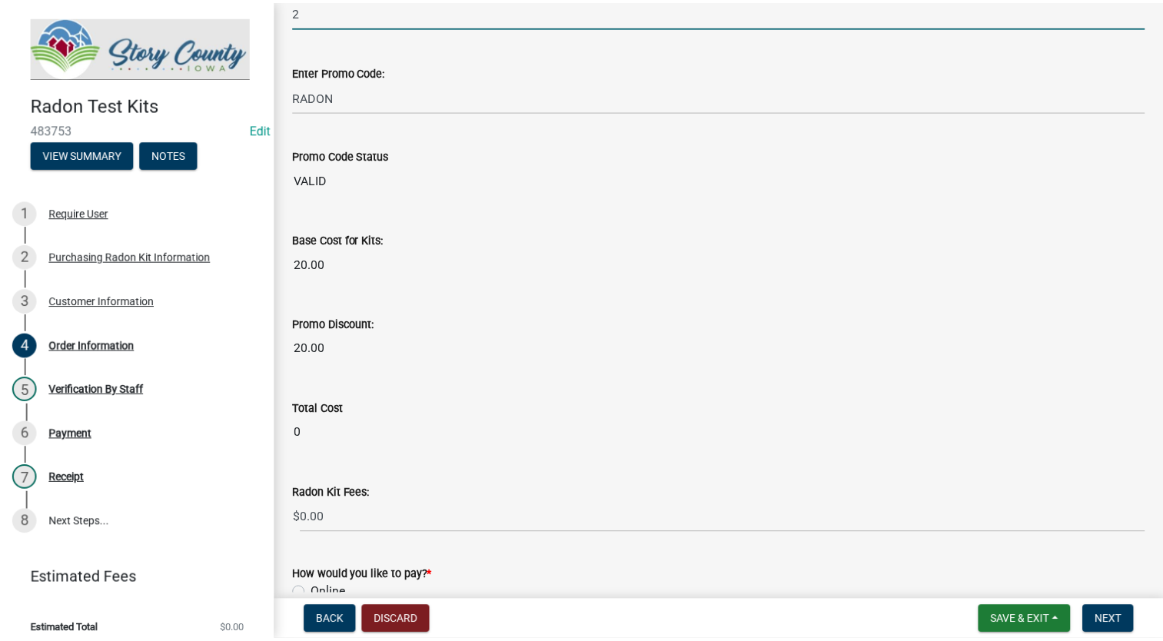
scroll to position [520, 0]
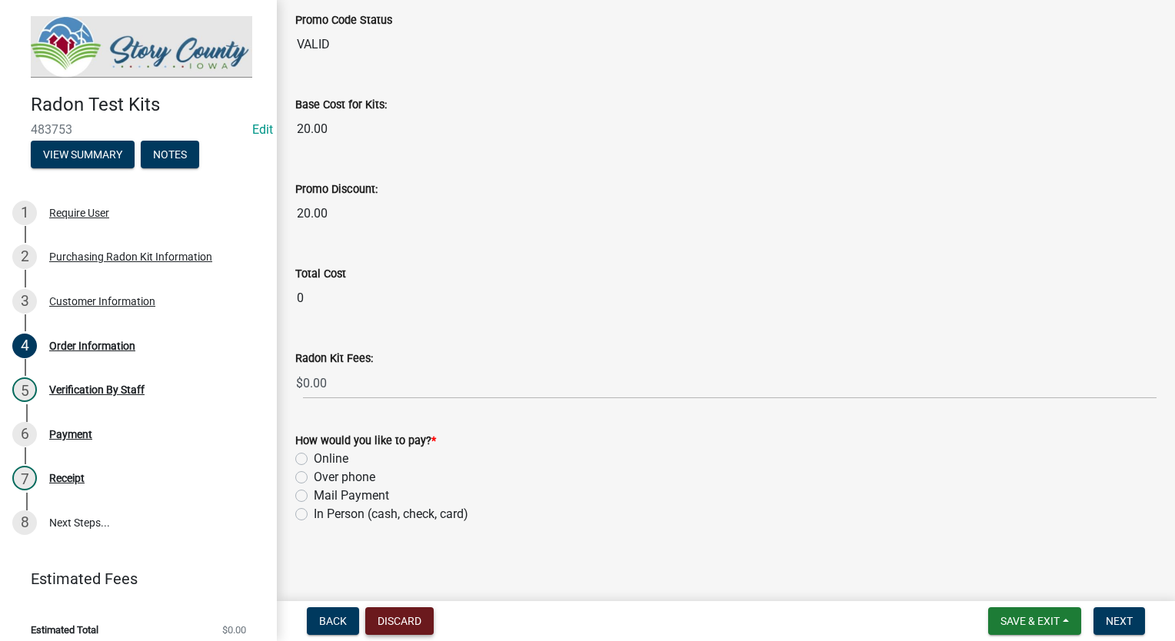
click at [390, 626] on button "Discard" at bounding box center [399, 621] width 68 height 28
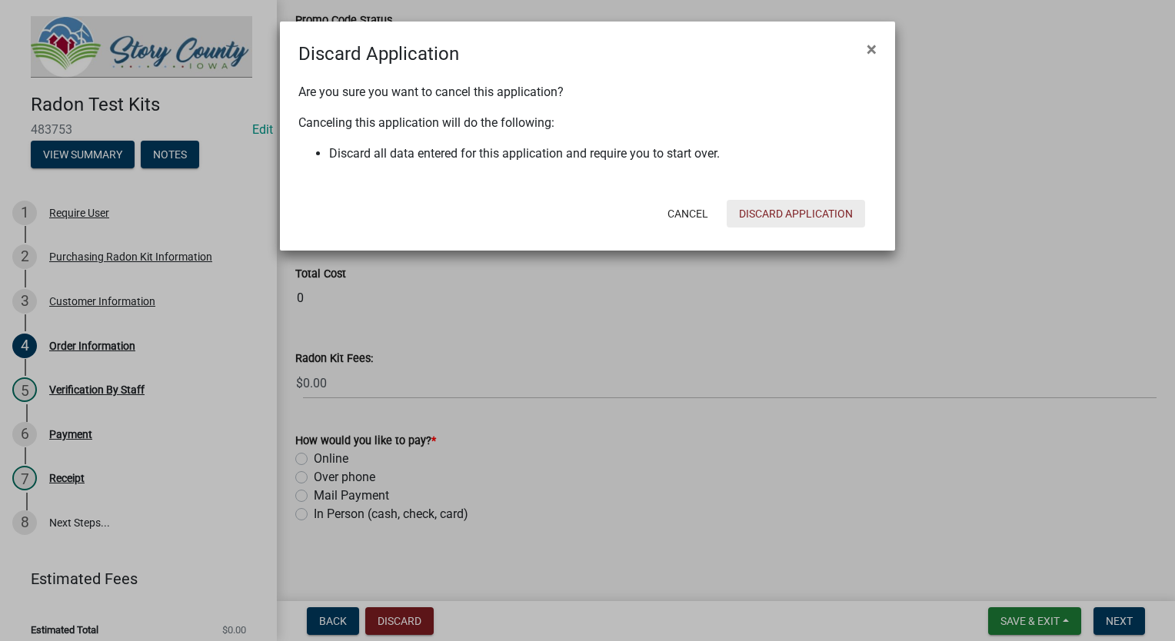
click at [783, 214] on button "Discard Application" at bounding box center [795, 214] width 138 height 28
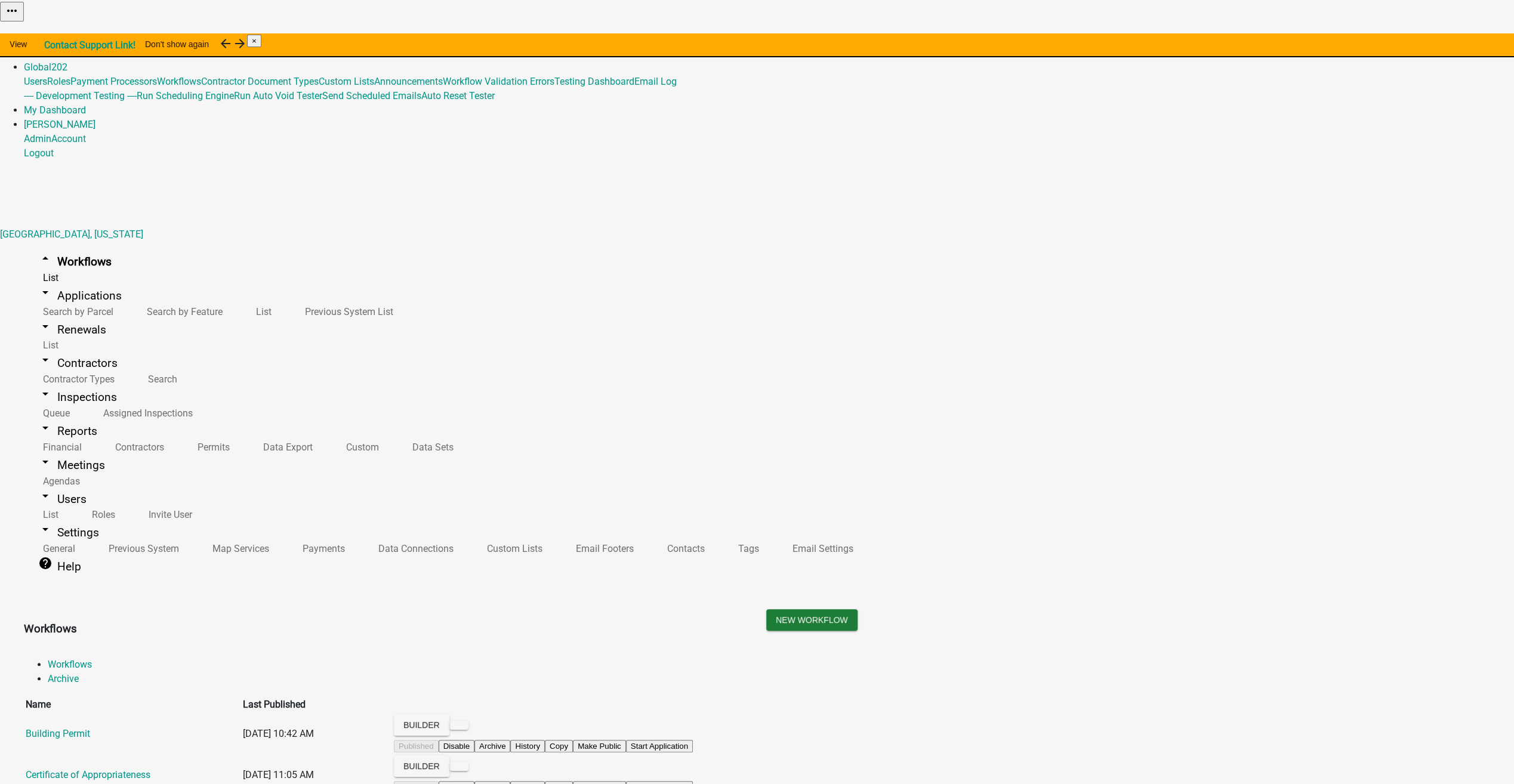
scroll to position [383, 0]
click at [51, 47] on link "Admin" at bounding box center [37, 53] width 27 height 12
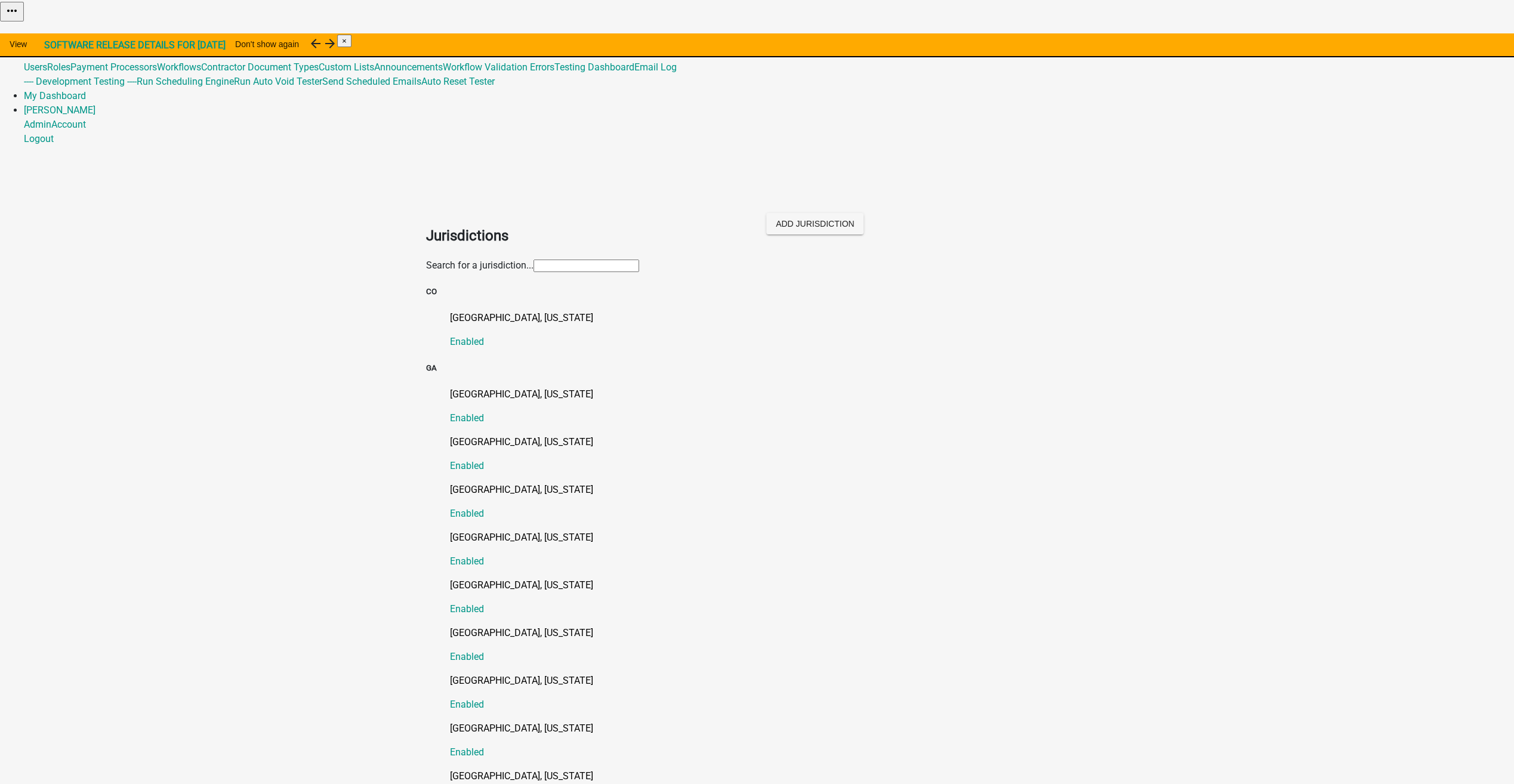
click at [533, 259] on input "text" at bounding box center [586, 265] width 106 height 12
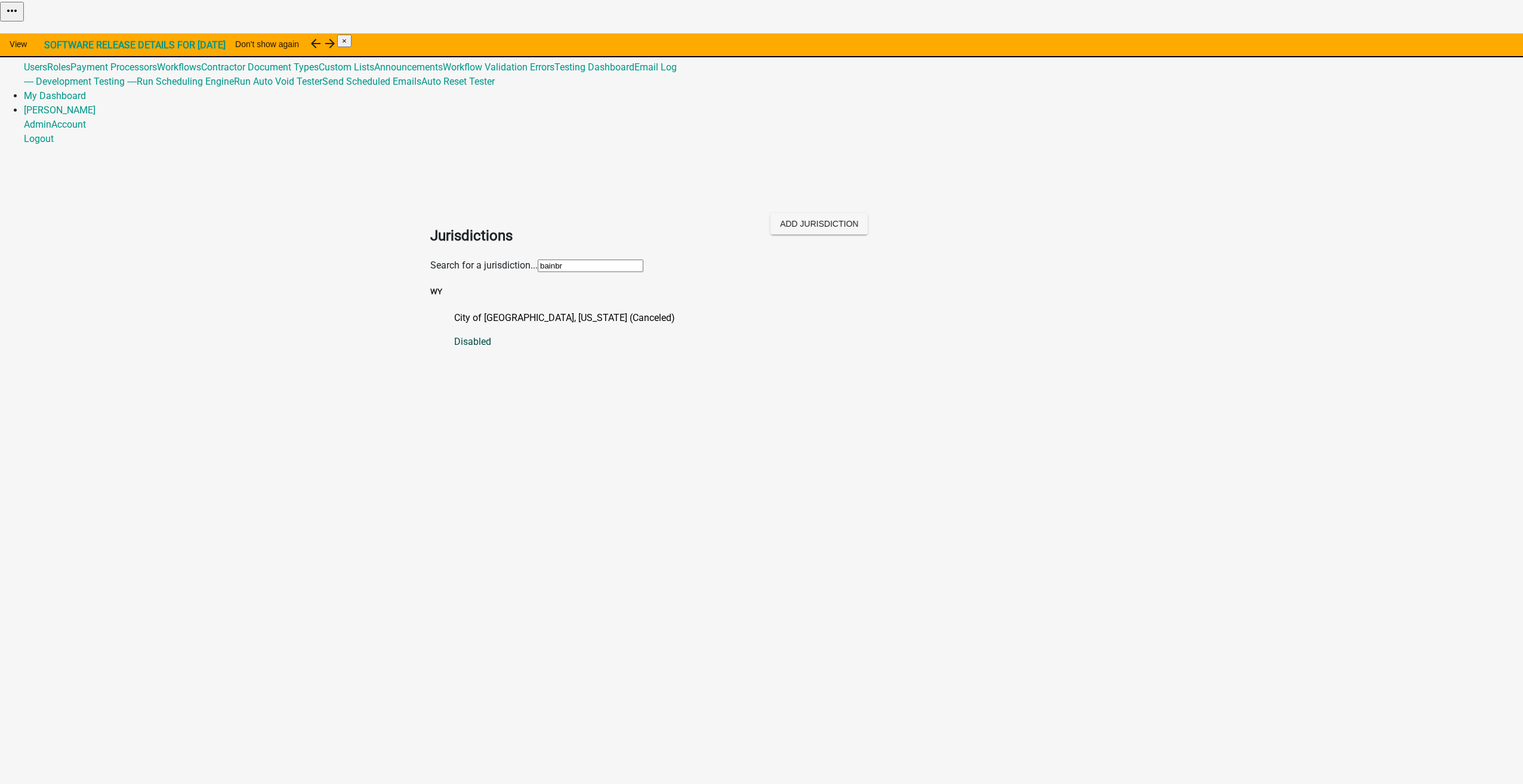
type input "bainbr"
click at [471, 310] on p "City of [GEOGRAPHIC_DATA], [US_STATE] (Canceled)" at bounding box center [773, 317] width 638 height 14
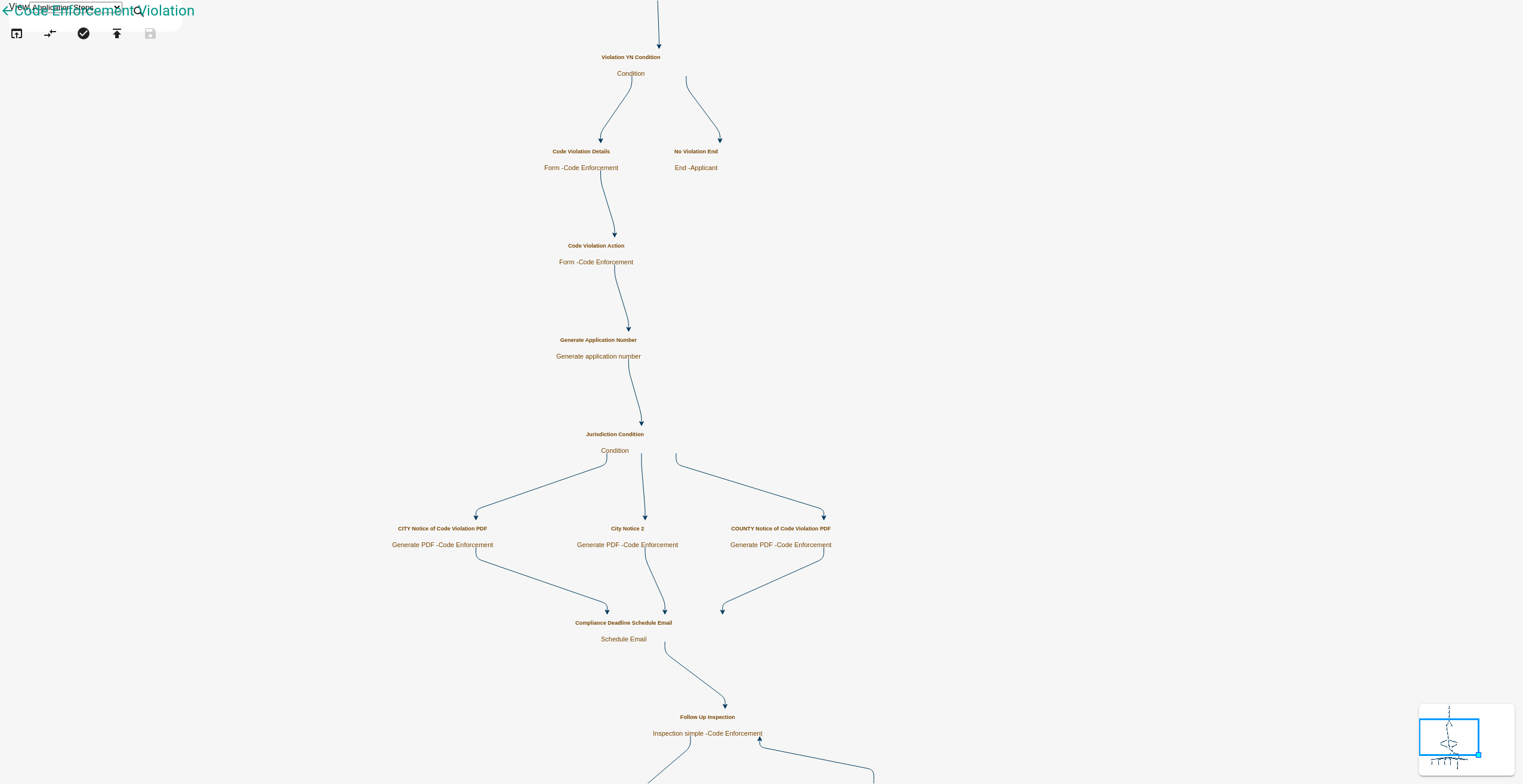
click at [678, 543] on span "Code Enforcement" at bounding box center [650, 544] width 55 height 7
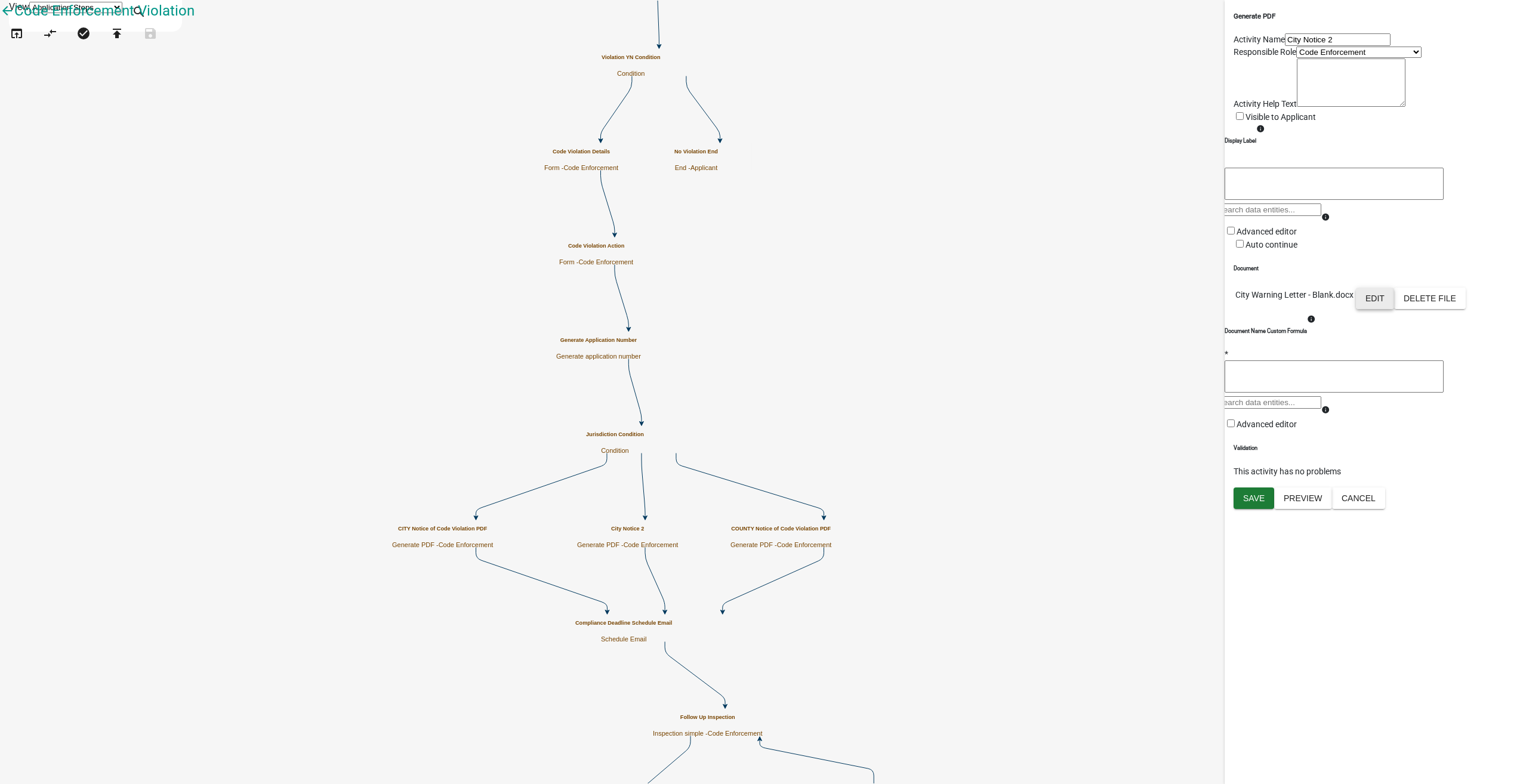
click at [1394, 309] on button "Edit" at bounding box center [1374, 298] width 38 height 22
select select "4"
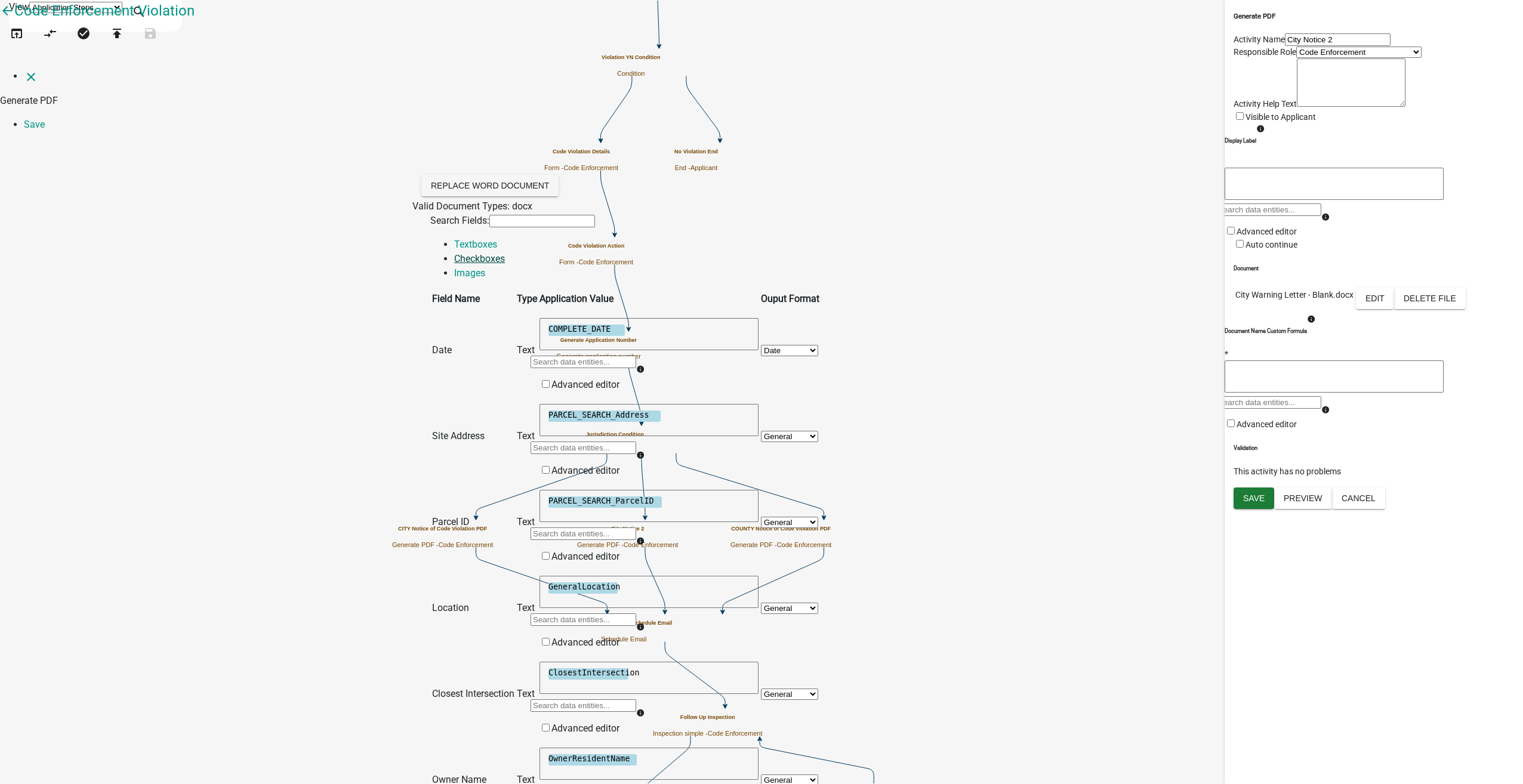
click at [505, 253] on link "Checkboxes" at bounding box center [479, 258] width 50 height 12
click at [24, 70] on icon "close" at bounding box center [31, 77] width 14 height 14
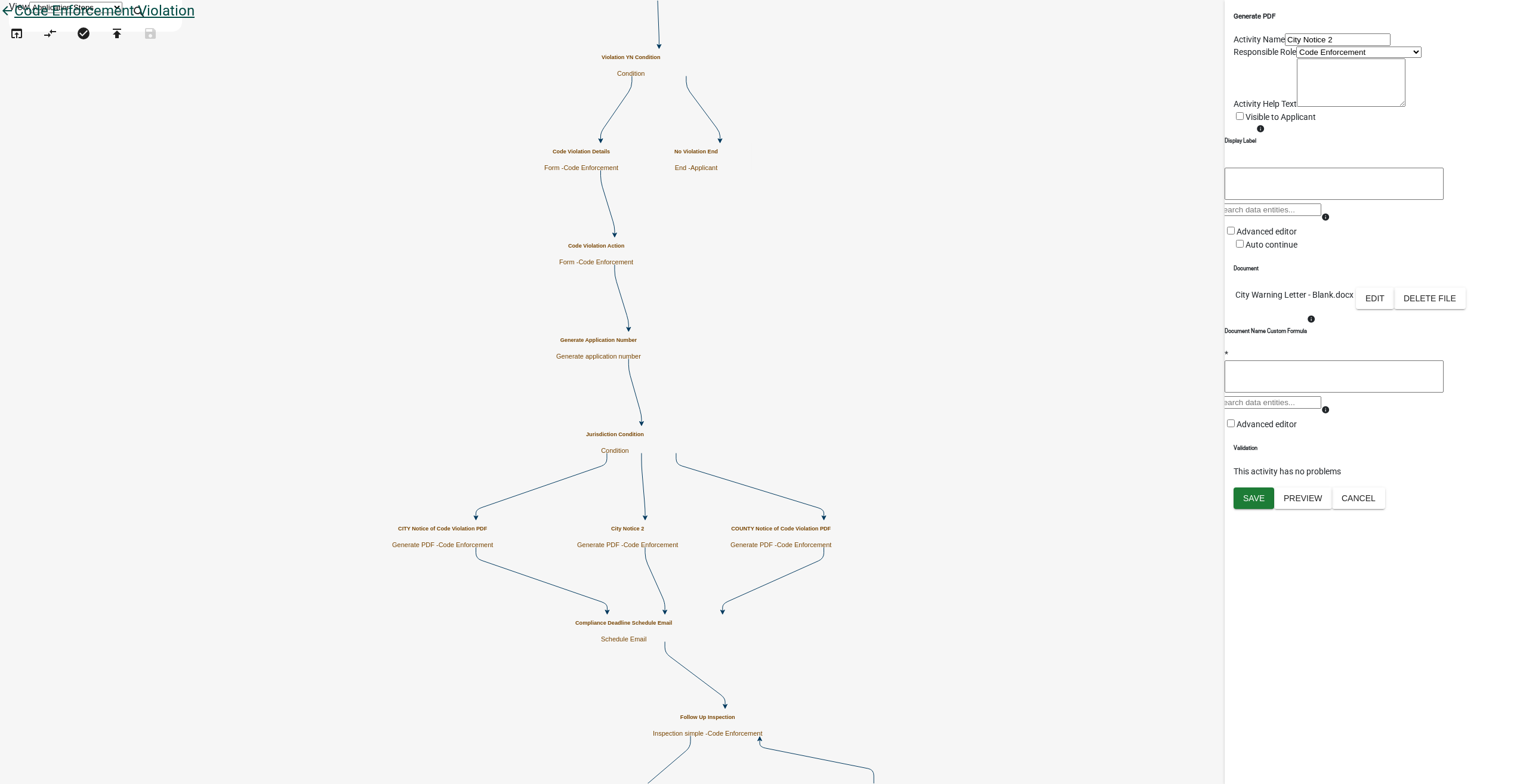
click at [14, 20] on icon "arrow_back" at bounding box center [7, 12] width 14 height 17
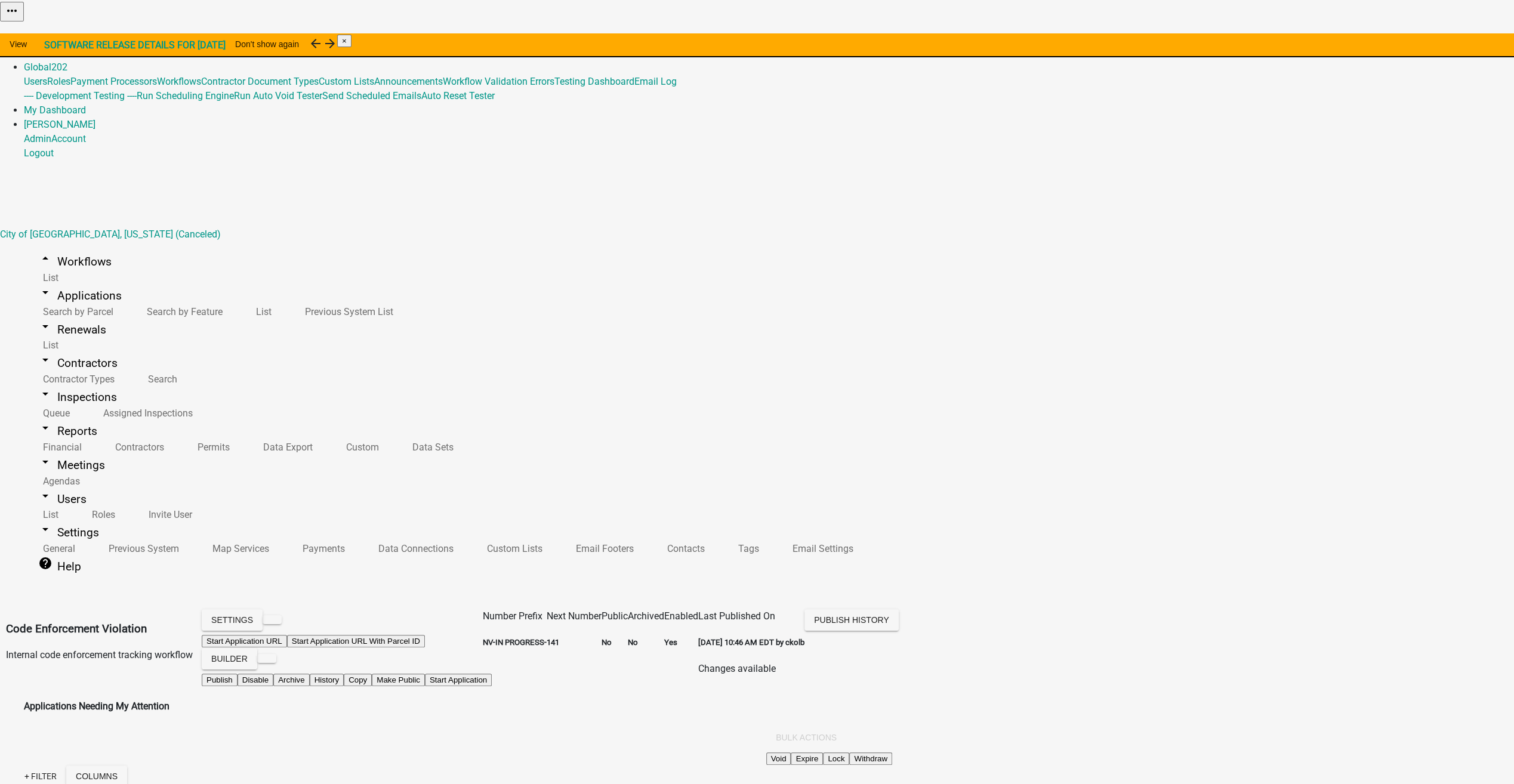
click at [51, 47] on link "Admin" at bounding box center [37, 53] width 27 height 12
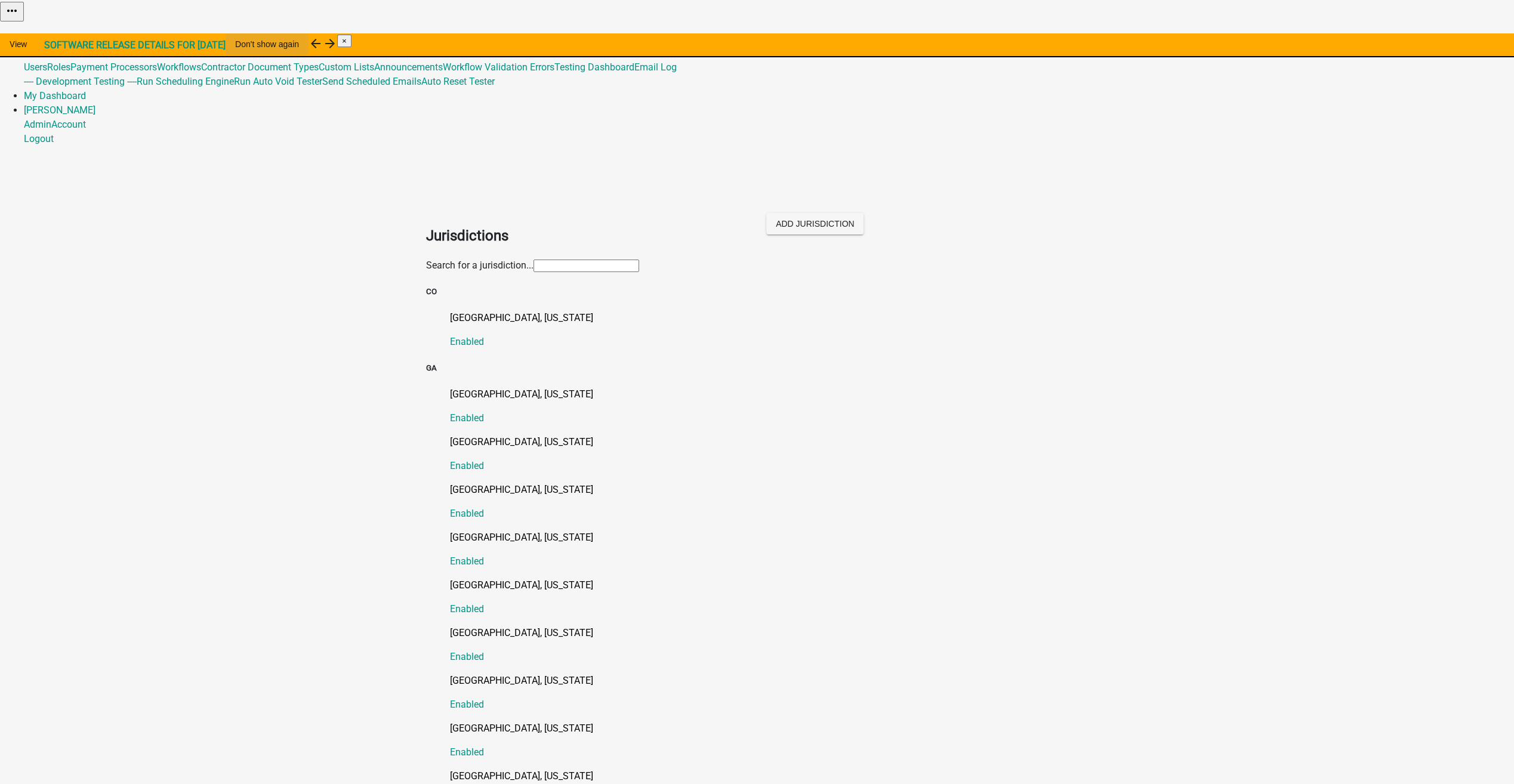
click at [308, 49] on button "Don't show again" at bounding box center [267, 44] width 83 height 22
click at [218, 47] on button "Don't show again" at bounding box center [176, 44] width 83 height 22
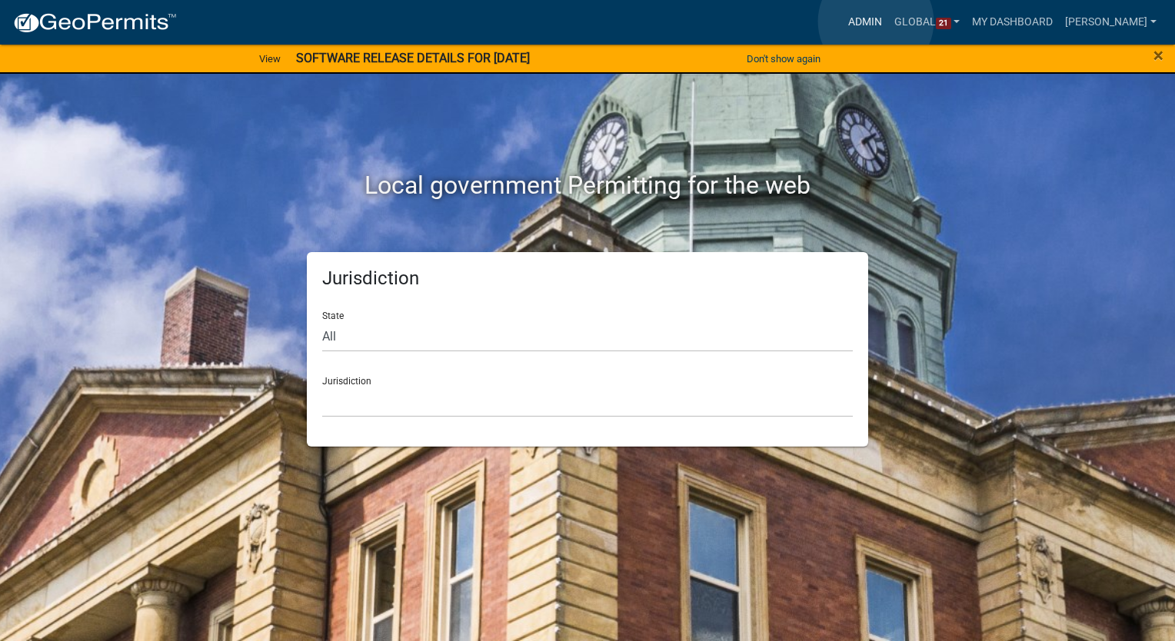
click at [876, 22] on link "Admin" at bounding box center [865, 22] width 46 height 29
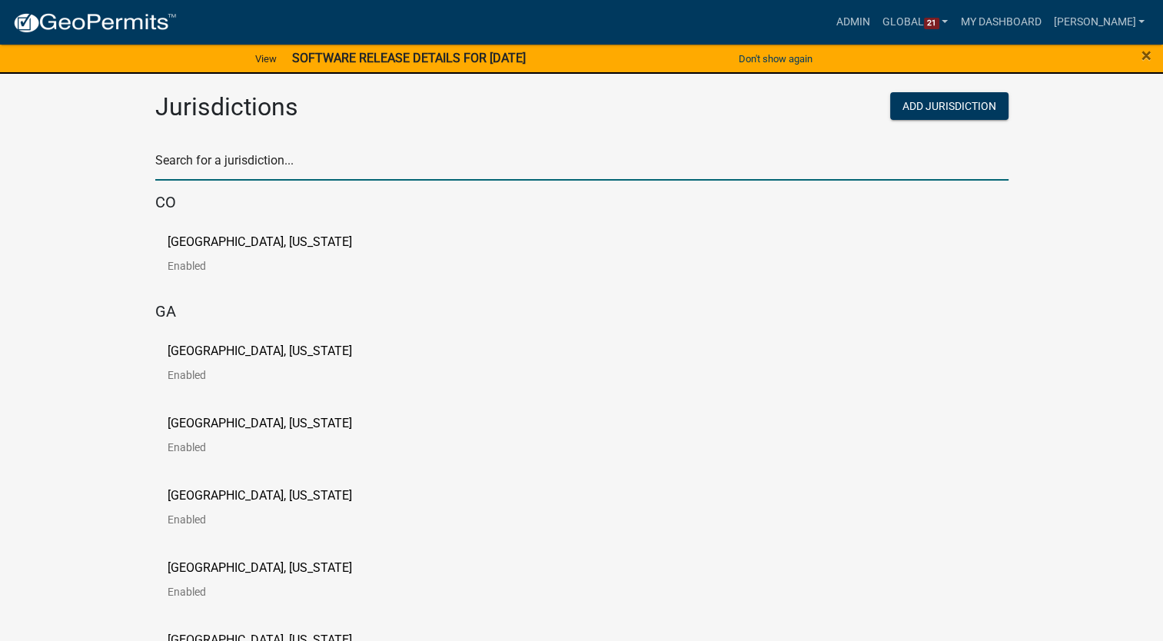
click at [205, 164] on input "text" at bounding box center [581, 165] width 853 height 32
type input "story"
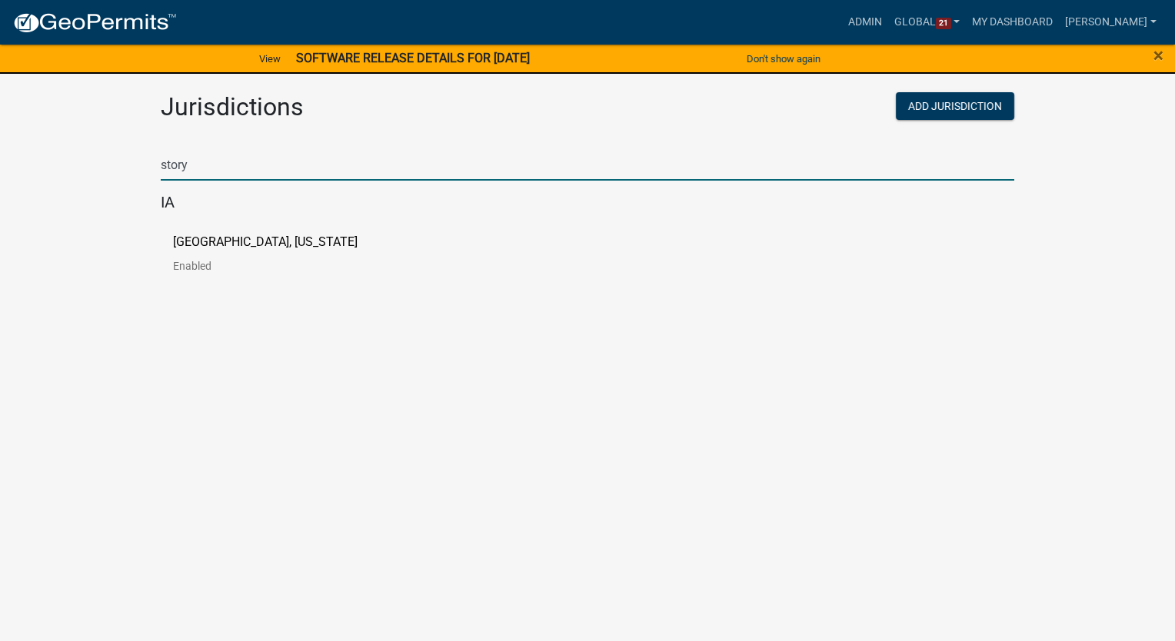
click at [208, 248] on p "[GEOGRAPHIC_DATA], [US_STATE]" at bounding box center [265, 242] width 184 height 12
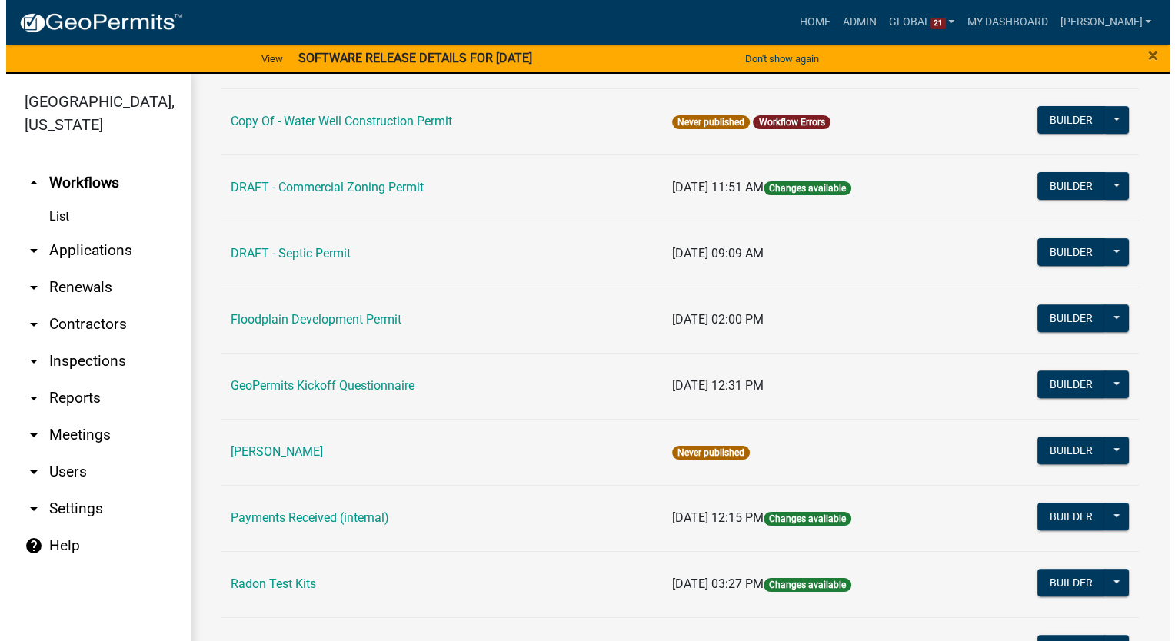
scroll to position [538, 0]
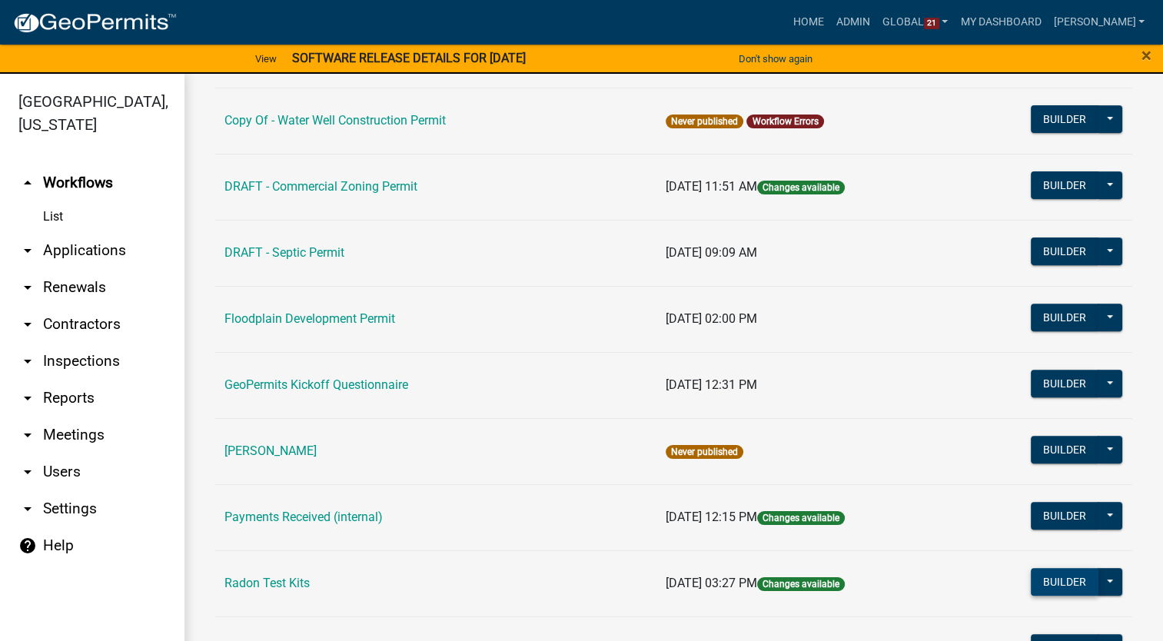
click at [1048, 578] on button "Builder" at bounding box center [1065, 582] width 68 height 28
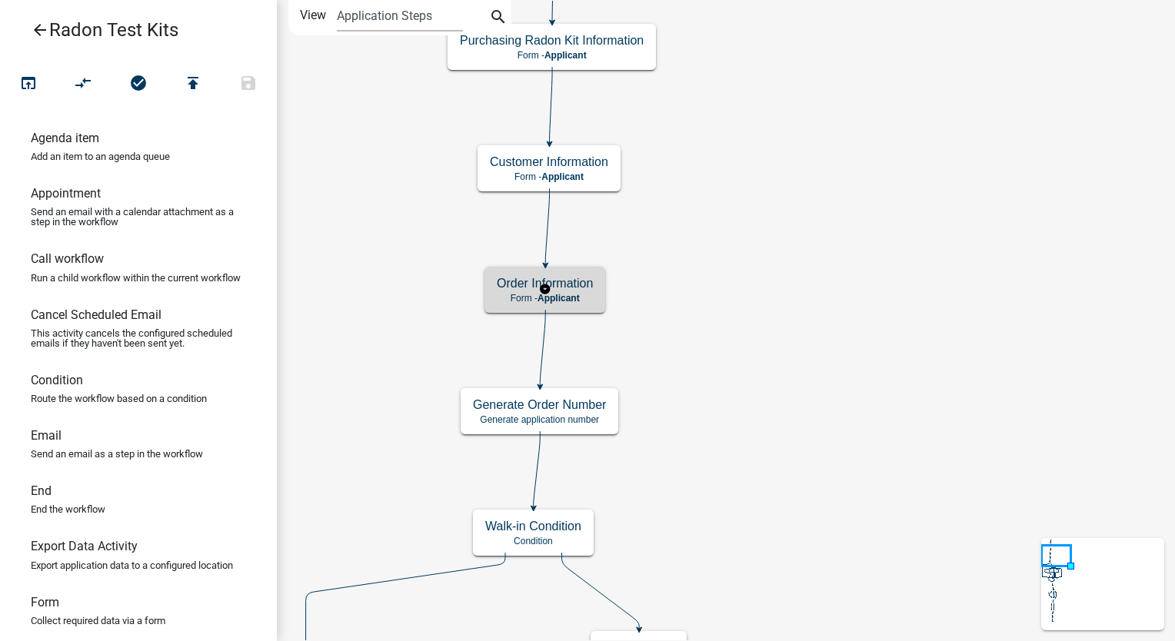
click at [581, 291] on div "Order Information Form - Applicant" at bounding box center [544, 290] width 121 height 46
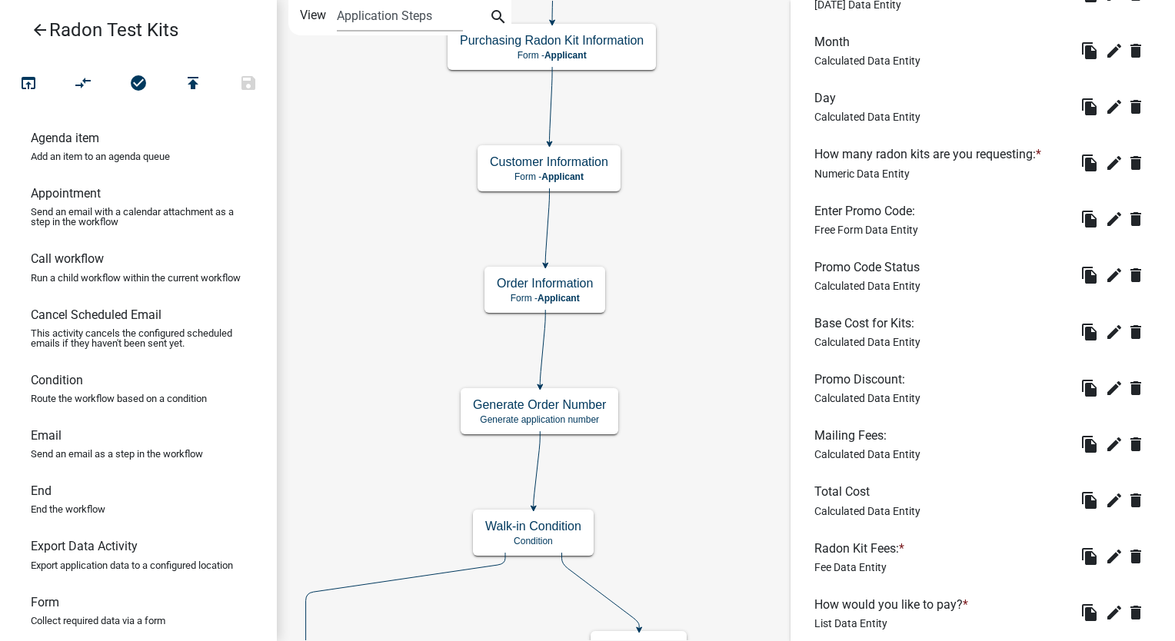
scroll to position [646, 0]
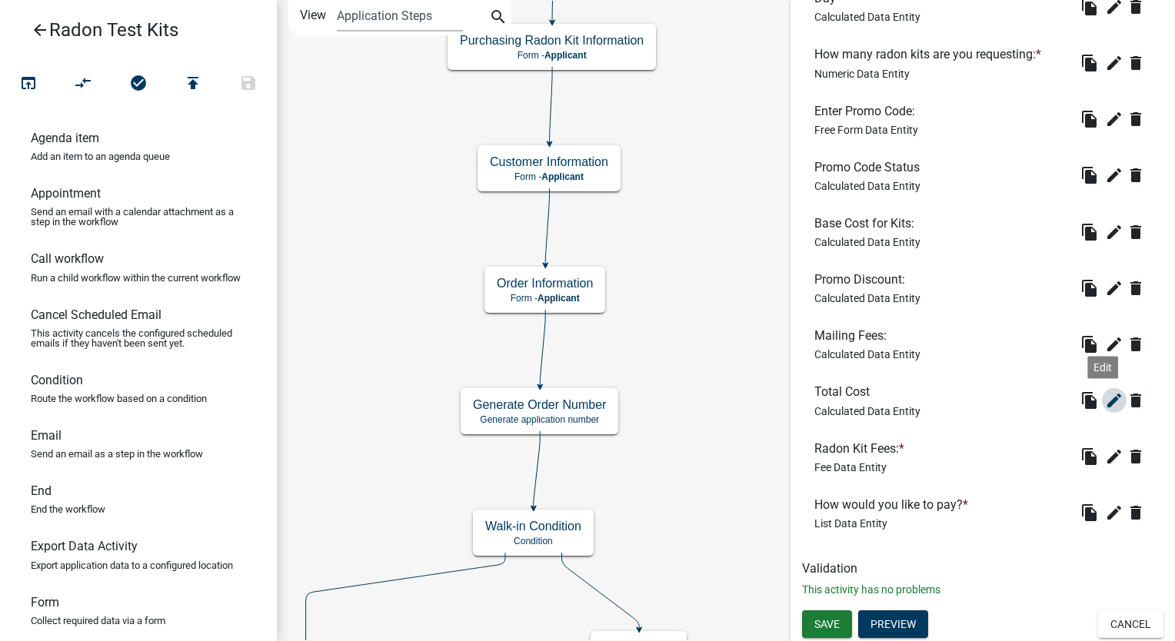
click at [1105, 397] on icon "edit" at bounding box center [1114, 400] width 18 height 18
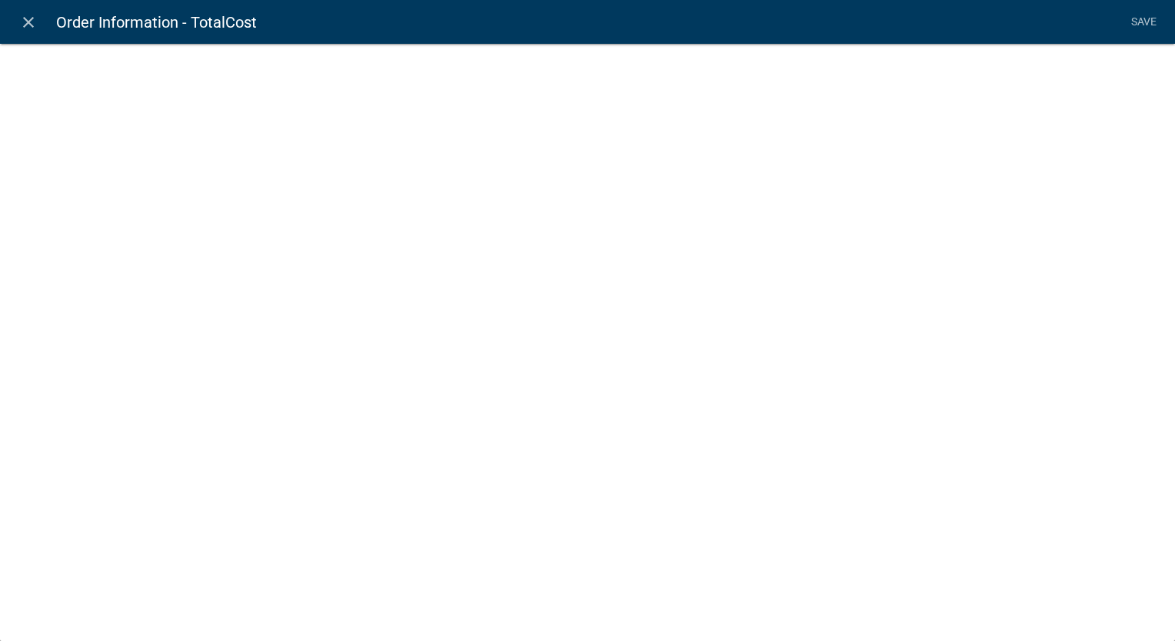
select select "calculated-value"
select select "2"
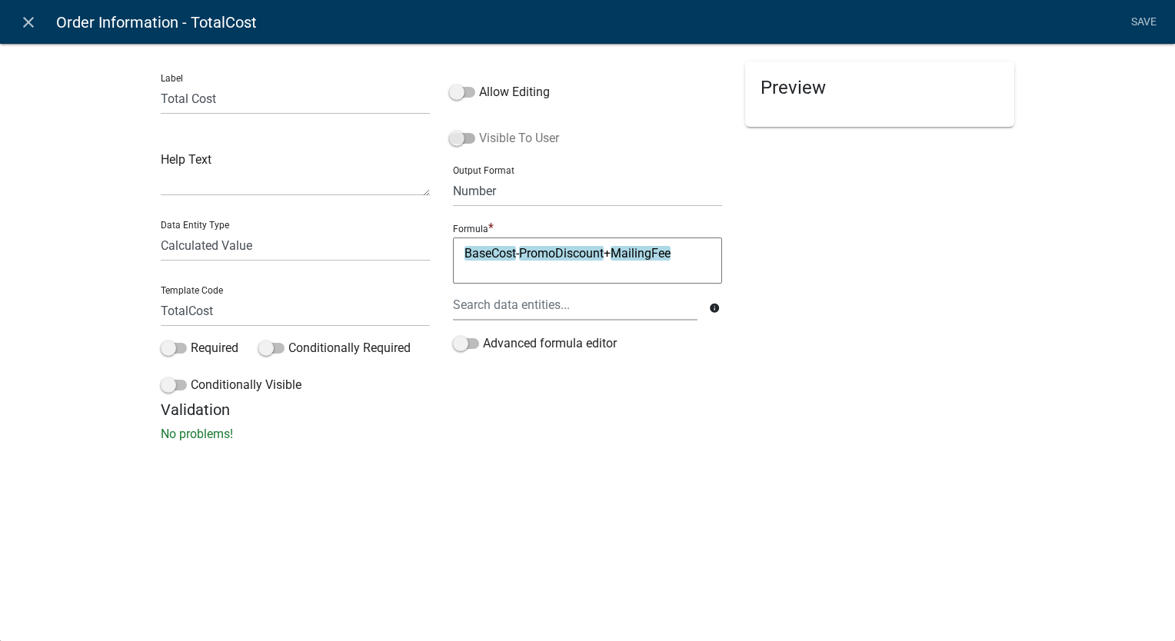
click at [463, 137] on span at bounding box center [462, 138] width 26 height 11
click at [479, 129] on input "Visible To User" at bounding box center [479, 129] width 0 height 0
click at [1138, 21] on link "Save" at bounding box center [1143, 22] width 38 height 29
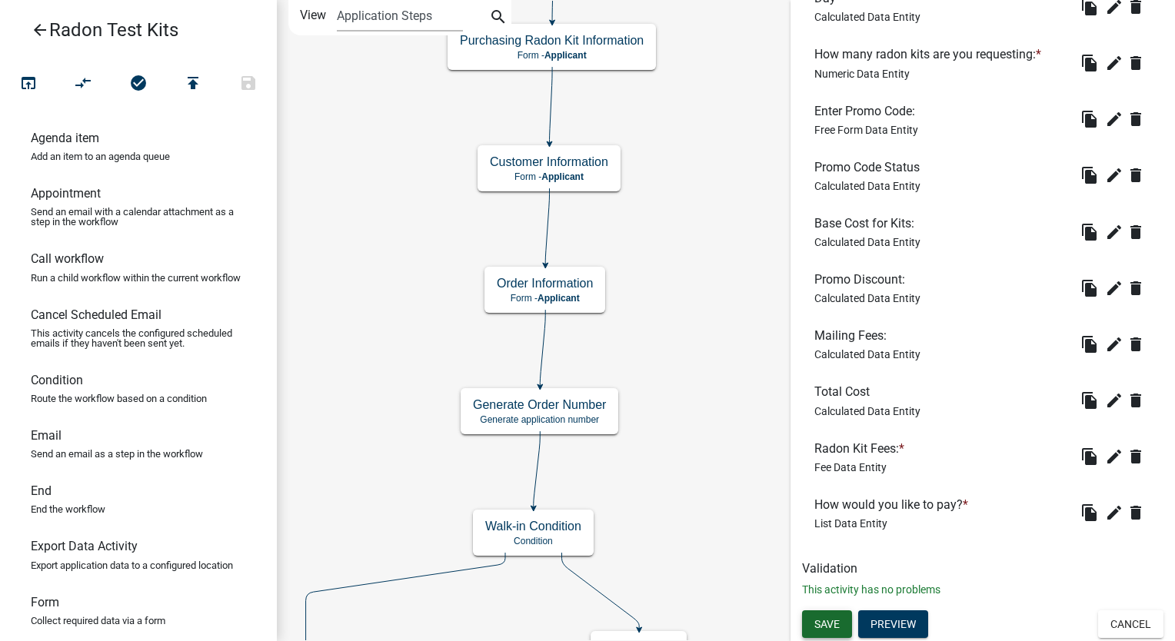
click at [823, 623] on span "Save" at bounding box center [826, 624] width 25 height 12
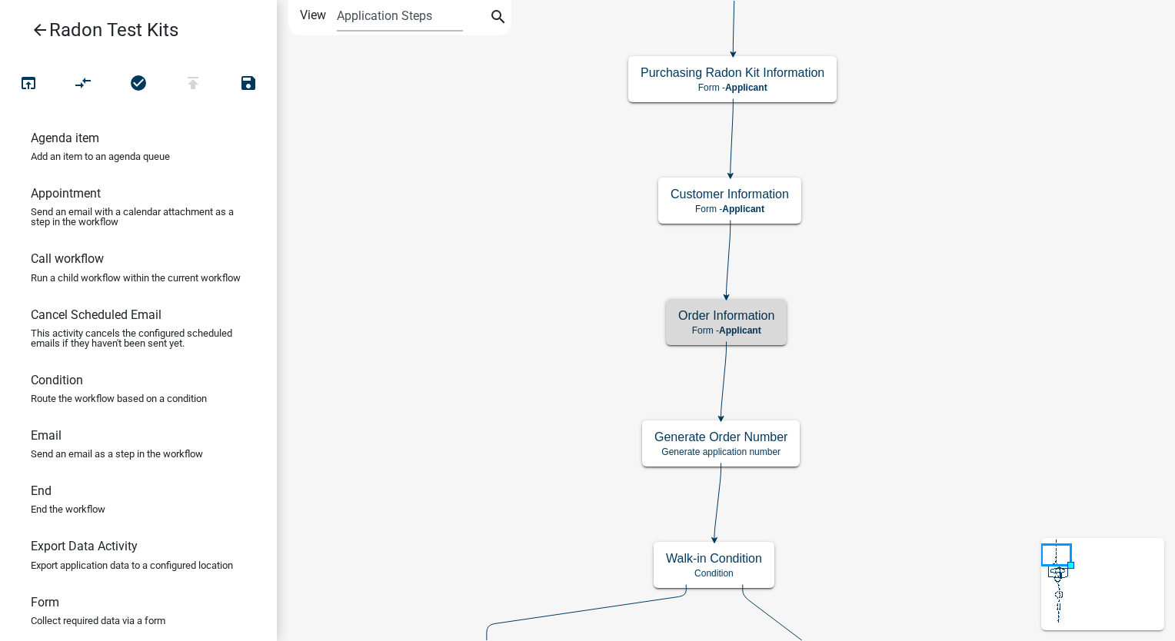
scroll to position [0, 0]
click at [743, 334] on span "Applicant" at bounding box center [740, 330] width 42 height 11
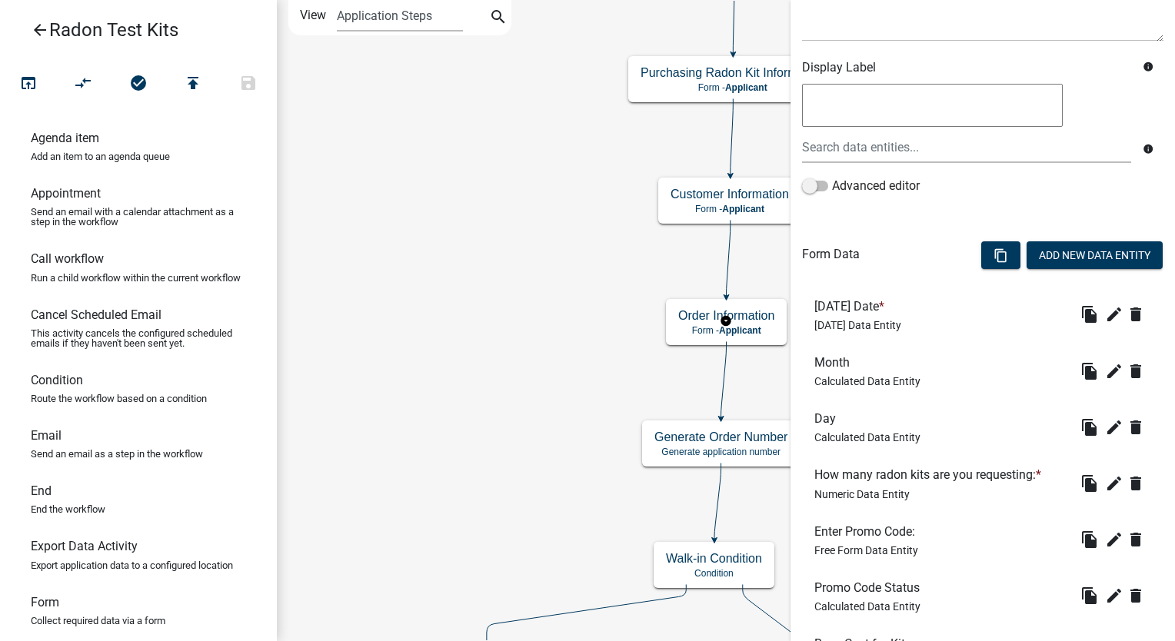
scroll to position [231, 0]
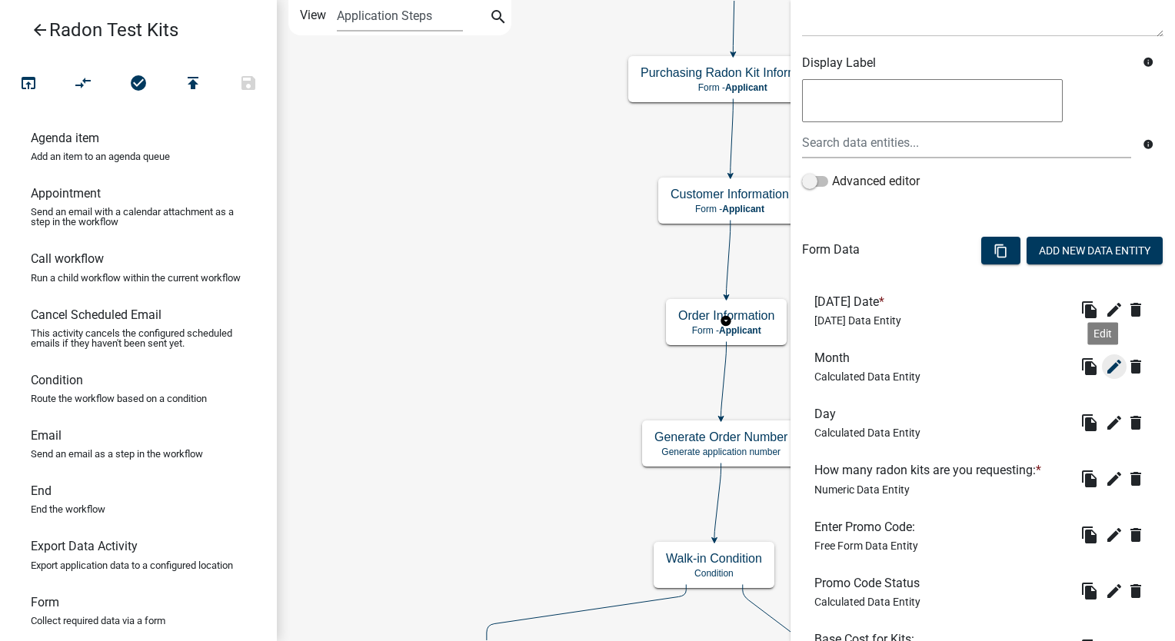
click at [1105, 359] on icon "edit" at bounding box center [1114, 366] width 18 height 18
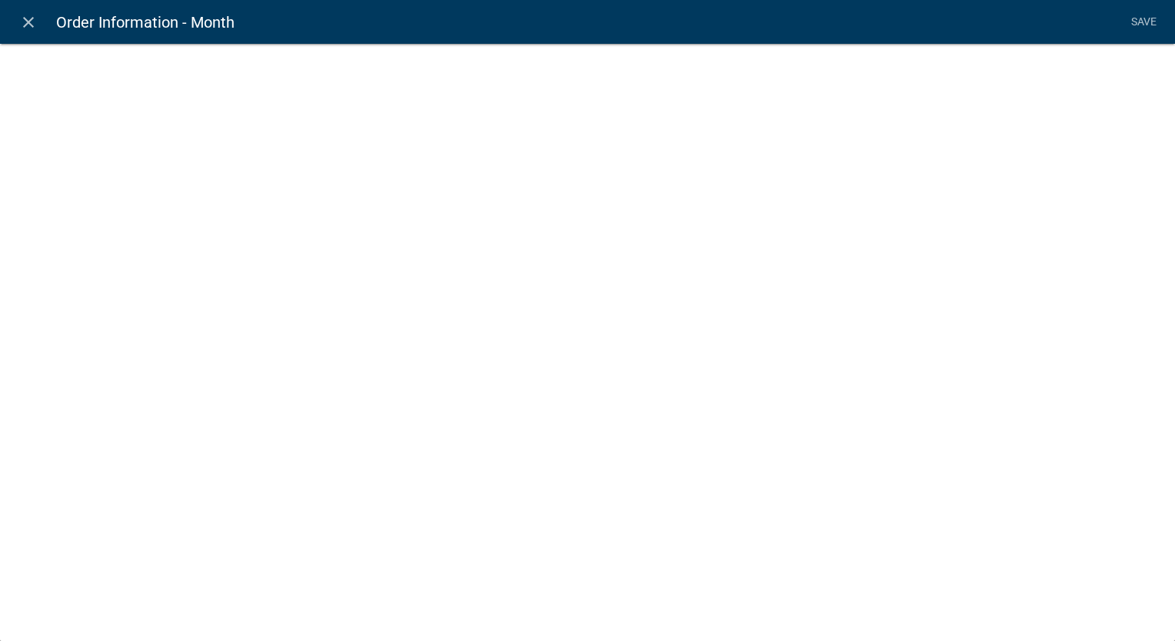
select select "calculated-value"
select select "2"
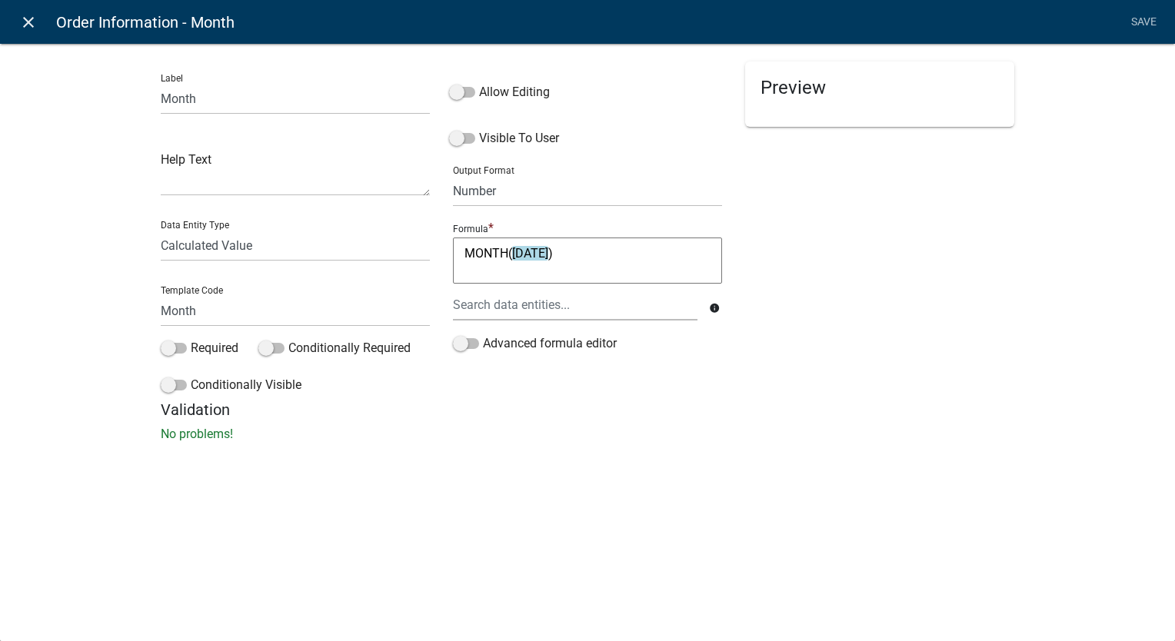
click at [35, 21] on icon "close" at bounding box center [28, 22] width 18 height 18
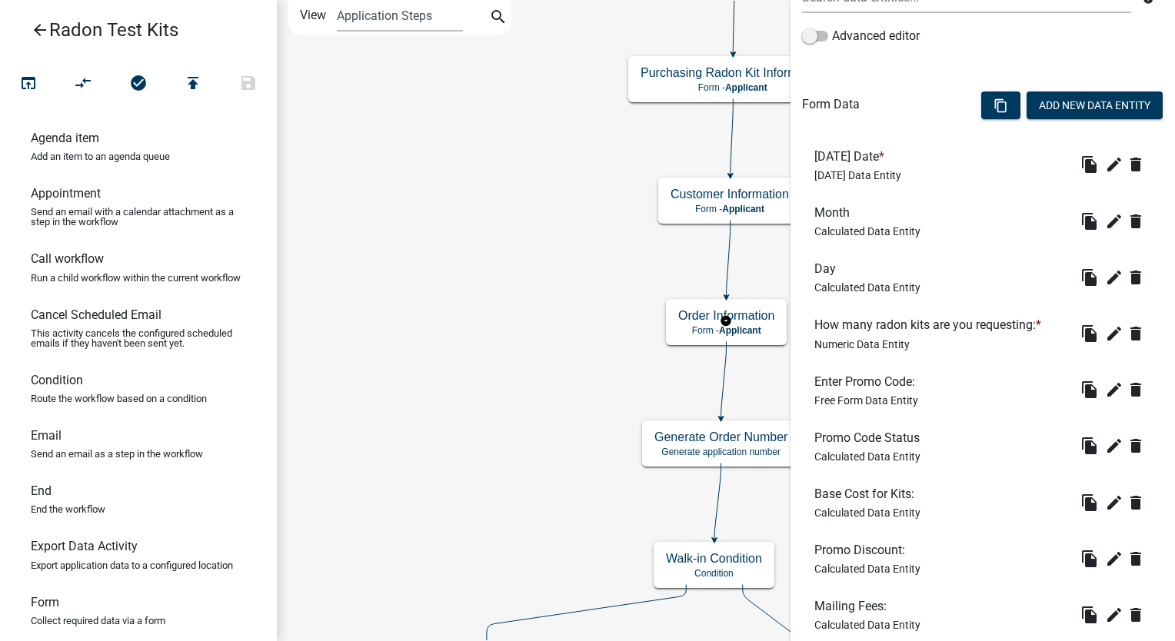
scroll to position [384, 0]
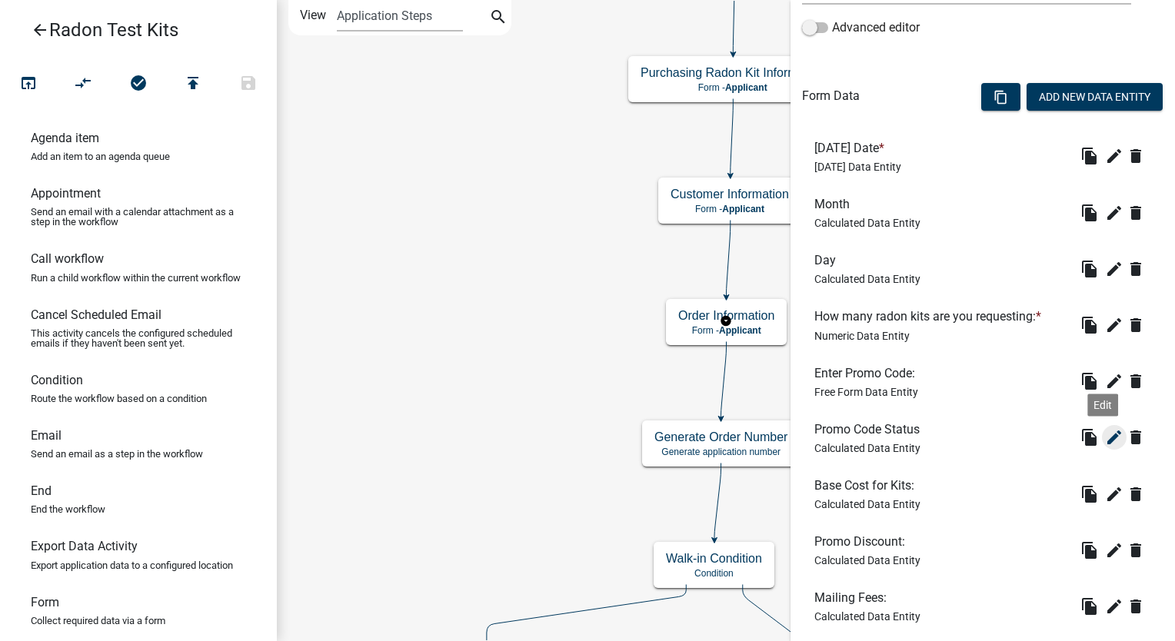
click at [1105, 442] on icon "edit" at bounding box center [1114, 437] width 18 height 18
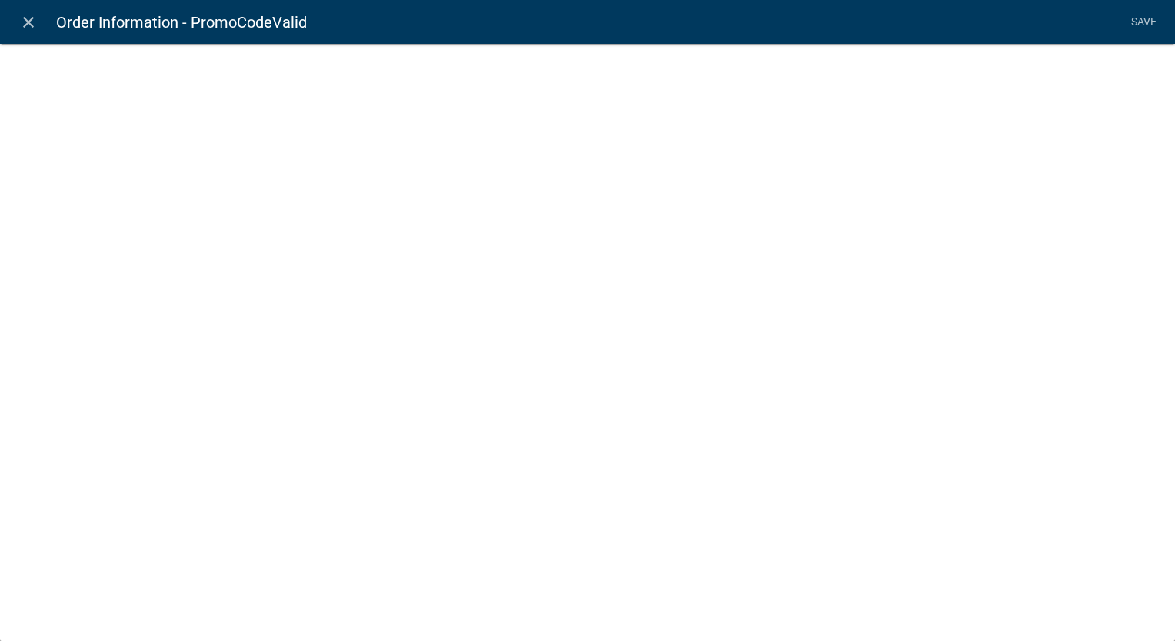
select select "calculated-value"
select select "1"
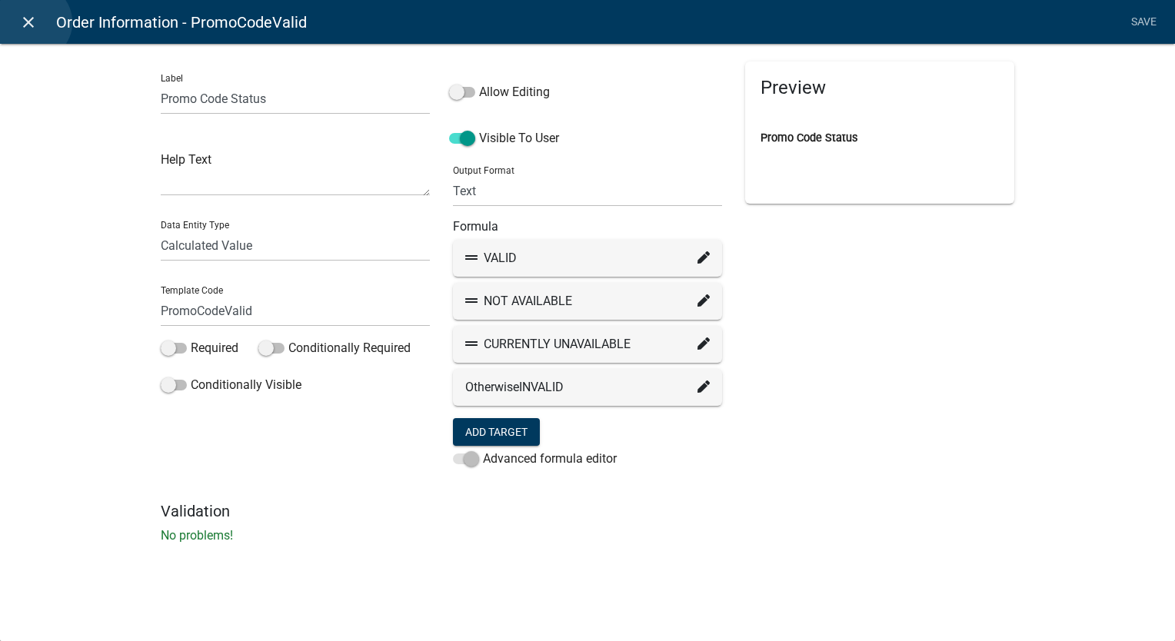
click at [33, 22] on icon "close" at bounding box center [28, 22] width 18 height 18
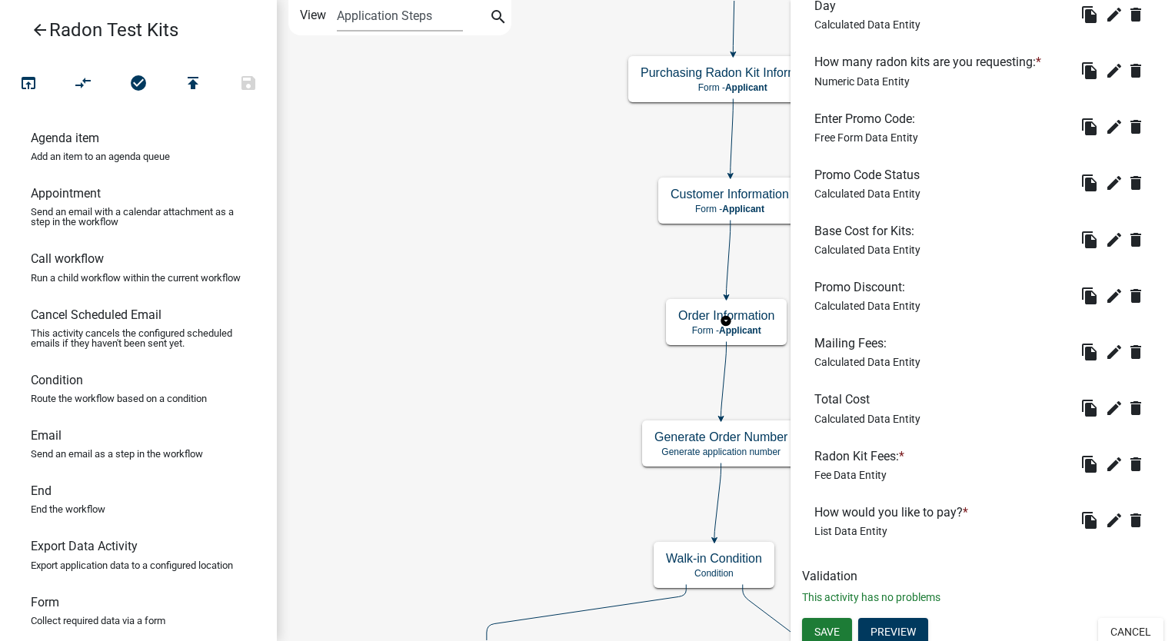
scroll to position [646, 0]
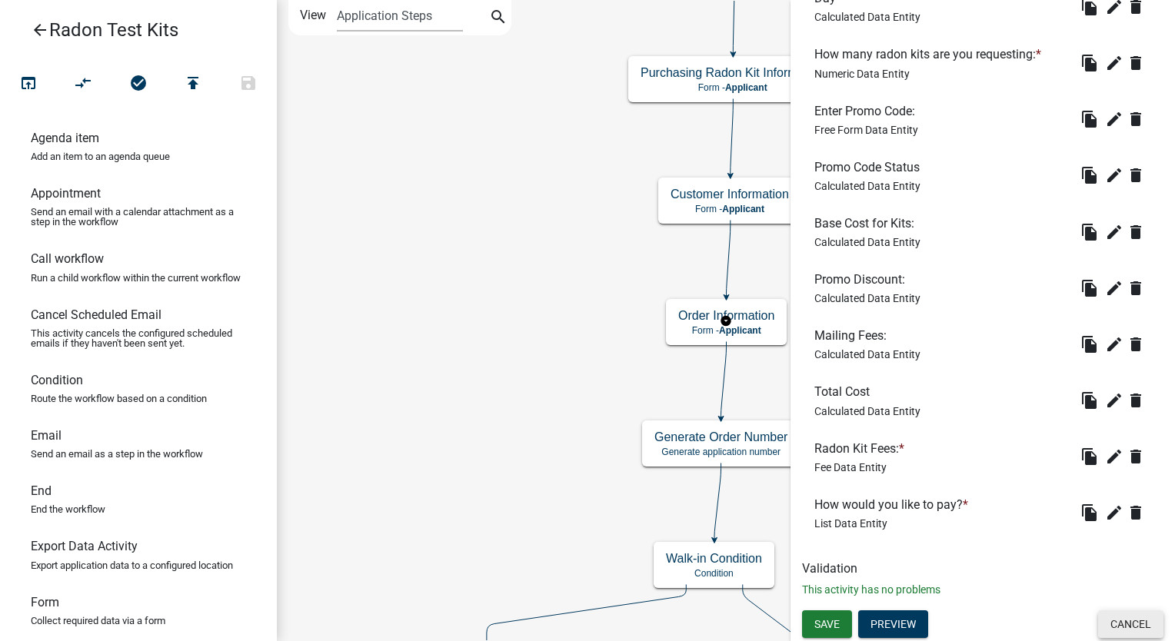
click at [1101, 633] on button "Cancel" at bounding box center [1130, 624] width 65 height 28
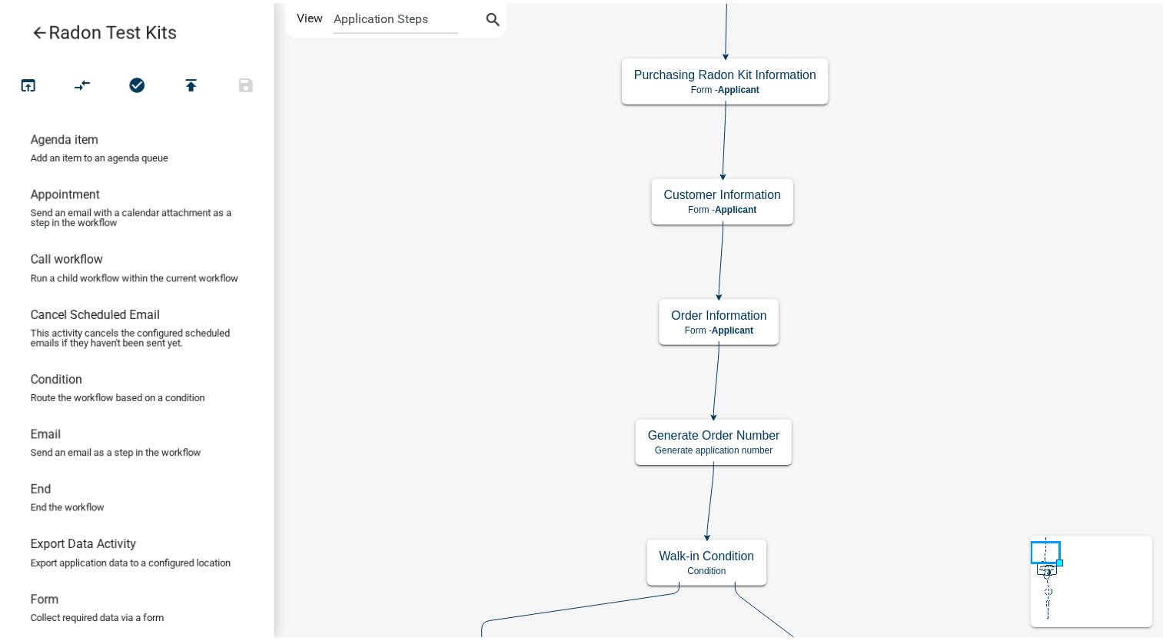
scroll to position [0, 0]
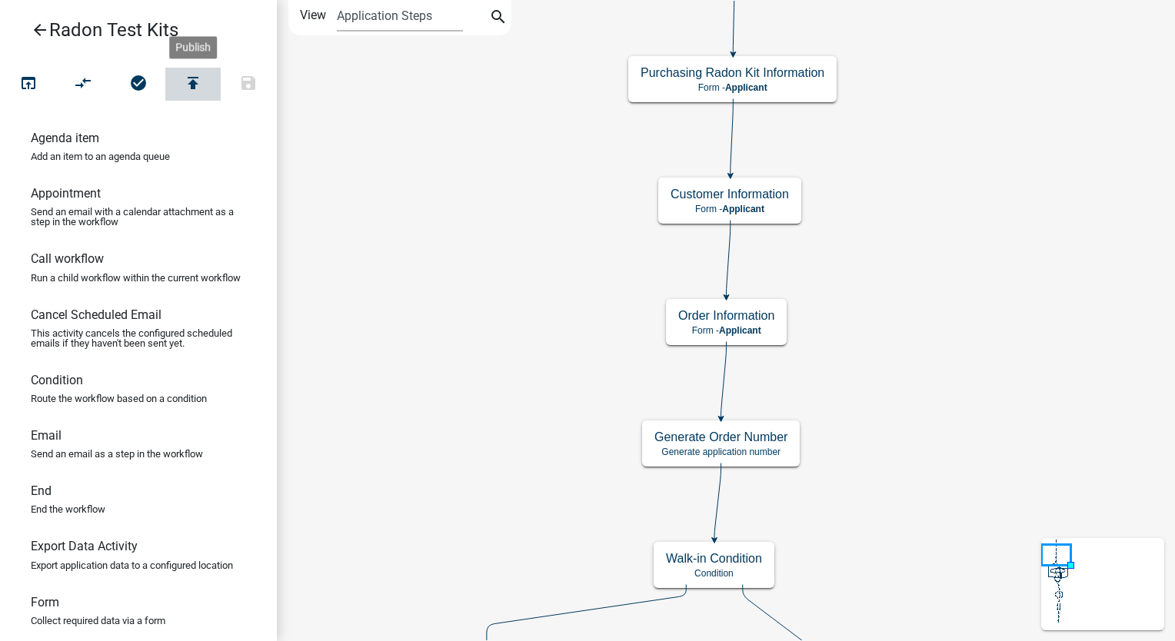
click at [194, 85] on icon "publish" at bounding box center [193, 85] width 18 height 22
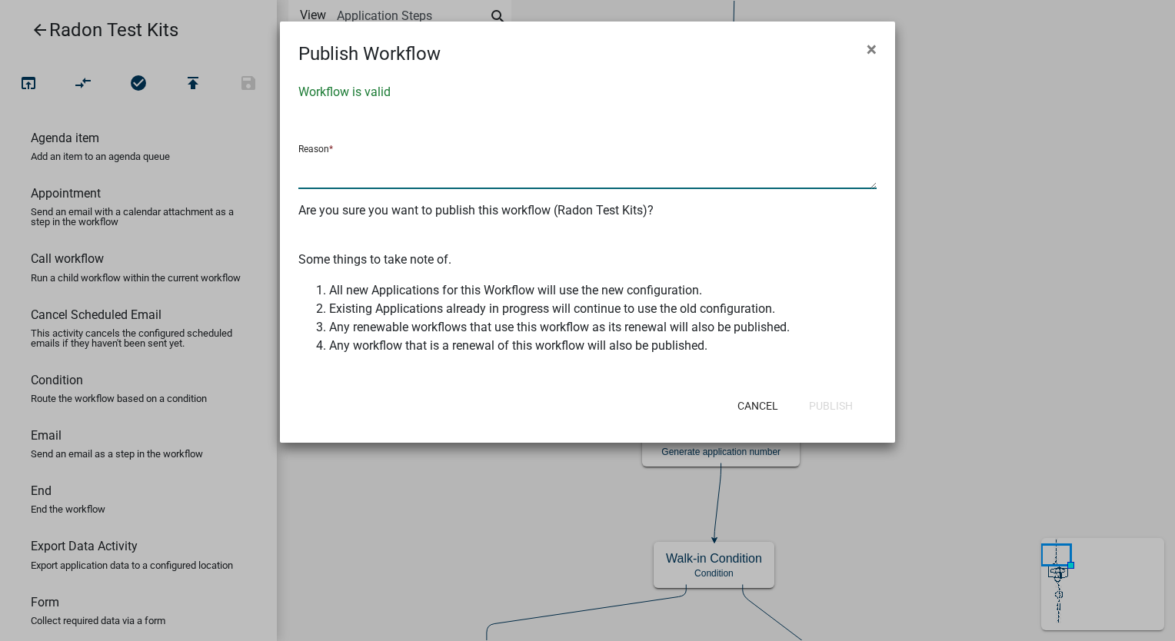
click at [353, 162] on textarea at bounding box center [587, 171] width 578 height 35
type textarea "Testing for fees calculations"
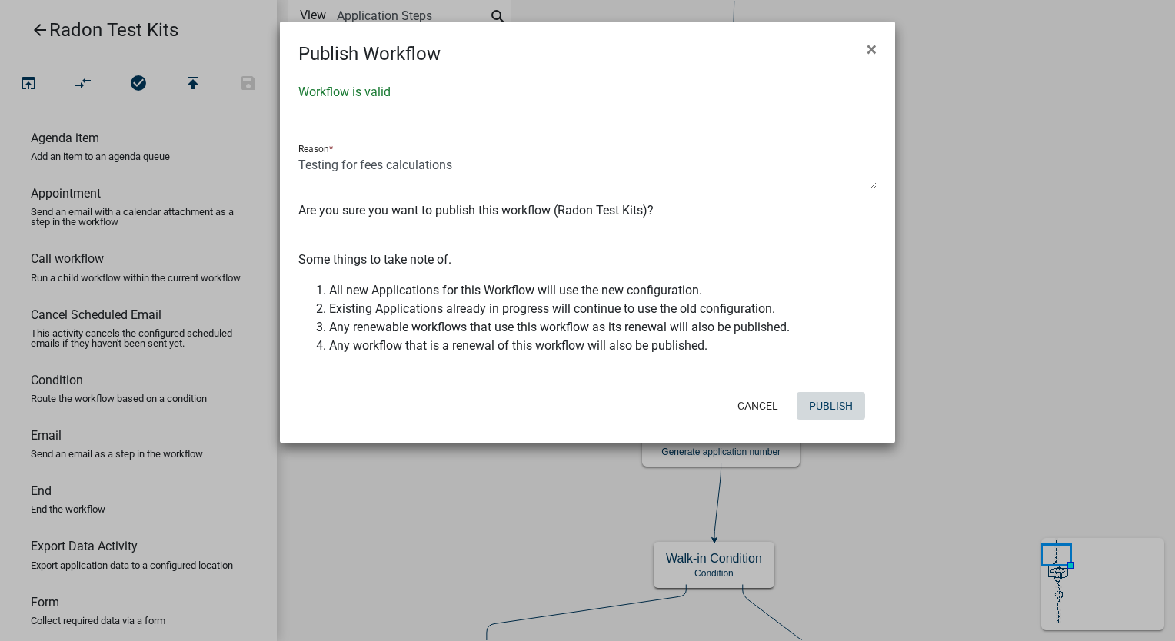
click at [822, 407] on button "Publish" at bounding box center [830, 406] width 68 height 28
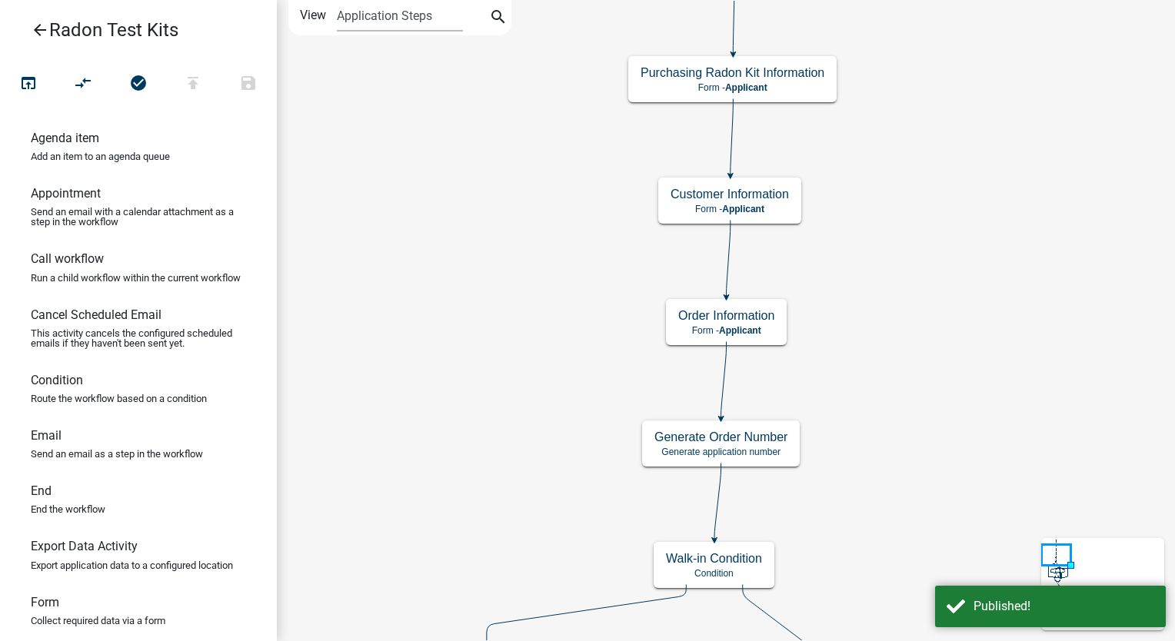
click at [34, 30] on icon "arrow_back" at bounding box center [40, 32] width 18 height 22
